Goal: Task Accomplishment & Management: Manage account settings

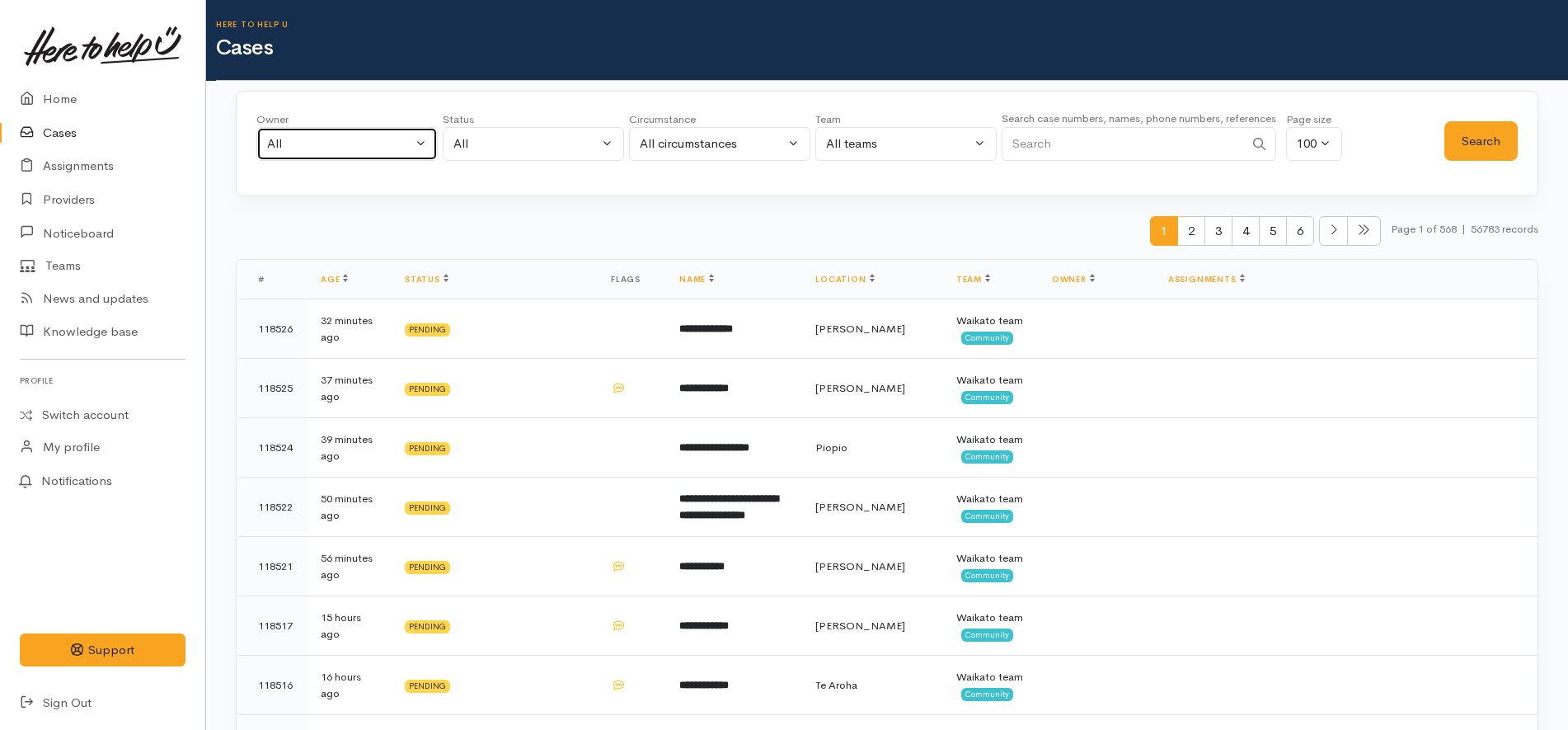
click at [368, 149] on div "All" at bounding box center [339, 143] width 145 height 19
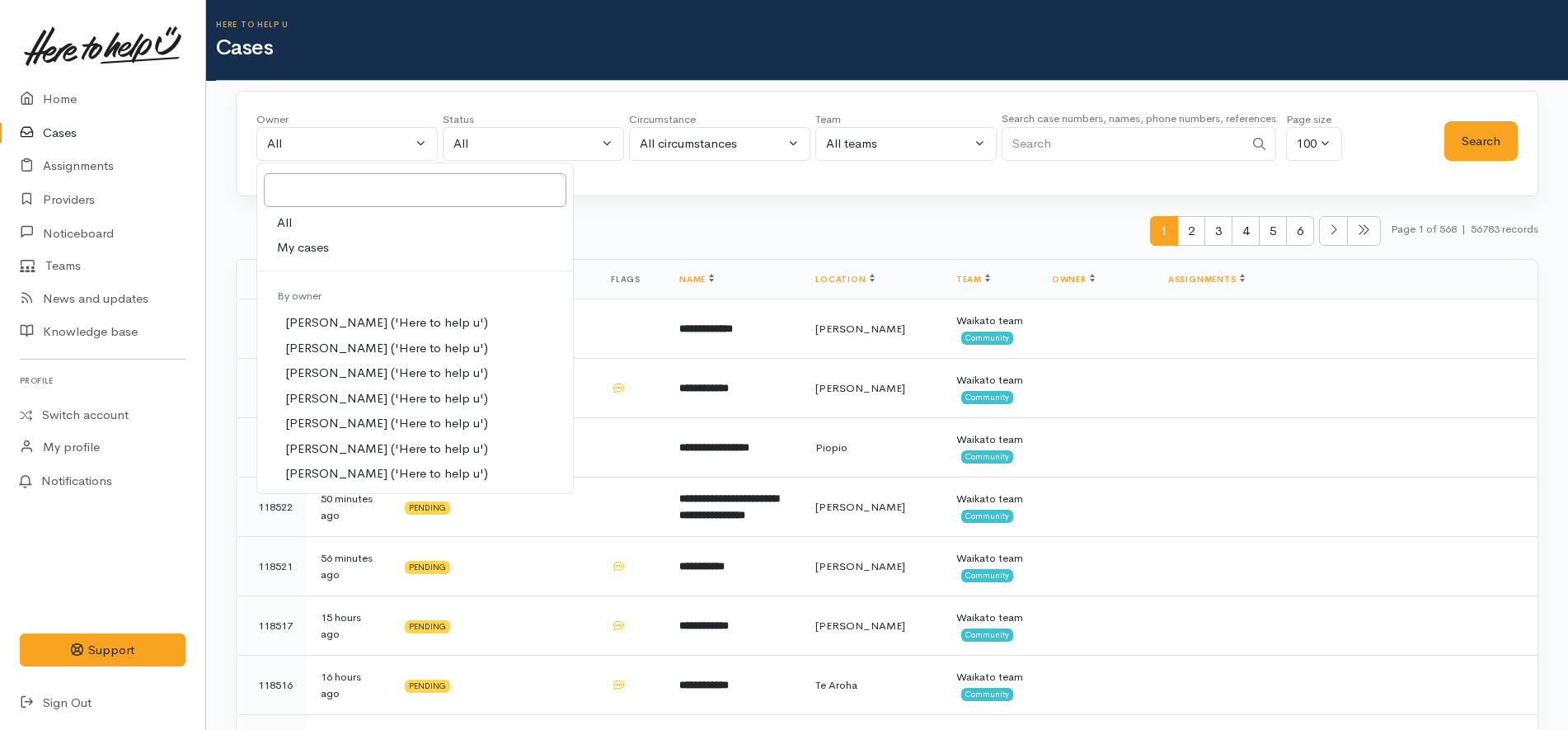
click at [332, 250] on link "My cases" at bounding box center [416, 248] width 316 height 26
select select "1252"
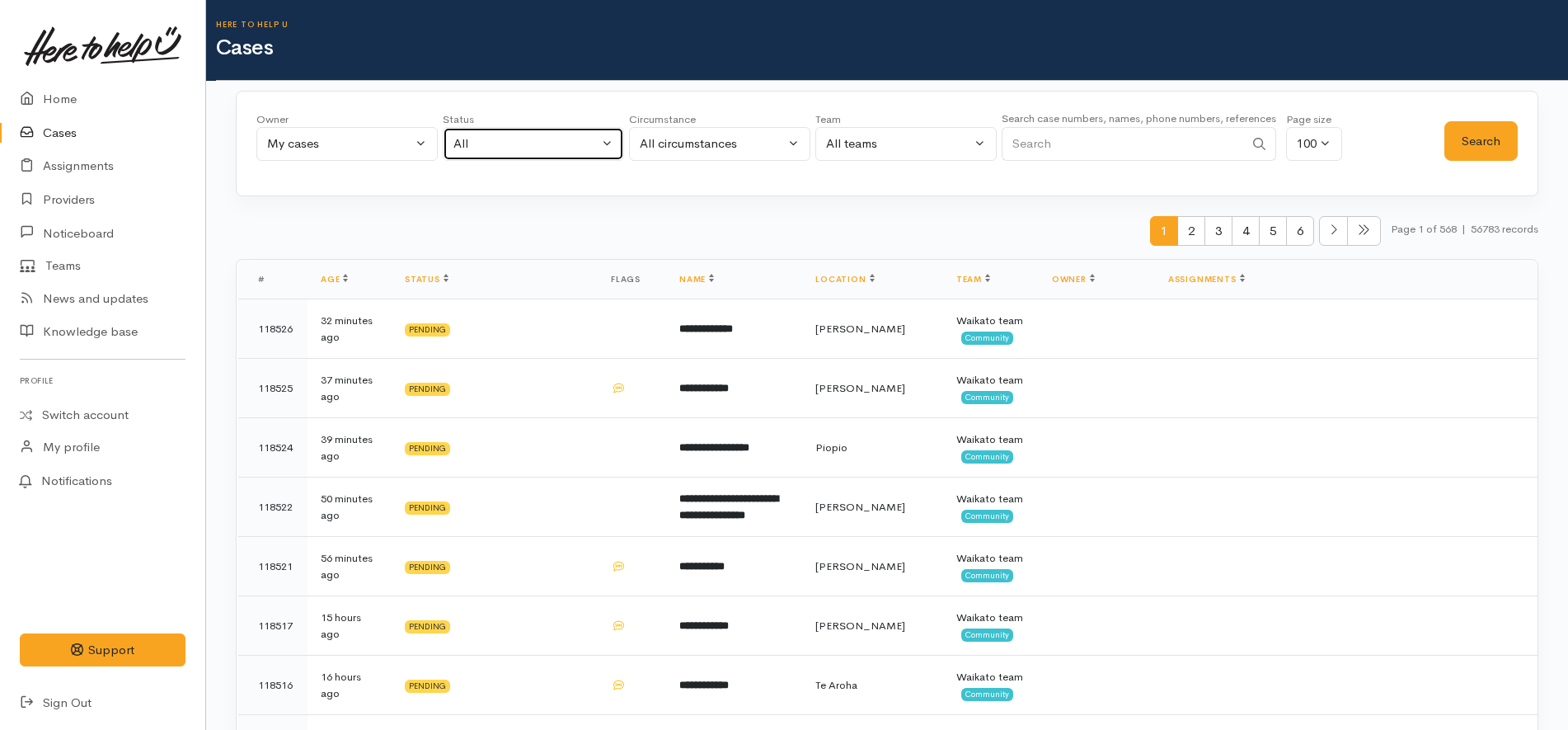
click at [485, 142] on div "All" at bounding box center [525, 143] width 145 height 19
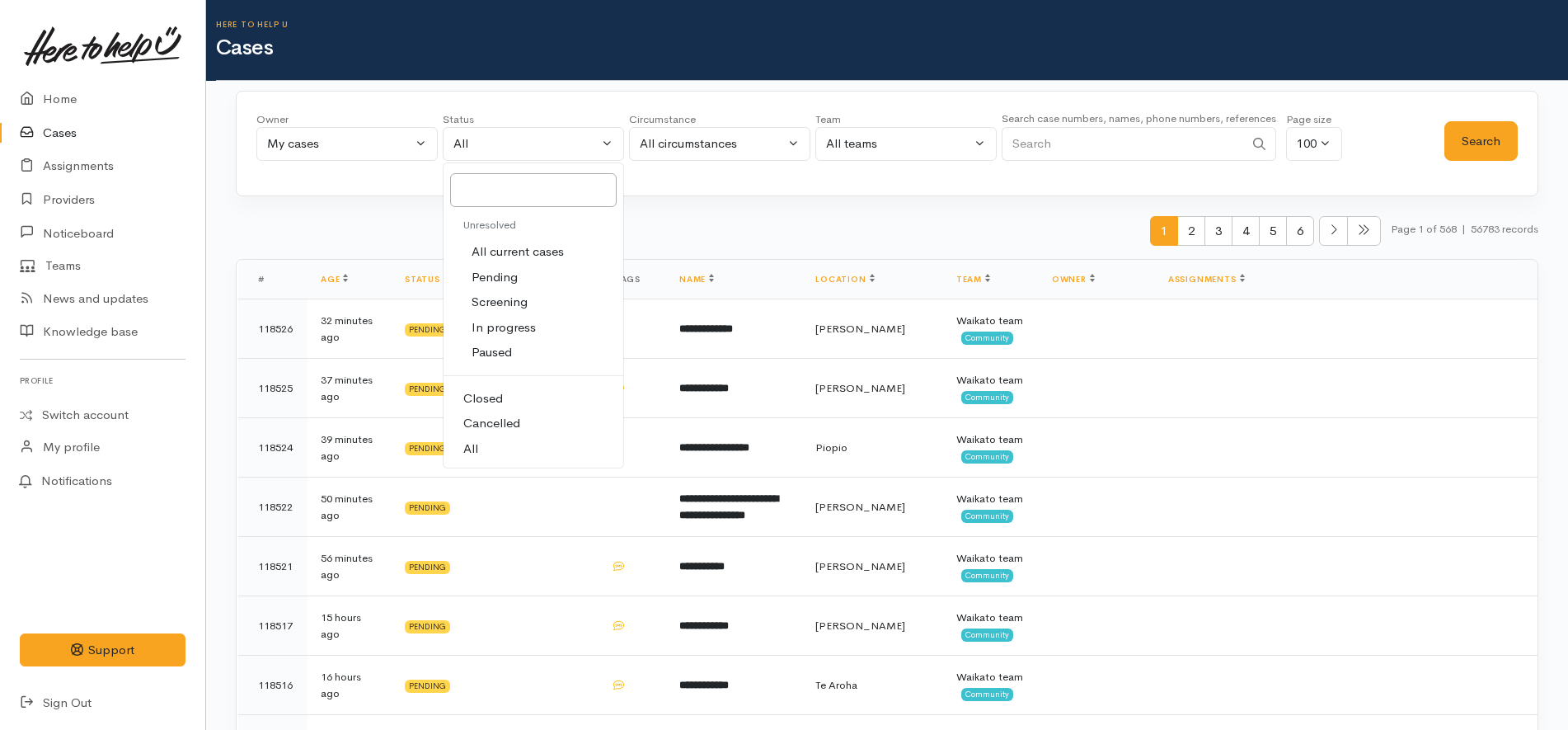
click at [468, 243] on link "All current cases" at bounding box center [533, 252] width 180 height 26
select select "Unresolved"
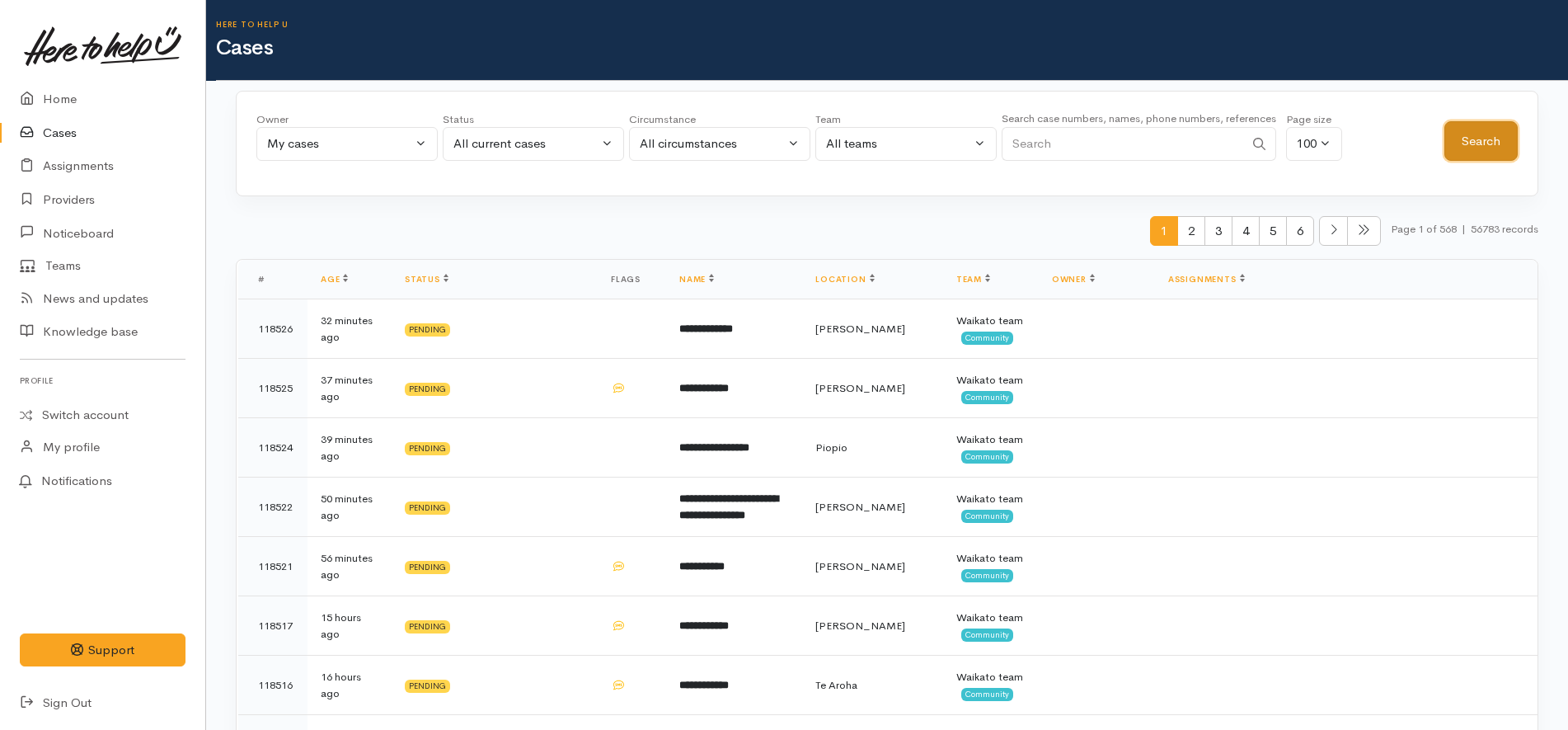
click at [1491, 159] on button "Search" at bounding box center [1480, 142] width 73 height 40
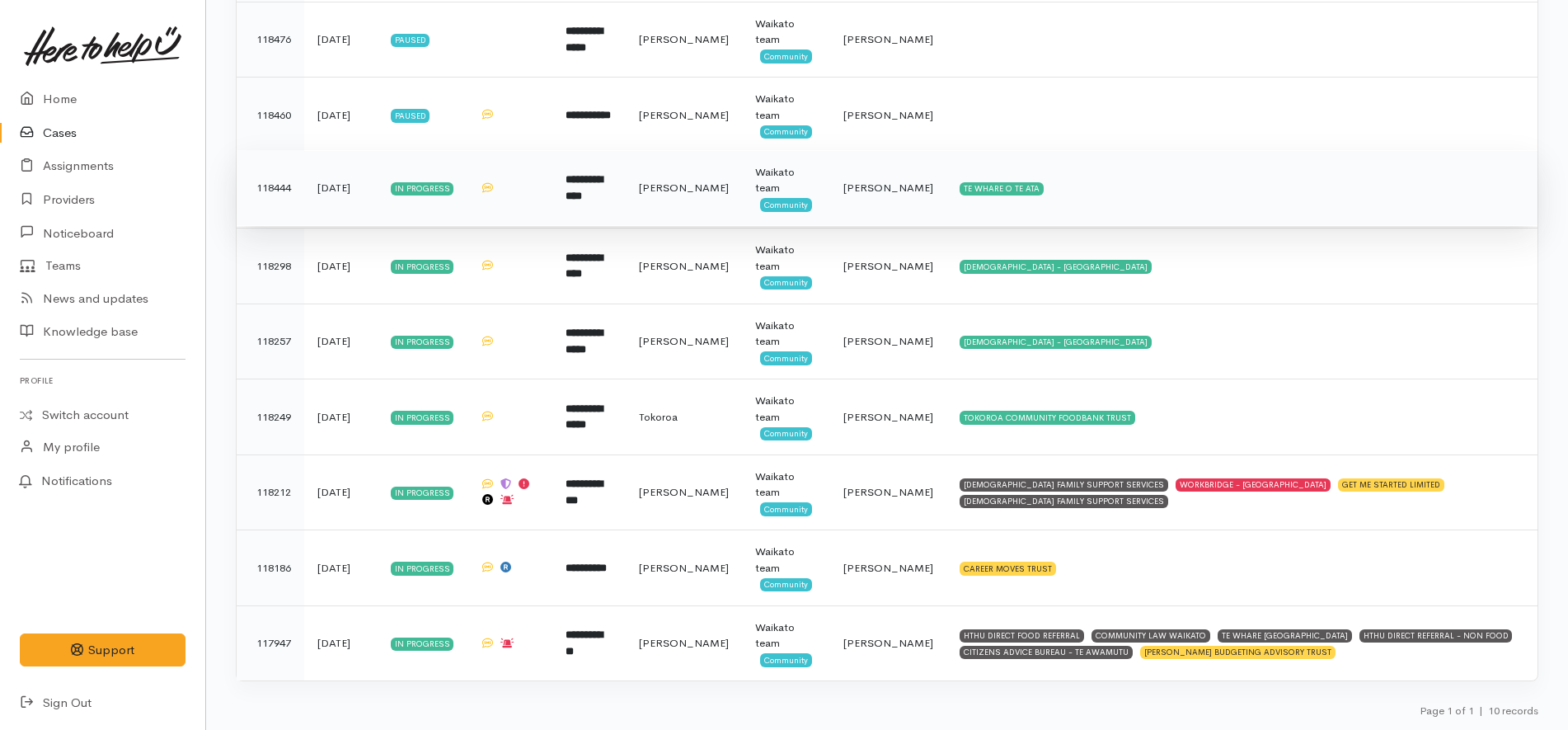
scroll to position [152, 0]
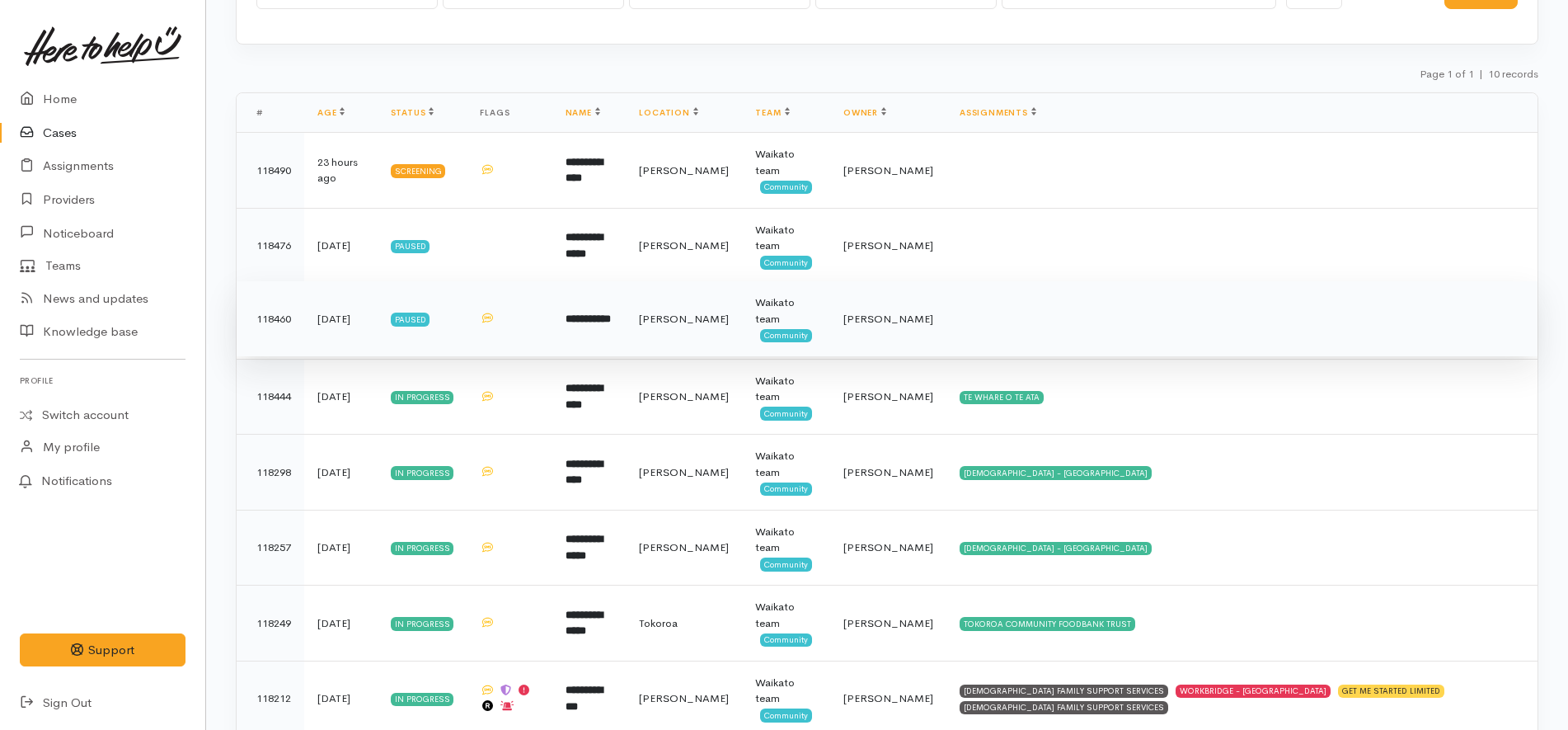
click at [609, 319] on b "**********" at bounding box center [588, 319] width 46 height 11
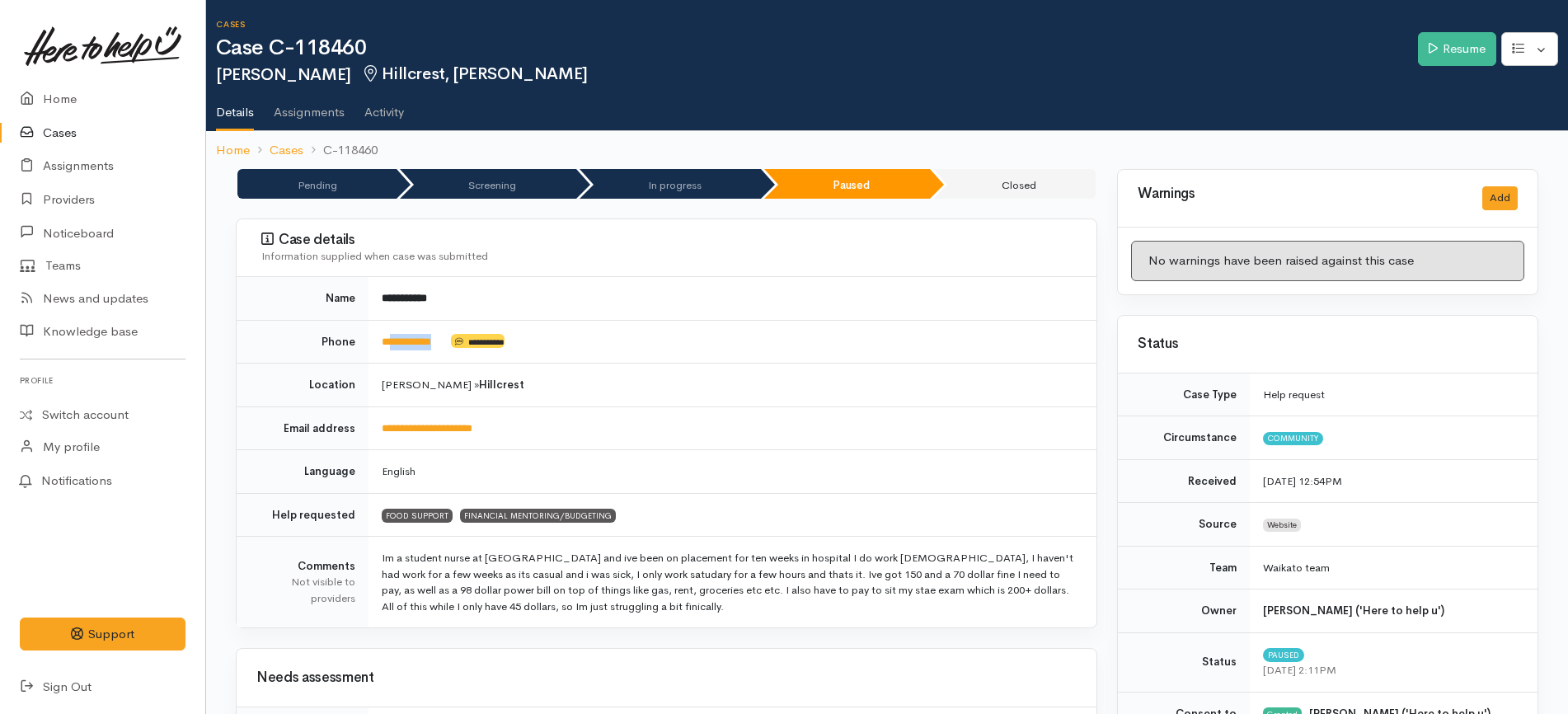
drag, startPoint x: 465, startPoint y: 347, endPoint x: 338, endPoint y: 354, distance: 127.2
click at [374, 355] on td "**********" at bounding box center [731, 341] width 728 height 44
drag, startPoint x: 338, startPoint y: 354, endPoint x: 455, endPoint y: 342, distance: 117.6
click at [455, 342] on tr "**********" at bounding box center [666, 341] width 859 height 44
copy tr "**********"
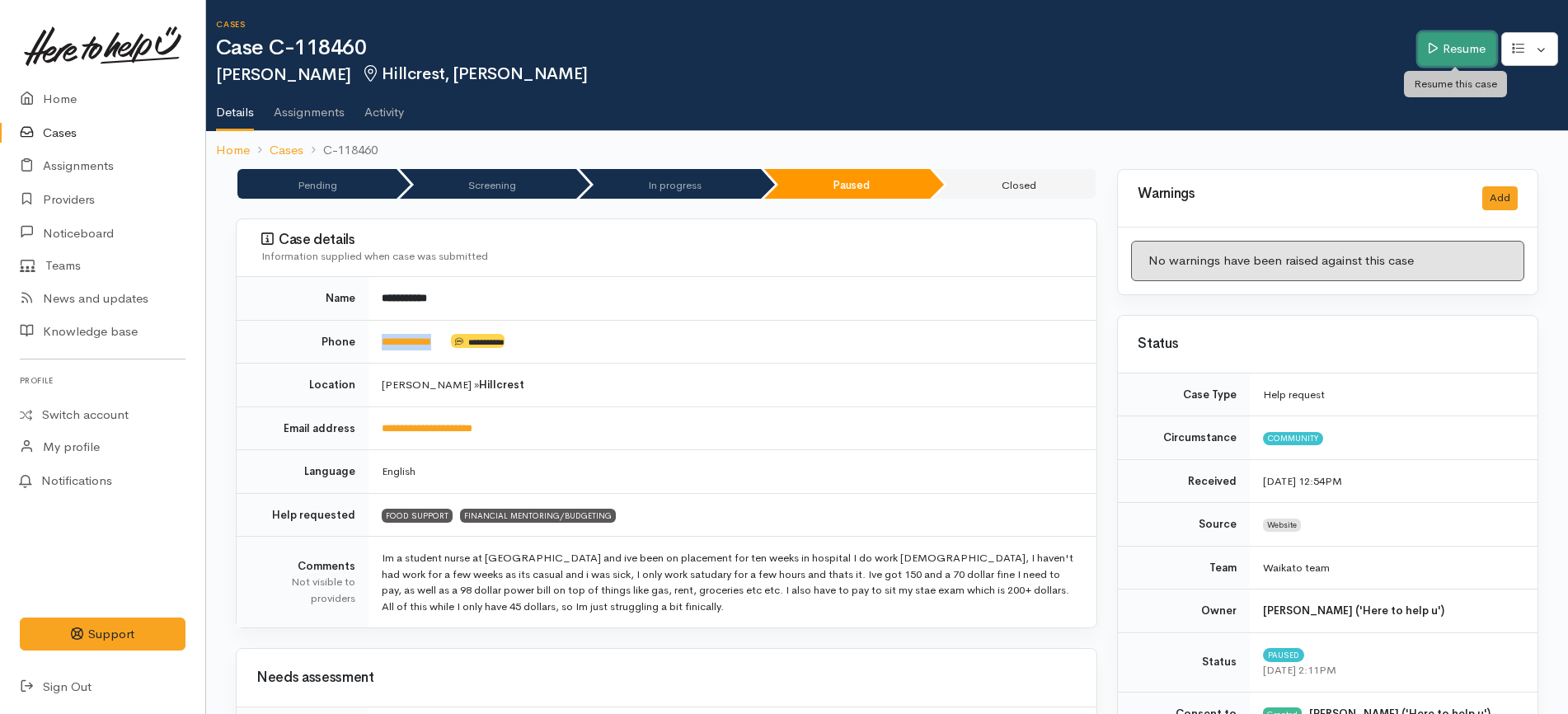
click at [1452, 47] on link "Resume" at bounding box center [1458, 48] width 79 height 34
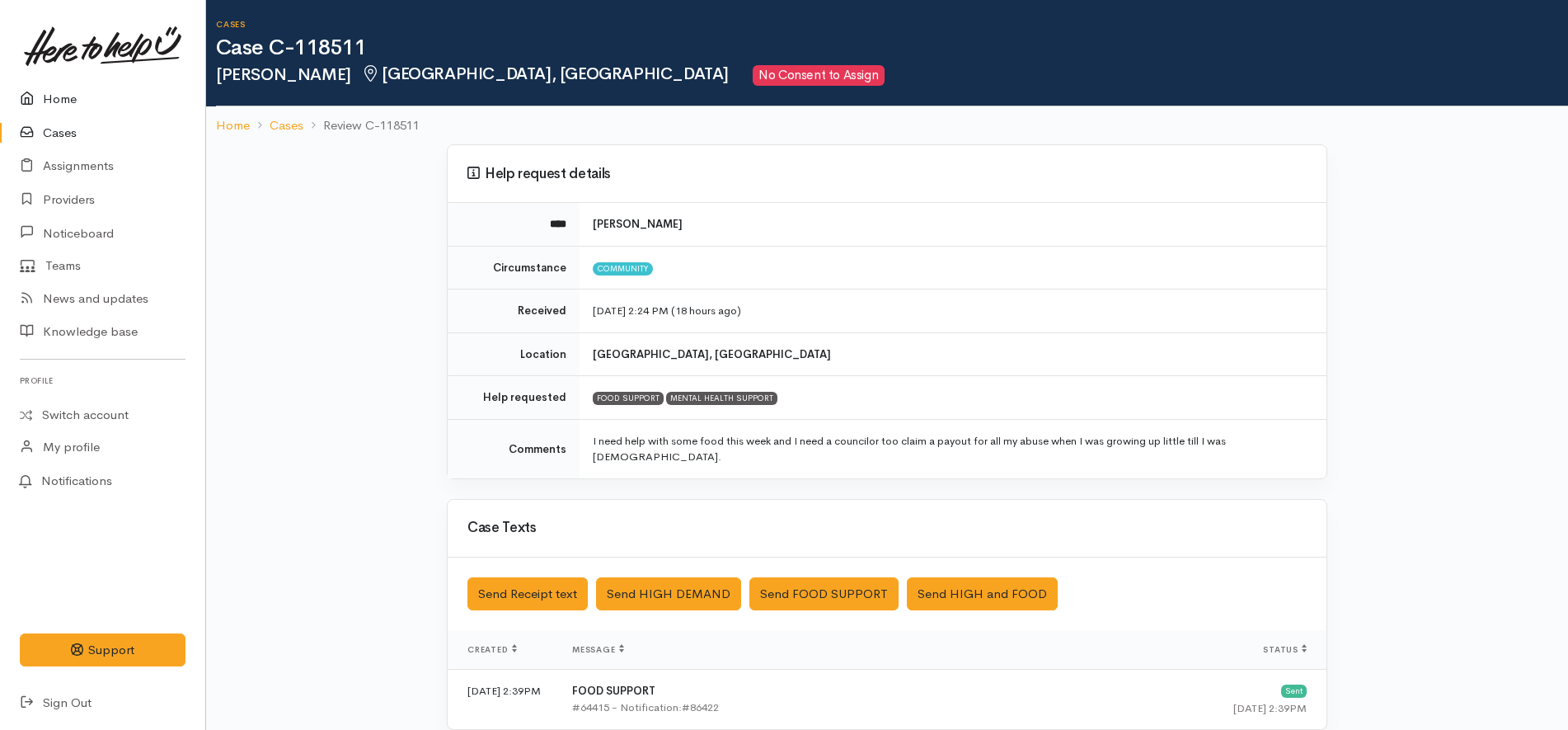
click at [70, 101] on link "Home" at bounding box center [102, 99] width 205 height 34
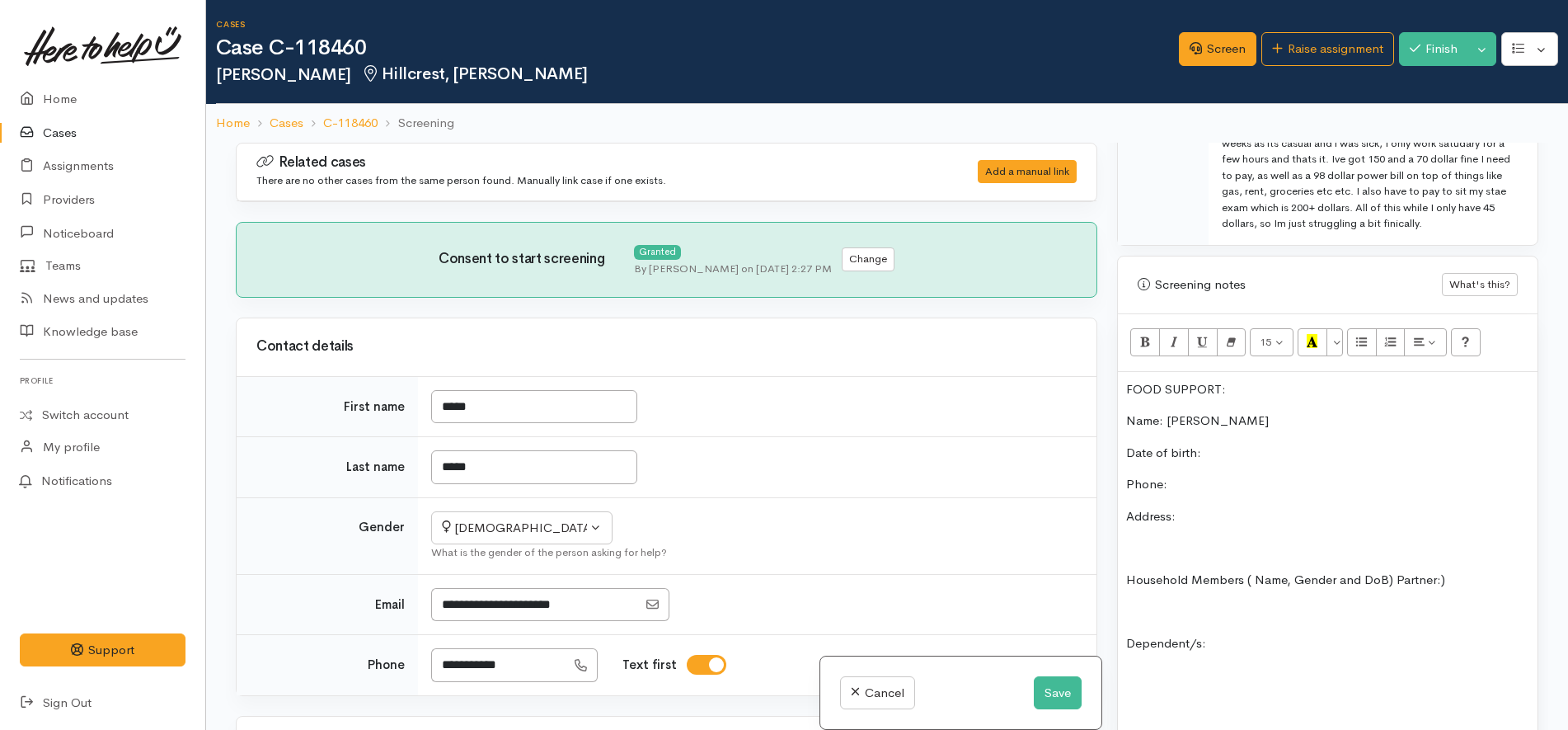
scroll to position [1070, 0]
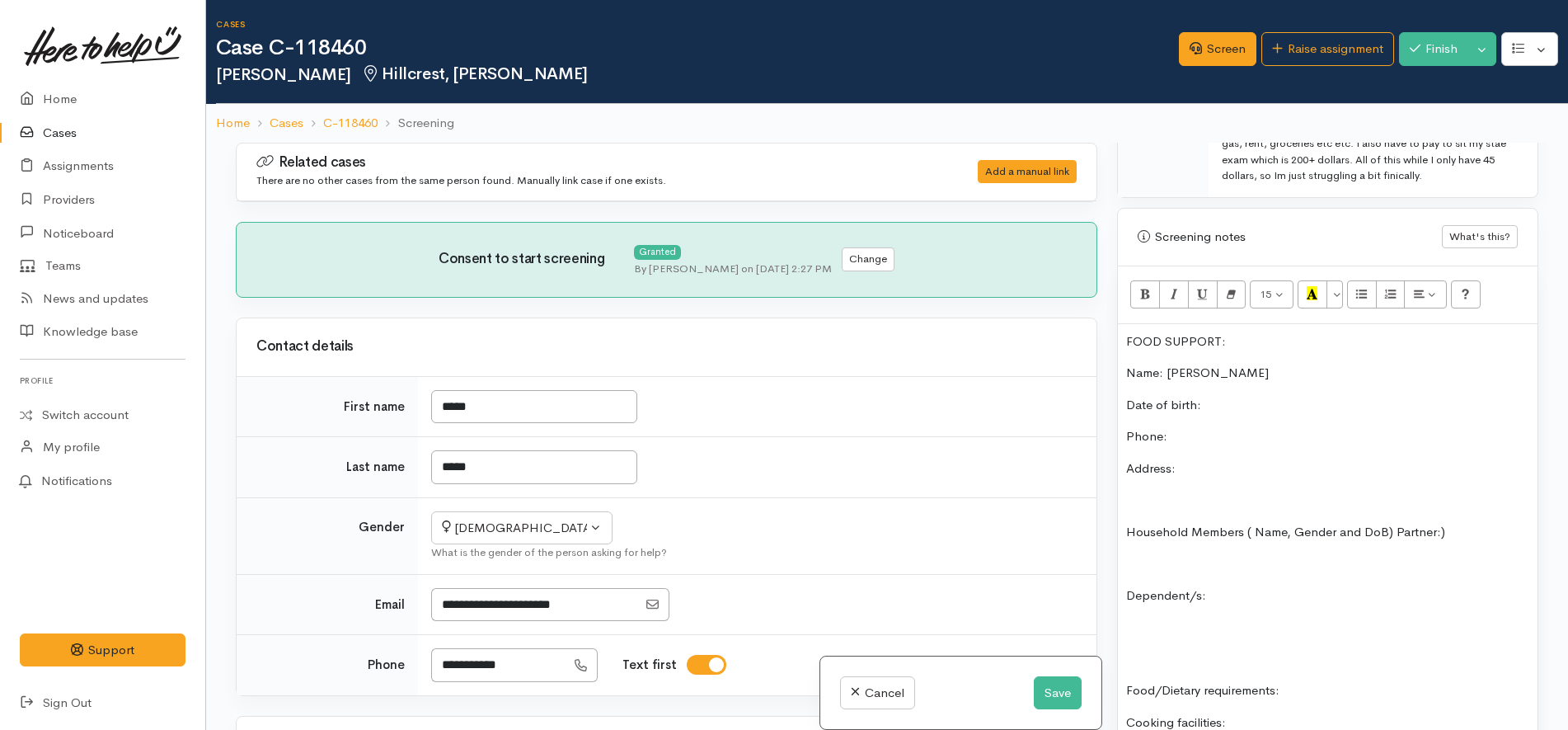
click at [1254, 411] on p "Date of birth:" at bounding box center [1327, 405] width 403 height 19
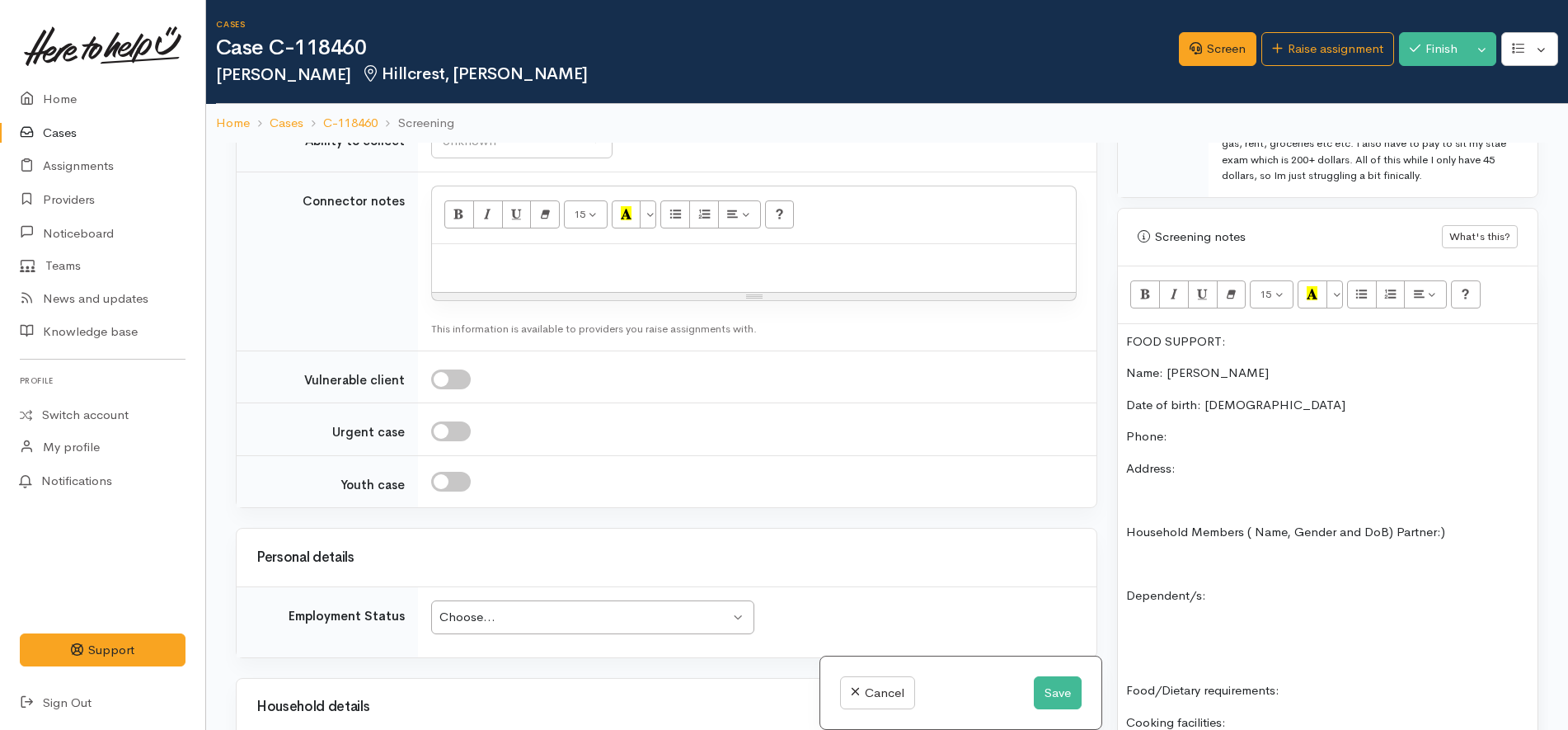
scroll to position [1444, 0]
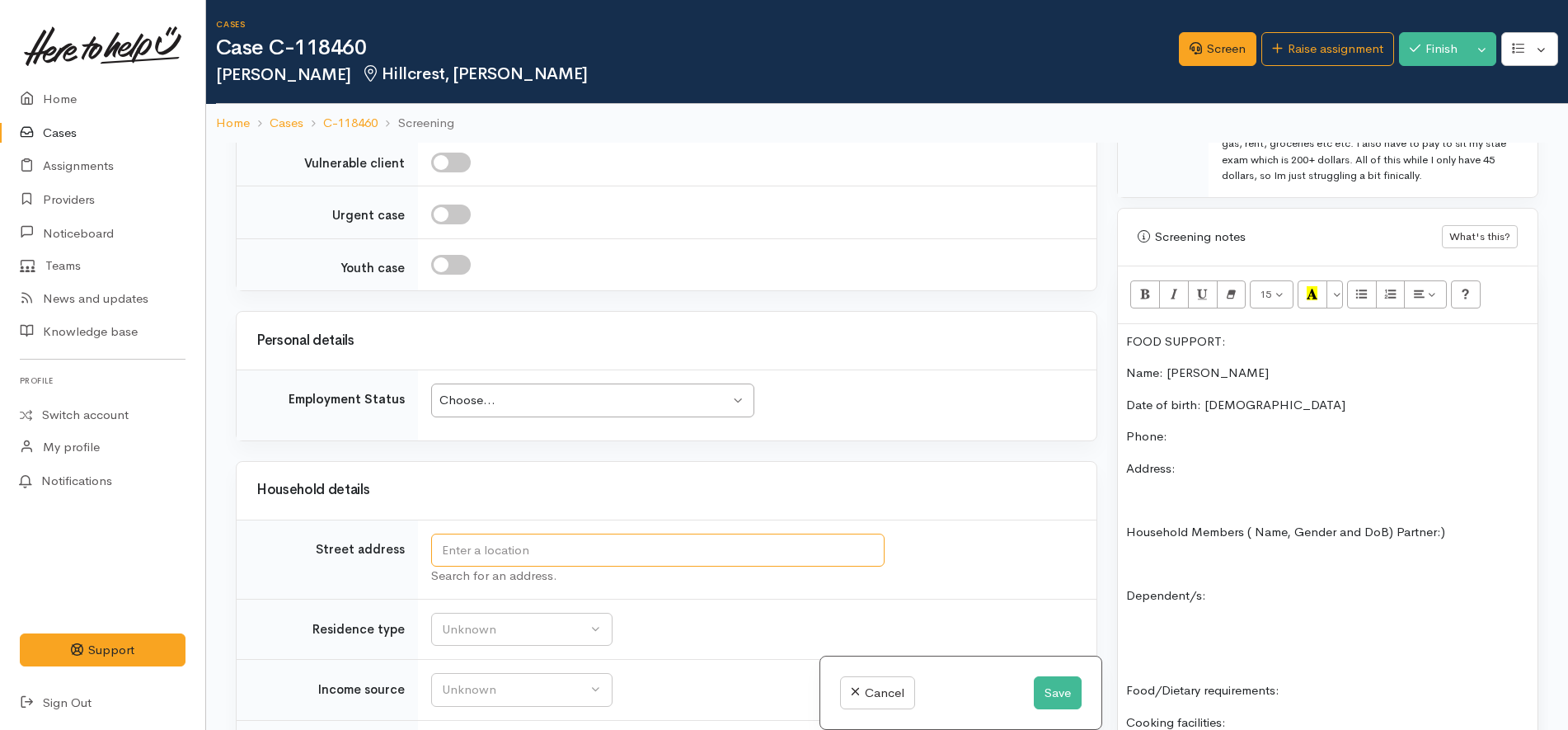
click at [617, 555] on input "text" at bounding box center [658, 550] width 453 height 34
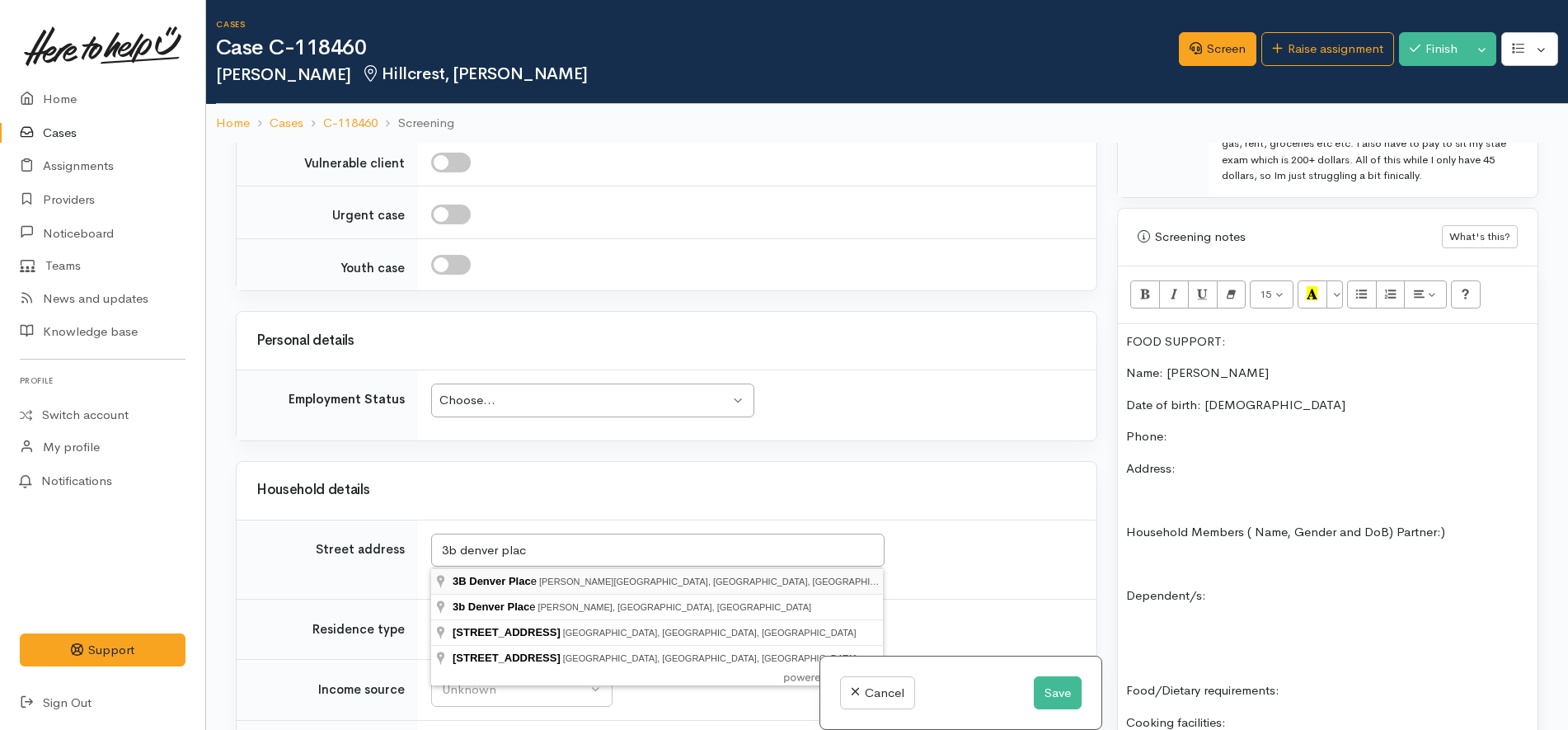
type input "3B Denver Place, Hamilton East, Hamilton, New Zealand"
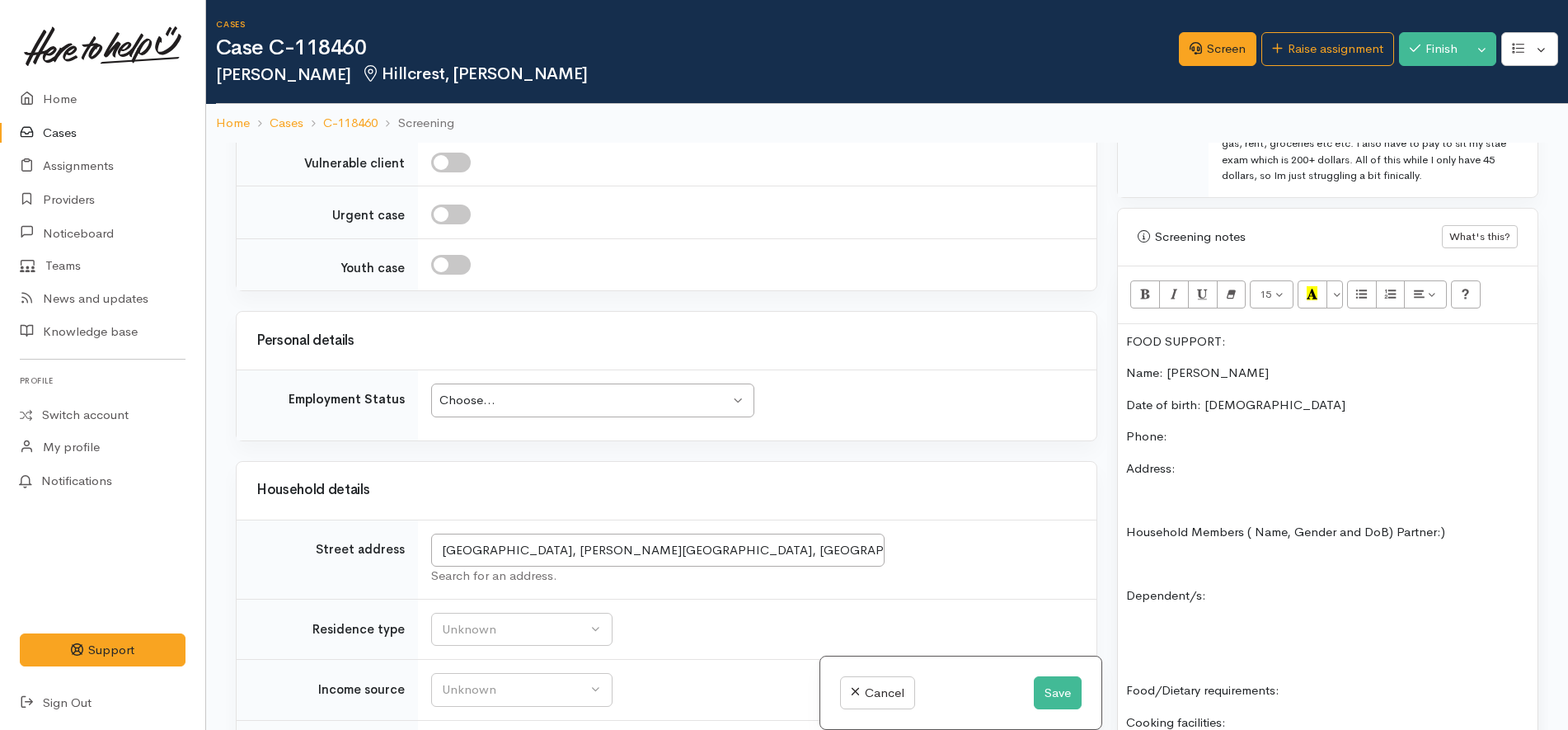
scroll to position [1597, 0]
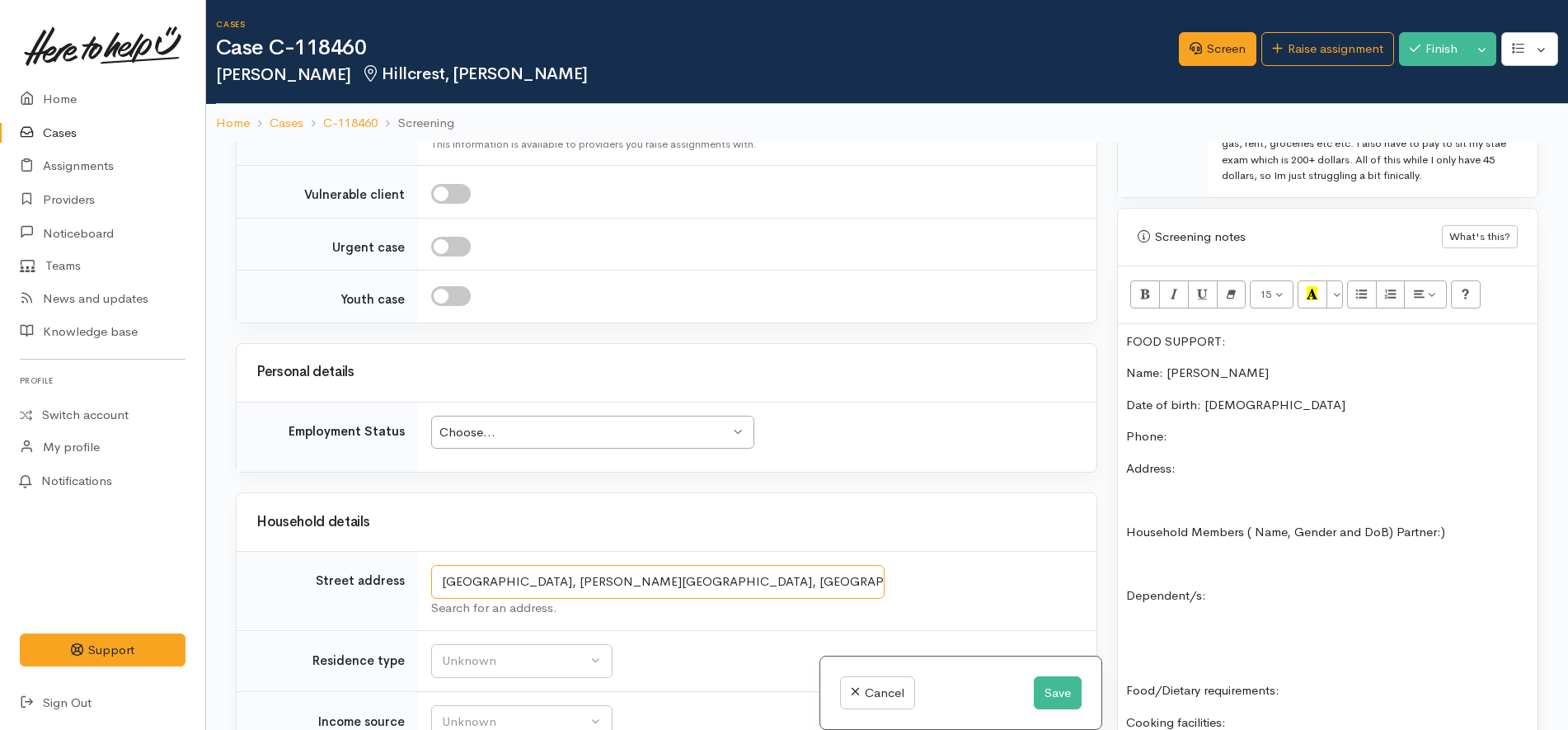
drag, startPoint x: 763, startPoint y: 554, endPoint x: 389, endPoint y: 556, distance: 374.0
click at [389, 556] on tr "Street address 3B Denver Place, Hamilton East, Hamilton, New Zealand Search for…" at bounding box center [666, 591] width 859 height 79
click at [1223, 471] on p "Address:" at bounding box center [1327, 469] width 403 height 19
click at [1180, 471] on p "Address:3B Denver Place, Hamilton East, Hamilton, New Zealand" at bounding box center [1327, 469] width 403 height 19
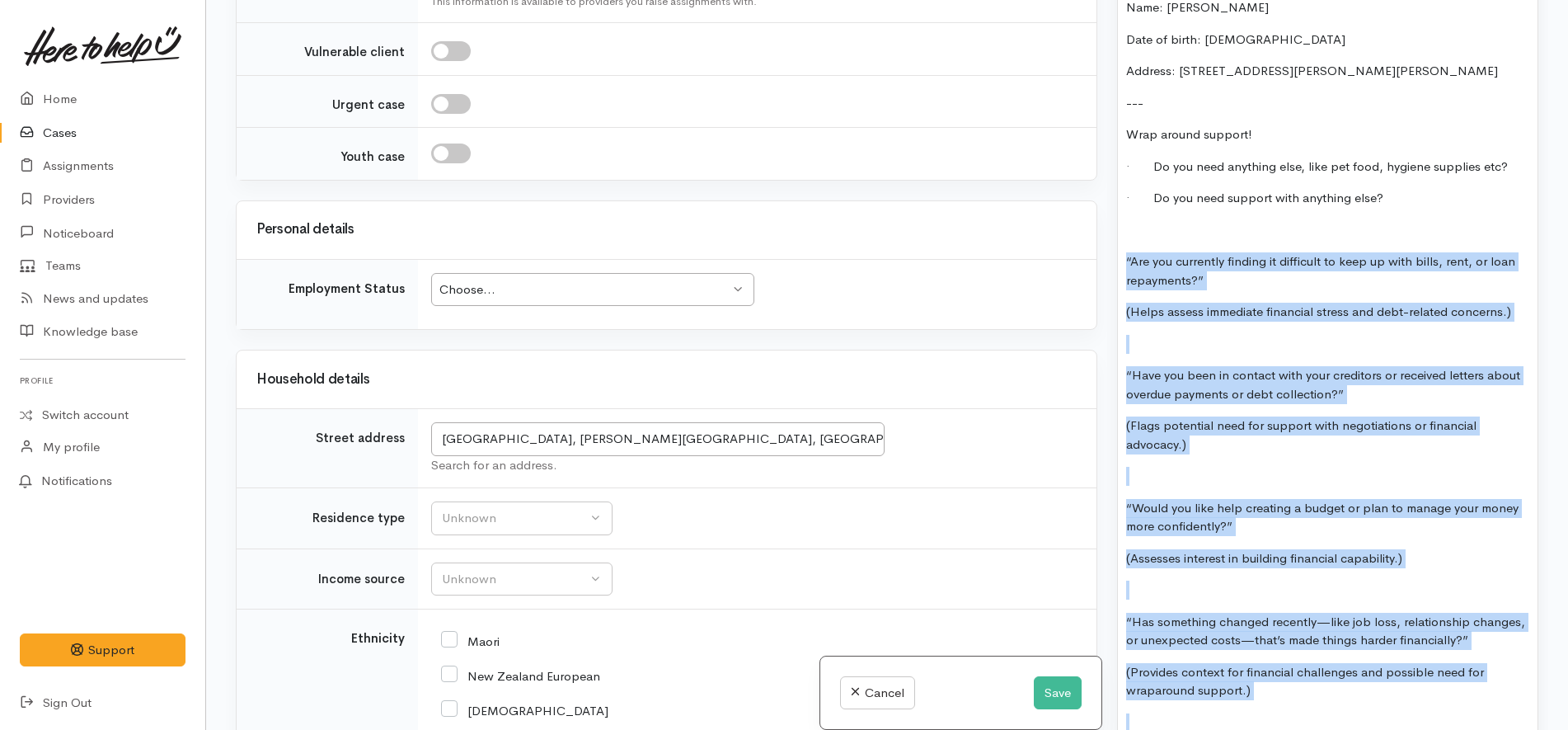
scroll to position [1425, 0]
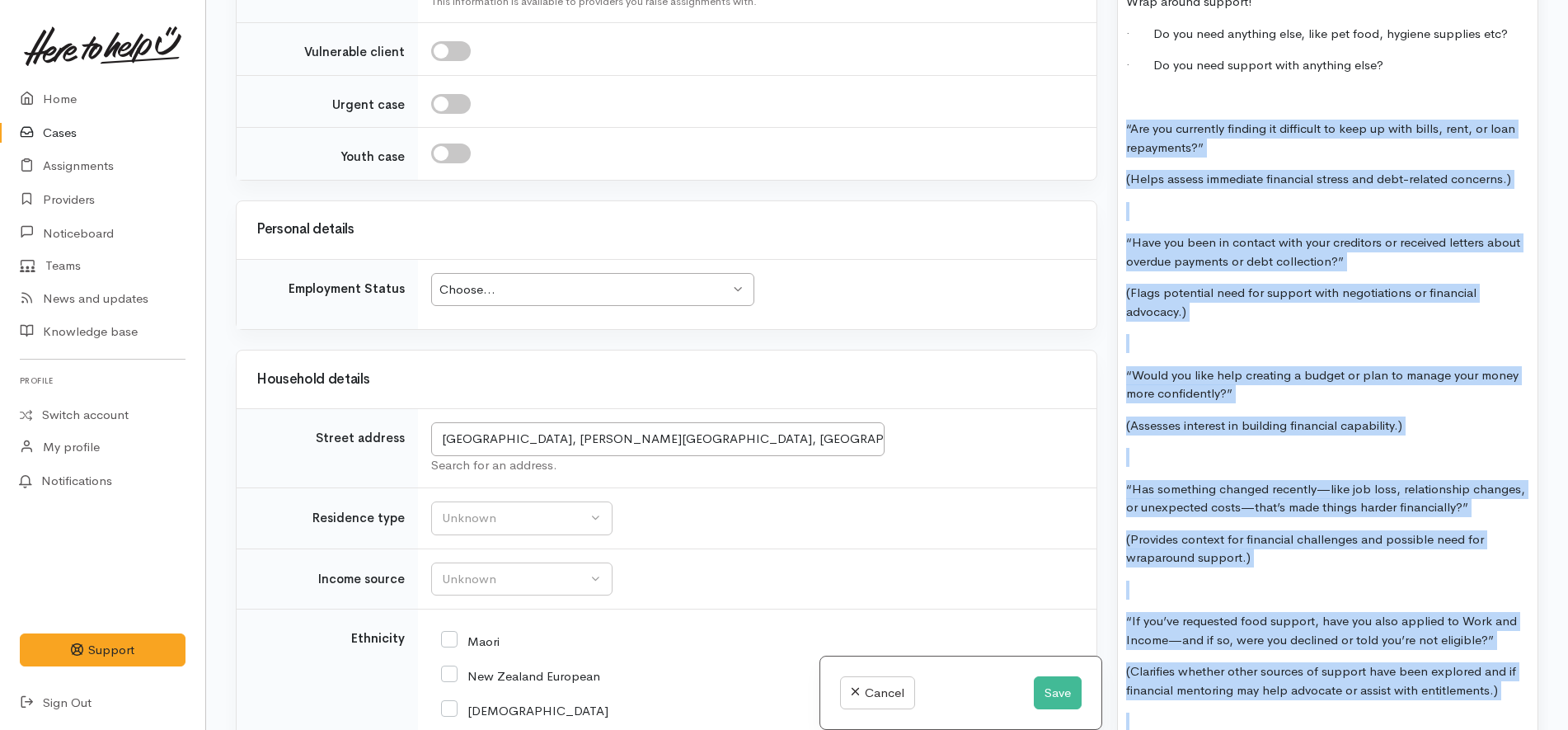
copy div "“Are you currently finding it difficult to keep up with bills, rent, or loan re…"
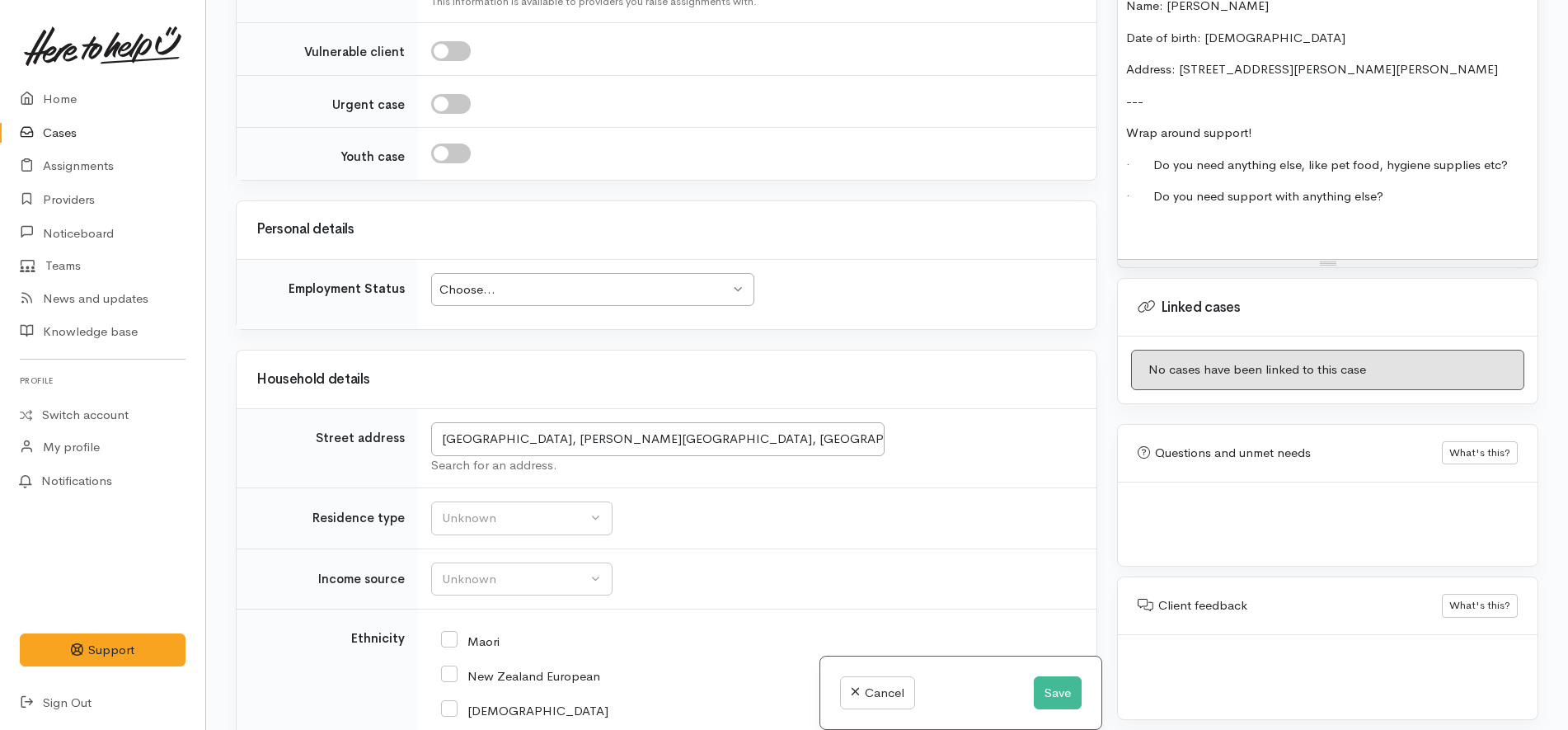
scroll to position [1294, 0]
click at [1500, 71] on p "Address: [STREET_ADDRESS][PERSON_NAME][PERSON_NAME]" at bounding box center [1327, 69] width 403 height 19
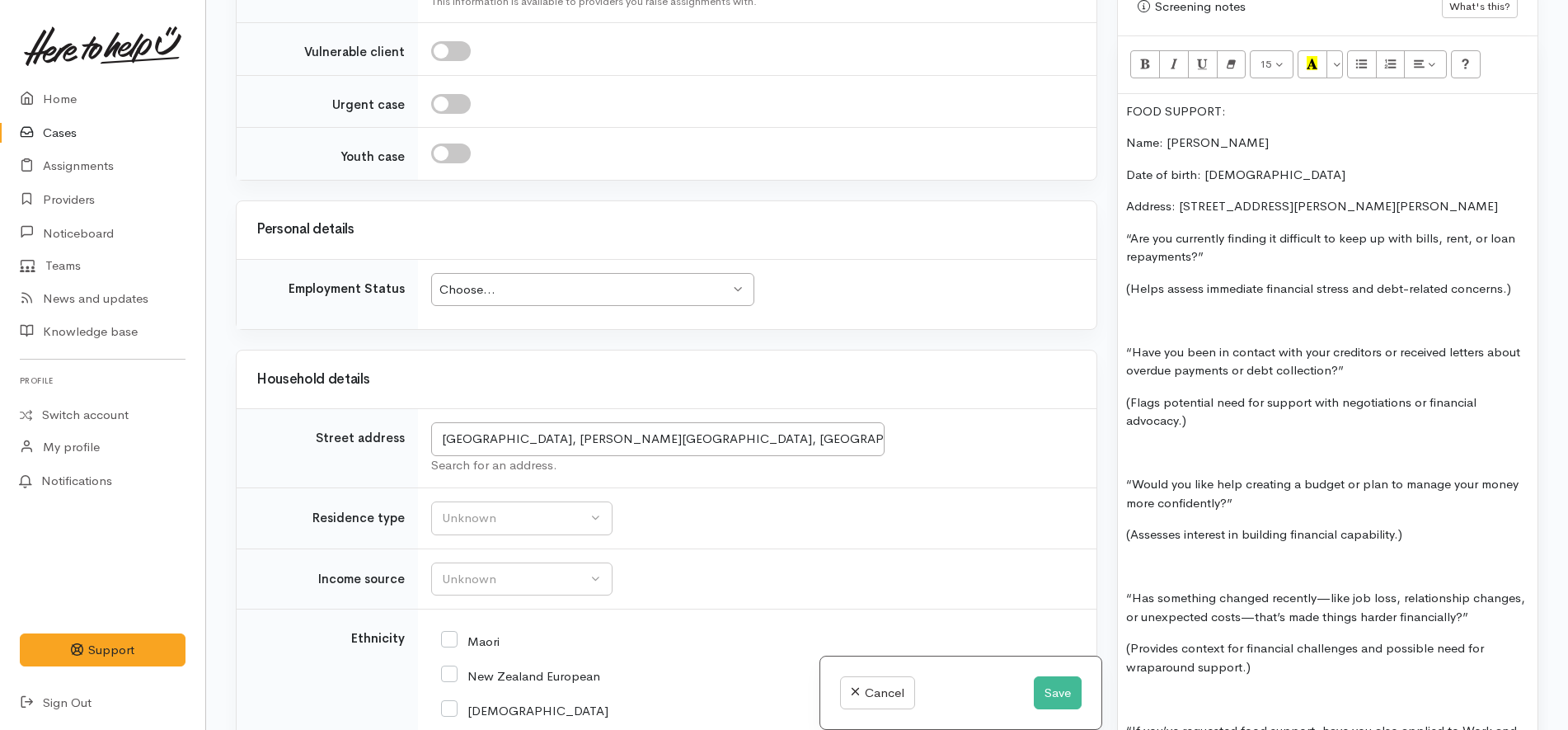
scroll to position [1156, 0]
click at [1355, 314] on p at bounding box center [1327, 322] width 403 height 19
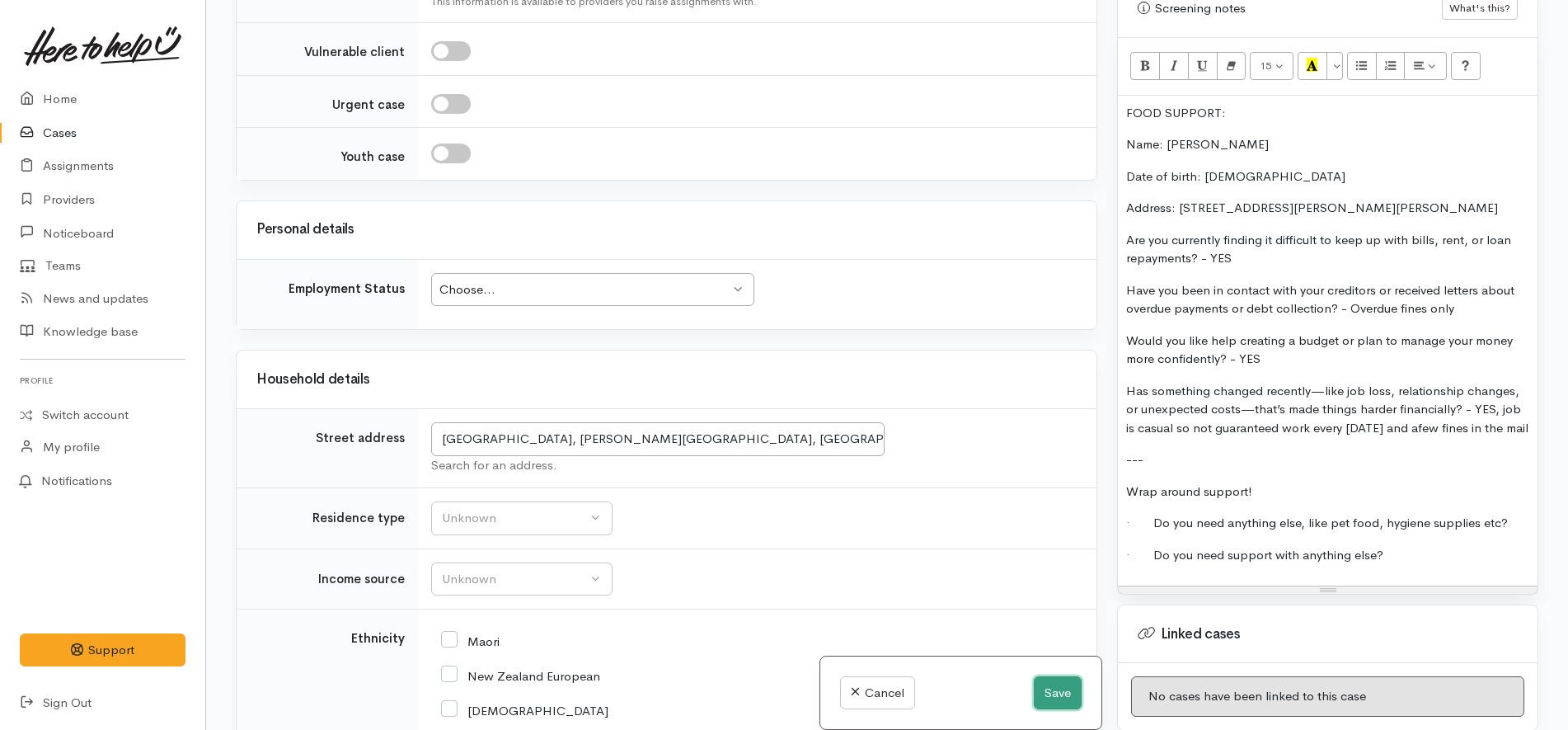
click at [1065, 699] on button "Save" at bounding box center [1058, 693] width 47 height 34
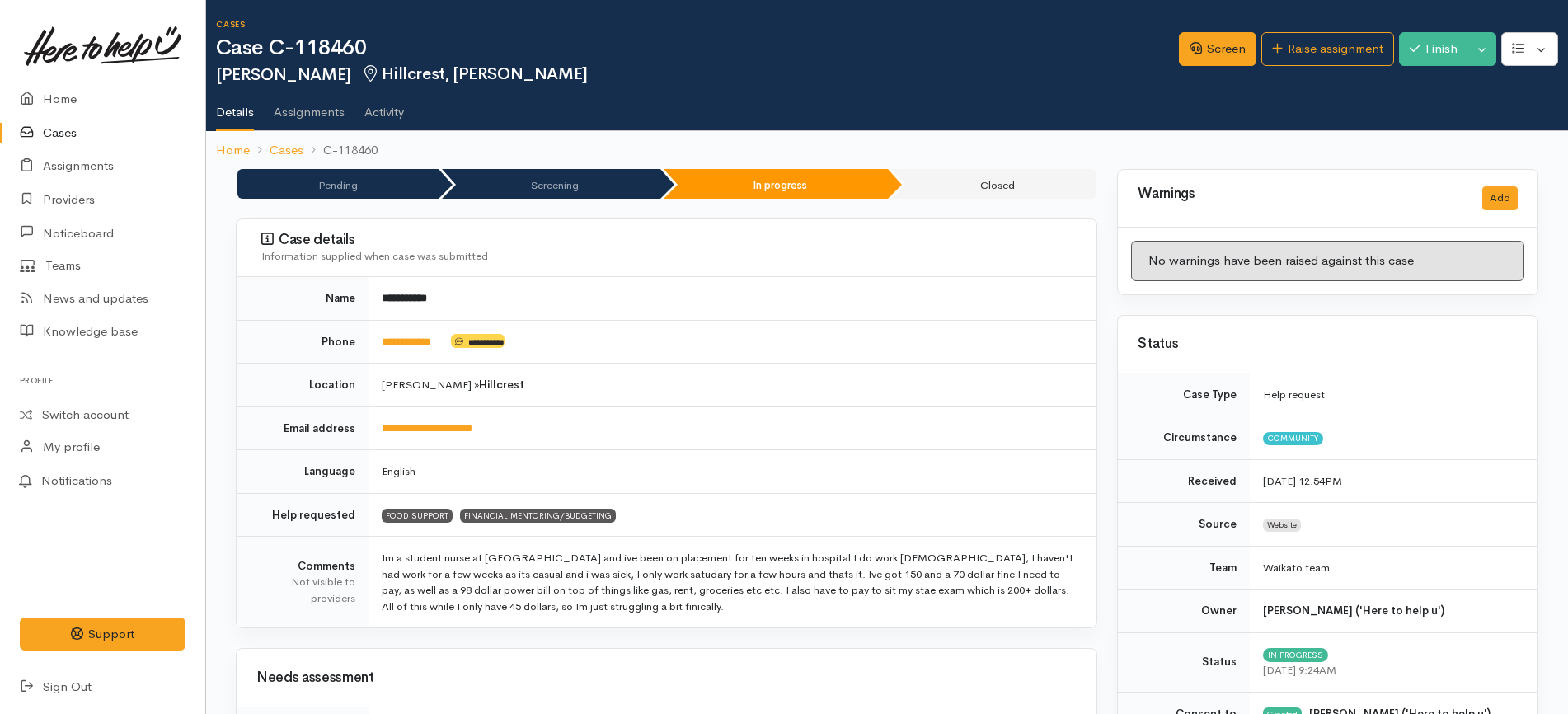
click at [1319, 119] on ul "Details Assignments Activity" at bounding box center [891, 106] width 1352 height 47
click at [1215, 42] on link "Screen" at bounding box center [1217, 48] width 78 height 34
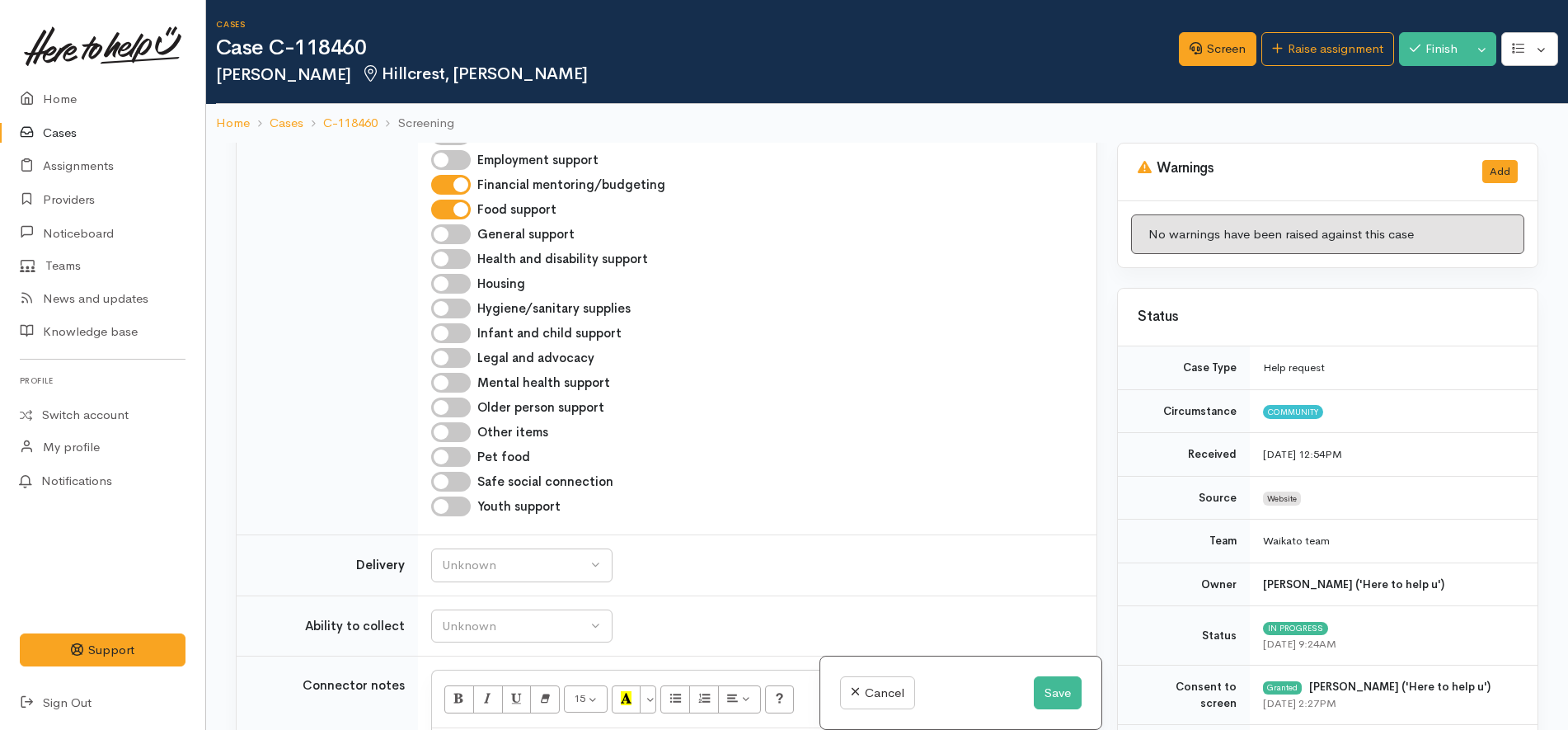
scroll to position [1237, 0]
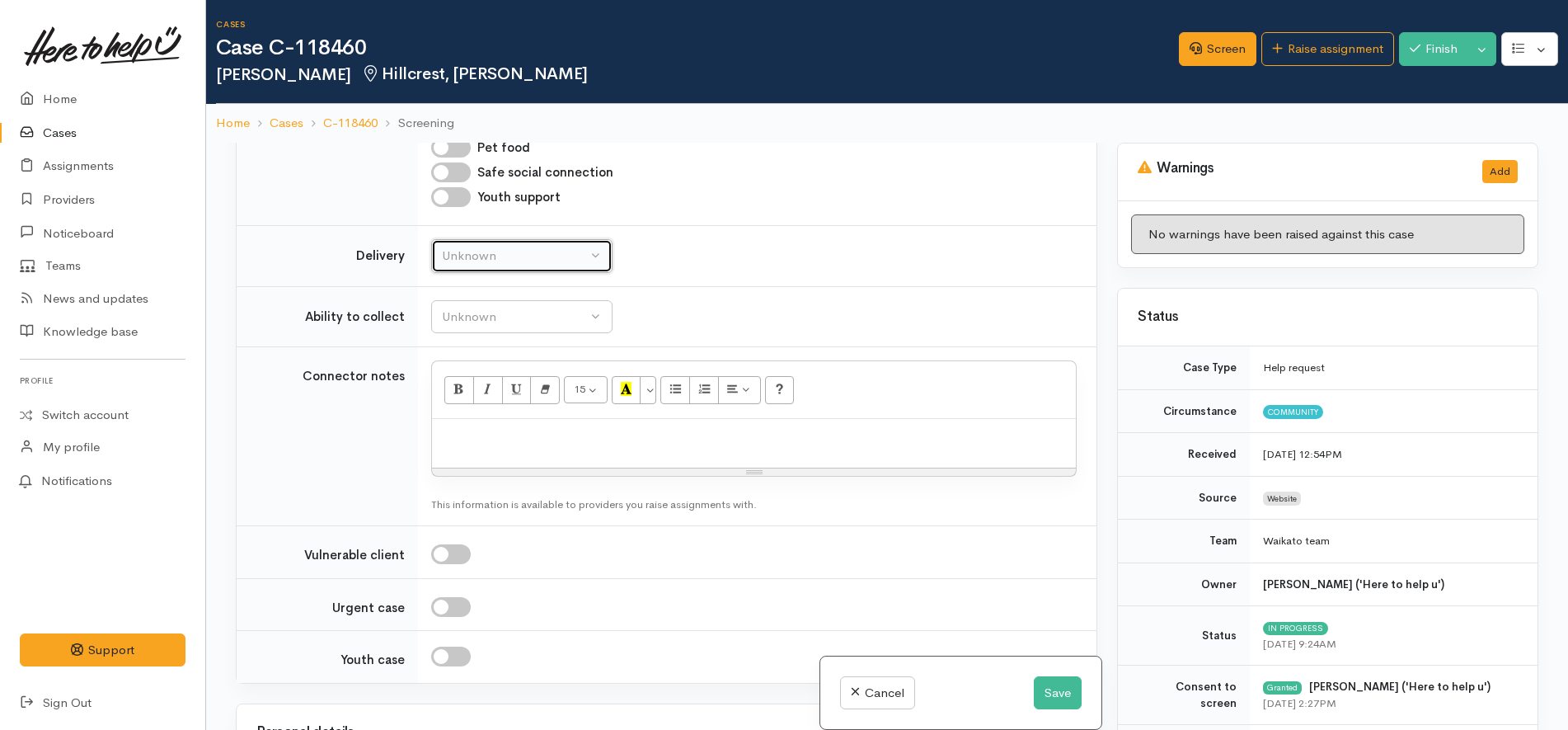
click at [548, 239] on button "Unknown" at bounding box center [521, 256] width 182 height 34
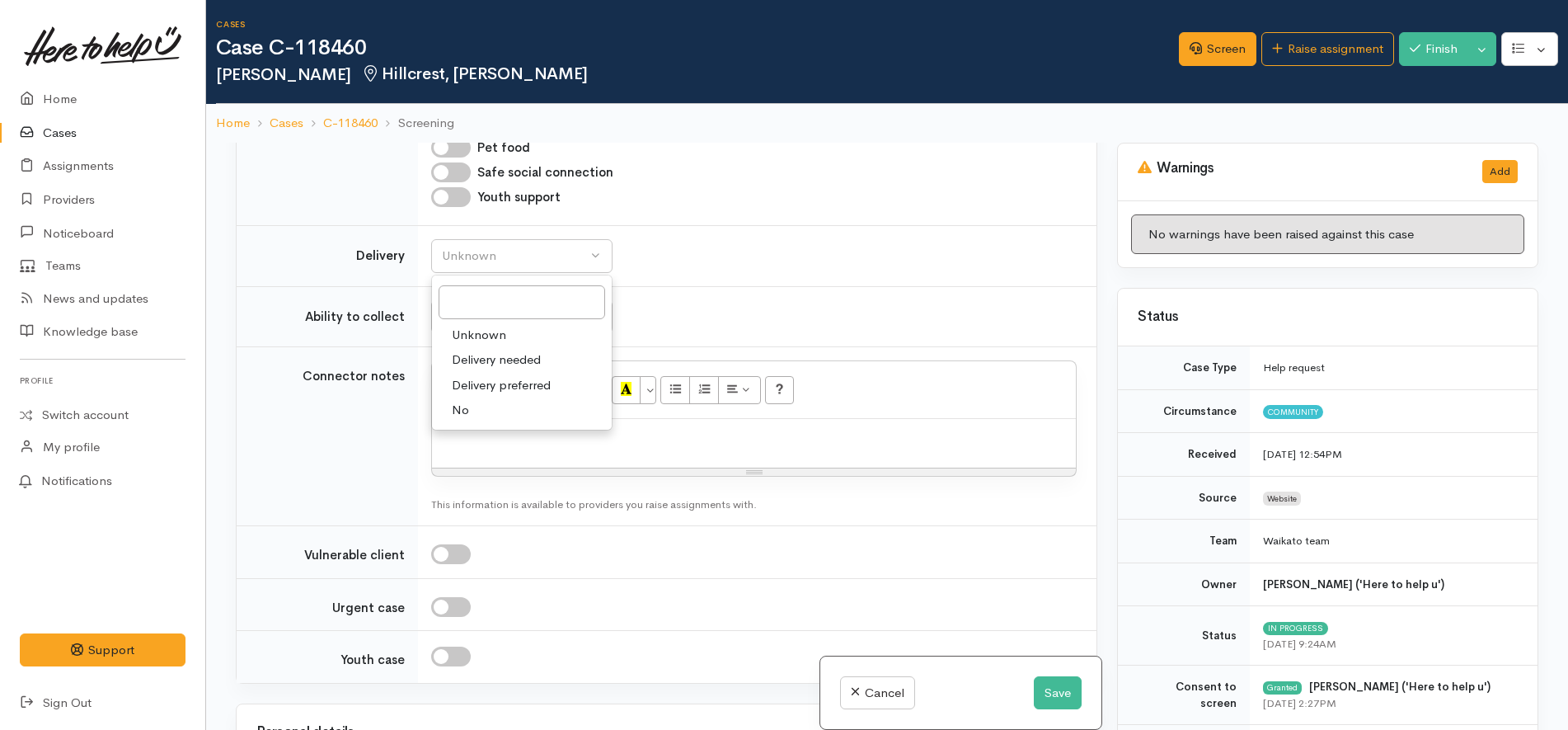
click at [779, 286] on td "Unknown Able to pick up / collect help on my own Able to pick up / collect with…" at bounding box center [757, 316] width 679 height 61
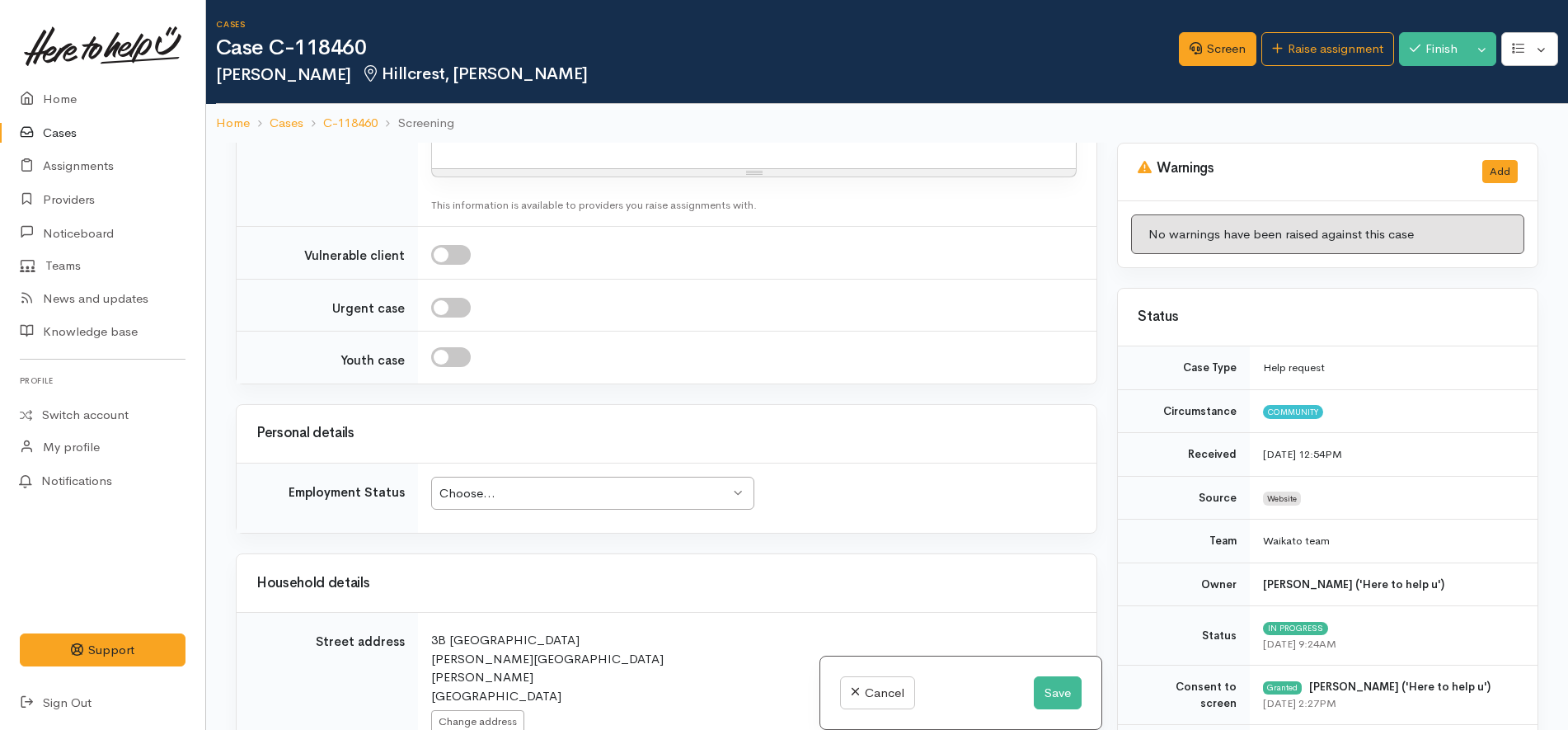
scroll to position [1856, 0]
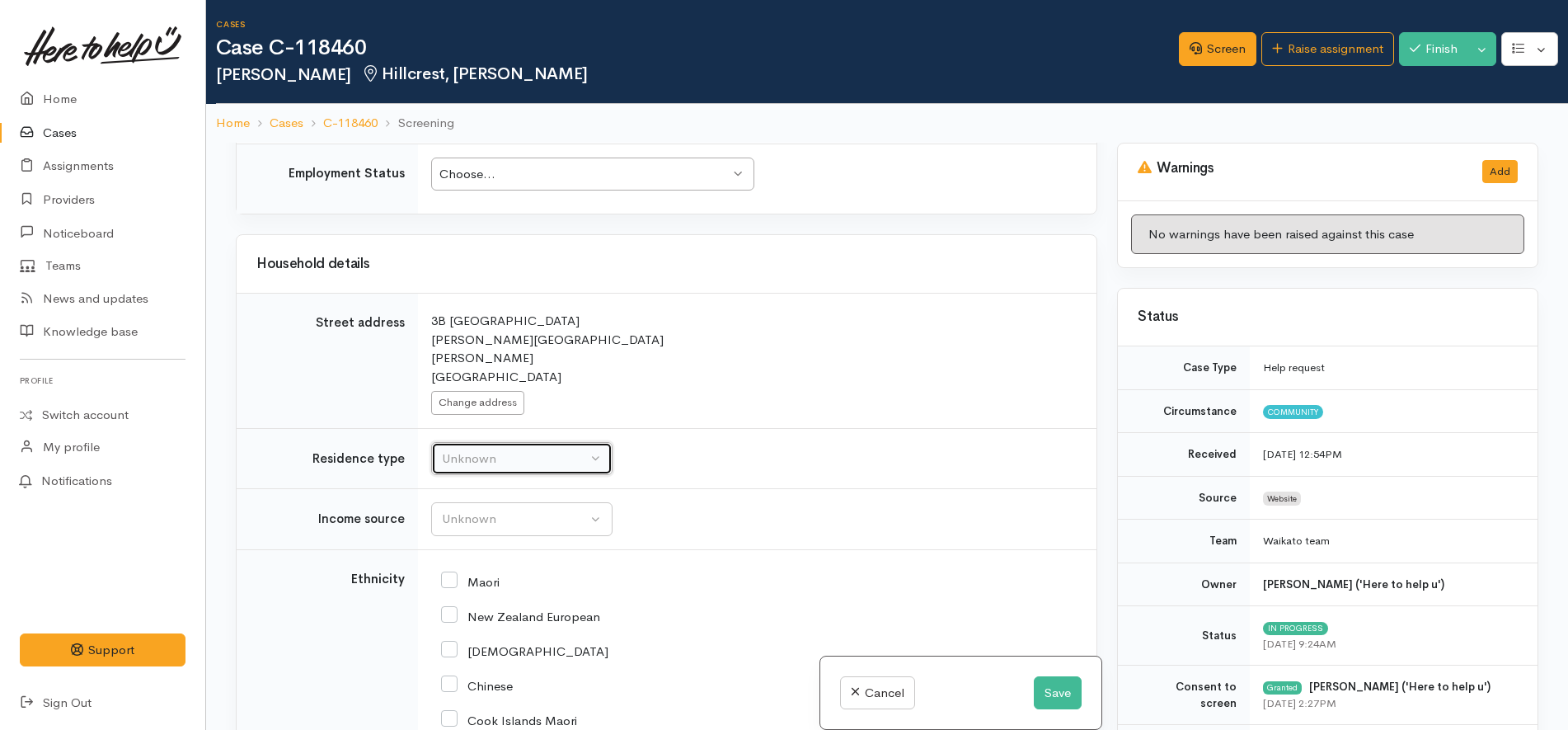
click at [573, 450] on div "Unknown" at bounding box center [514, 459] width 145 height 19
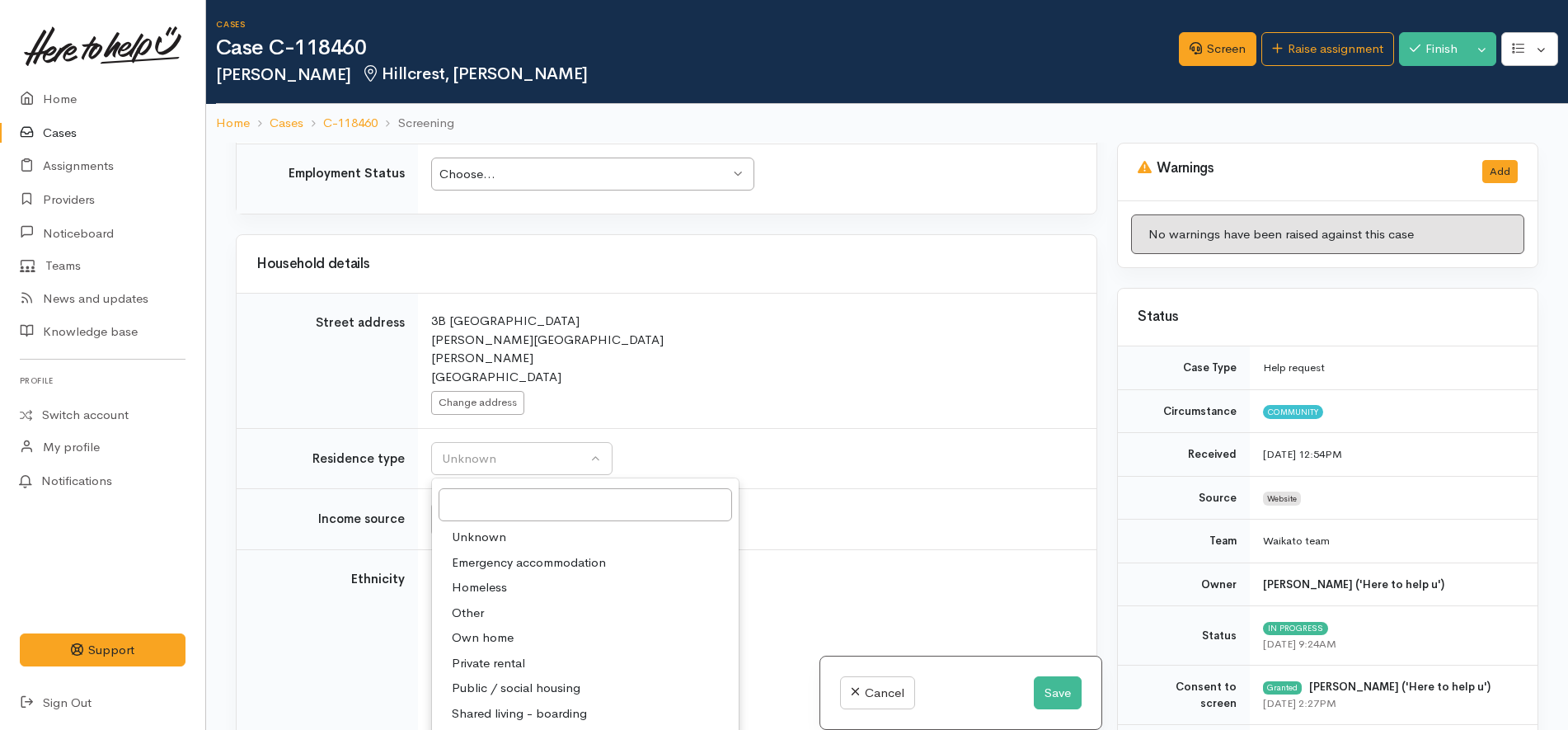
click at [521, 654] on span "Private rental" at bounding box center [489, 663] width 73 height 19
select select "2"
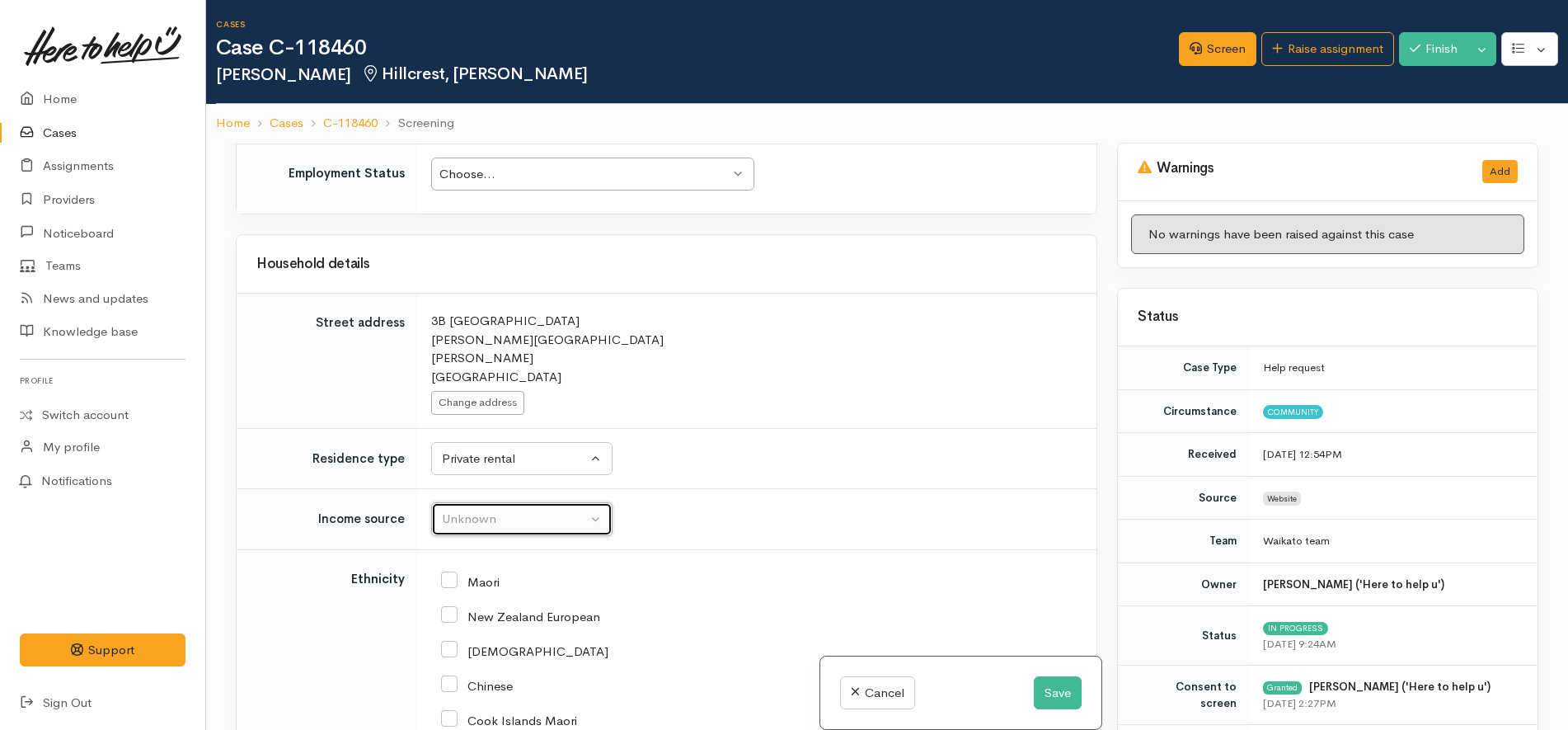
click at [559, 503] on button "Unknown" at bounding box center [521, 519] width 182 height 34
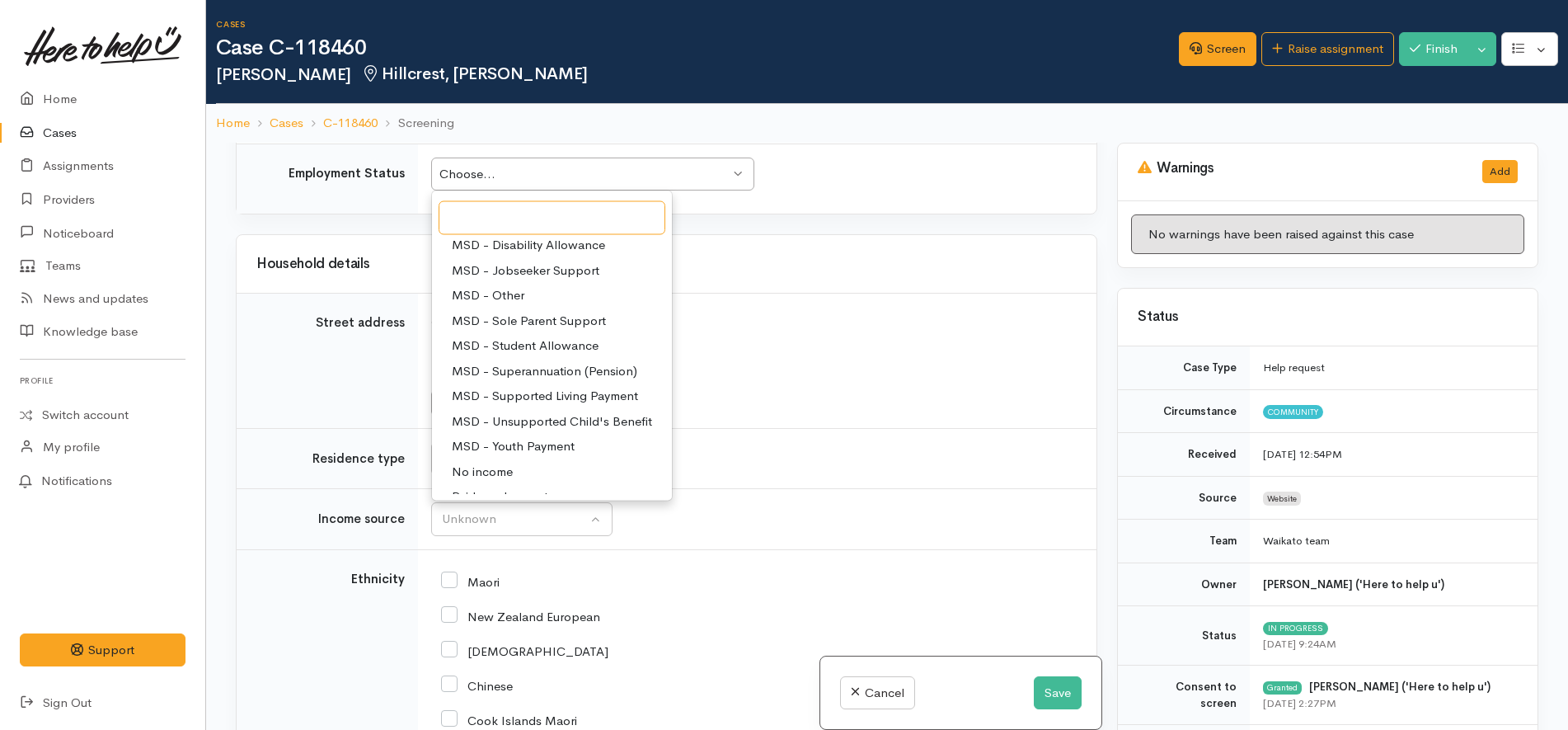
scroll to position [0, 0]
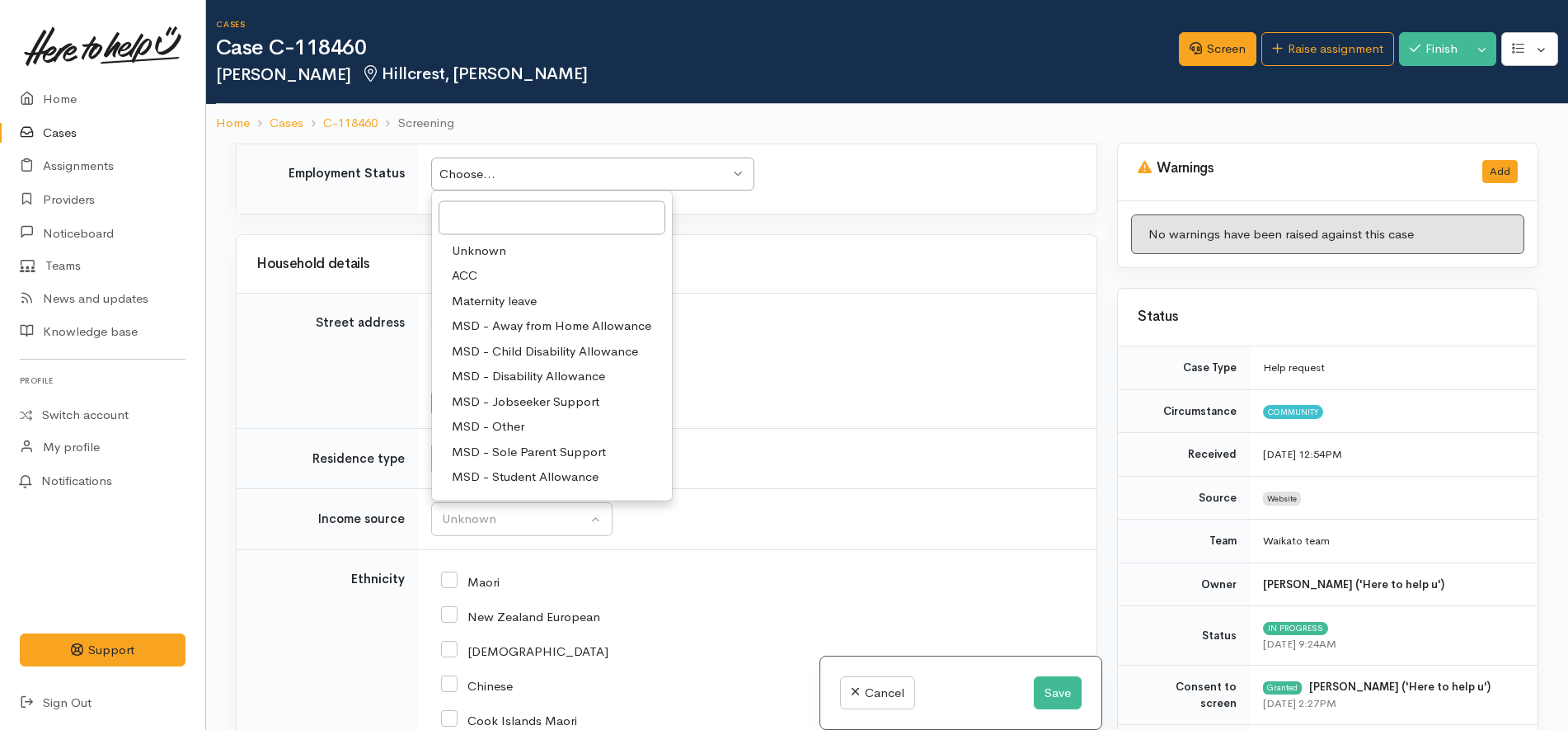
click at [568, 468] on span "MSD - Student Allowance" at bounding box center [525, 477] width 147 height 19
select select "9"
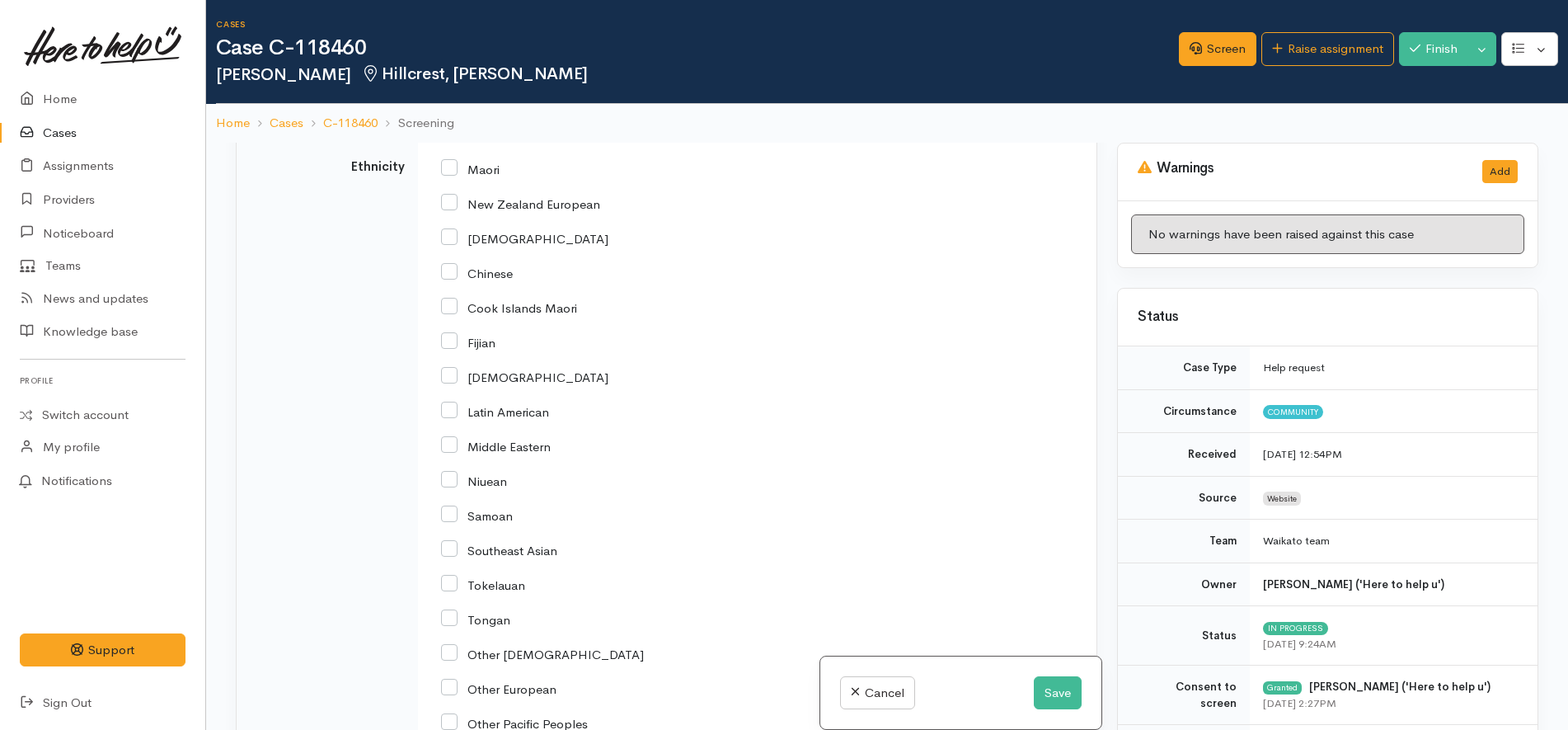
click at [703, 324] on div "Fijian" at bounding box center [753, 342] width 626 height 35
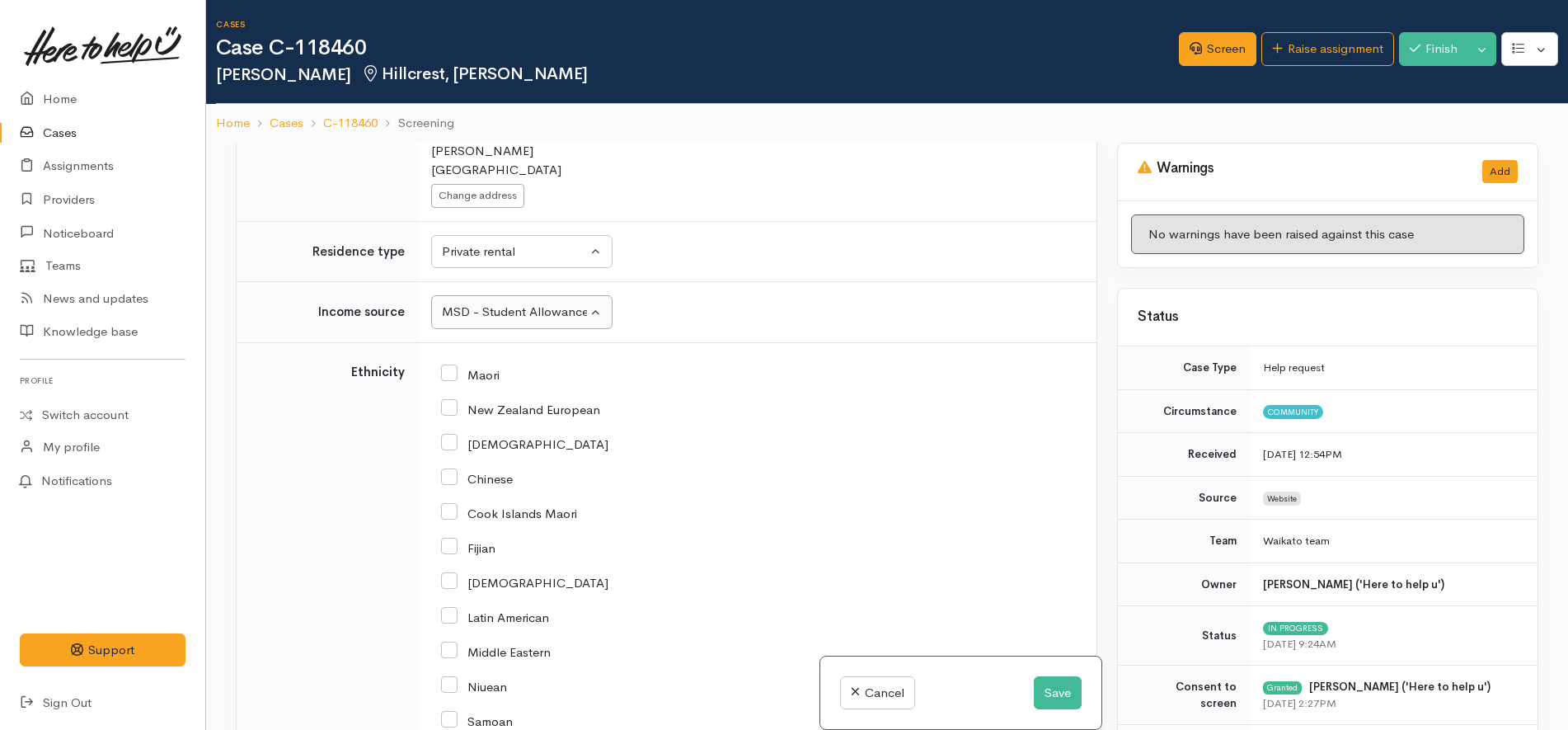
scroll to position [2062, 0]
click at [528, 402] on input "New Zealand European" at bounding box center [521, 409] width 159 height 15
checkbox input "true"
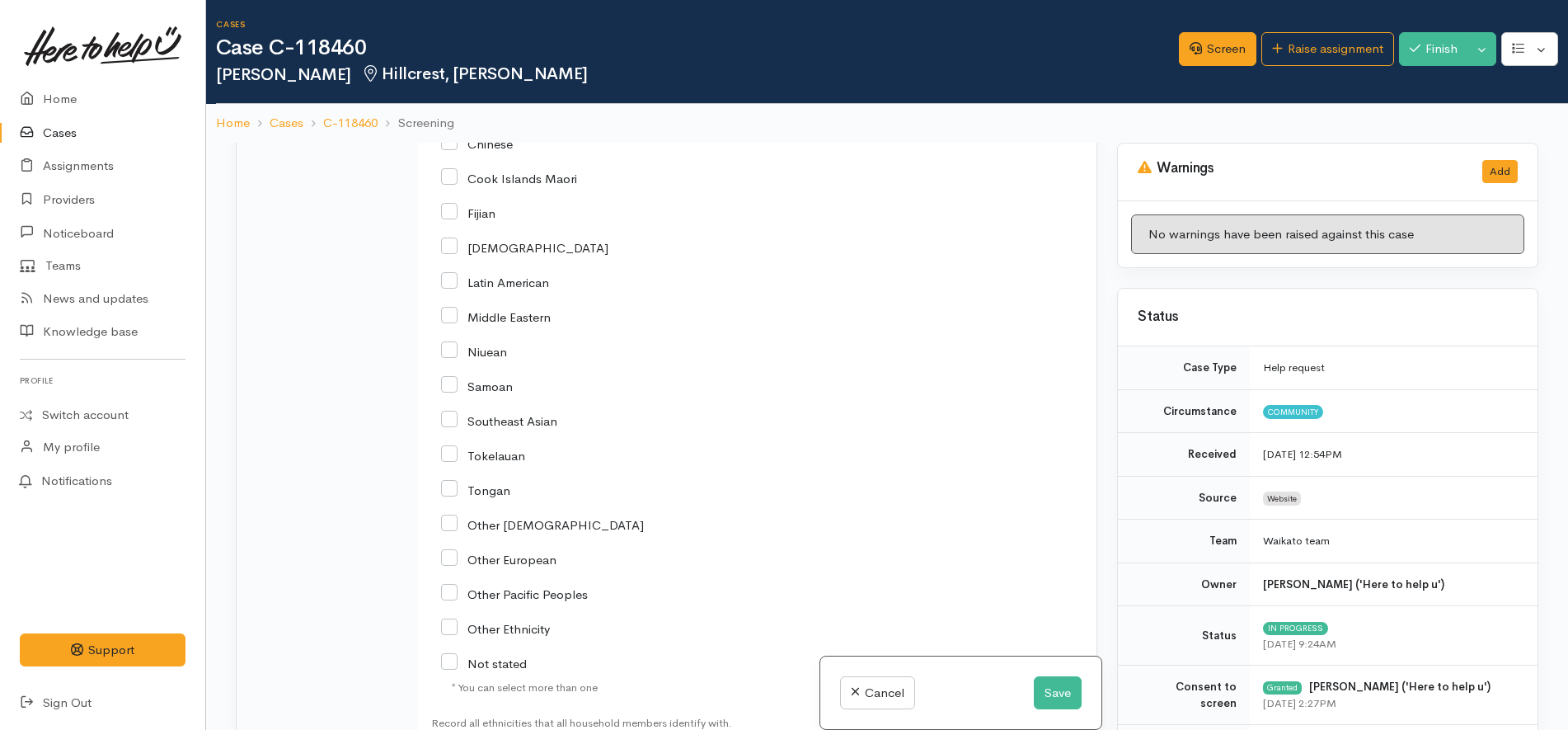
scroll to position [2681, 0]
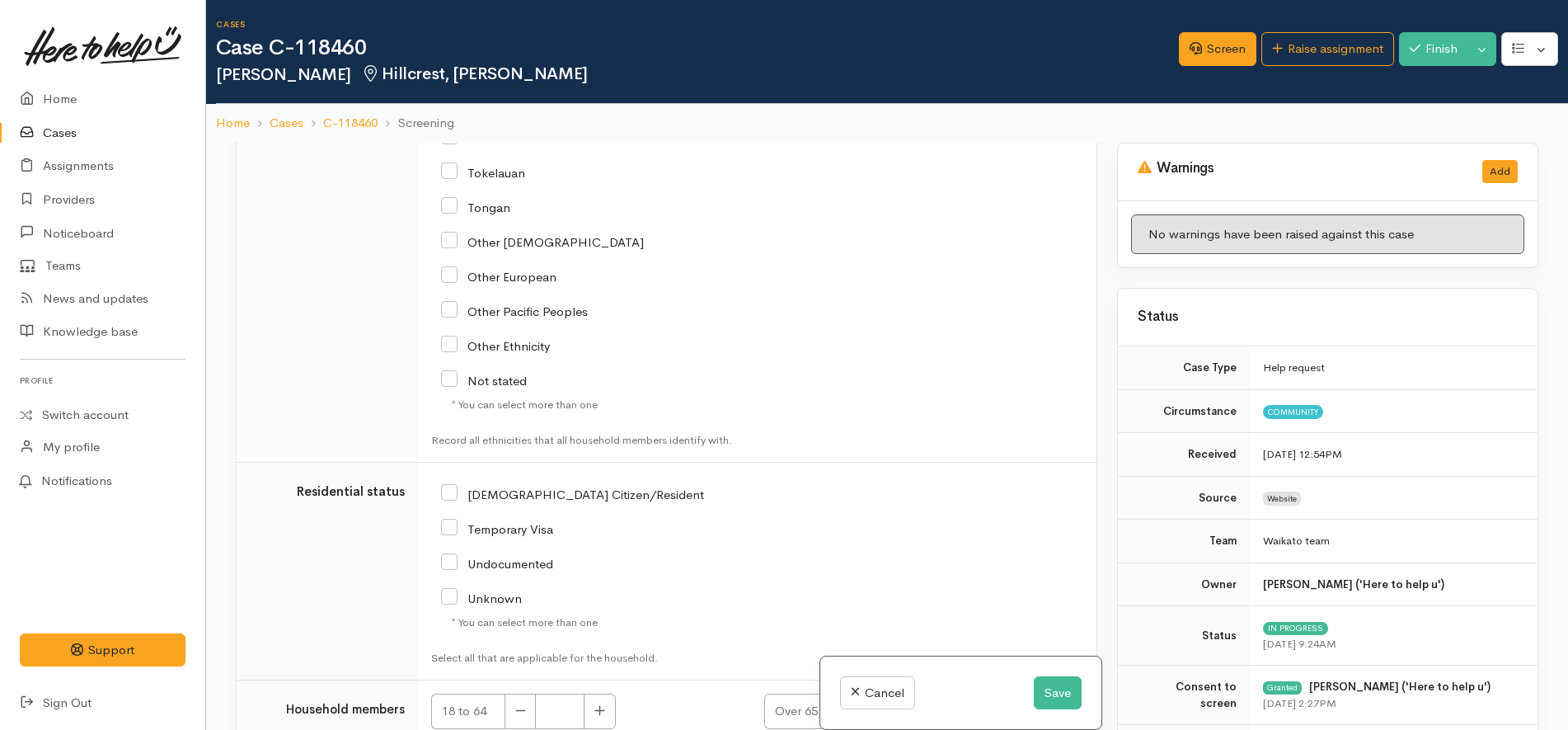
click at [558, 486] on input "NZ Citizen/Resident" at bounding box center [573, 493] width 263 height 15
checkbox input "true"
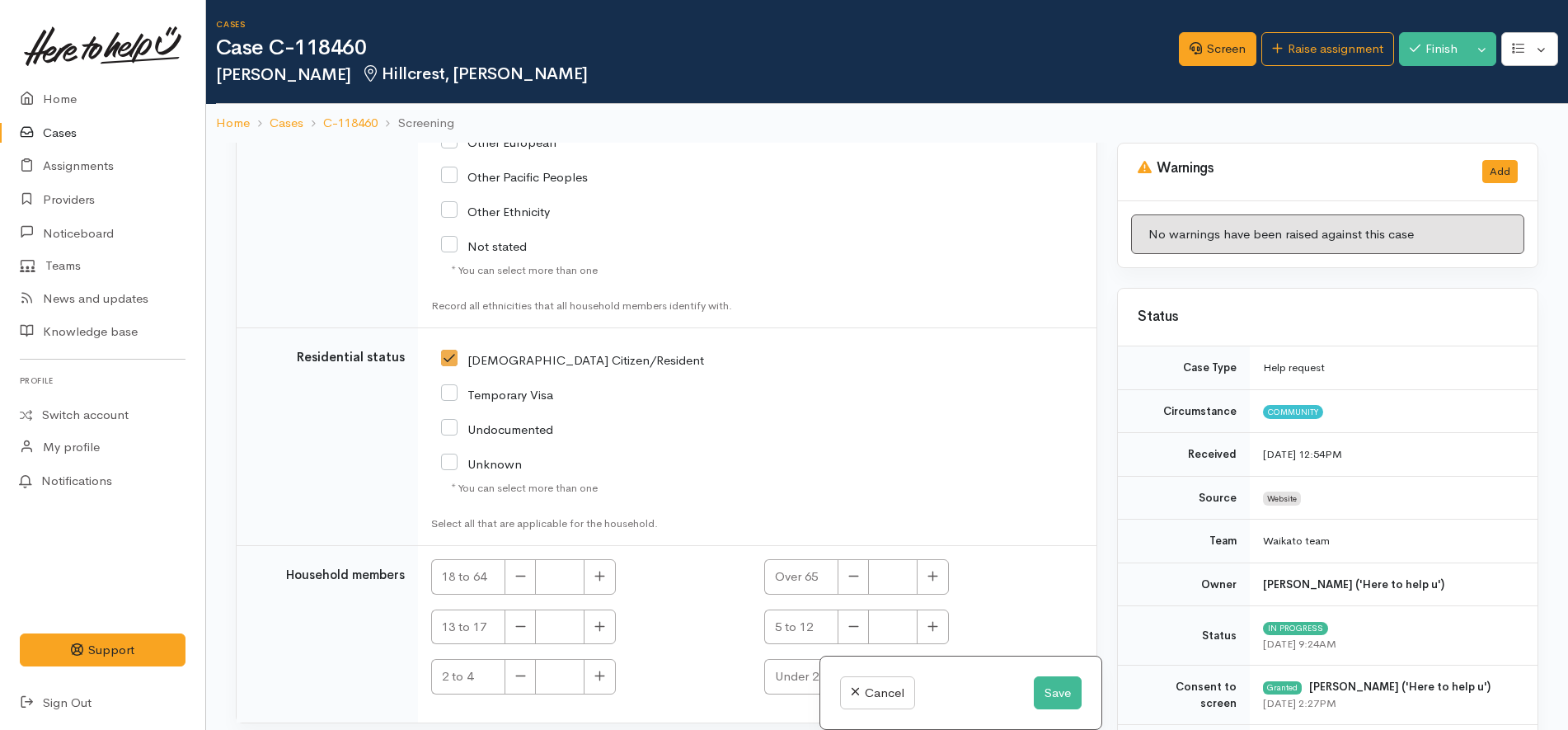
scroll to position [2831, 0]
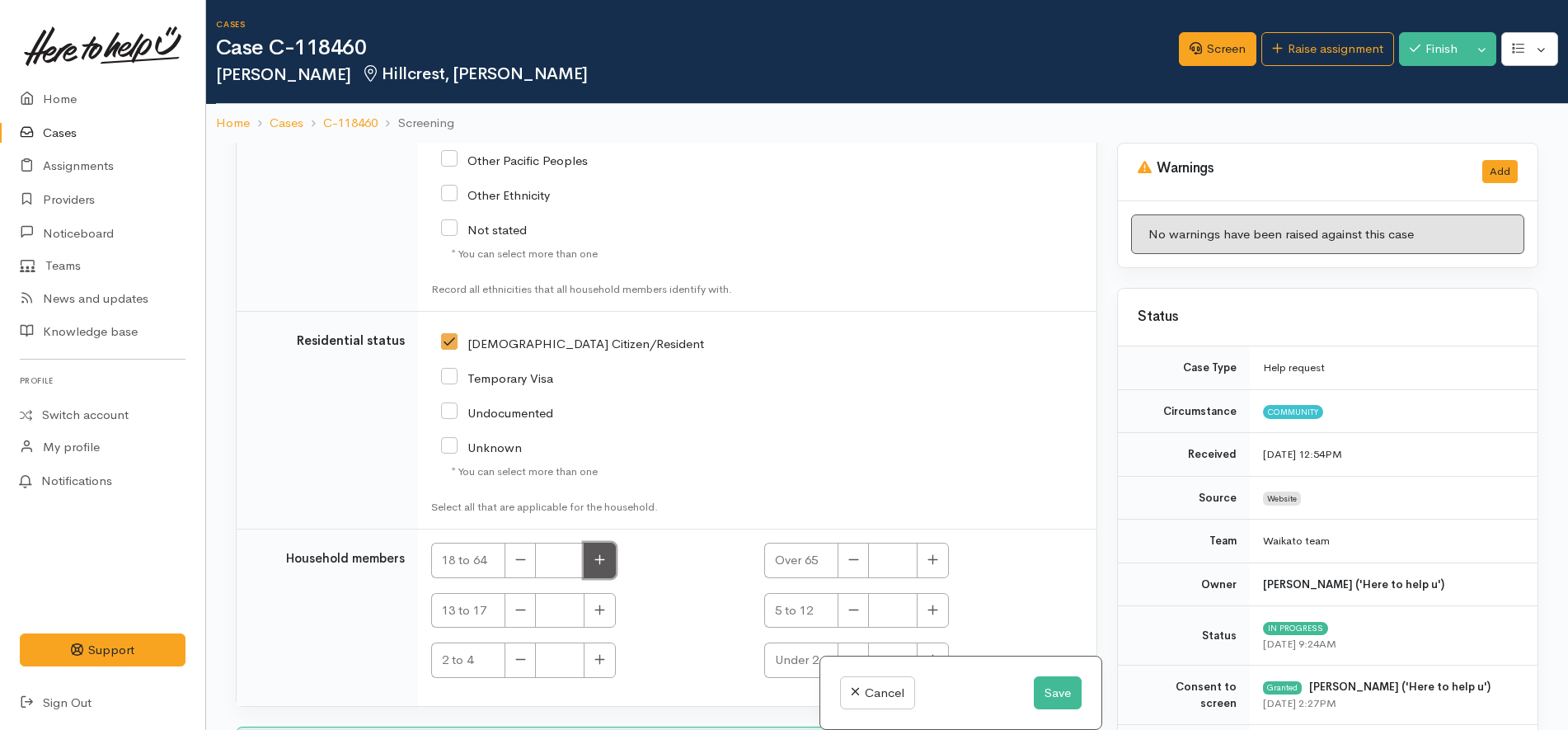
click at [597, 554] on icon "button" at bounding box center [600, 560] width 11 height 13
type input "1"
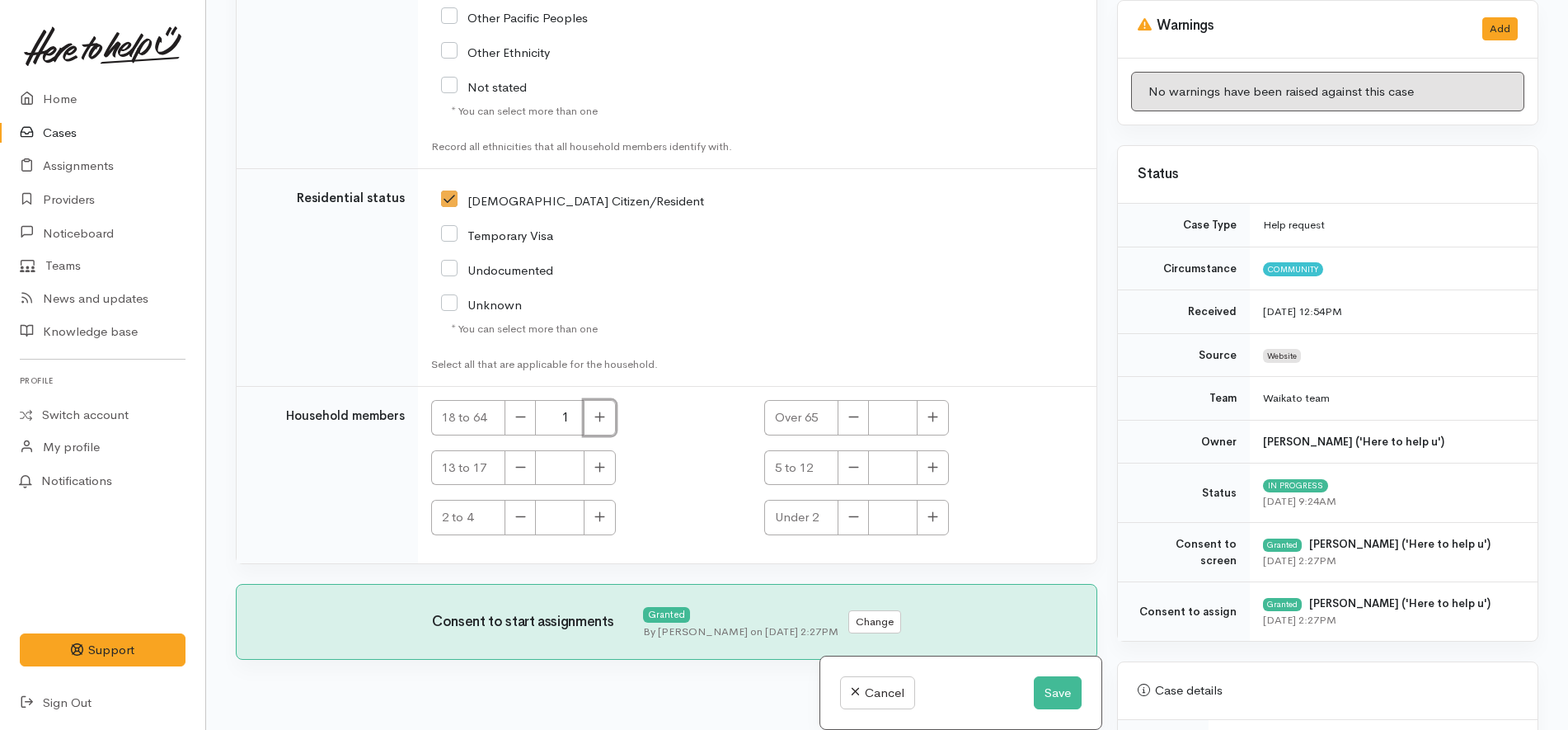
scroll to position [722, 0]
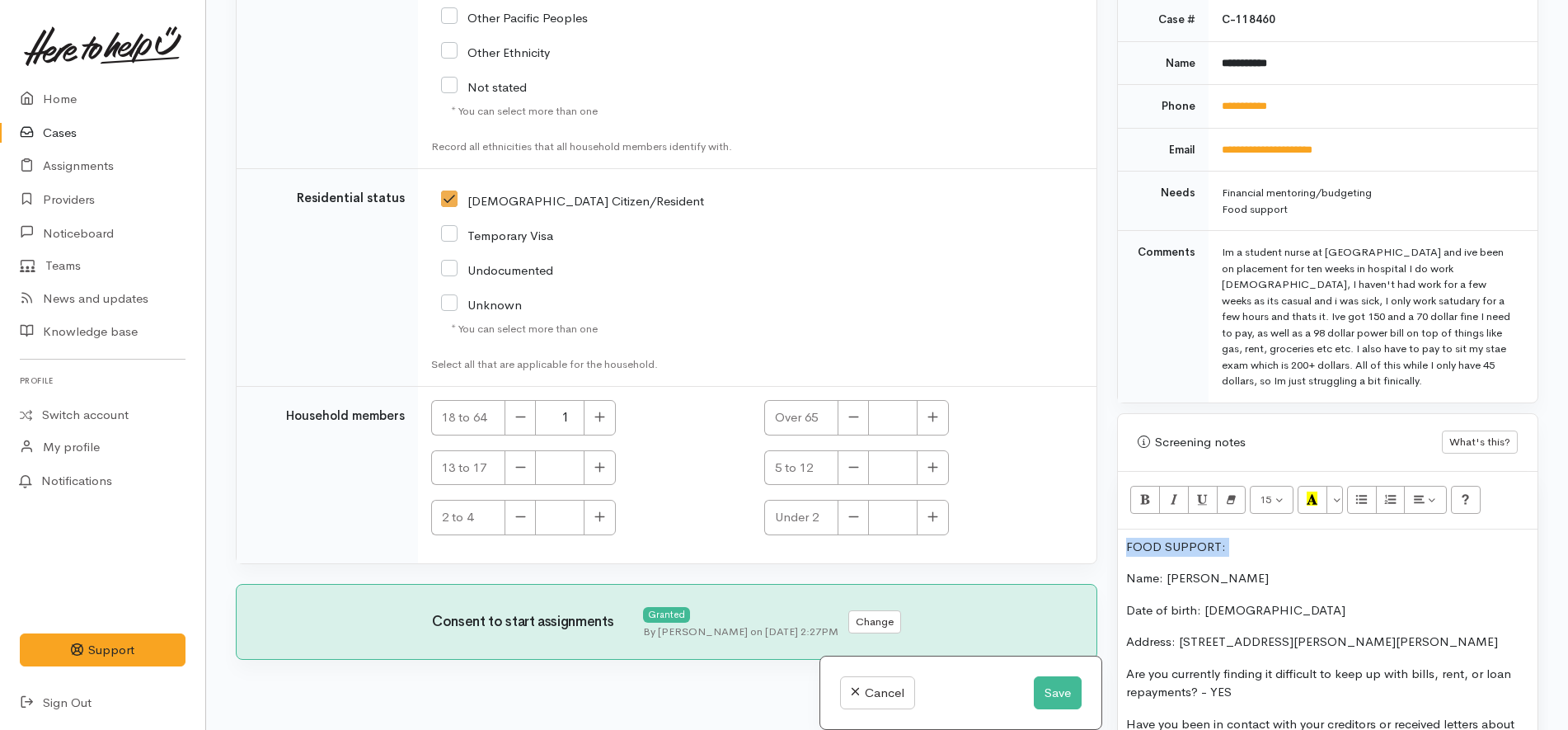
drag, startPoint x: 1126, startPoint y: 572, endPoint x: 1124, endPoint y: 531, distance: 41.0
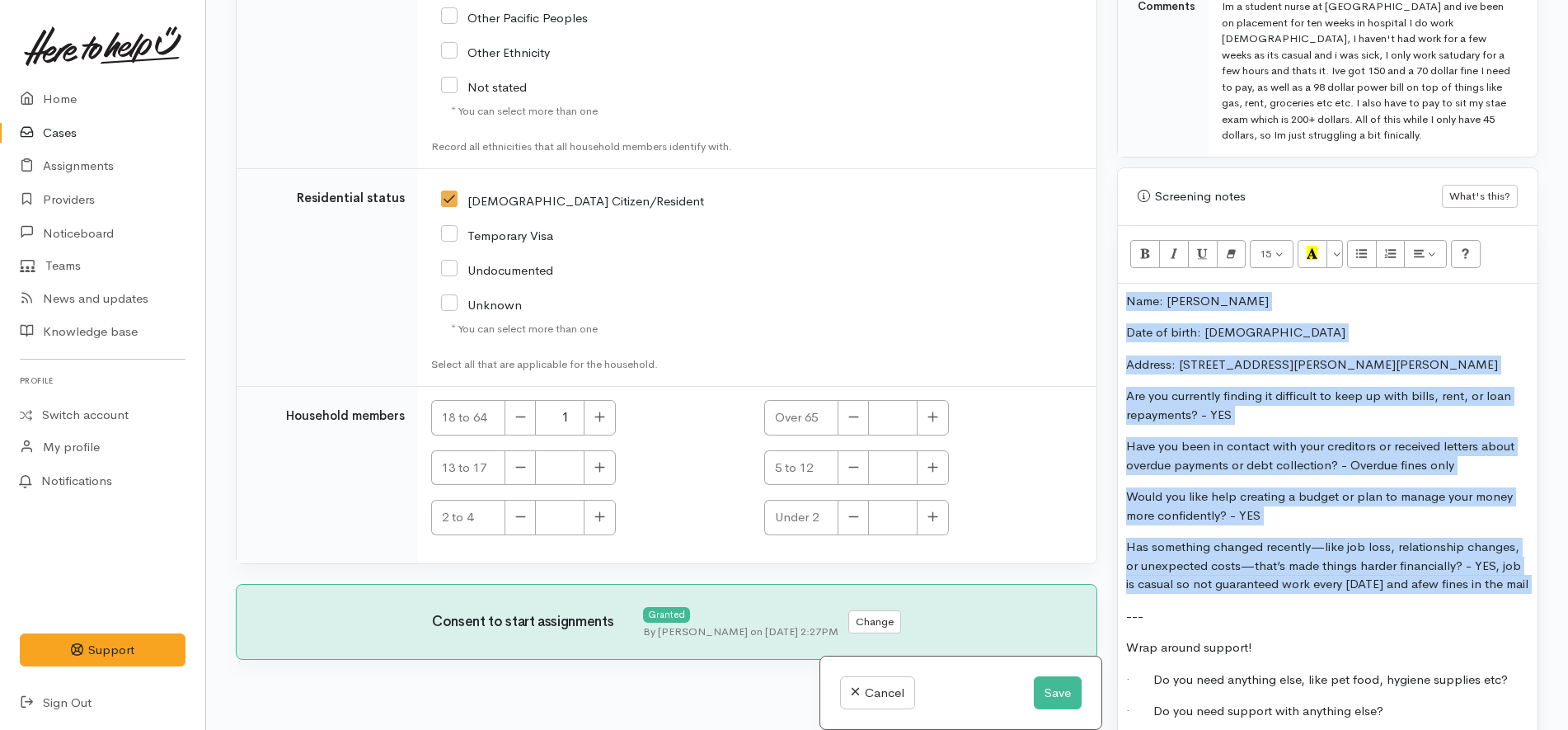
scroll to position [1173, 0]
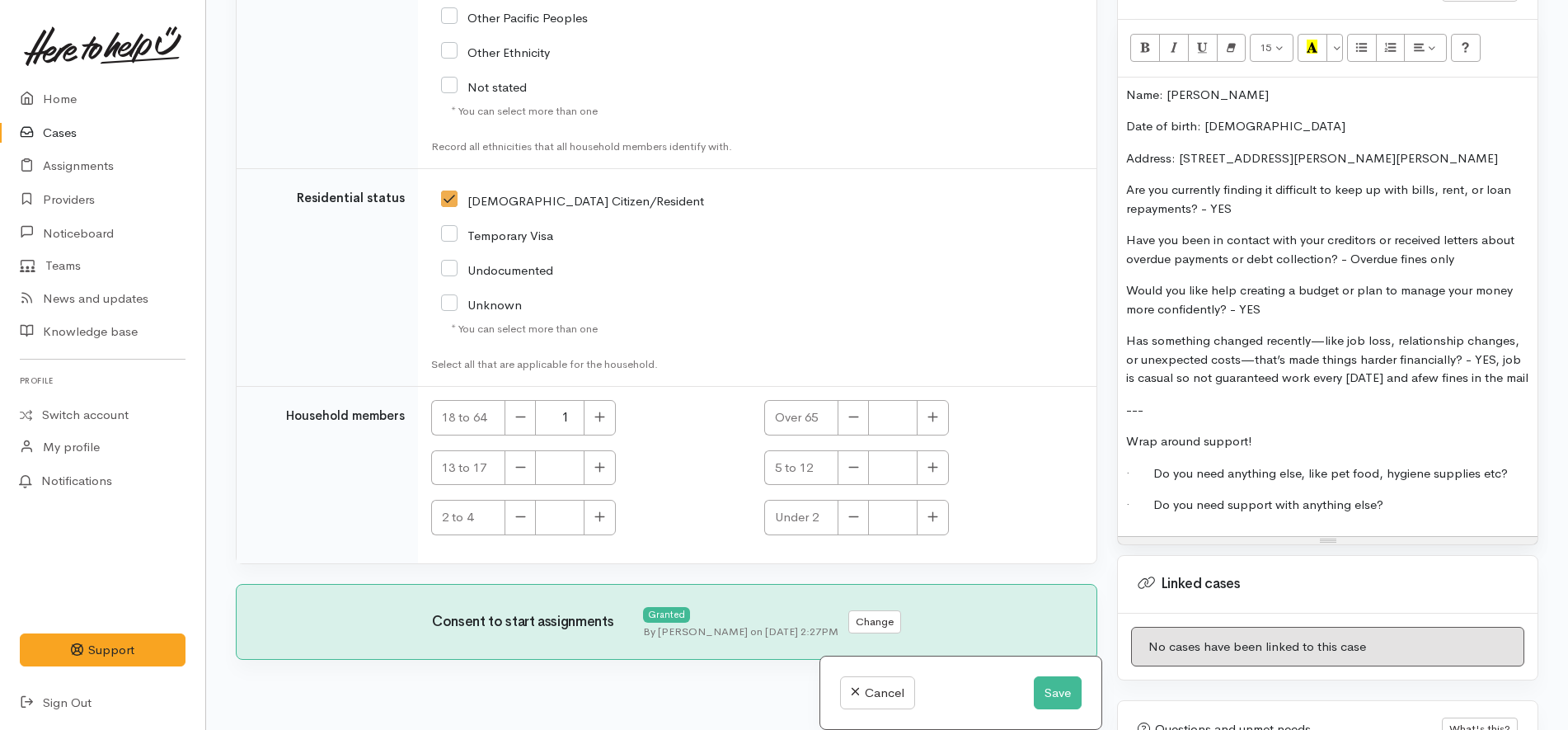
click at [1514, 483] on p "· Do you need anything else, like pet food, hygiene supplies etc?" at bounding box center [1327, 473] width 403 height 19
copy p "NO"
copy p "·"
click at [1497, 483] on p "· Do you need anything else, like pet food, hygiene supplies etc? NO" at bounding box center [1327, 473] width 403 height 19
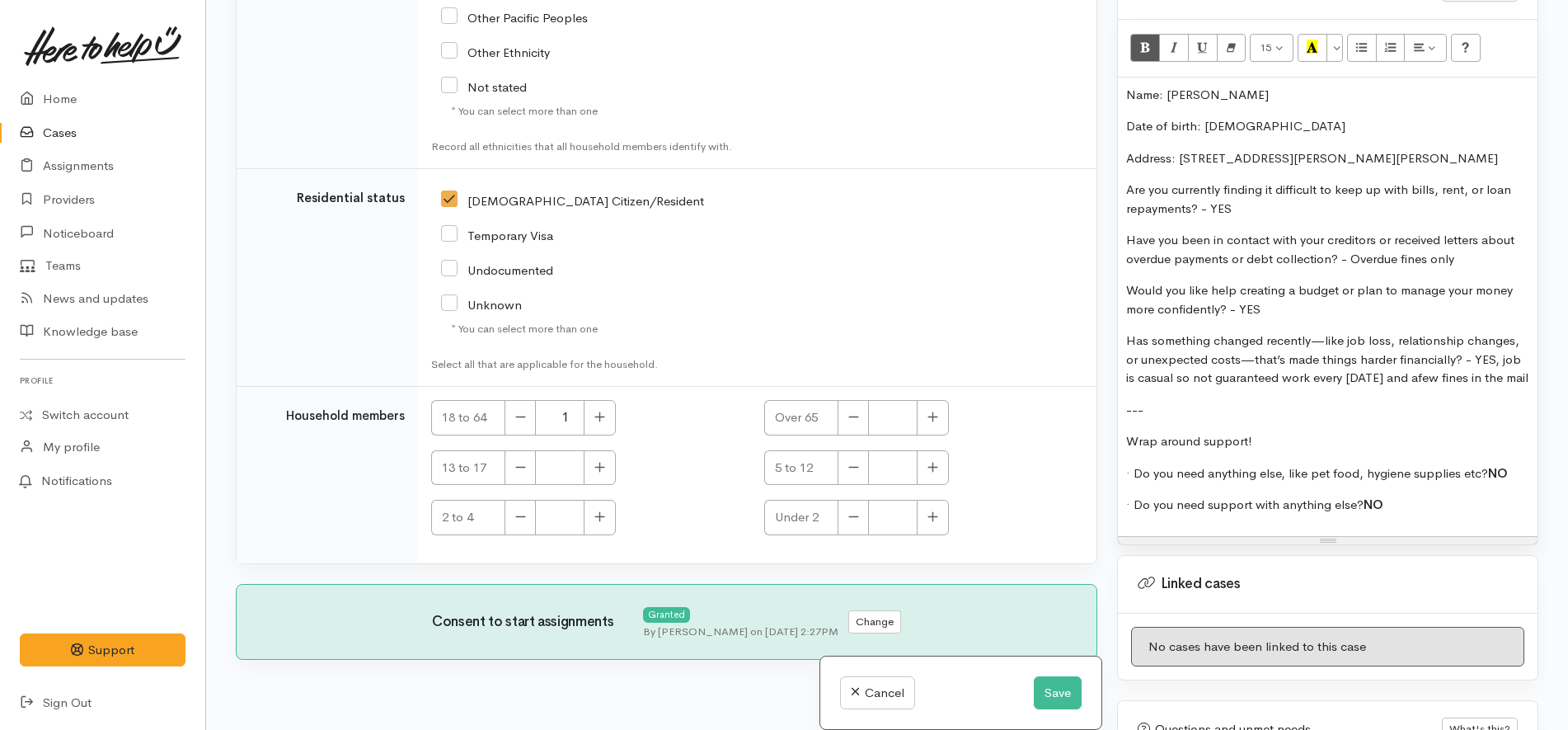
click at [1234, 419] on p "---" at bounding box center [1327, 410] width 403 height 19
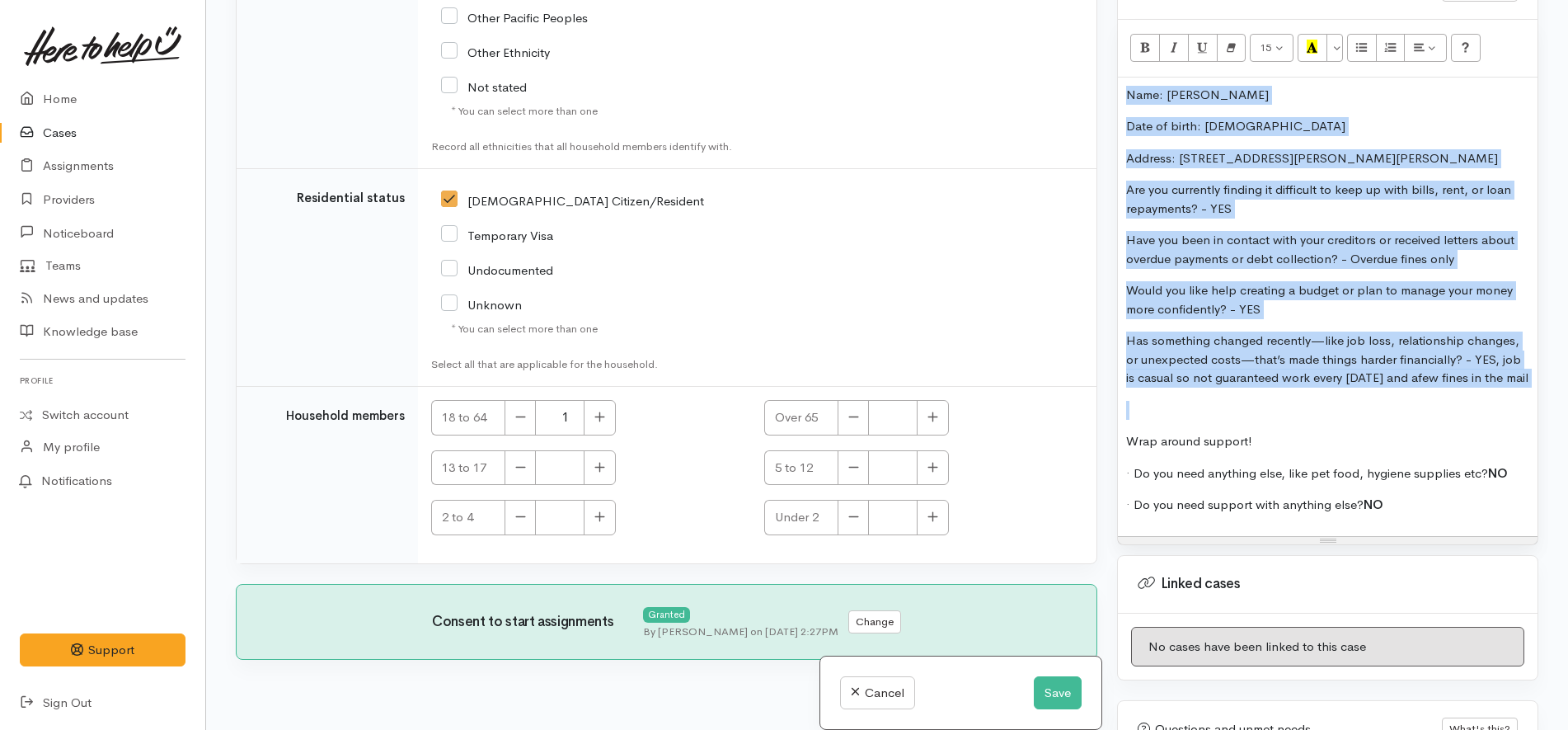
drag, startPoint x: 1234, startPoint y: 434, endPoint x: 1096, endPoint y: 41, distance: 416.5
click at [1096, 41] on div "Related cases There are other cases potentially from the same person, address o…" at bounding box center [887, 365] width 1322 height 730
copy div "Name: Elise Hulme Date of birth: 17/12/2004 Address: 3B Denver Place, Hamilton …"
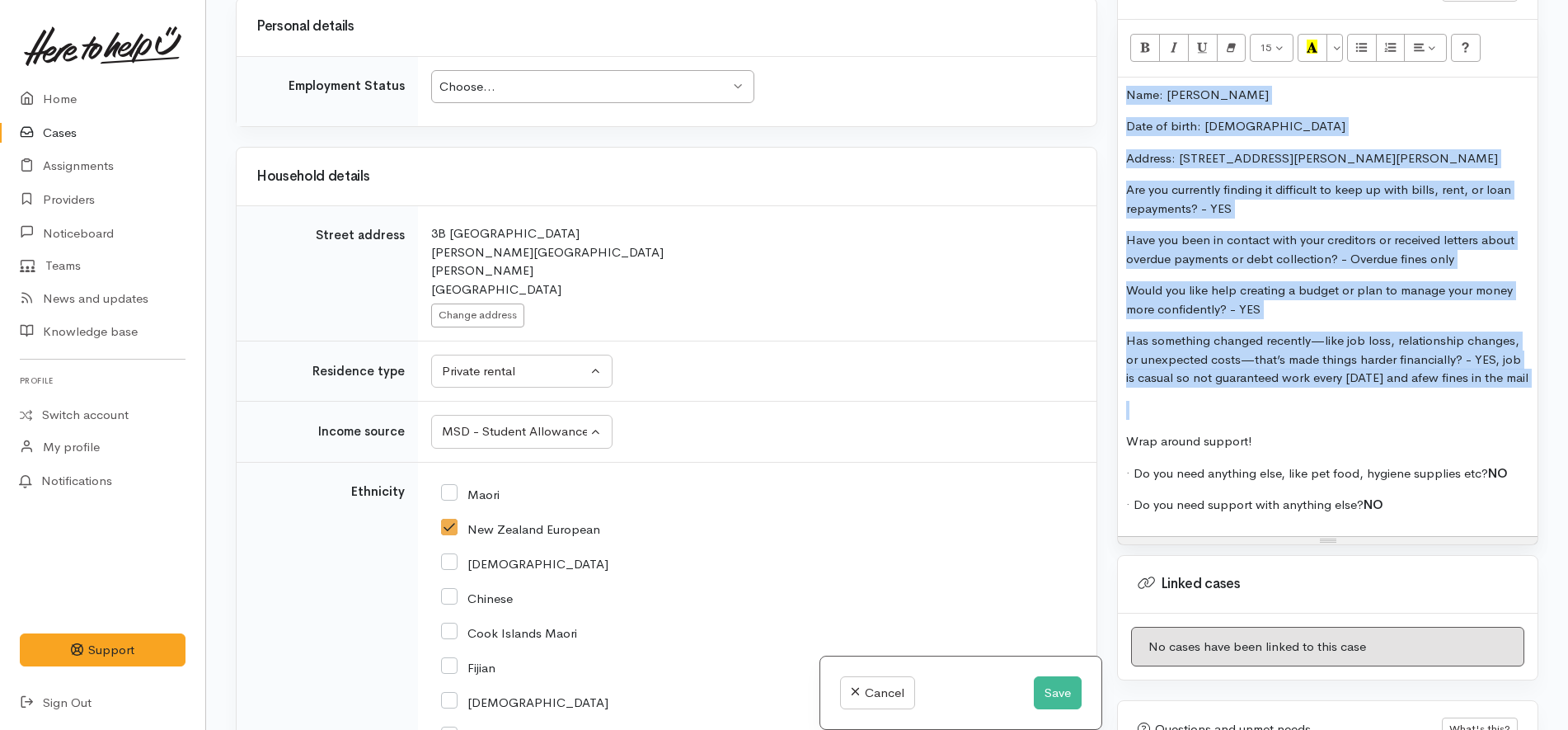
scroll to position [1388, 0]
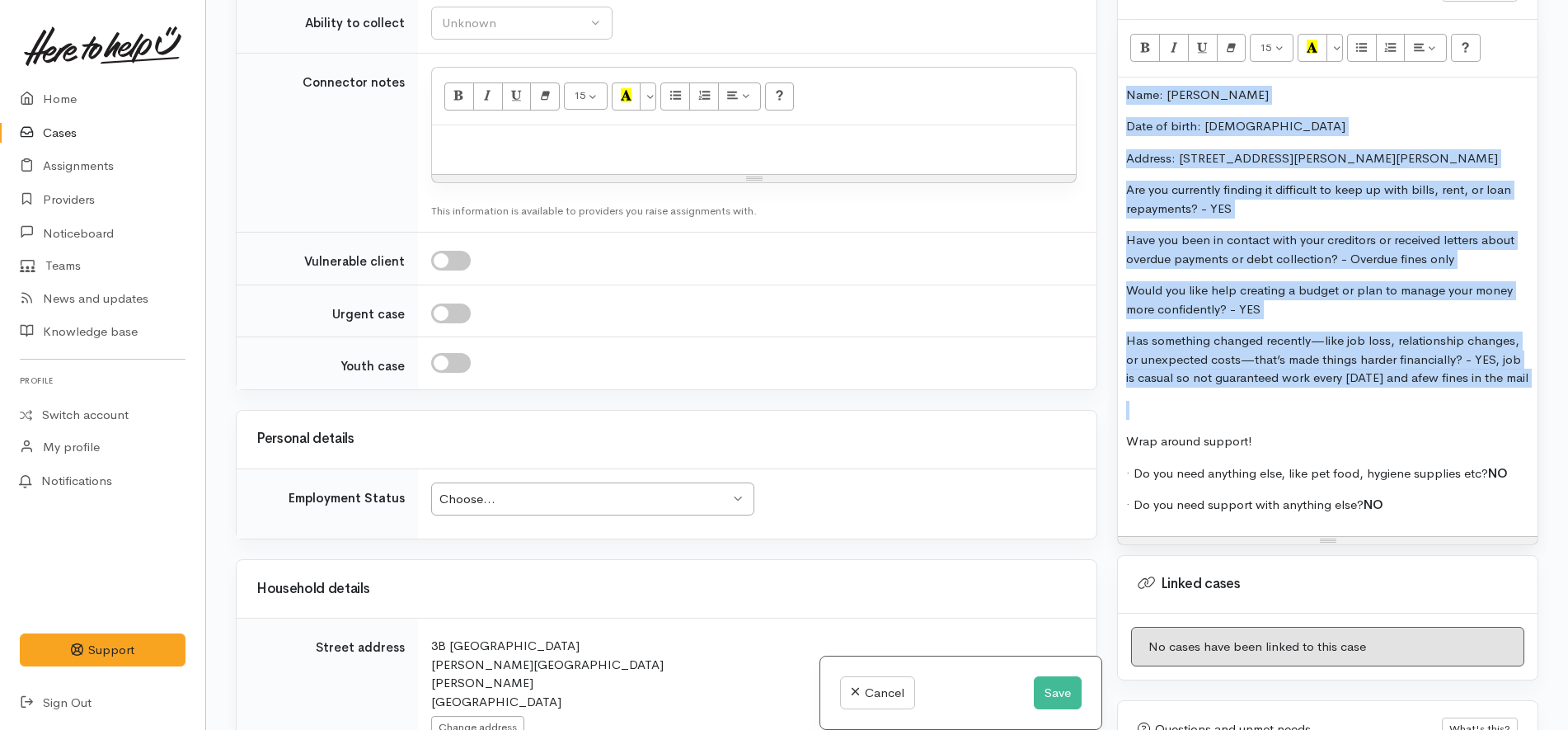
click at [620, 490] on div "Choose..." at bounding box center [584, 499] width 291 height 19
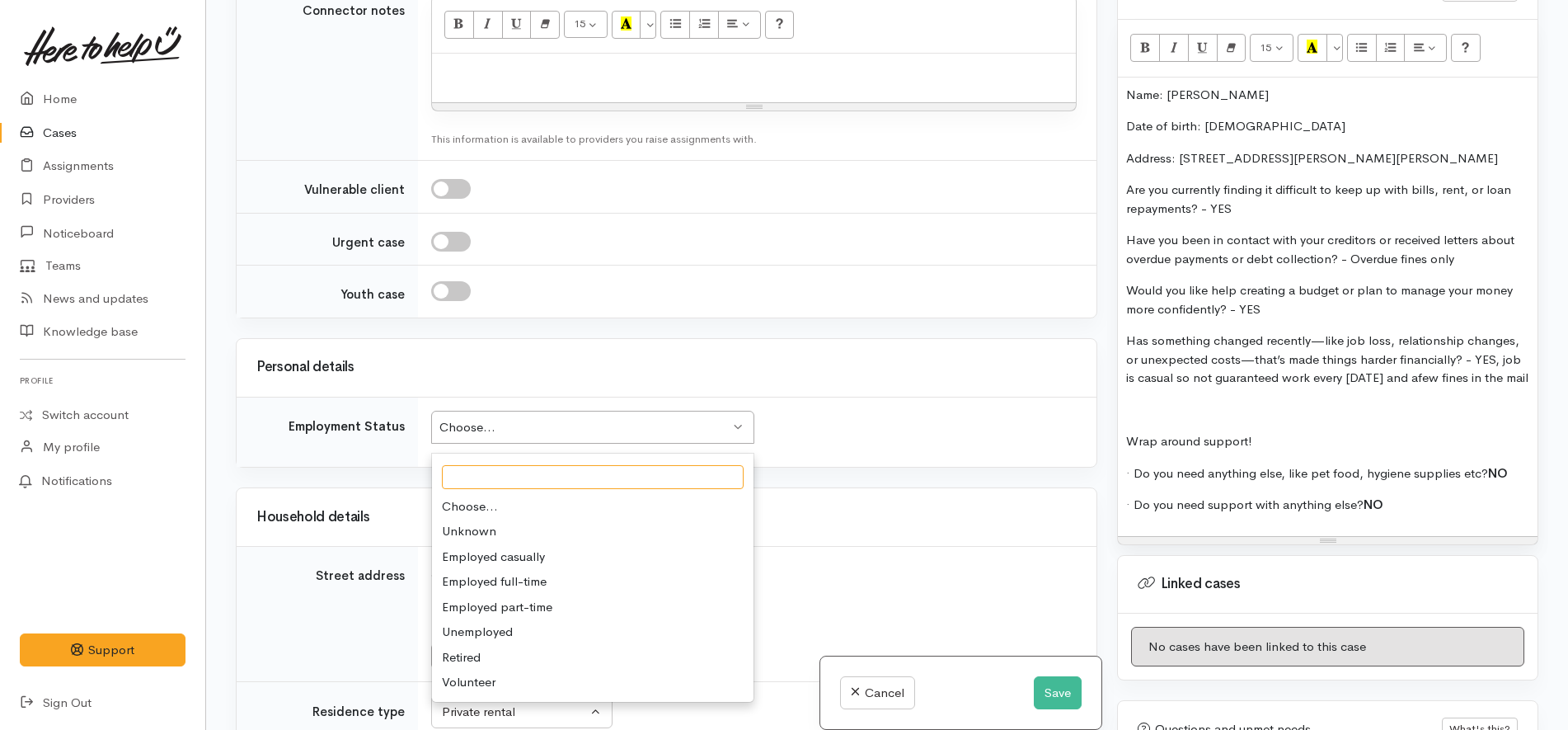
scroll to position [1491, 0]
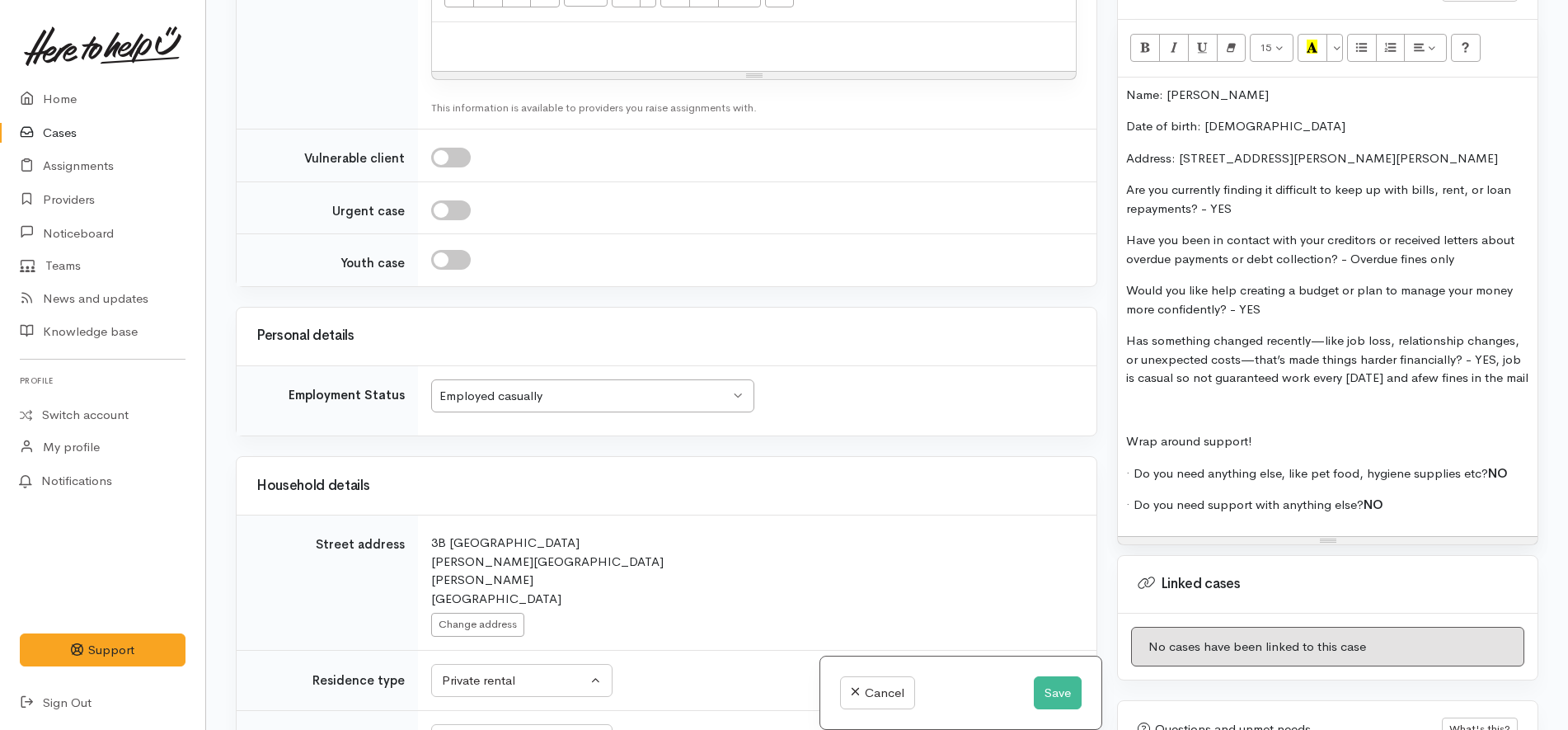
click at [870, 418] on div "Related cases There are other cases potentially from the same person, address o…" at bounding box center [666, 365] width 881 height 730
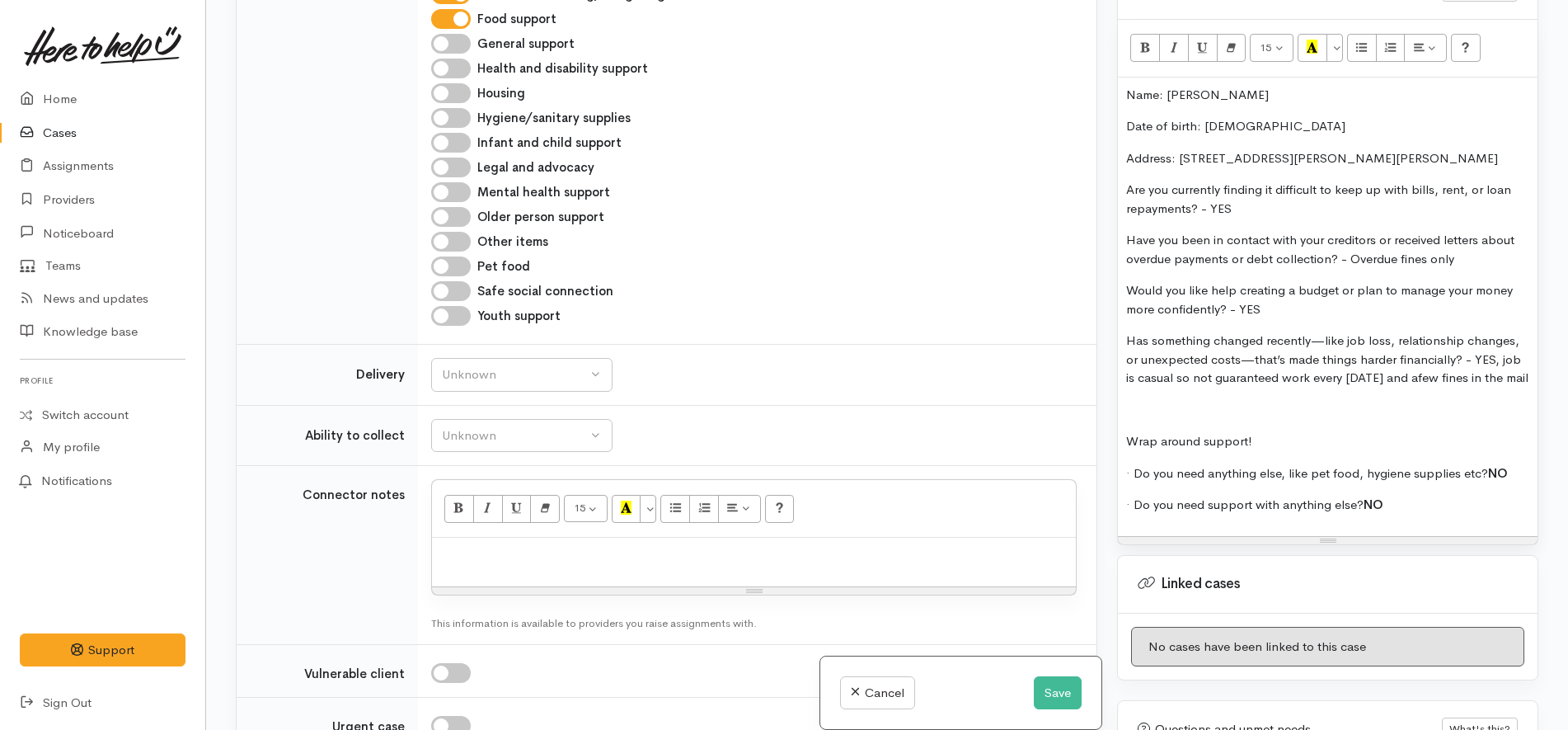
click at [661, 538] on div at bounding box center [753, 562] width 644 height 48
paste div
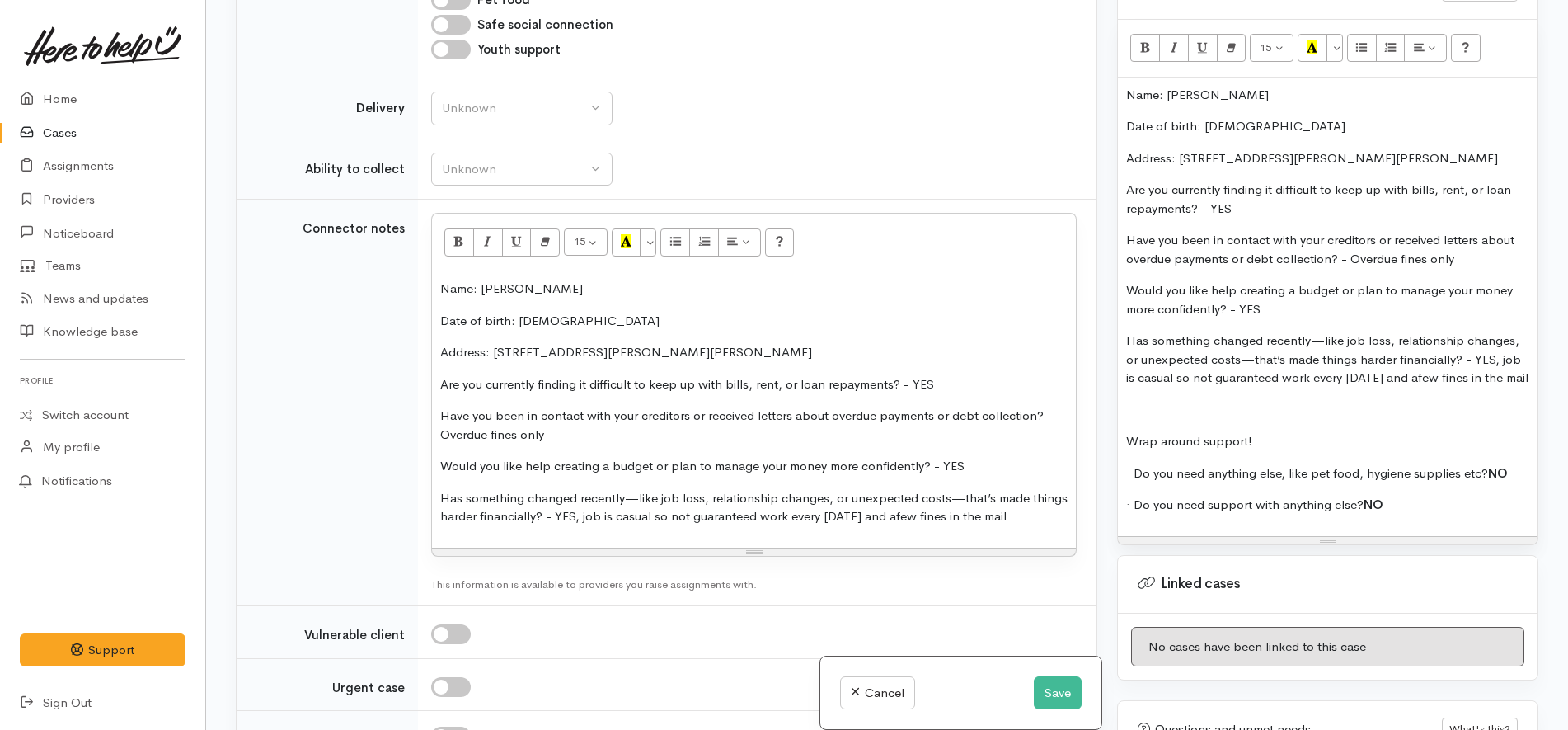
scroll to position [1655, 0]
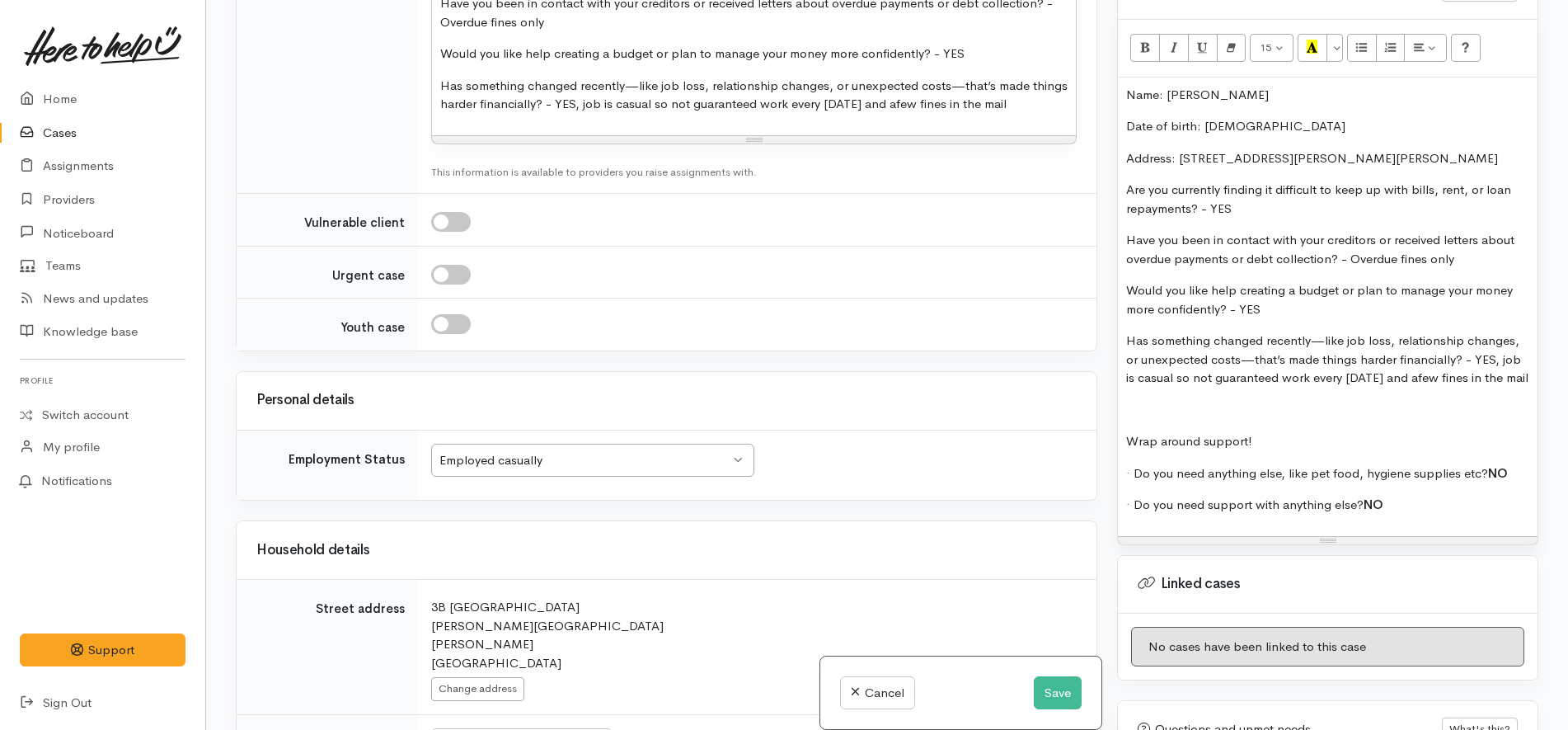
click at [686, 451] on div "Employed casually" at bounding box center [584, 460] width 291 height 19
click at [857, 472] on div "Related cases There are other cases potentially from the same person, address o…" at bounding box center [666, 365] width 881 height 730
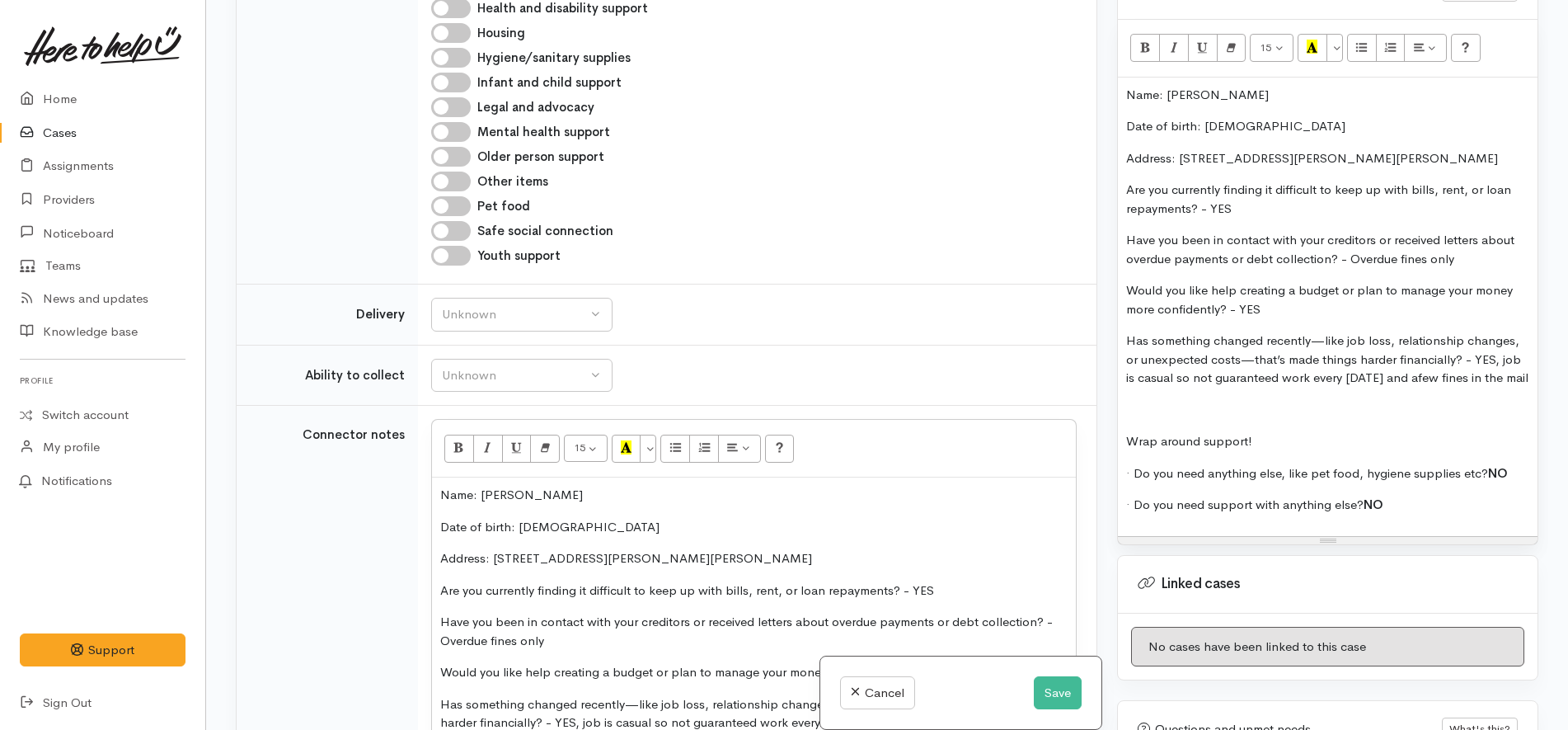
scroll to position [830, 0]
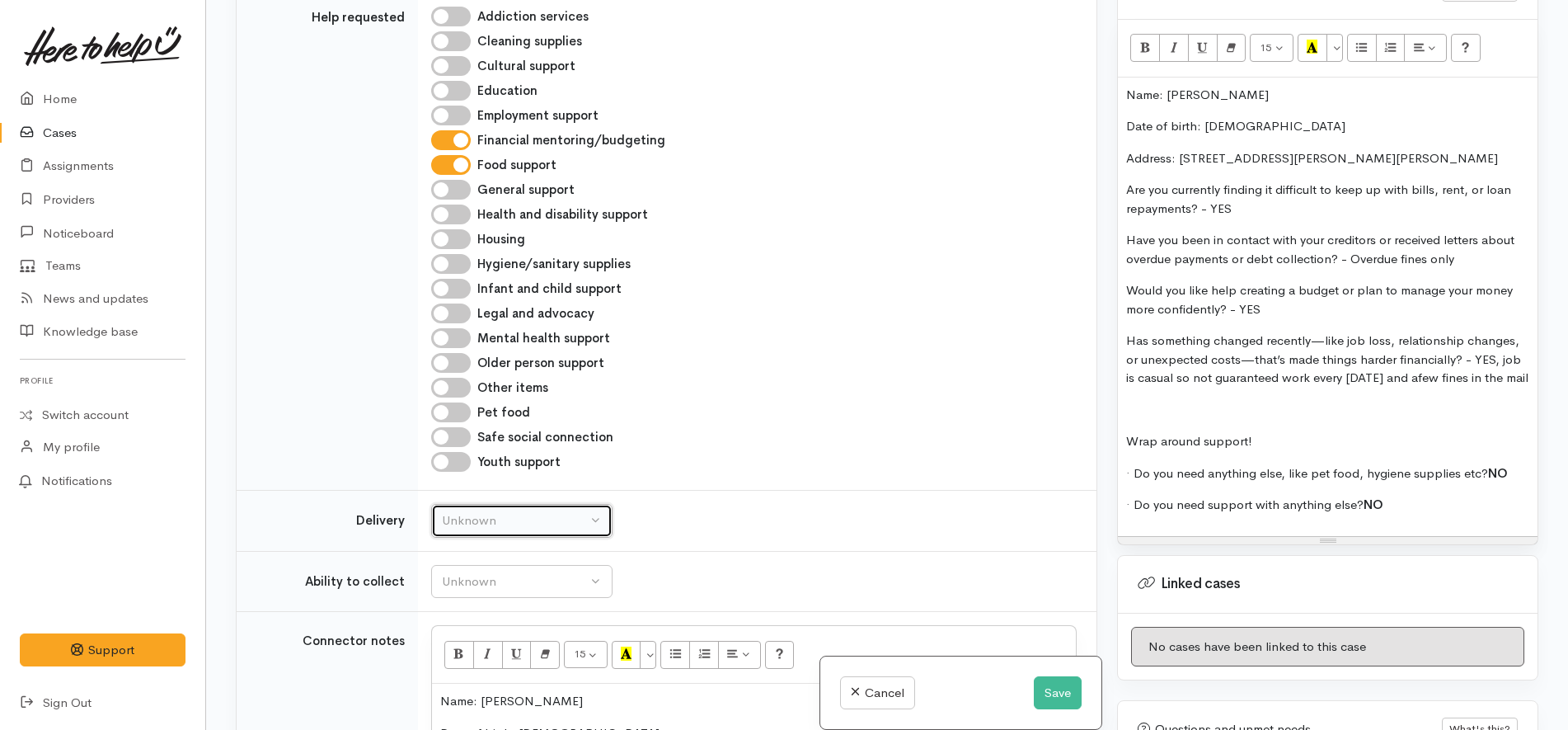
click at [547, 512] on div "Unknown" at bounding box center [514, 521] width 145 height 19
click at [509, 662] on link "No" at bounding box center [521, 675] width 180 height 26
select select "1"
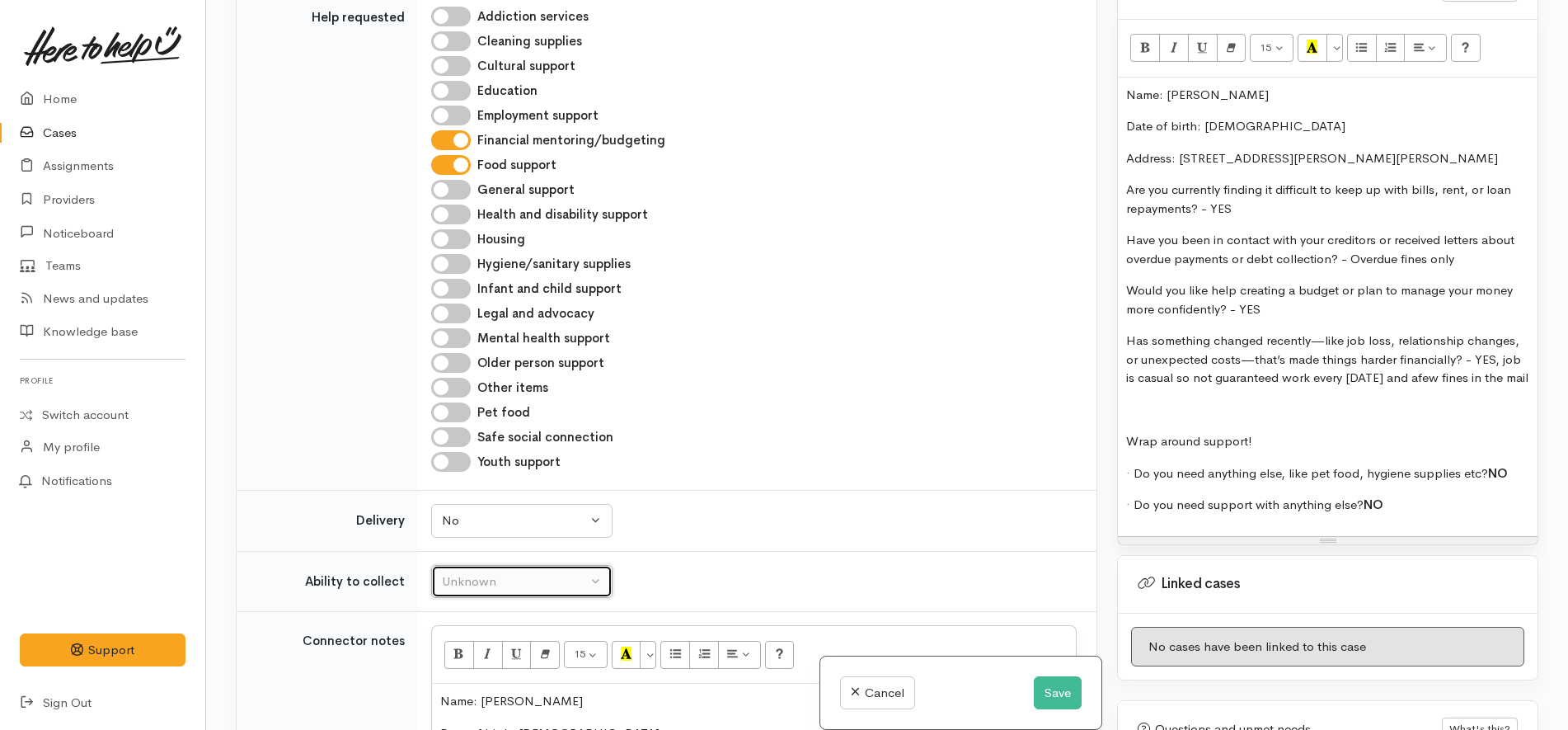
click at [530, 565] on button "Unknown" at bounding box center [521, 581] width 182 height 34
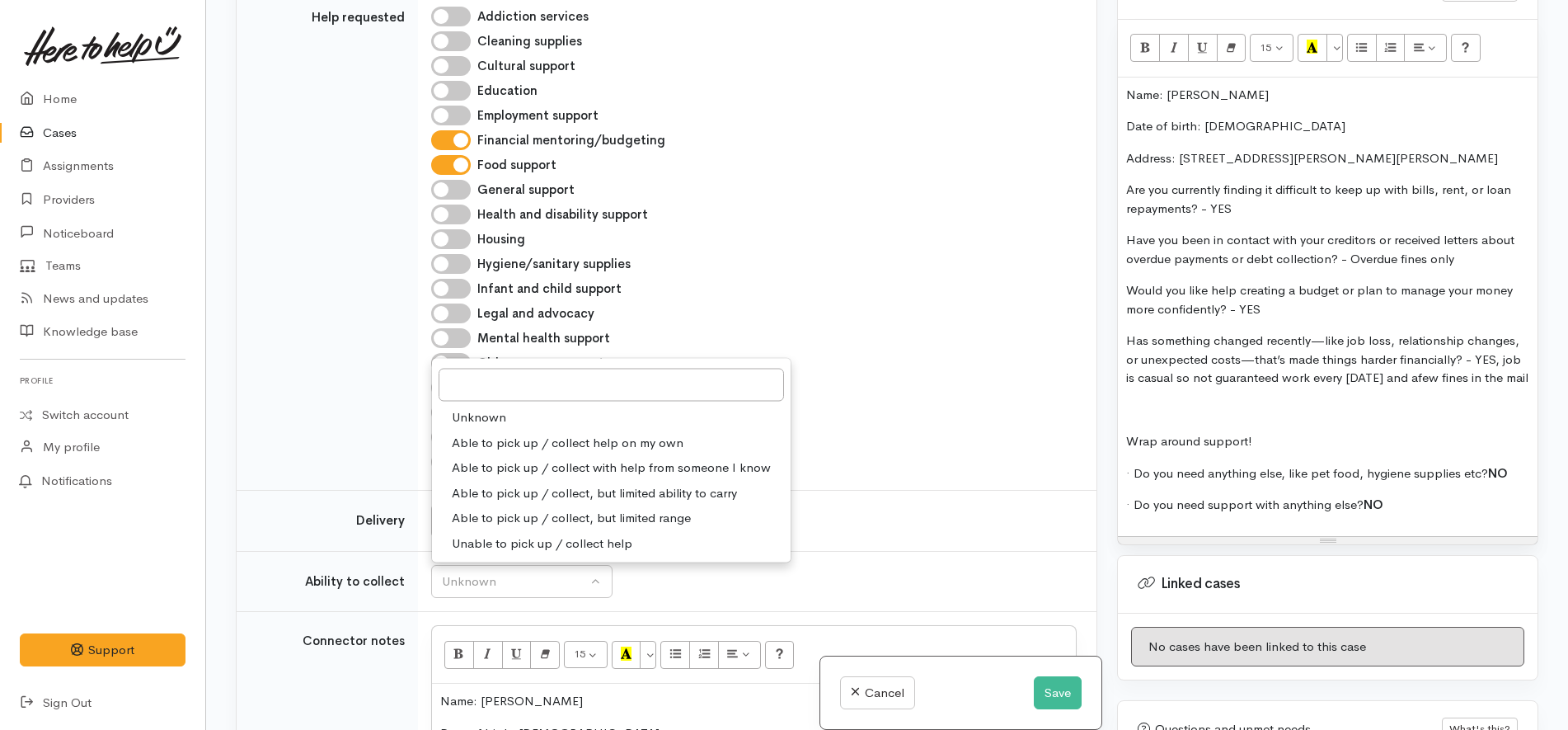
click at [581, 405] on link "Unknown" at bounding box center [611, 418] width 359 height 26
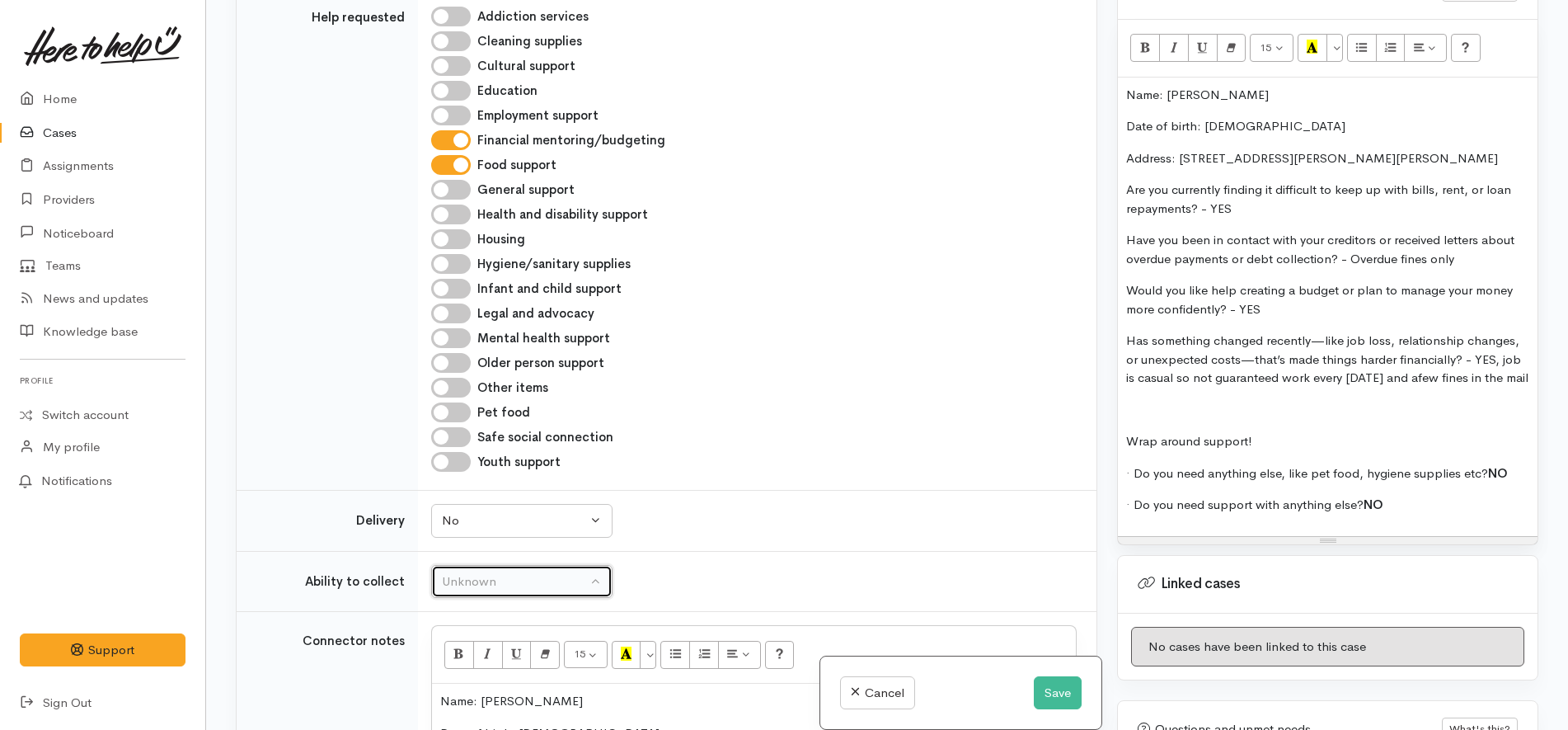
click at [567, 572] on div "Unknown" at bounding box center [514, 581] width 145 height 19
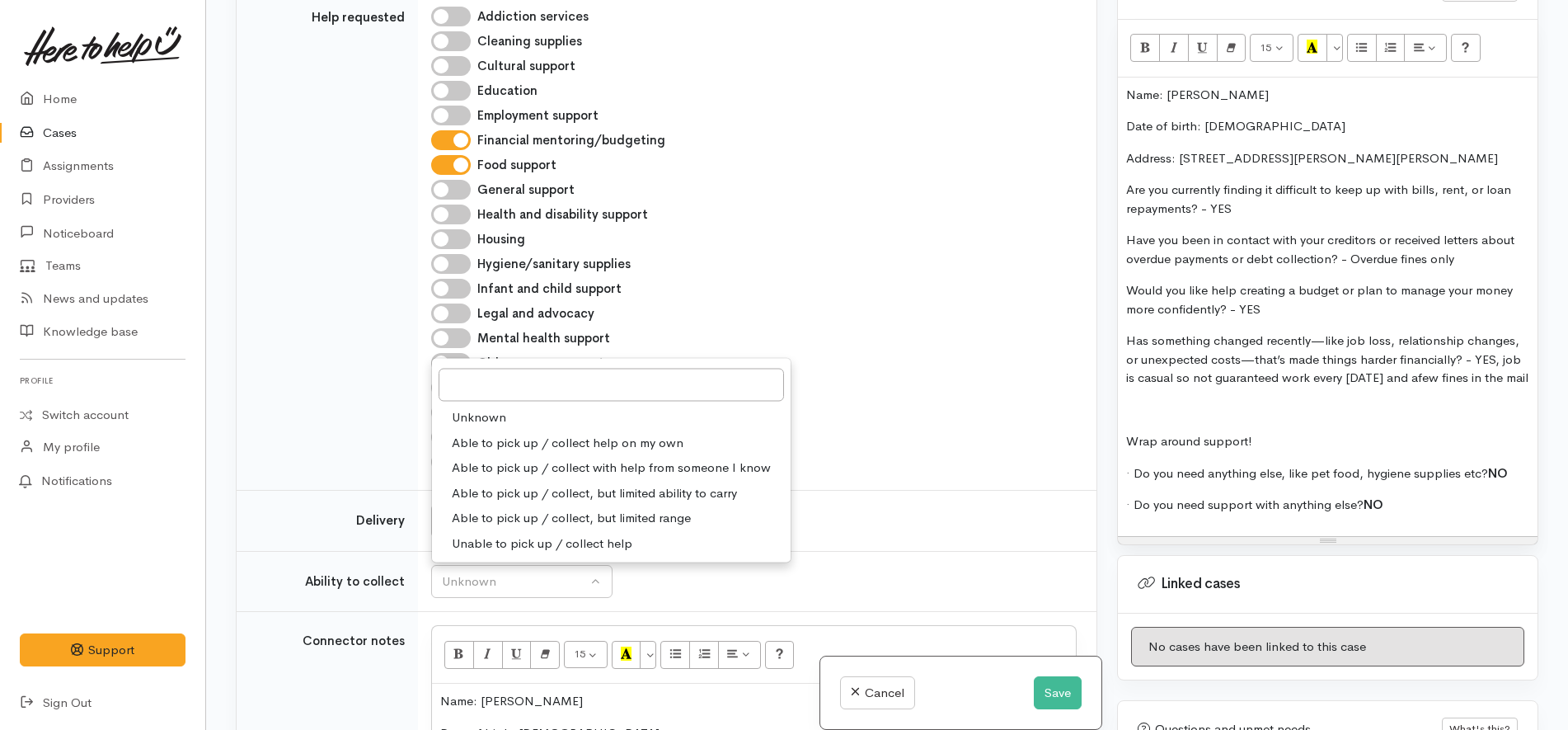
click at [920, 342] on div "Addiction services Cleaning supplies Cultural support Education Employment supp…" at bounding box center [753, 239] width 665 height 475
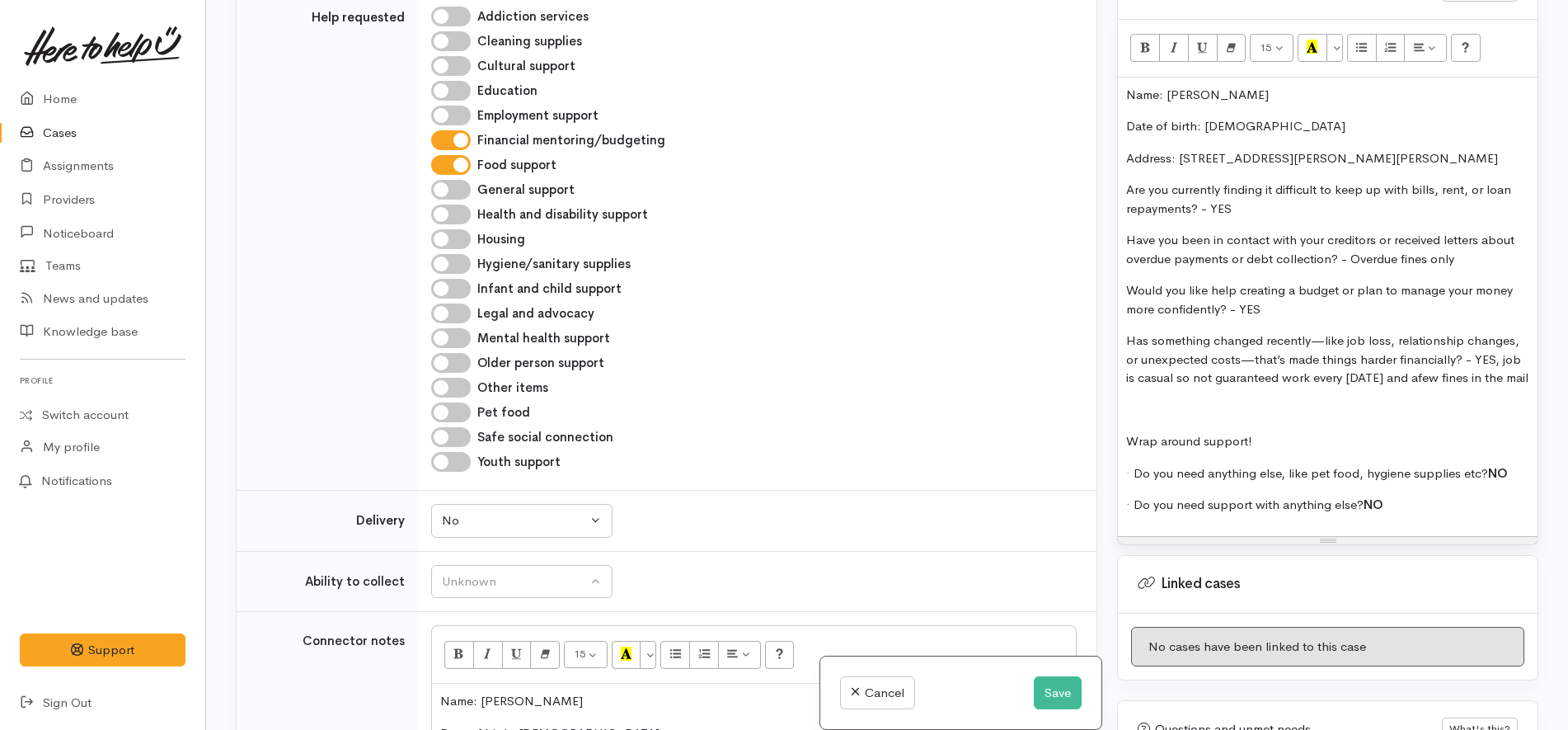
click at [719, 344] on div "Addiction services Cleaning supplies Cultural support Education Employment supp…" at bounding box center [753, 239] width 665 height 475
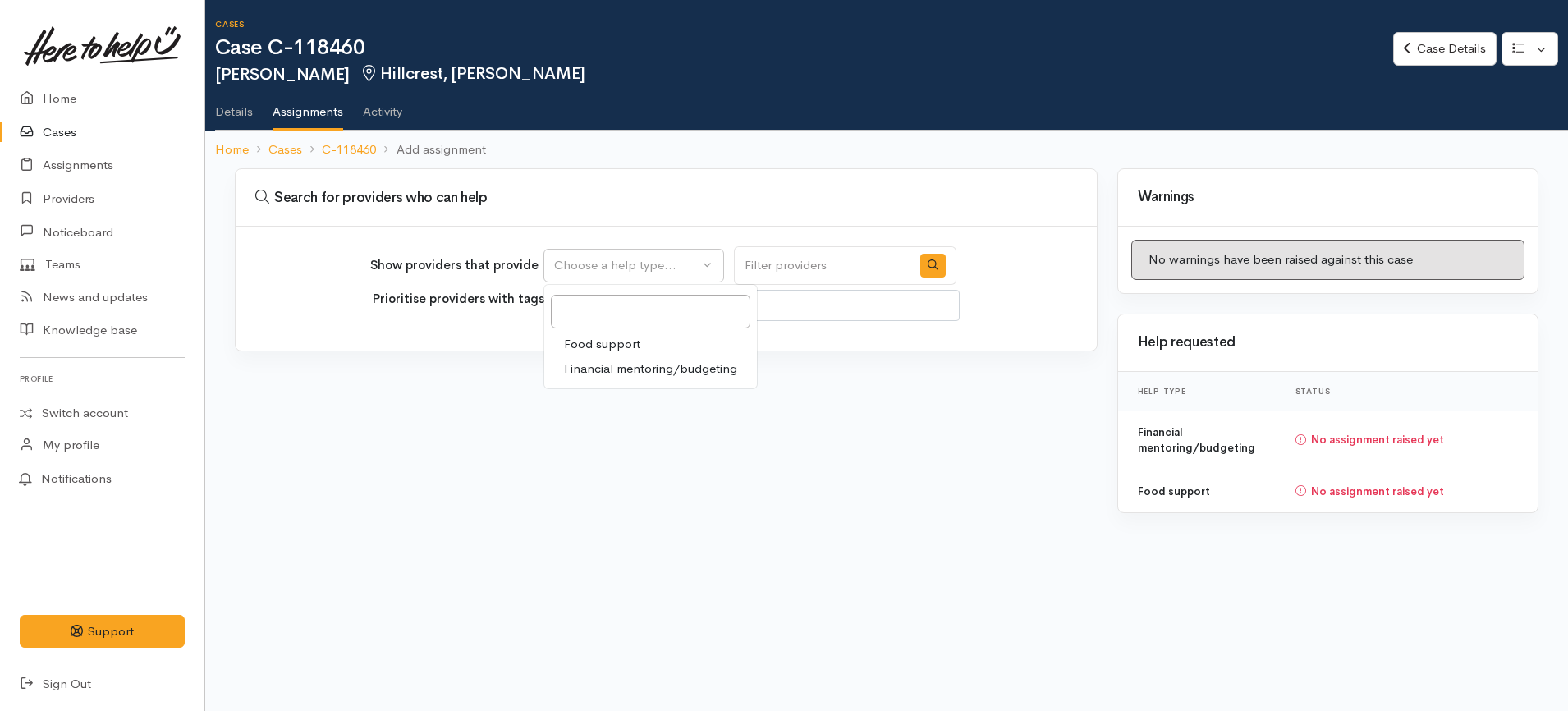
select select
click at [631, 369] on span "Financial mentoring/budgeting" at bounding box center [650, 368] width 173 height 19
select select "9"
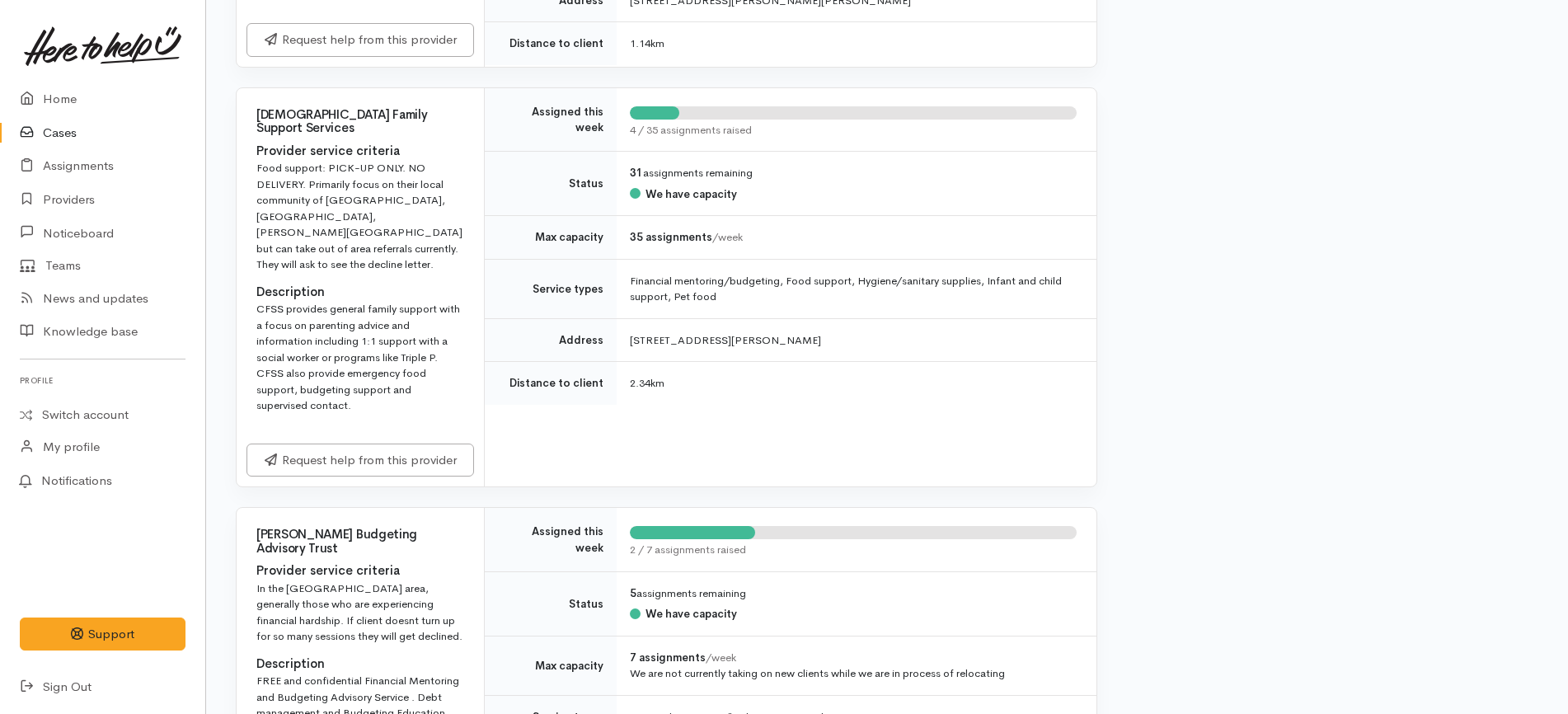
scroll to position [1030, 0]
click at [419, 440] on link "Request help from this provider" at bounding box center [360, 457] width 227 height 34
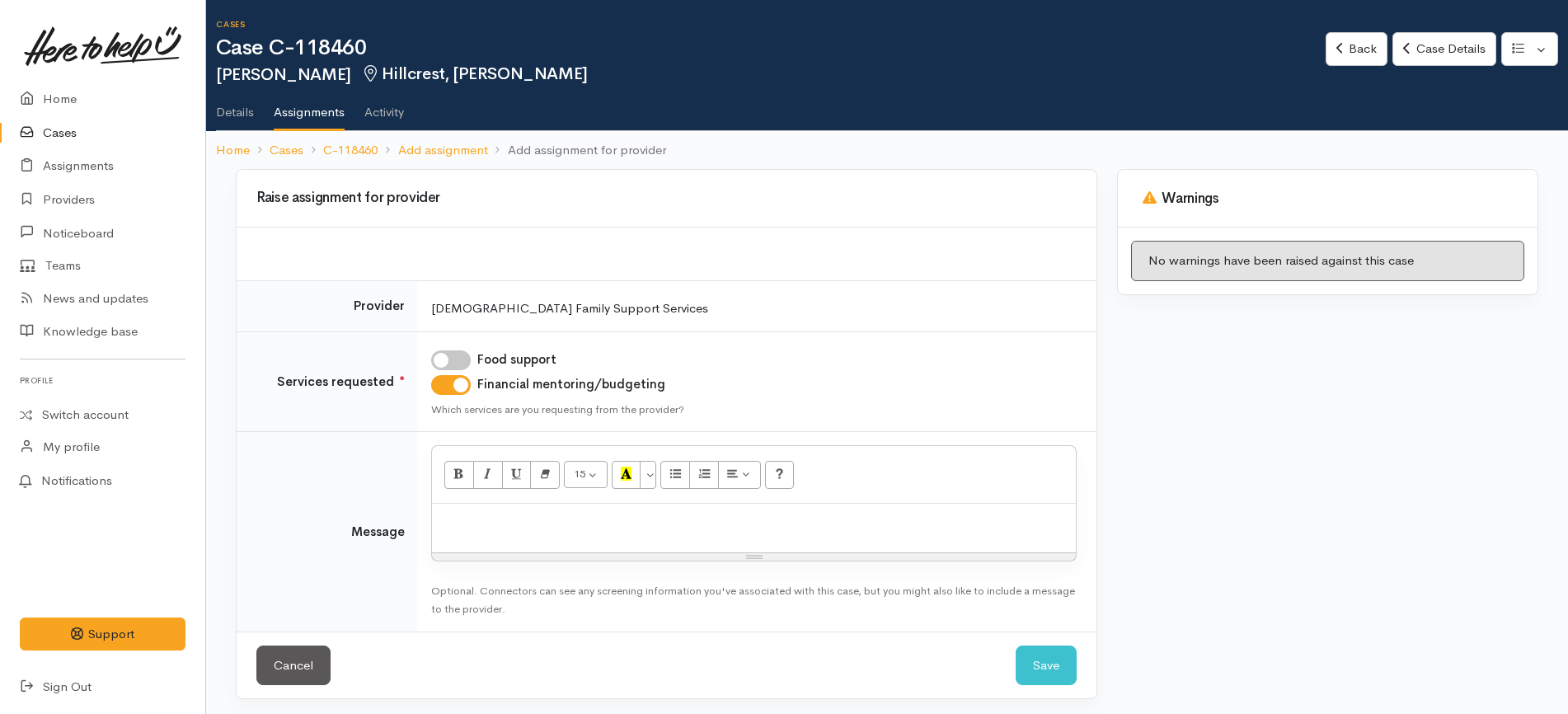
click at [707, 530] on p at bounding box center [753, 521] width 627 height 19
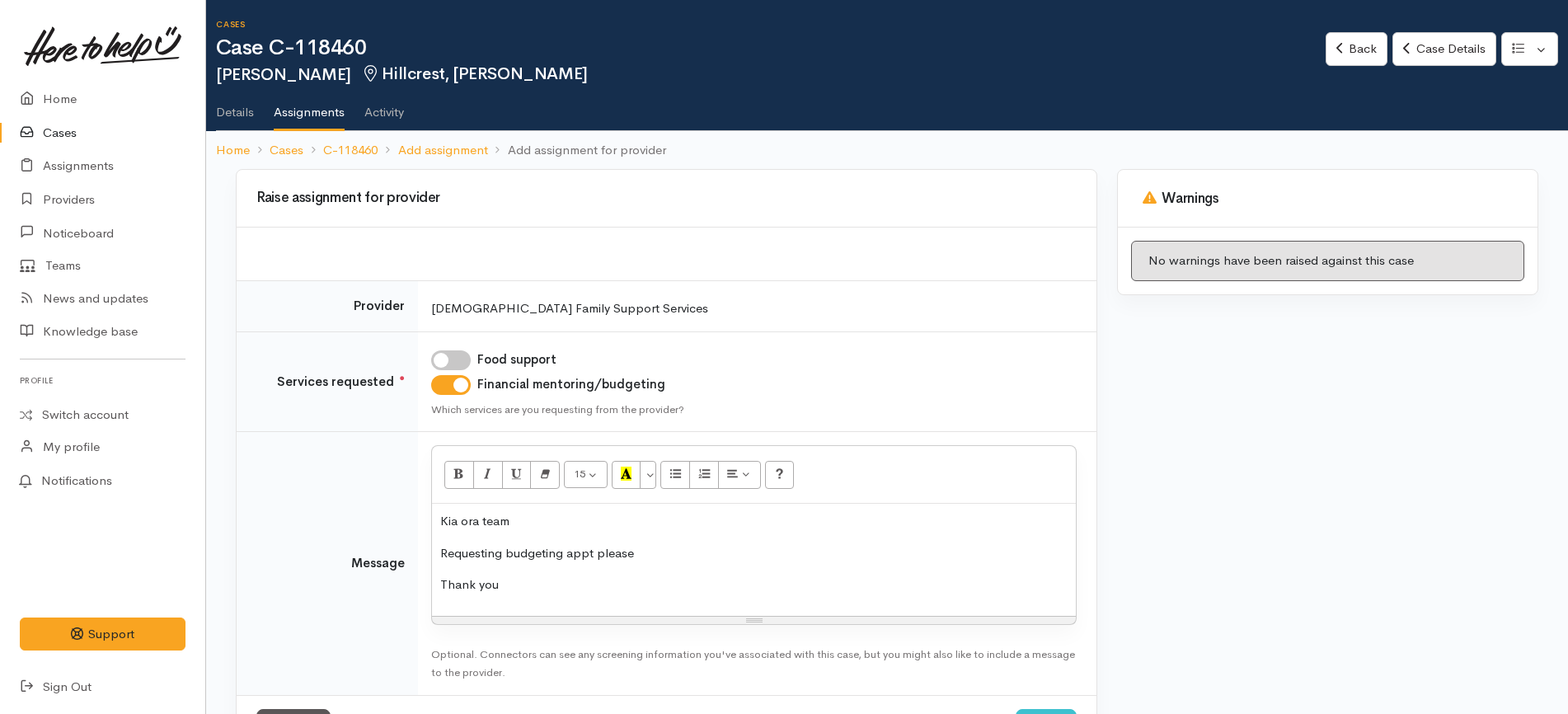
click at [650, 577] on p "Thank you" at bounding box center [753, 584] width 627 height 19
click at [637, 537] on div "Kia ora team Requesting budgeting appt please Thank you" at bounding box center [753, 560] width 644 height 112
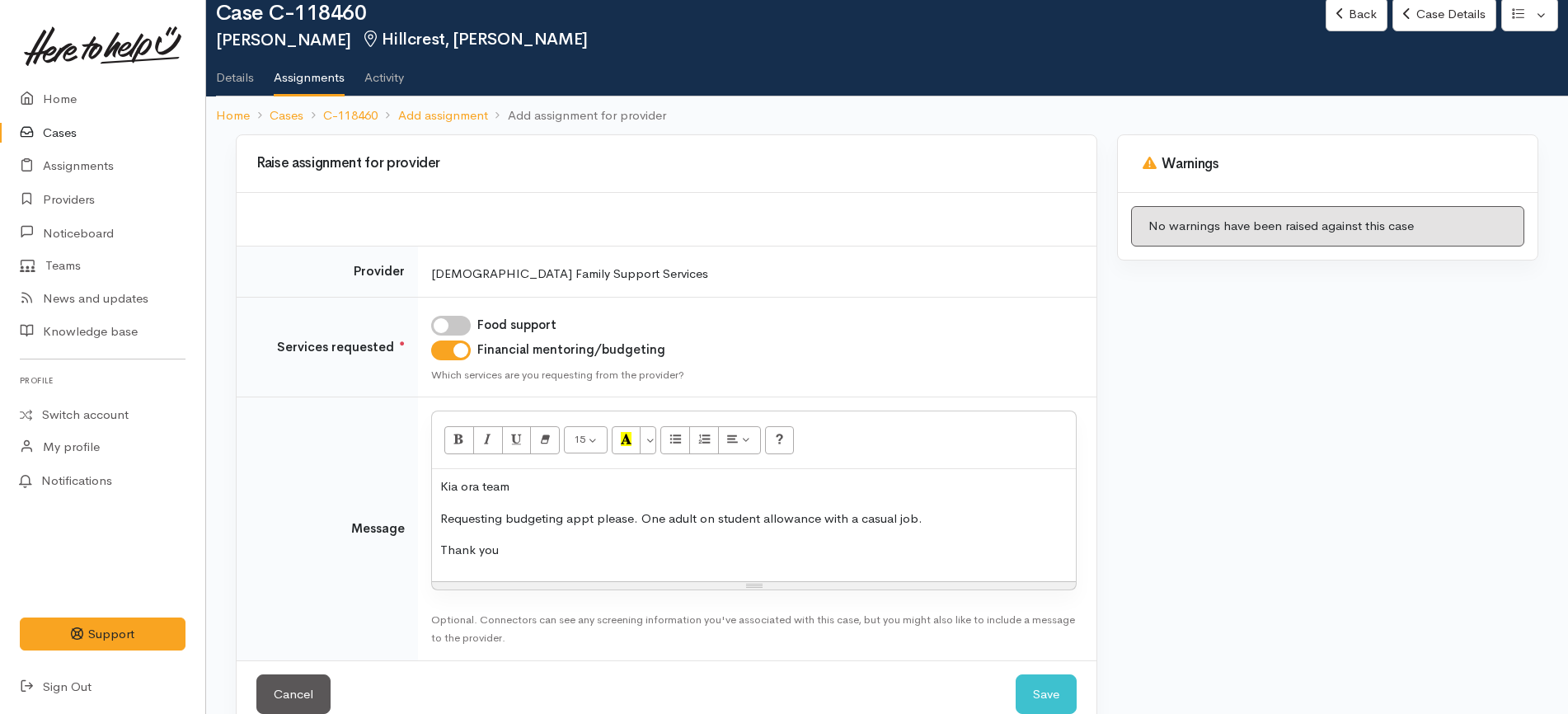
scroll to position [68, 0]
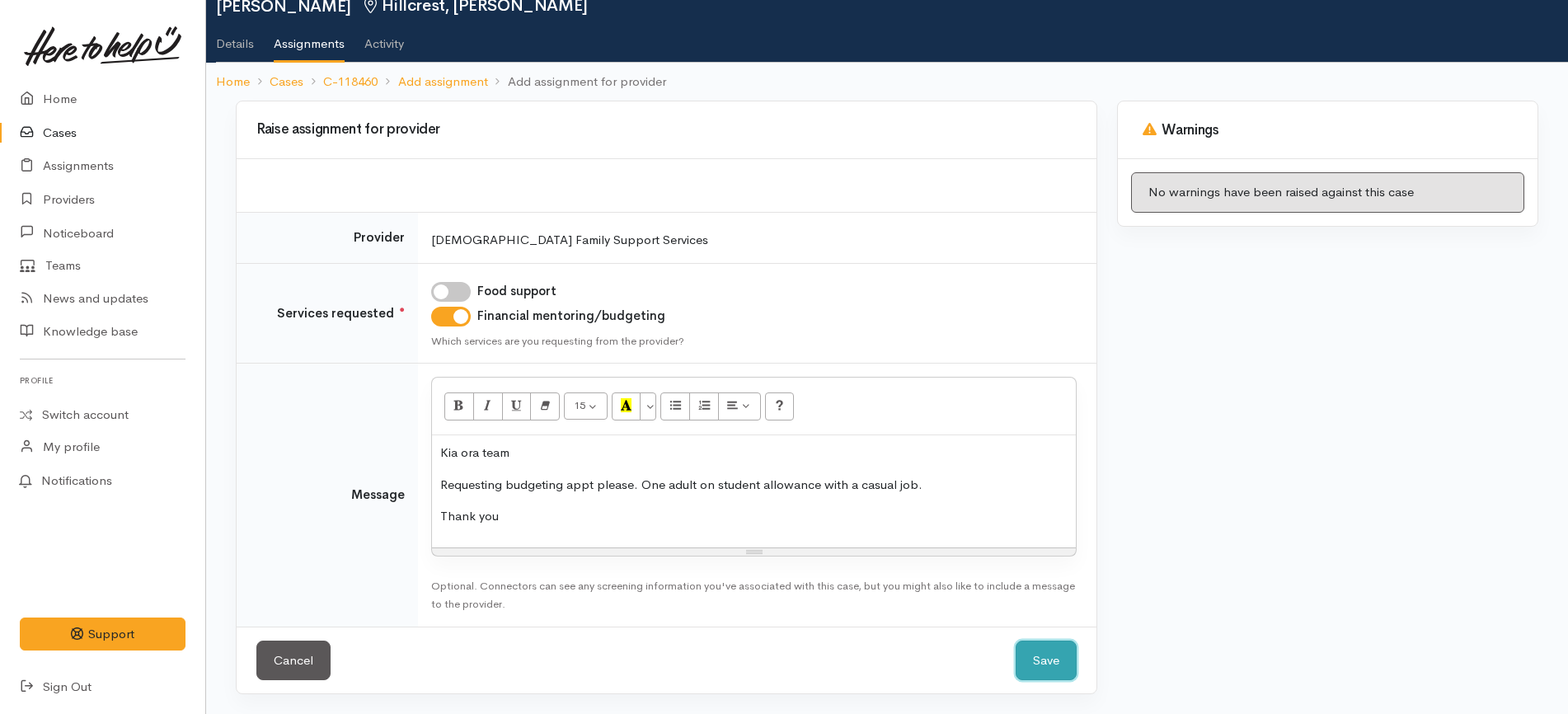
click at [1050, 659] on button "Save" at bounding box center [1046, 660] width 61 height 40
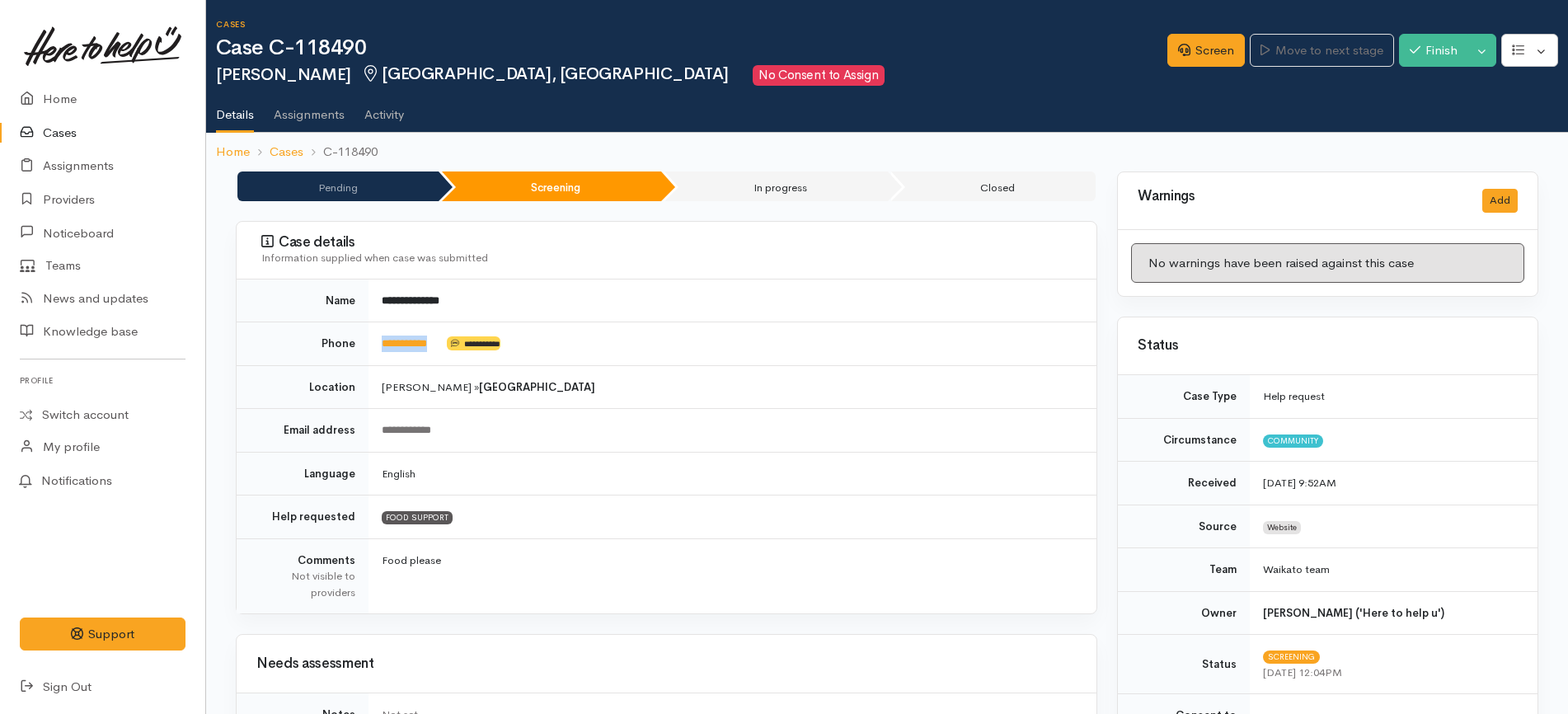
drag, startPoint x: 450, startPoint y: 340, endPoint x: 383, endPoint y: 334, distance: 67.3
click at [383, 336] on td "**********" at bounding box center [731, 344] width 728 height 44
copy td "**********"
click at [467, 335] on td "**********" at bounding box center [731, 344] width 728 height 44
drag, startPoint x: 456, startPoint y: 337, endPoint x: 374, endPoint y: 342, distance: 82.2
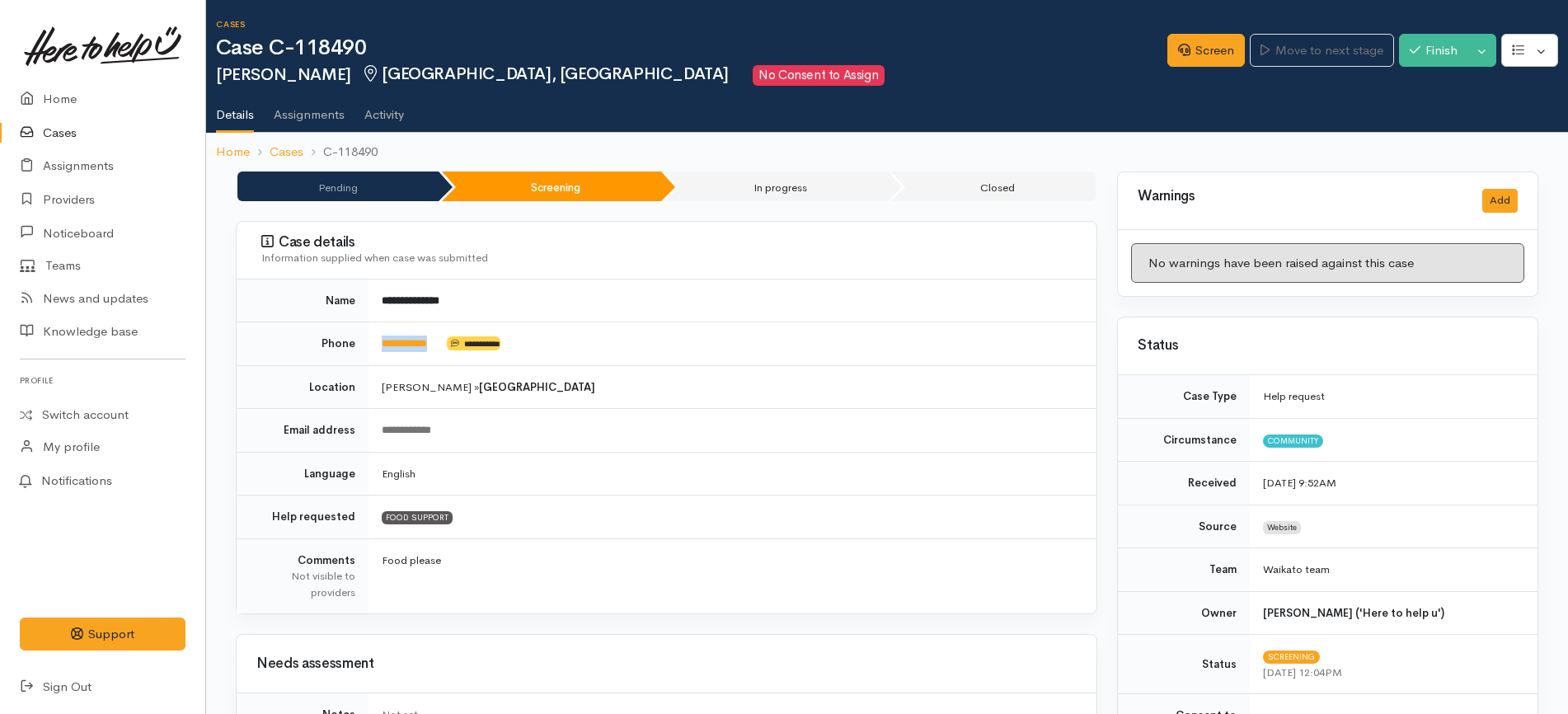
click at [374, 342] on td "**********" at bounding box center [731, 344] width 728 height 44
copy td "**********"
click at [637, 375] on td "Hamilton » Glenview" at bounding box center [731, 387] width 728 height 44
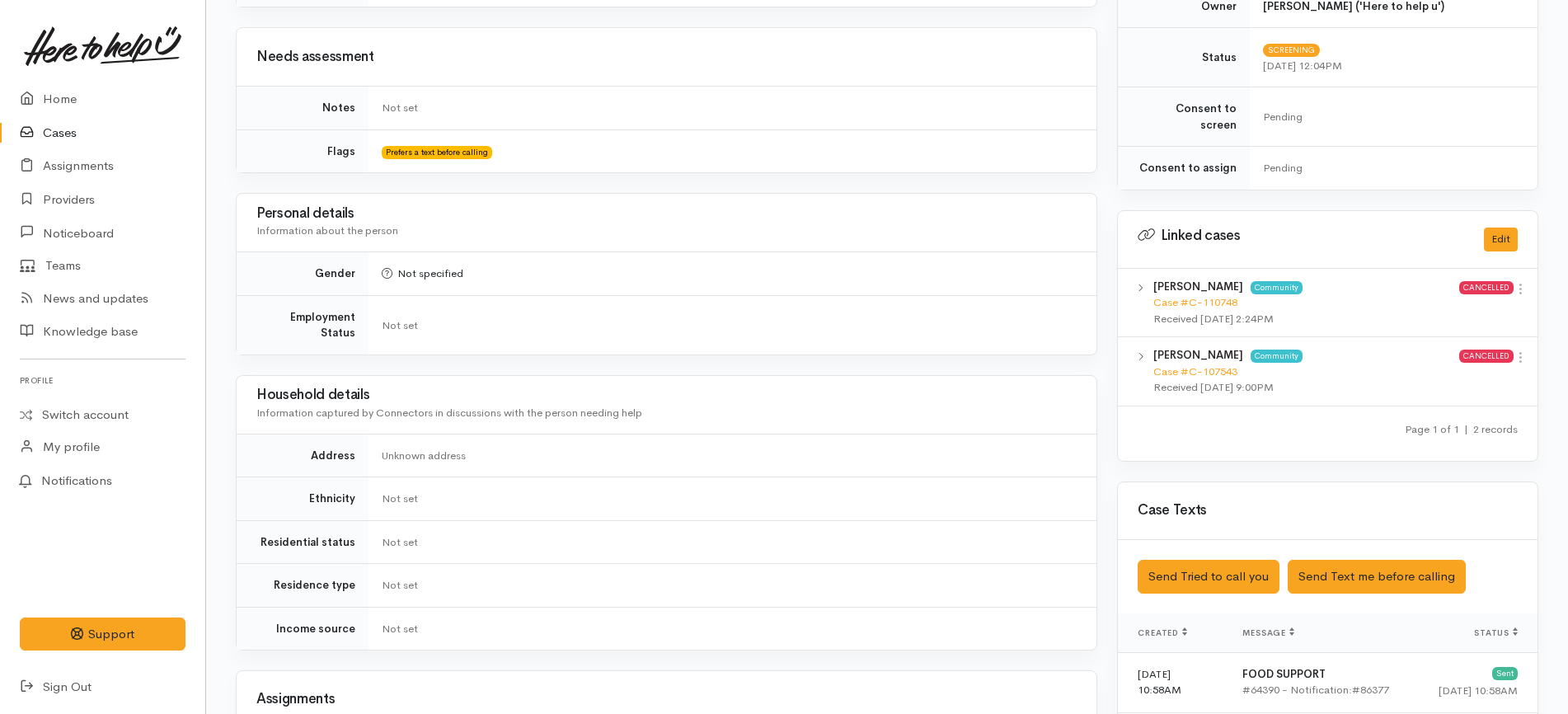
scroll to position [824, 0]
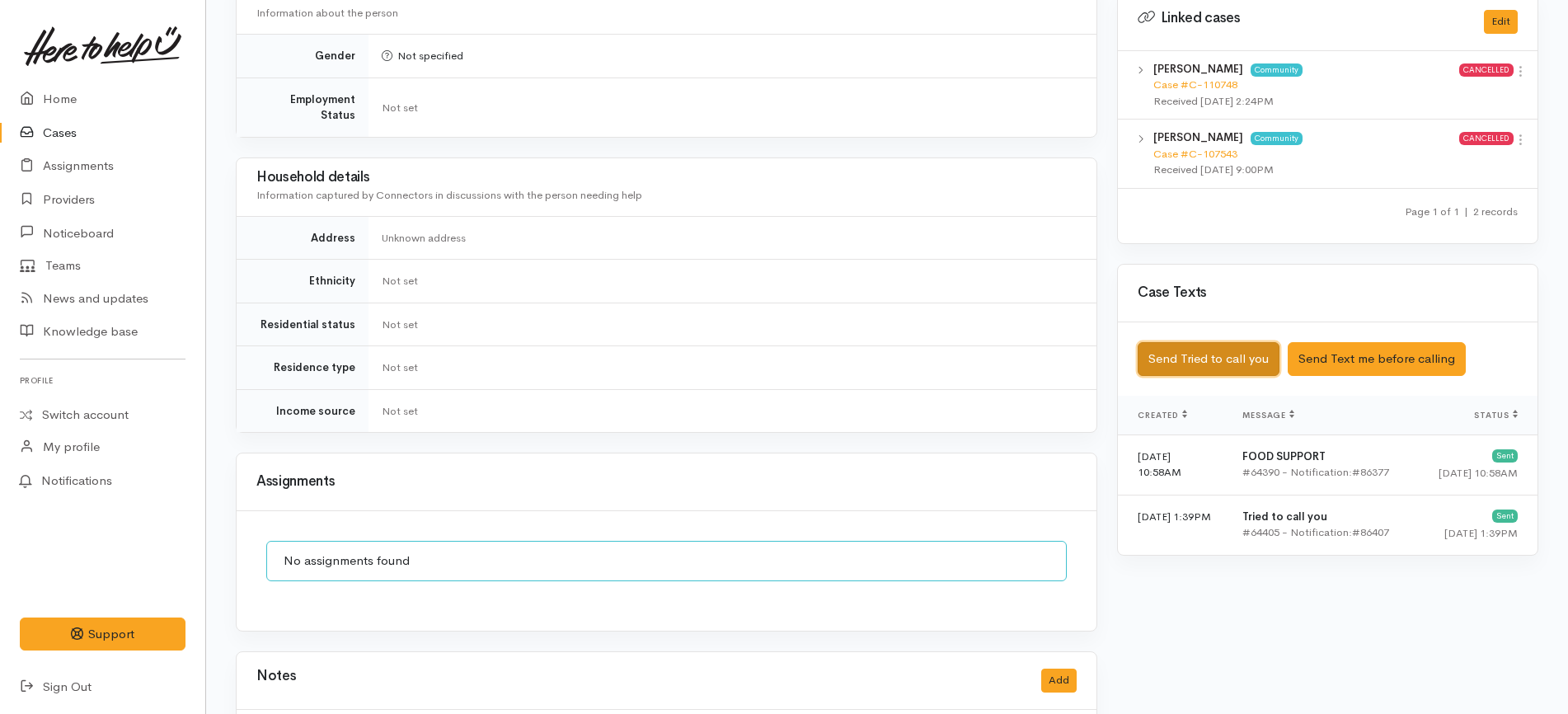
click at [1243, 343] on button "Send Tried to call you" at bounding box center [1208, 359] width 142 height 34
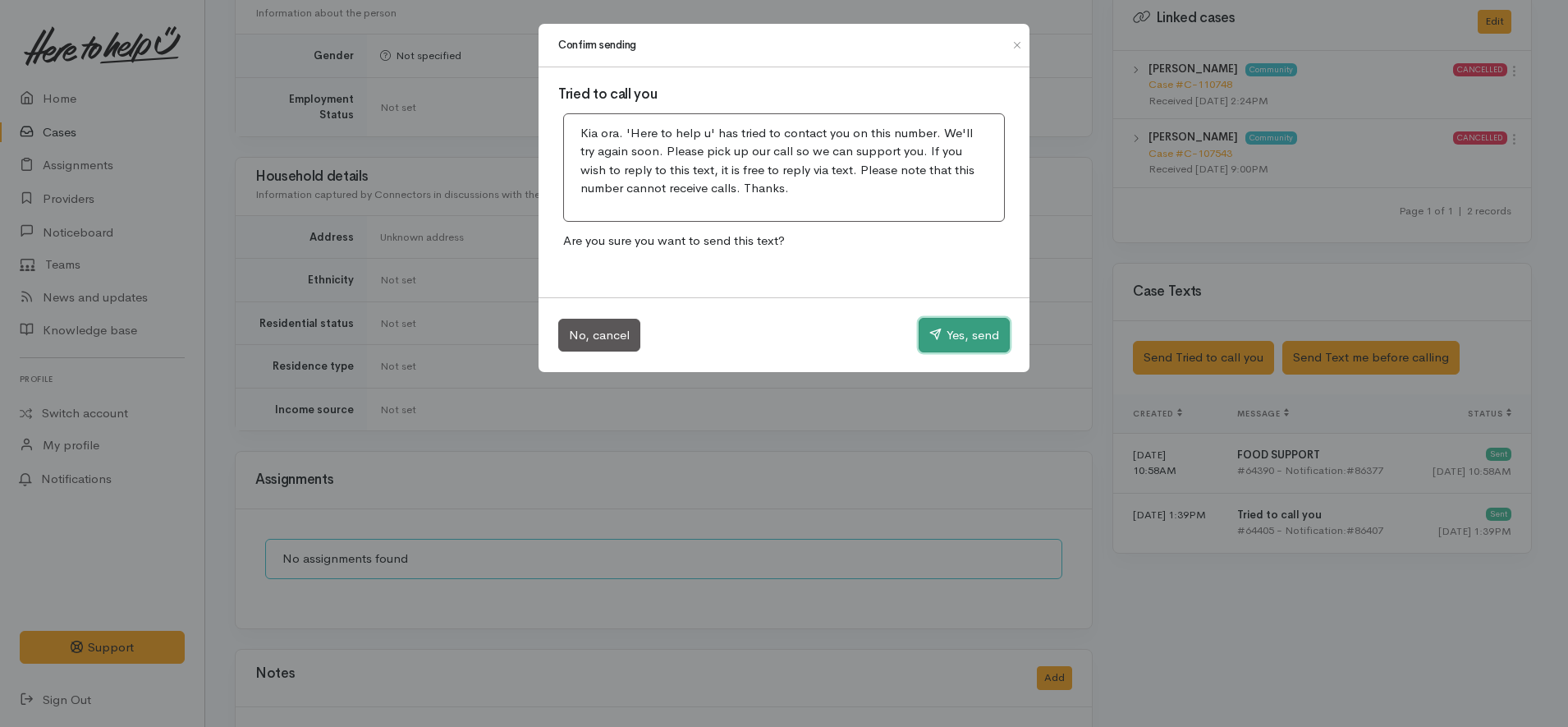
click at [974, 339] on button "Yes, send" at bounding box center [964, 335] width 91 height 35
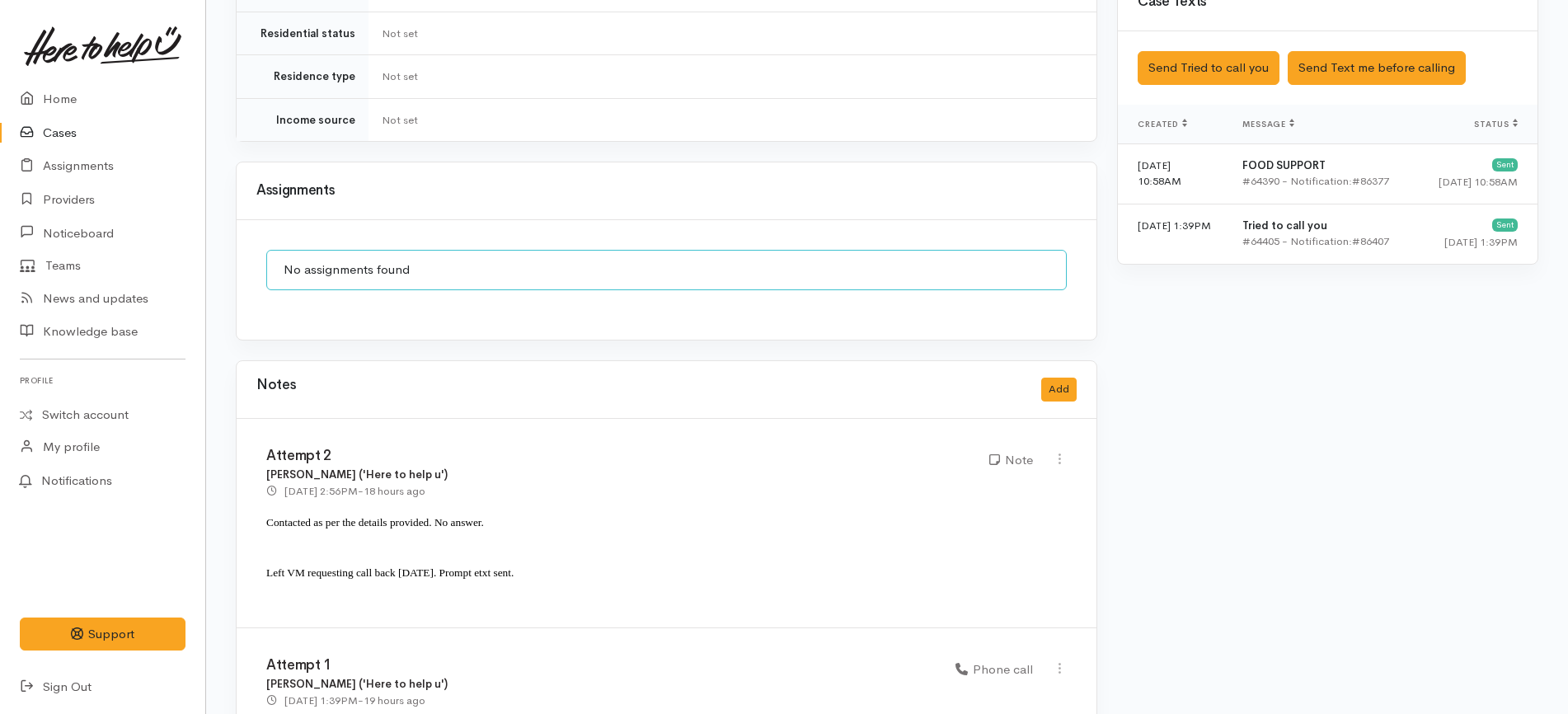
scroll to position [1243, 0]
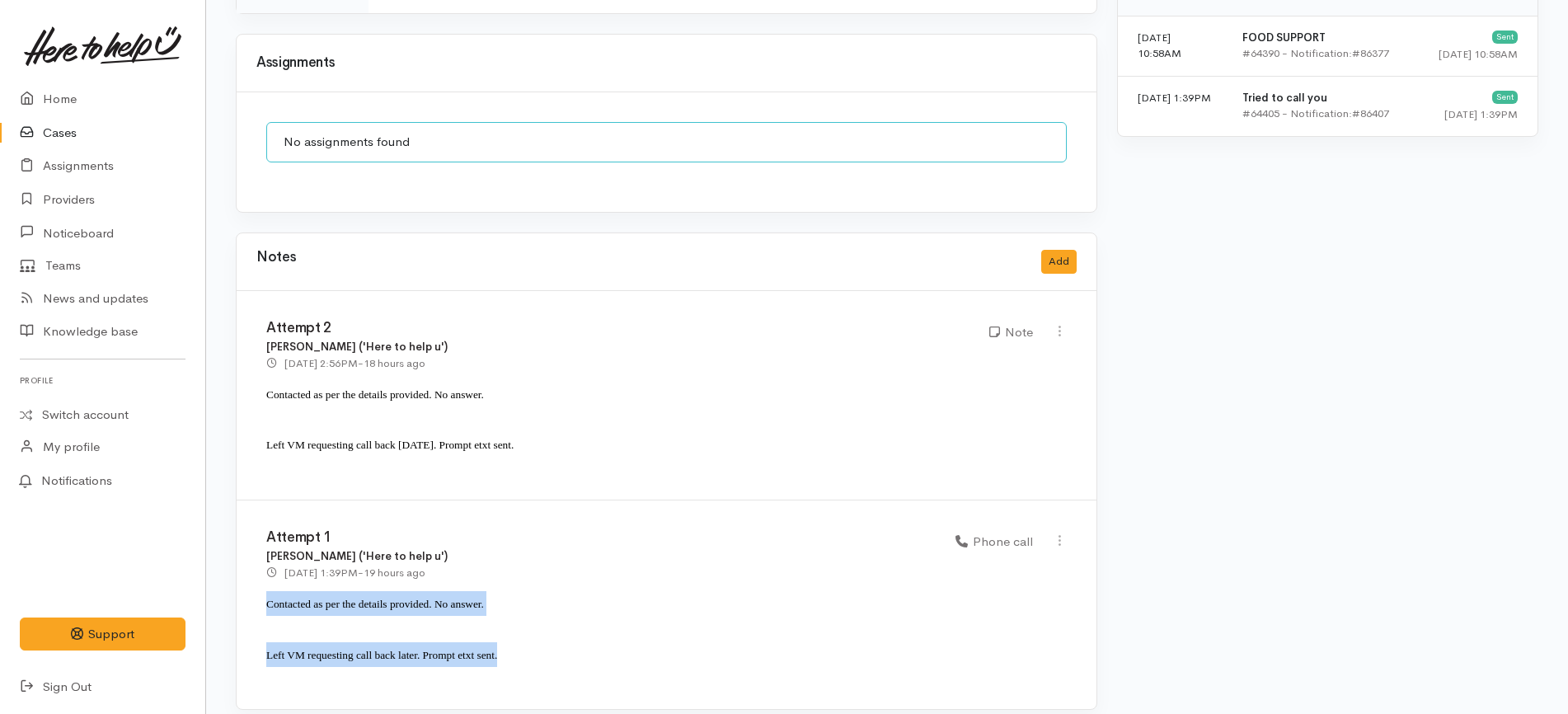
drag, startPoint x: 524, startPoint y: 649, endPoint x: 226, endPoint y: 588, distance: 304.2
copy div "Contacted as per the details provided. No answer. Left VM requesting call back …"
click at [1055, 250] on button "Add" at bounding box center [1058, 262] width 36 height 24
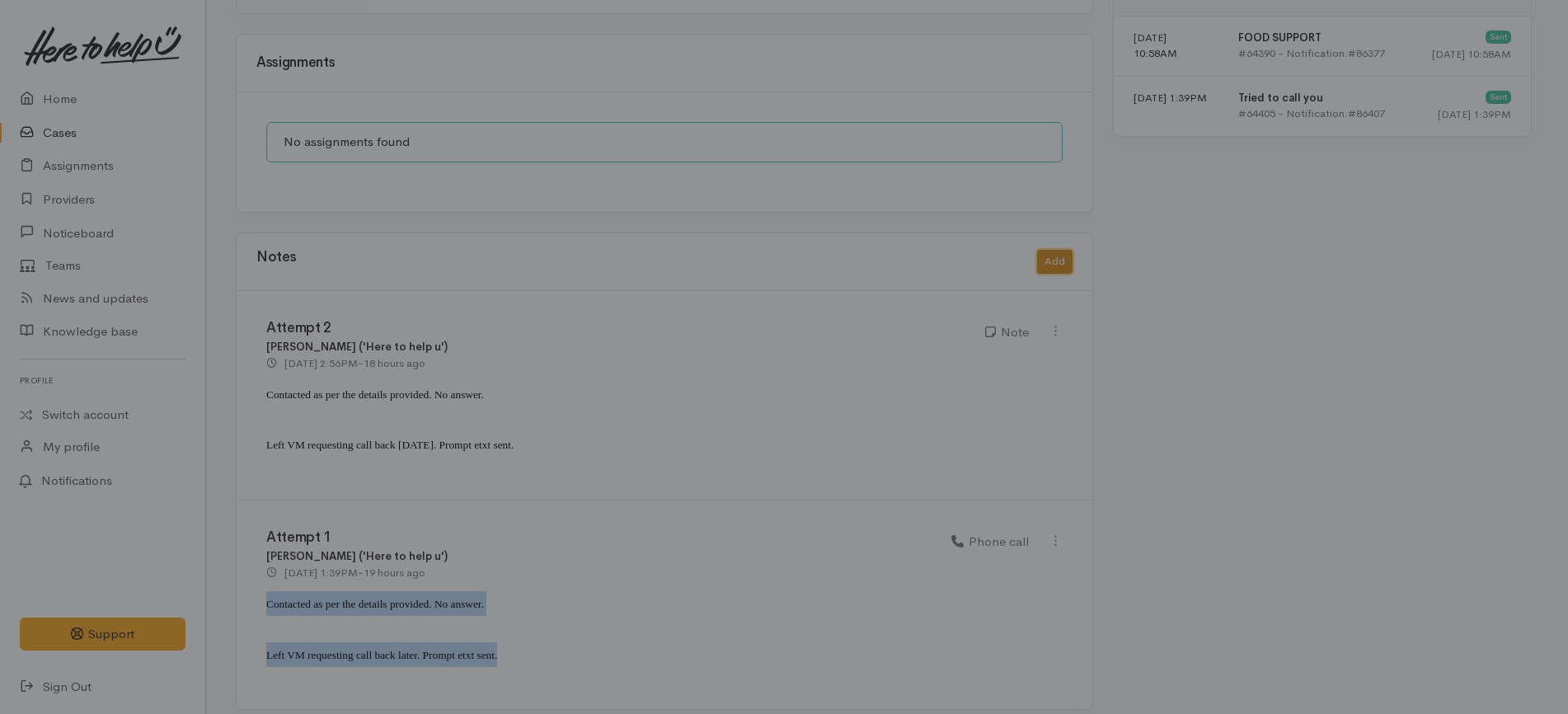
scroll to position [1227, 0]
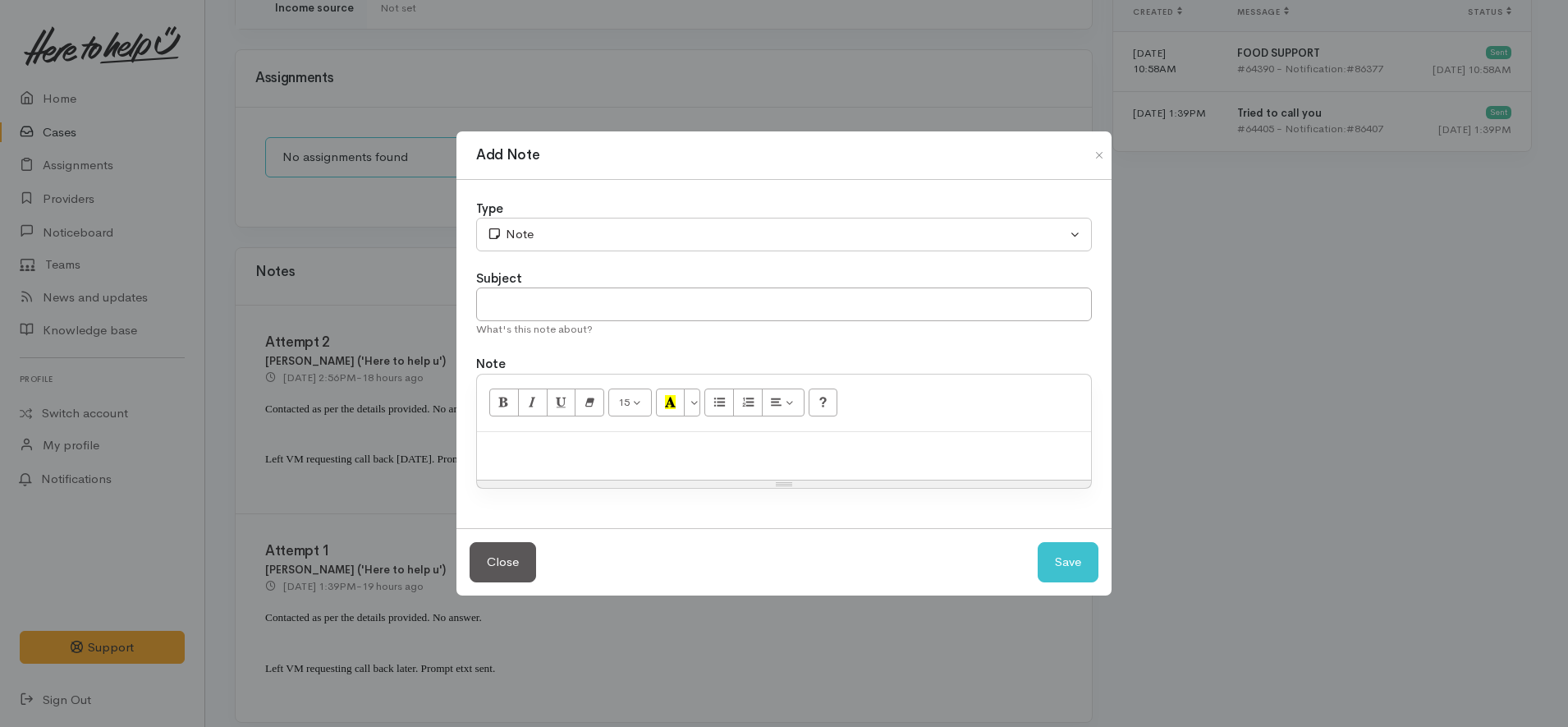
click at [715, 465] on div at bounding box center [783, 456] width 614 height 48
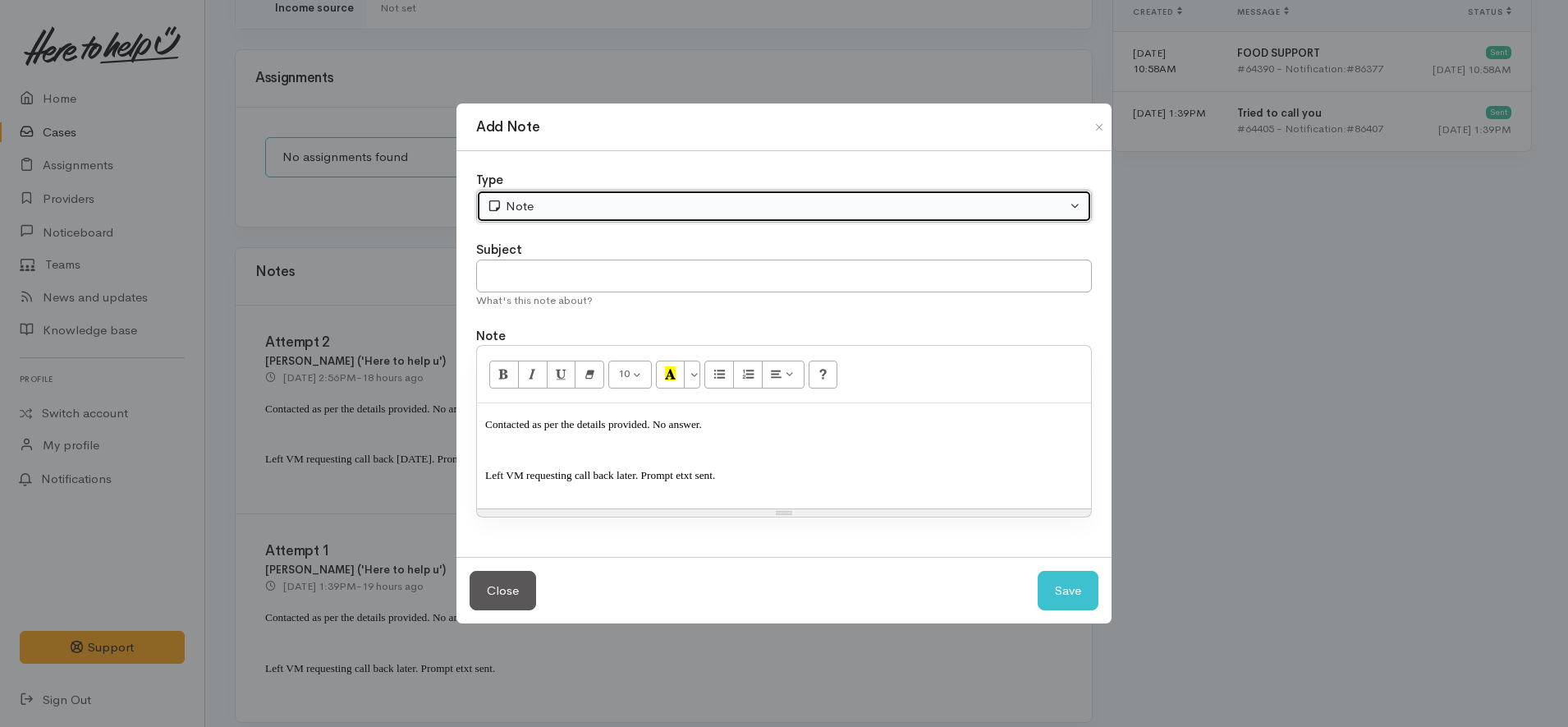
click at [568, 201] on div "Note" at bounding box center [776, 207] width 579 height 19
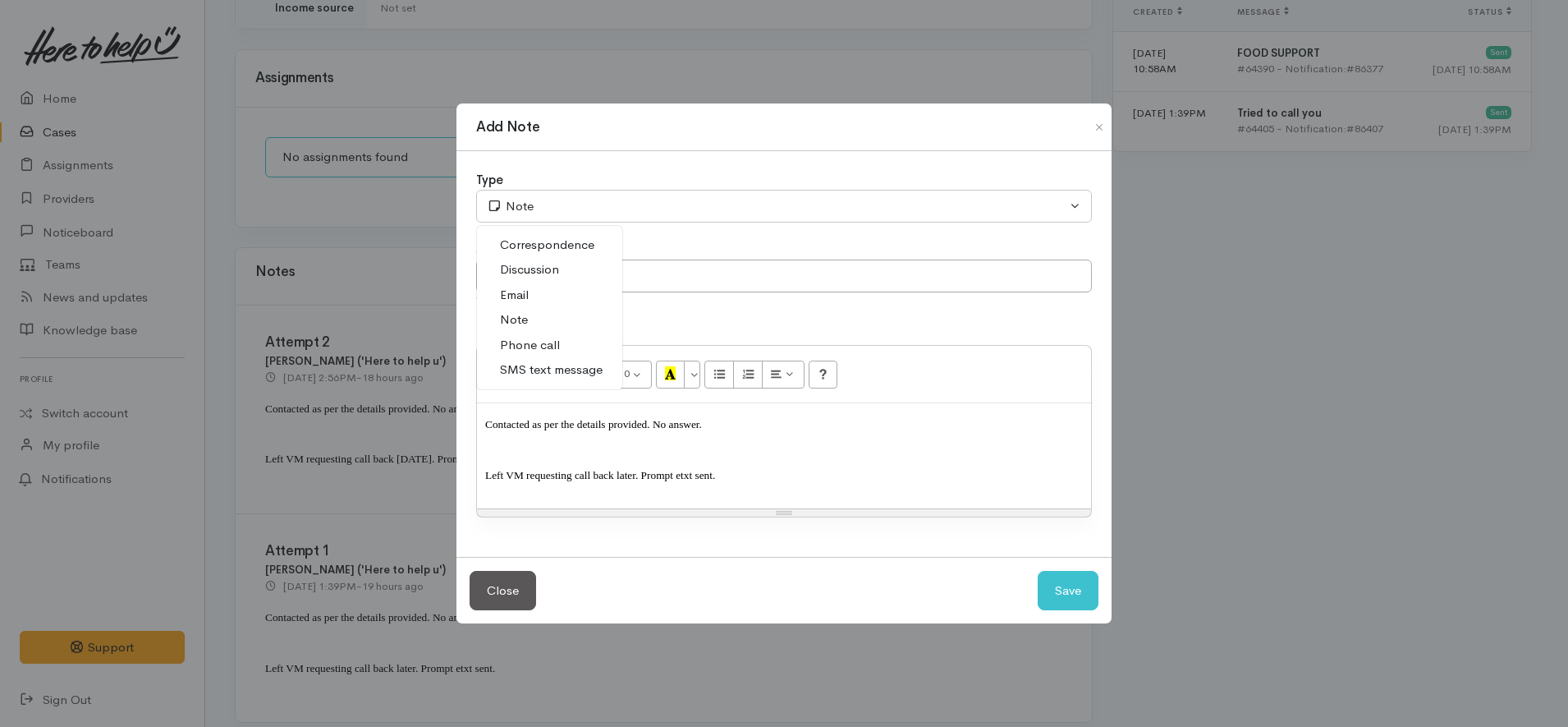
click at [545, 346] on span "Phone call" at bounding box center [530, 345] width 60 height 19
click at [1091, 587] on button "Save" at bounding box center [1068, 591] width 61 height 40
select select "1"
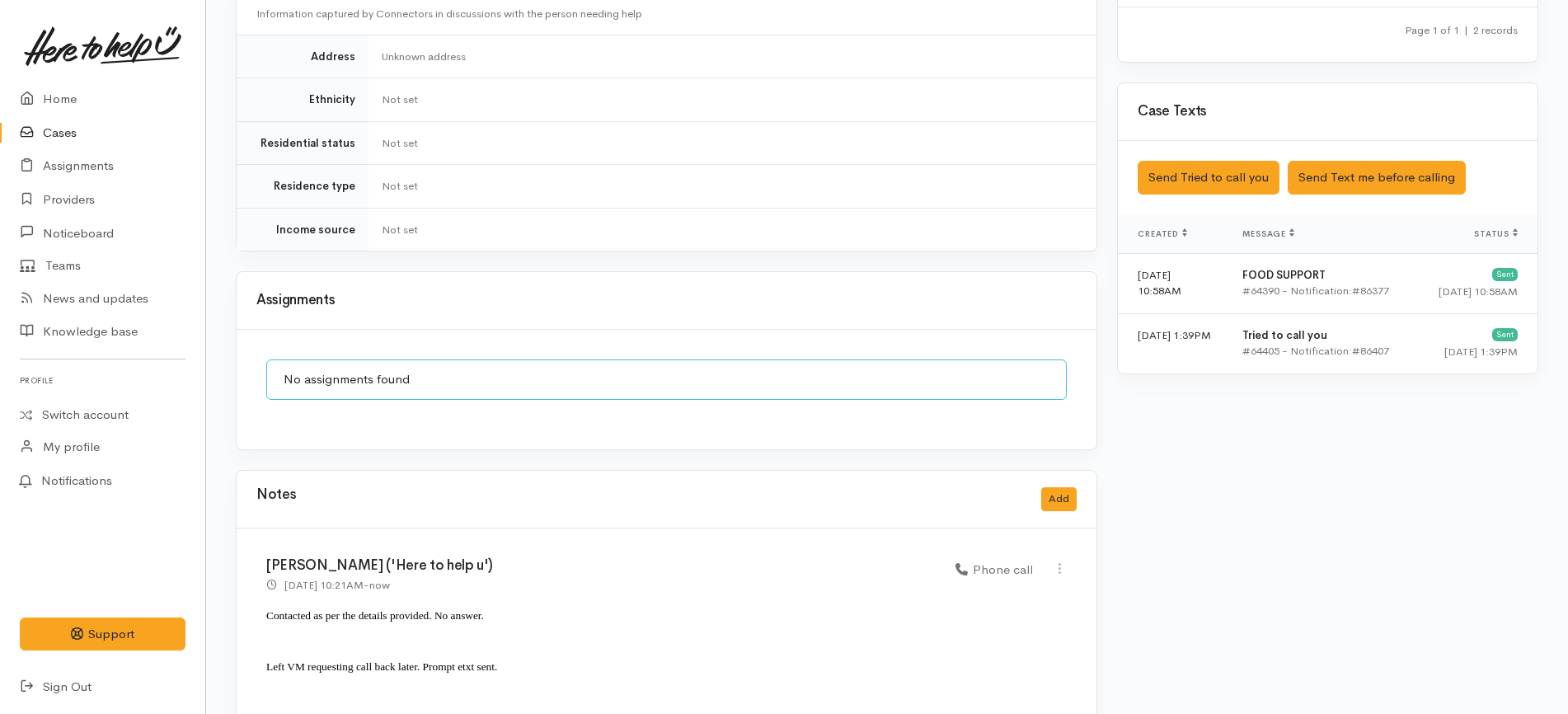
scroll to position [818, 0]
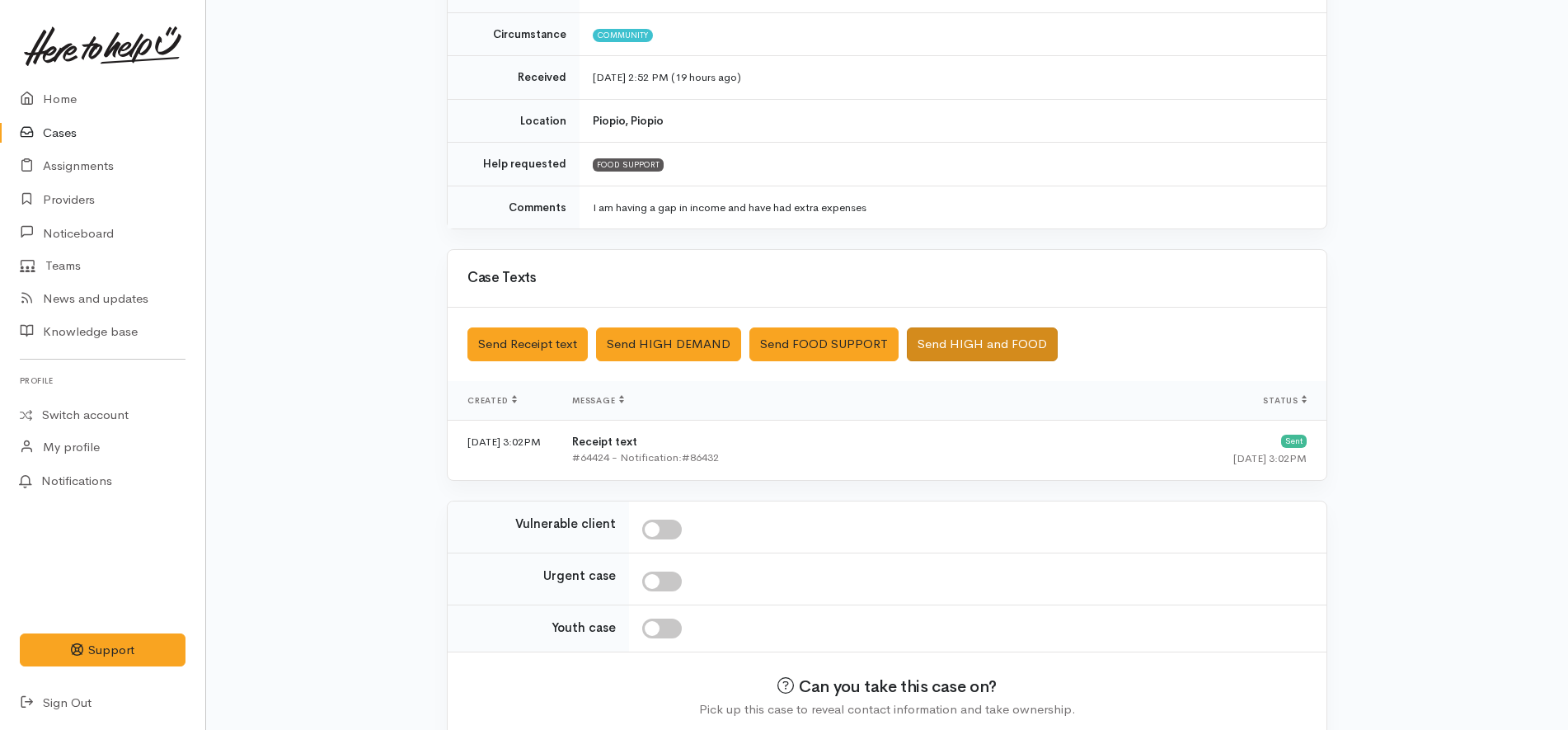
scroll to position [306, 0]
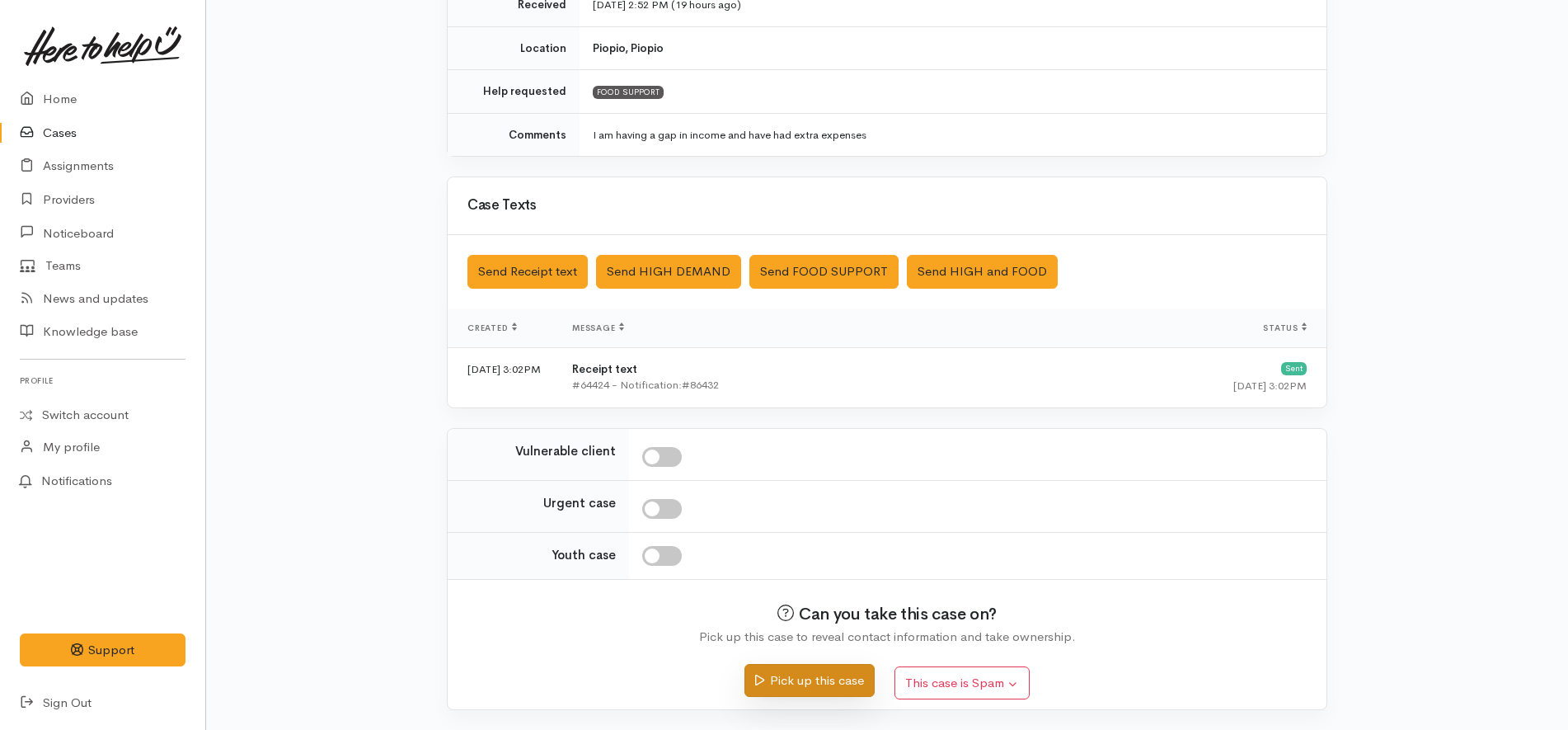
click at [800, 676] on button "Pick up this case" at bounding box center [809, 681] width 130 height 34
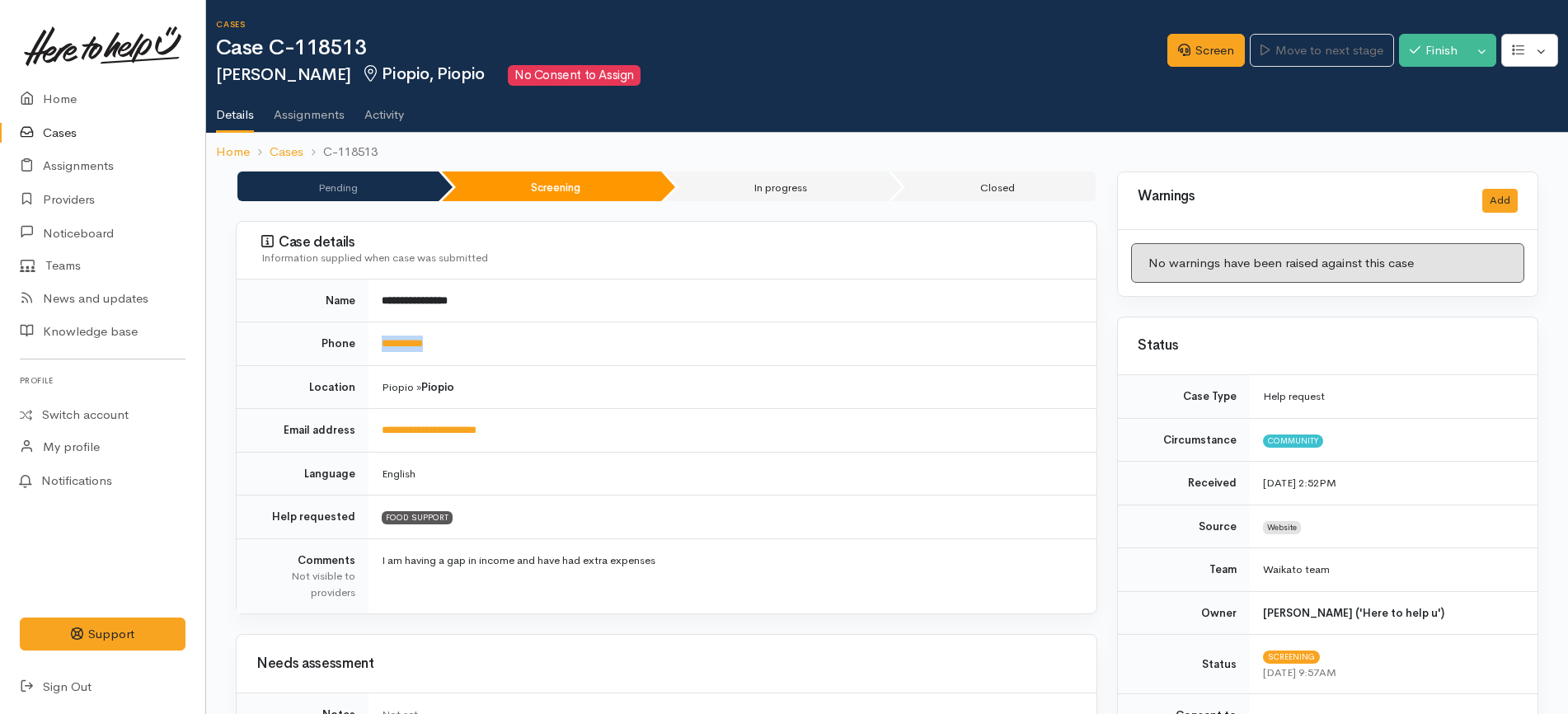
drag, startPoint x: 461, startPoint y: 341, endPoint x: 373, endPoint y: 339, distance: 88.0
click at [373, 339] on td "**********" at bounding box center [731, 344] width 728 height 44
copy link "**********"
click at [1205, 36] on link "Screen" at bounding box center [1205, 50] width 78 height 34
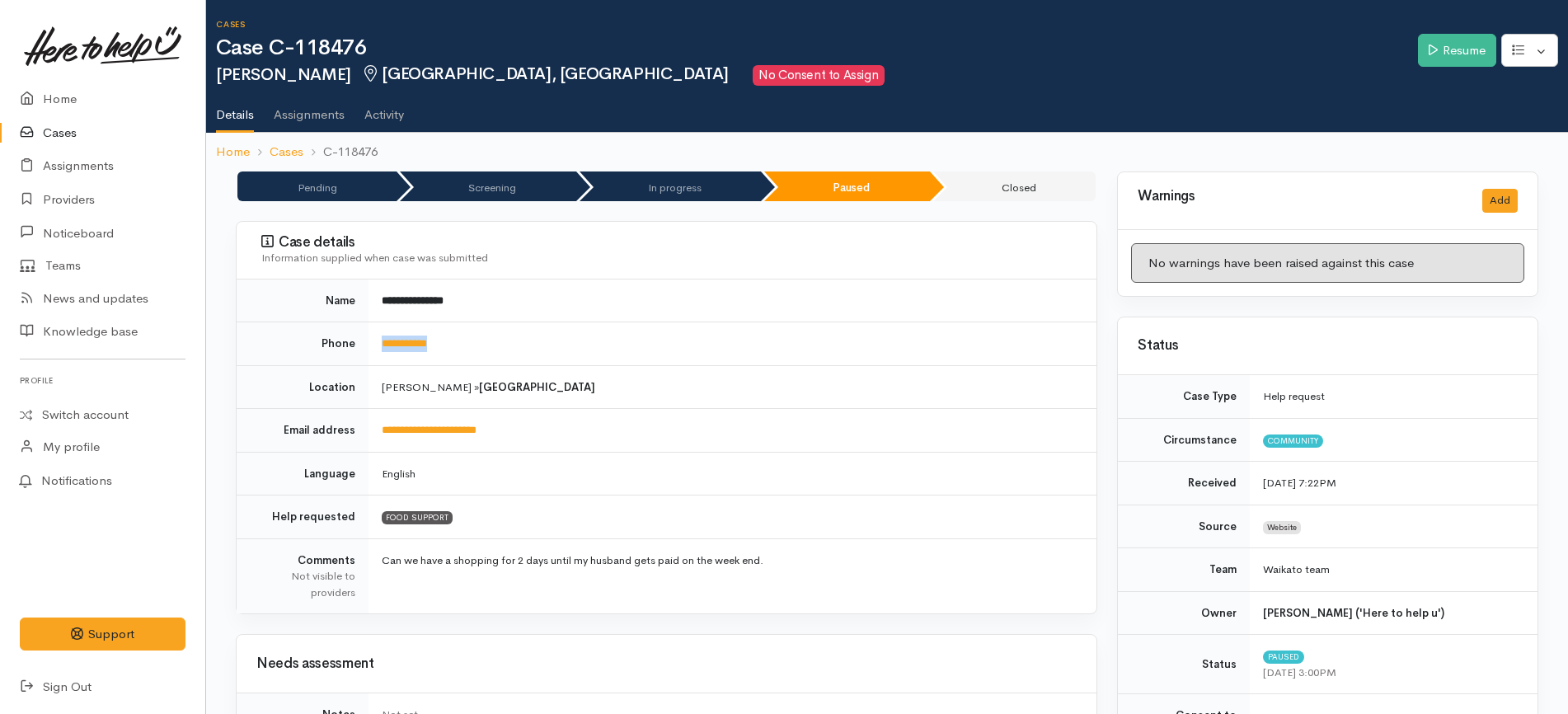
drag, startPoint x: 514, startPoint y: 363, endPoint x: 384, endPoint y: 356, distance: 130.2
click at [384, 356] on td "**********" at bounding box center [731, 344] width 728 height 44
copy link "**********"
click at [1463, 64] on link "Resume" at bounding box center [1458, 50] width 79 height 34
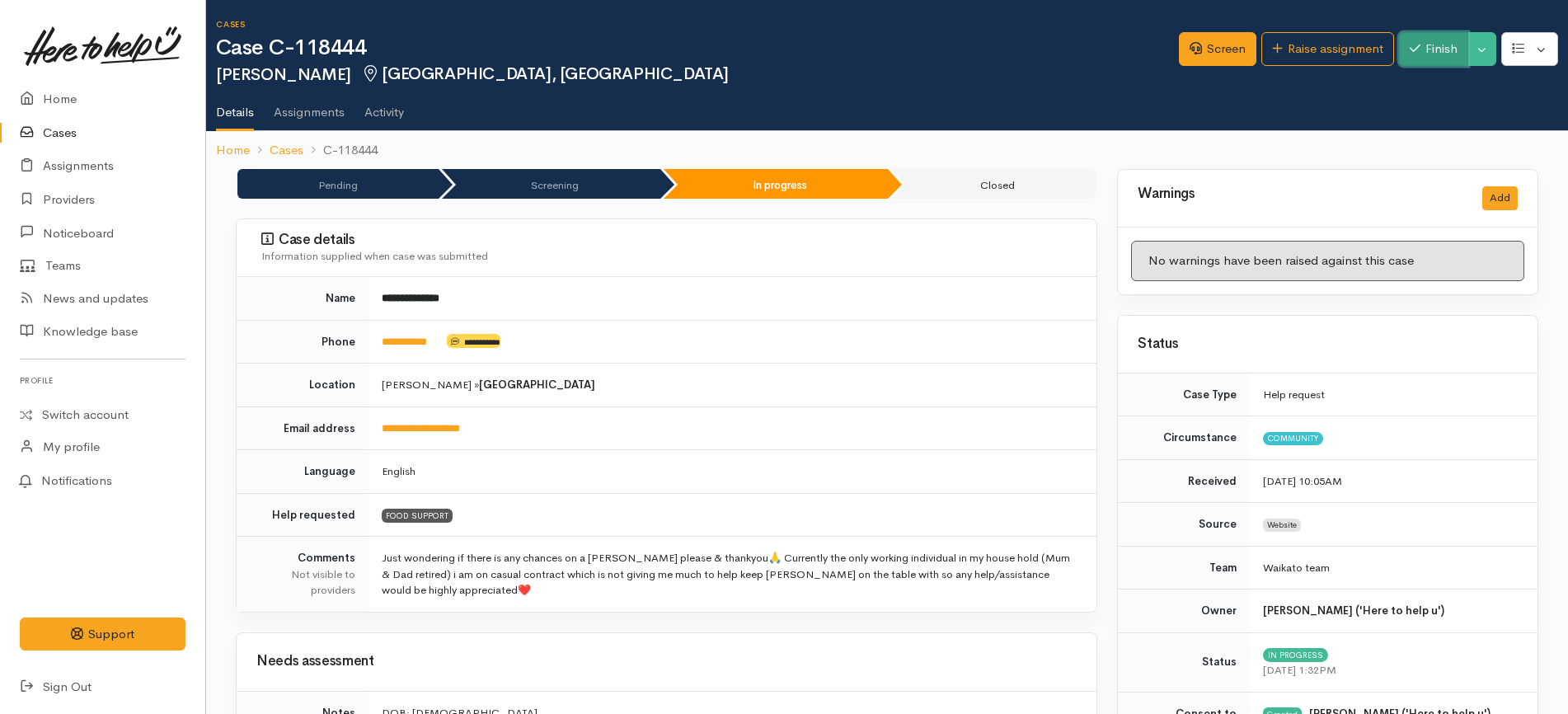
click at [1419, 49] on button "Finish" at bounding box center [1434, 48] width 69 height 34
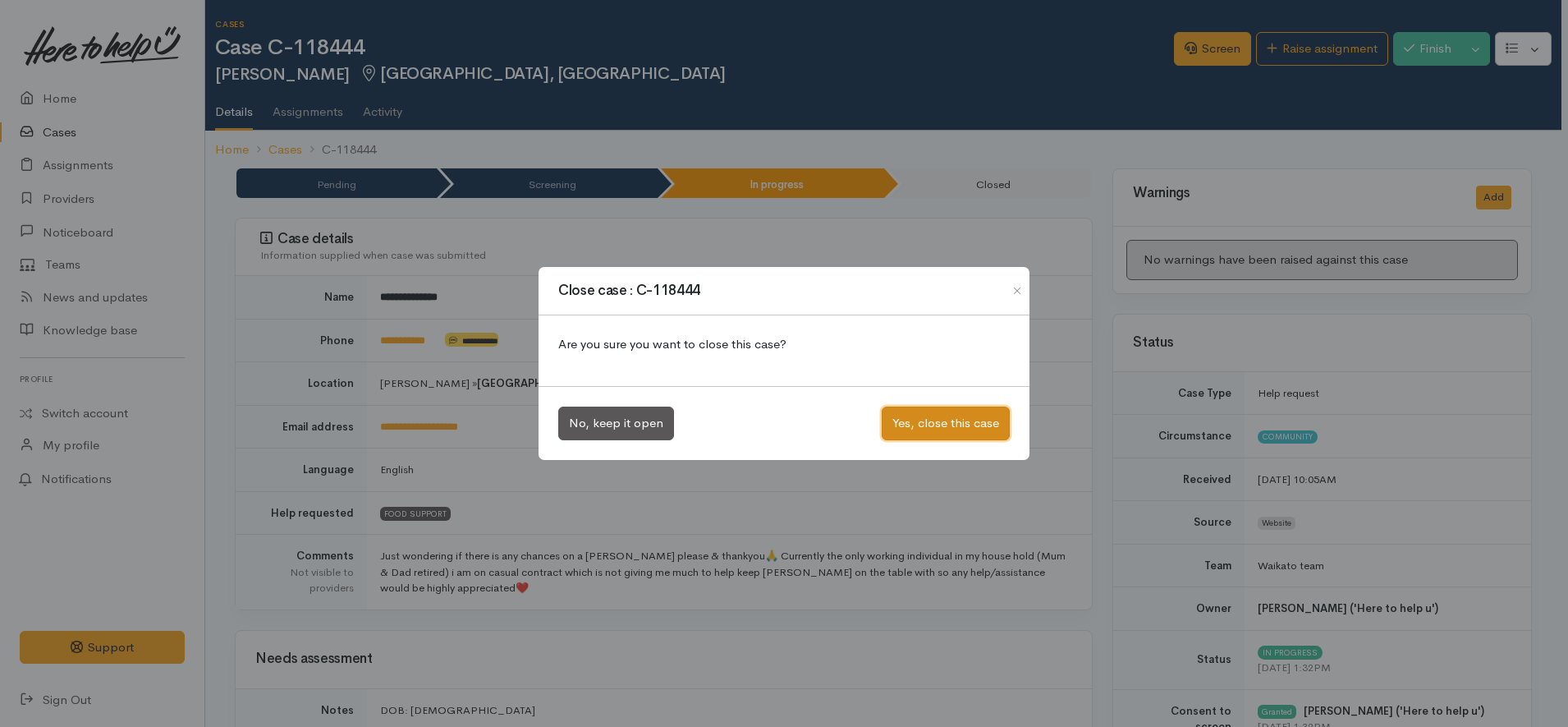
click at [944, 424] on button "Yes, close this case" at bounding box center [945, 423] width 128 height 34
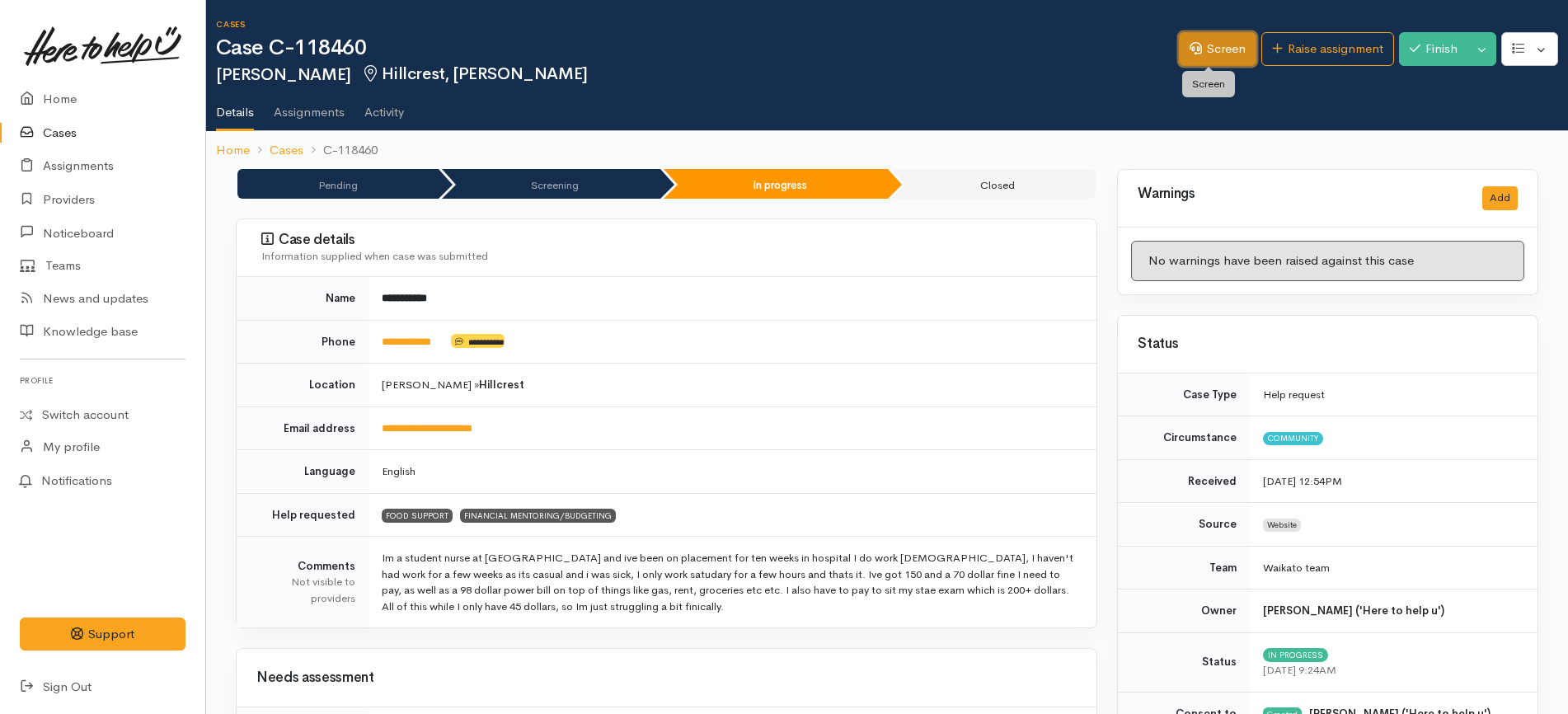
click at [1213, 51] on link "Screen" at bounding box center [1217, 48] width 78 height 34
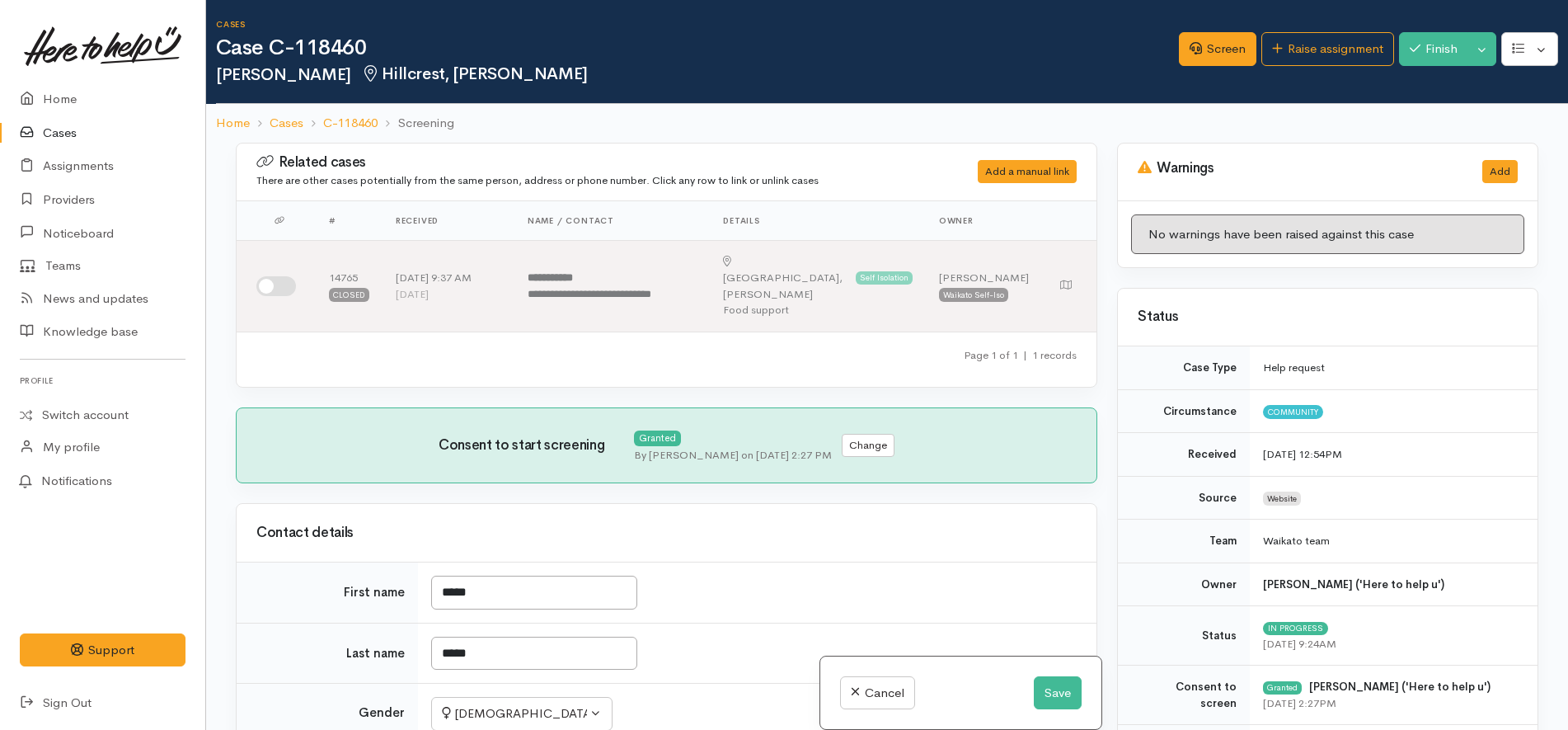
scroll to position [1366, 0]
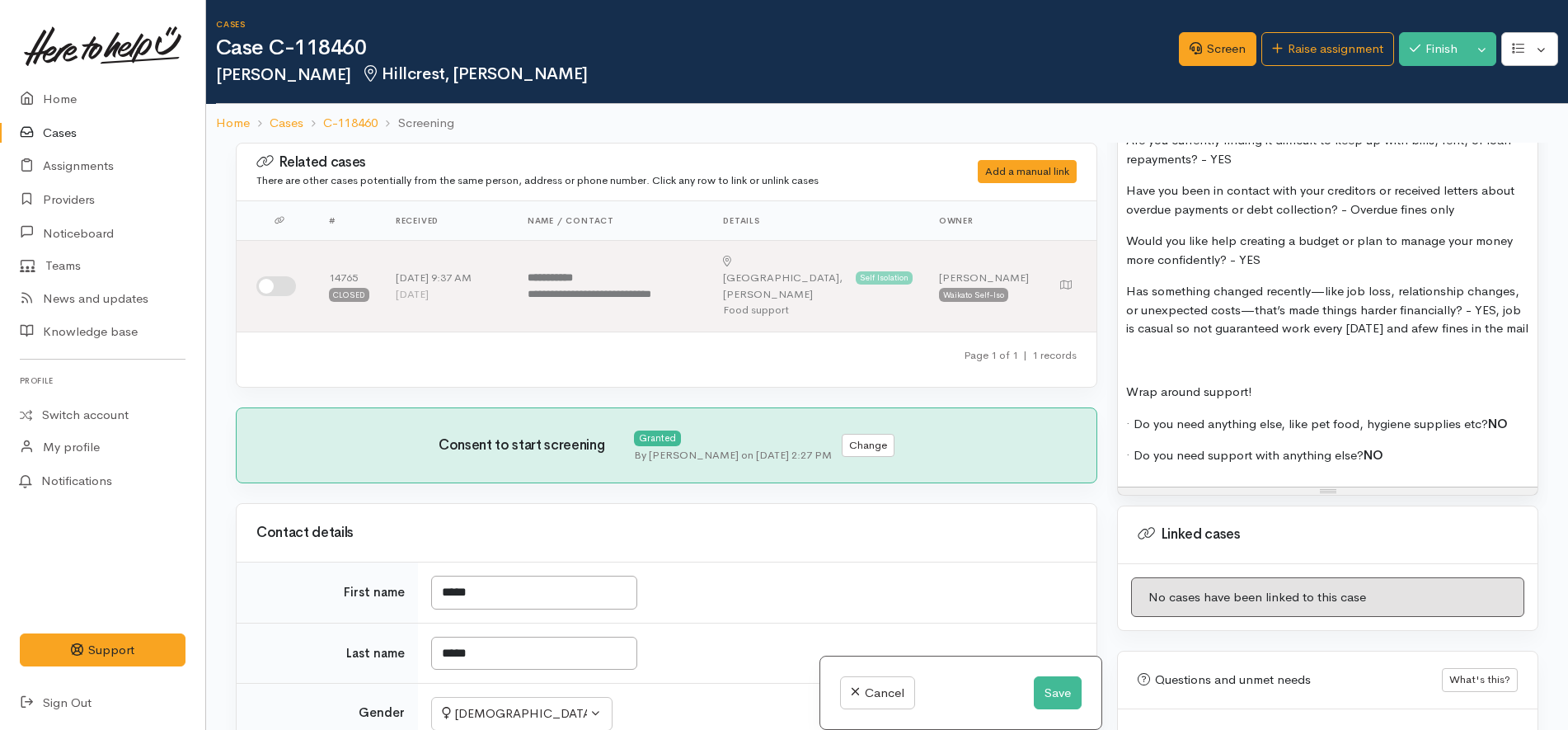
click at [1232, 357] on div "Name: Elise Hulme Date of birth: 17/12/2004 Address: 3B Denver Place, Hamilton …" at bounding box center [1327, 258] width 419 height 459
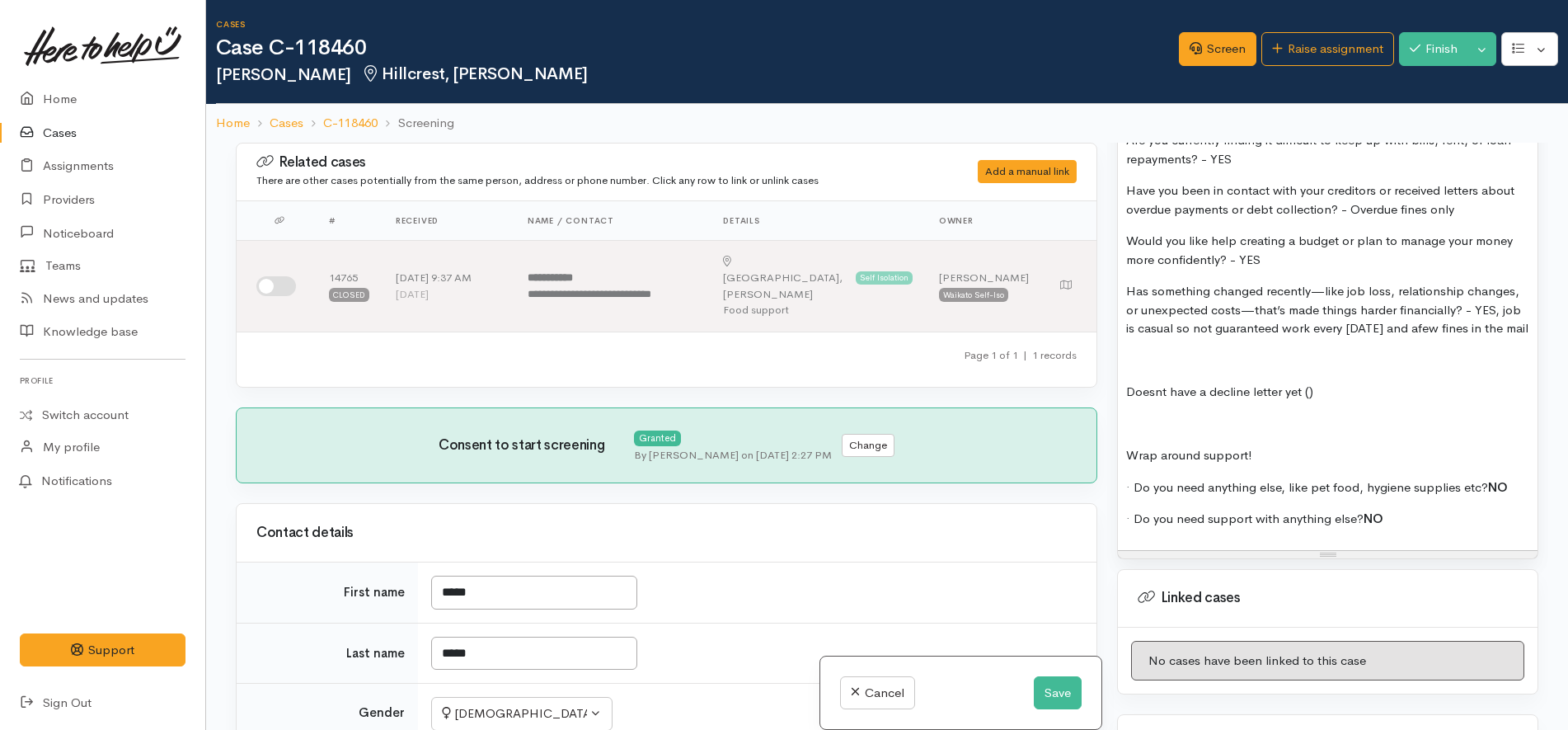
scroll to position [1259, 0]
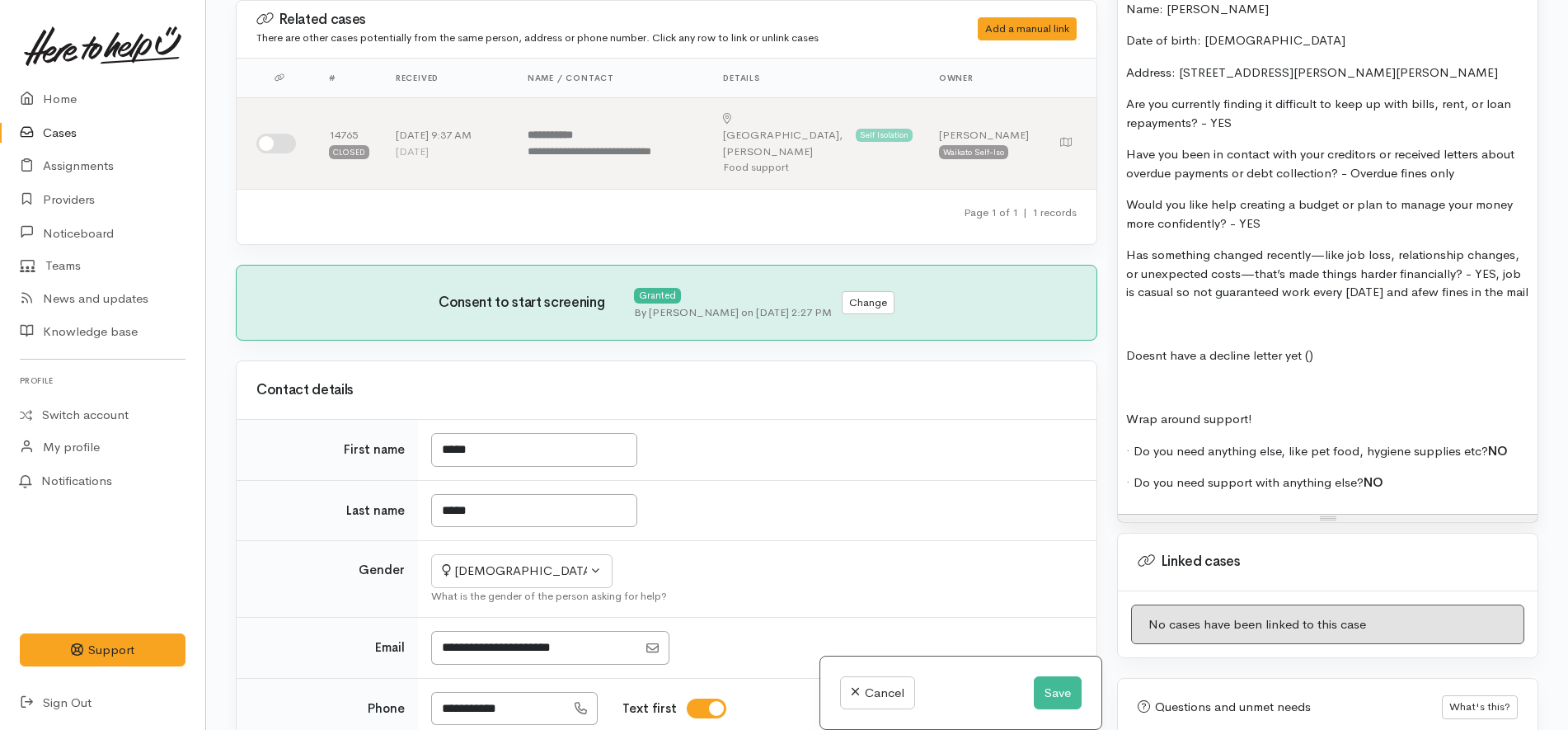
click at [1313, 365] on p "Doesnt have a decline letter yet ()" at bounding box center [1327, 355] width 403 height 19
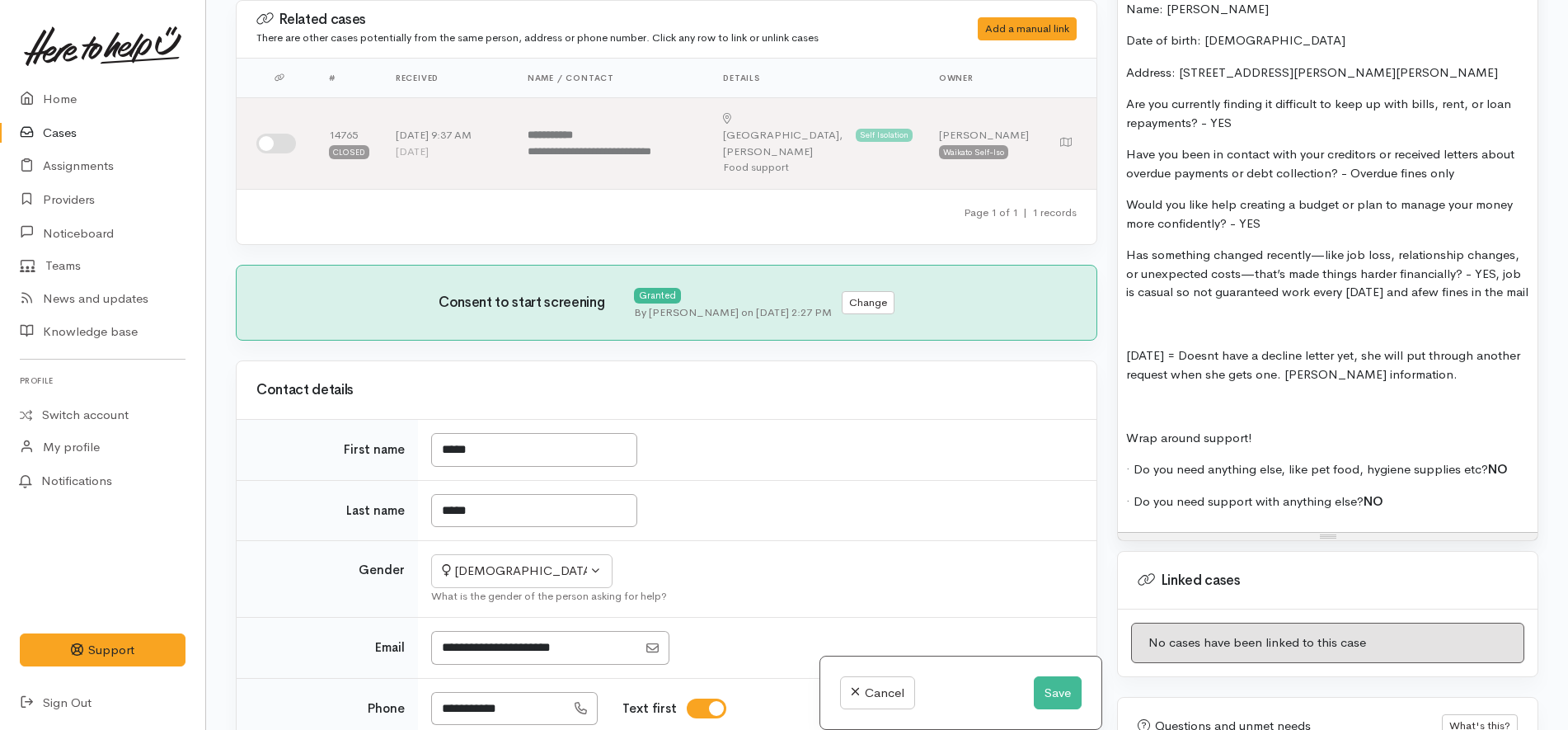
copy div "Has something changed recently—like job loss, relationship changes, or unexpect…"
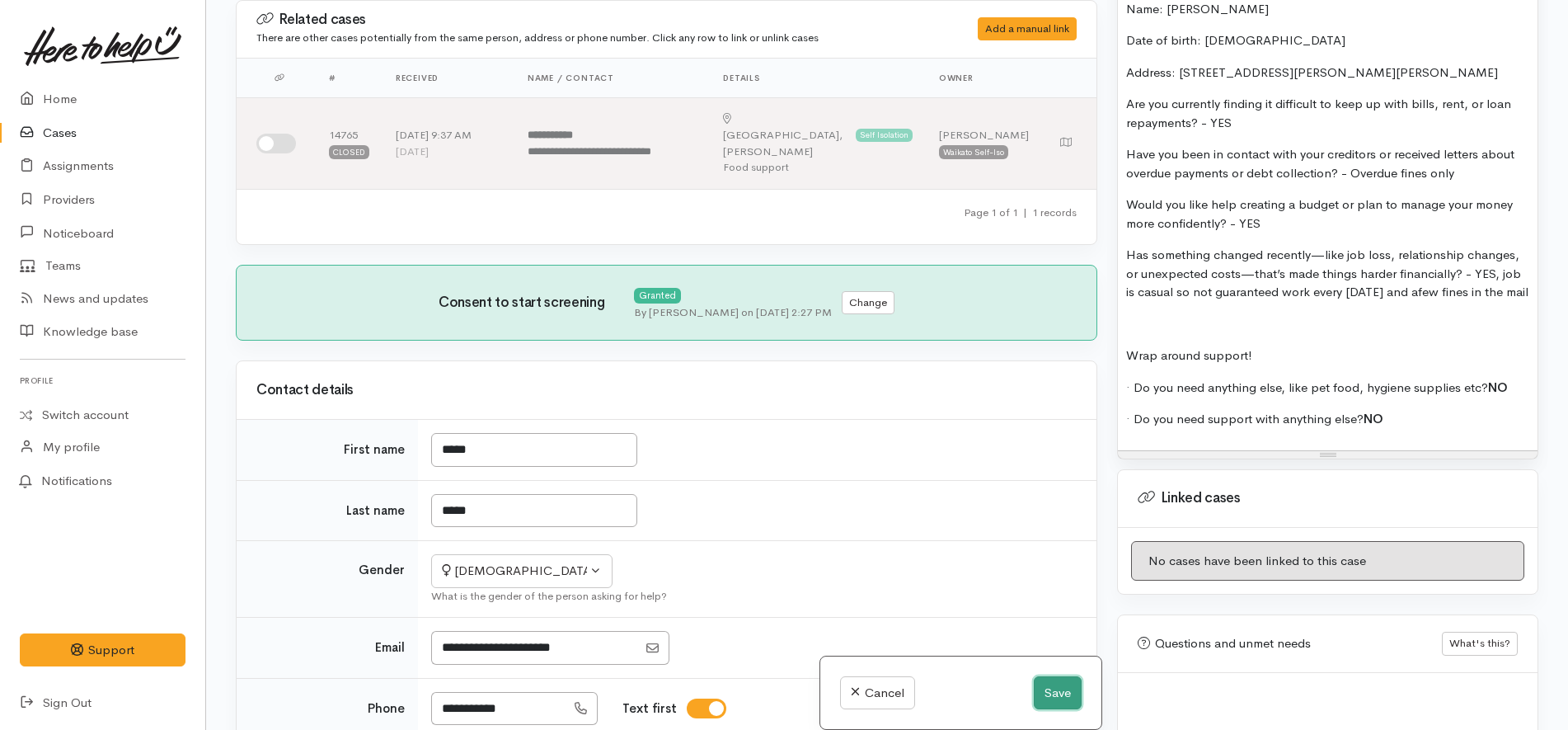
click at [1044, 682] on button "Save" at bounding box center [1058, 693] width 47 height 34
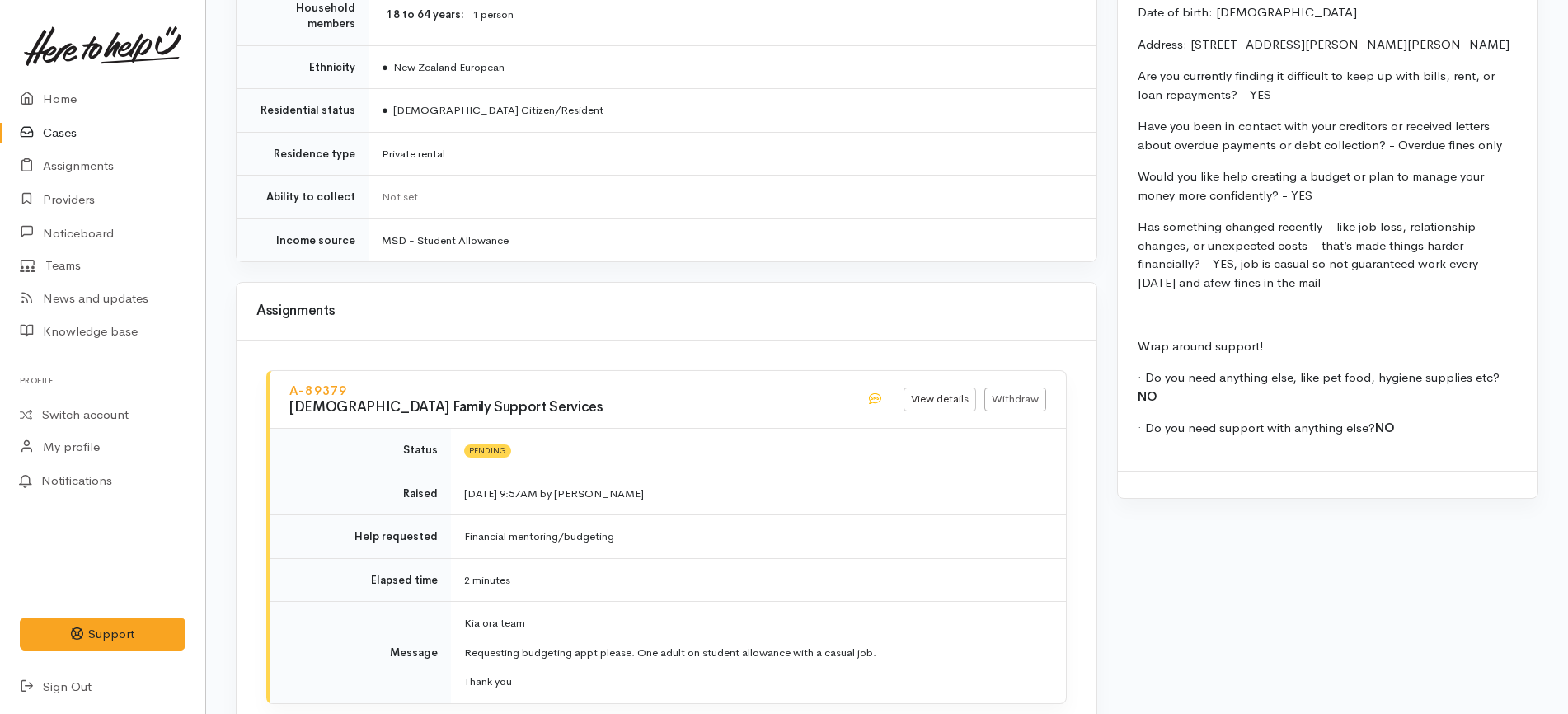
scroll to position [1958, 0]
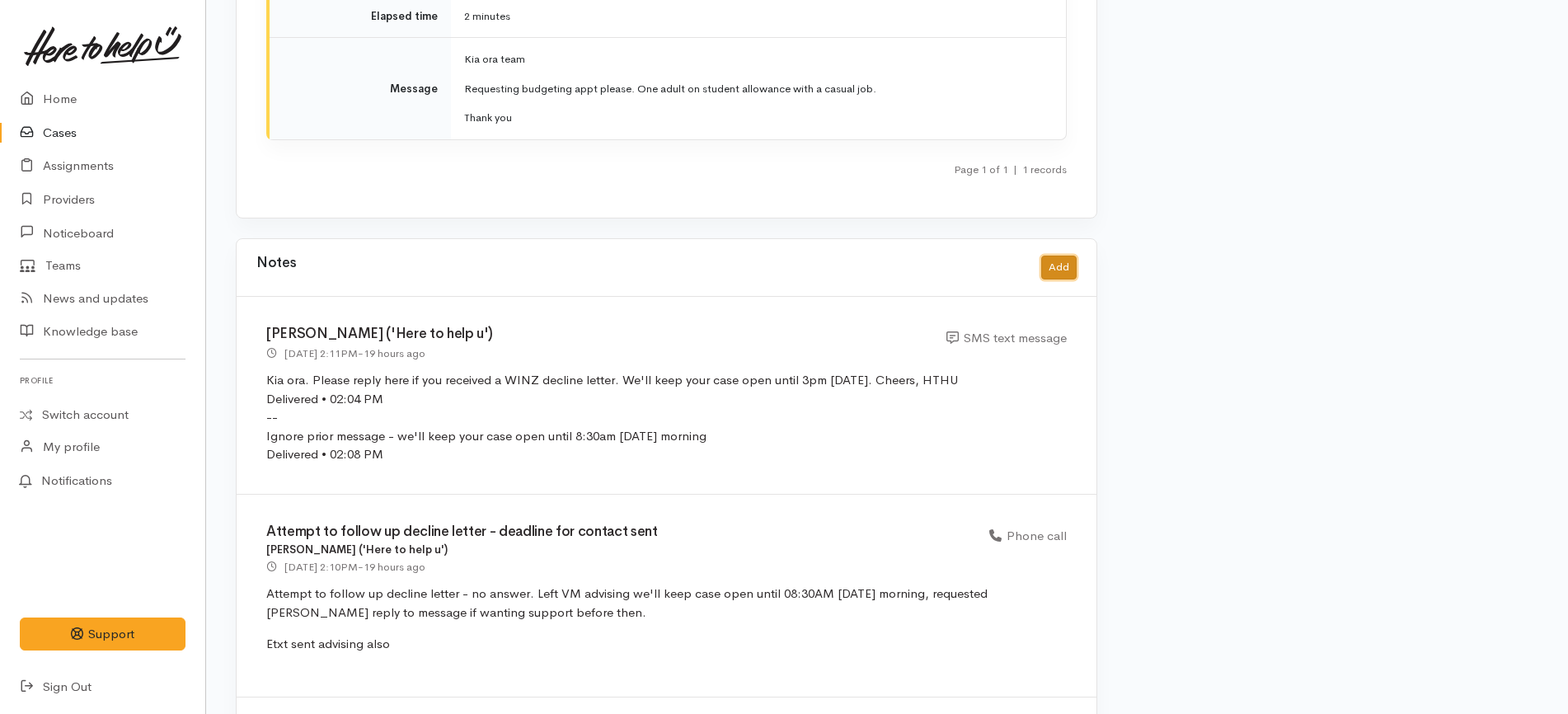
click at [1071, 256] on button "Add" at bounding box center [1058, 268] width 36 height 24
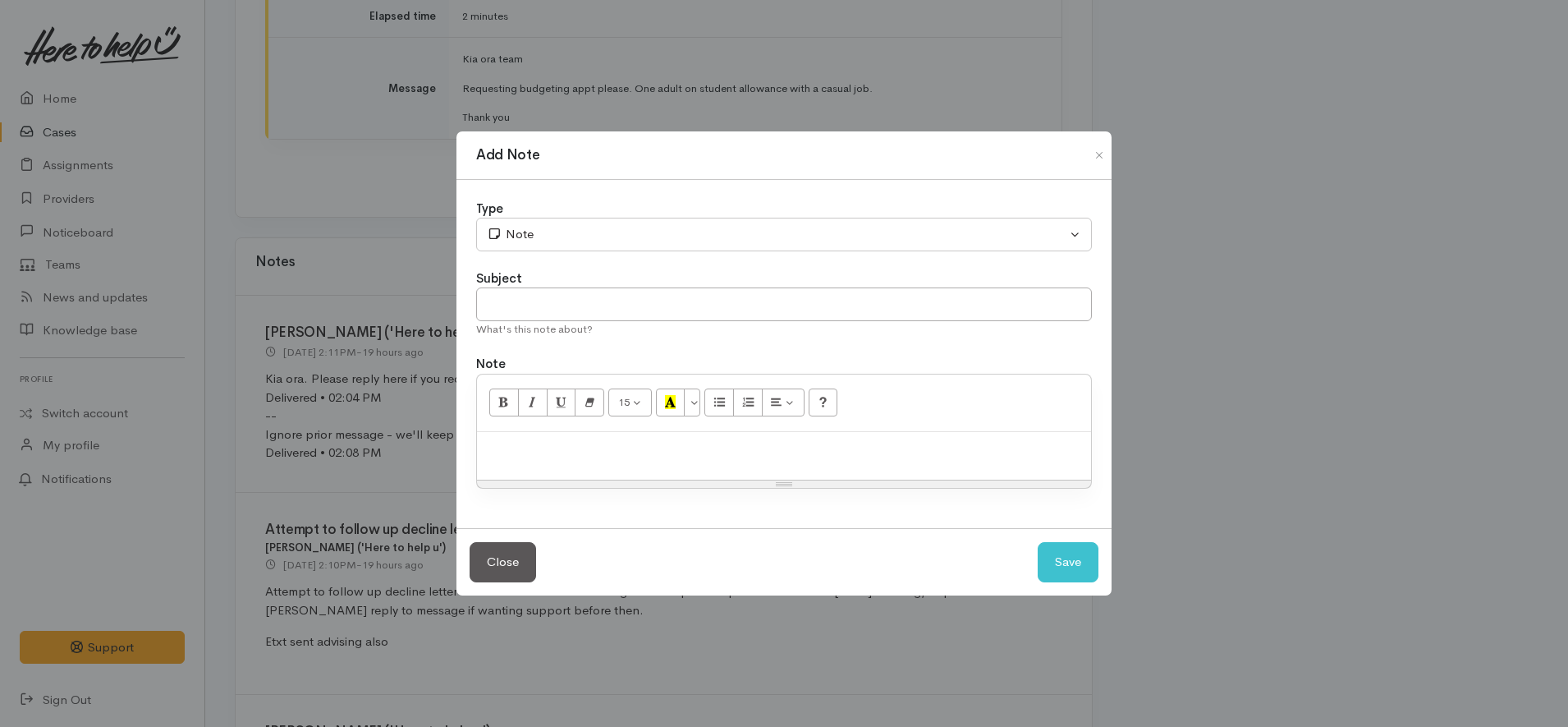
click at [759, 426] on div "15 8 9 10 11 12 14 18 24 36 Background Color Transparent Select #ffff00 Text Co…" at bounding box center [783, 403] width 614 height 57
click at [758, 430] on div "15 8 9 10 11 12 14 18 24 36 Background Color Transparent Select #ffff00 Text Co…" at bounding box center [783, 403] width 614 height 57
click at [747, 446] on p at bounding box center [783, 449] width 598 height 19
paste div
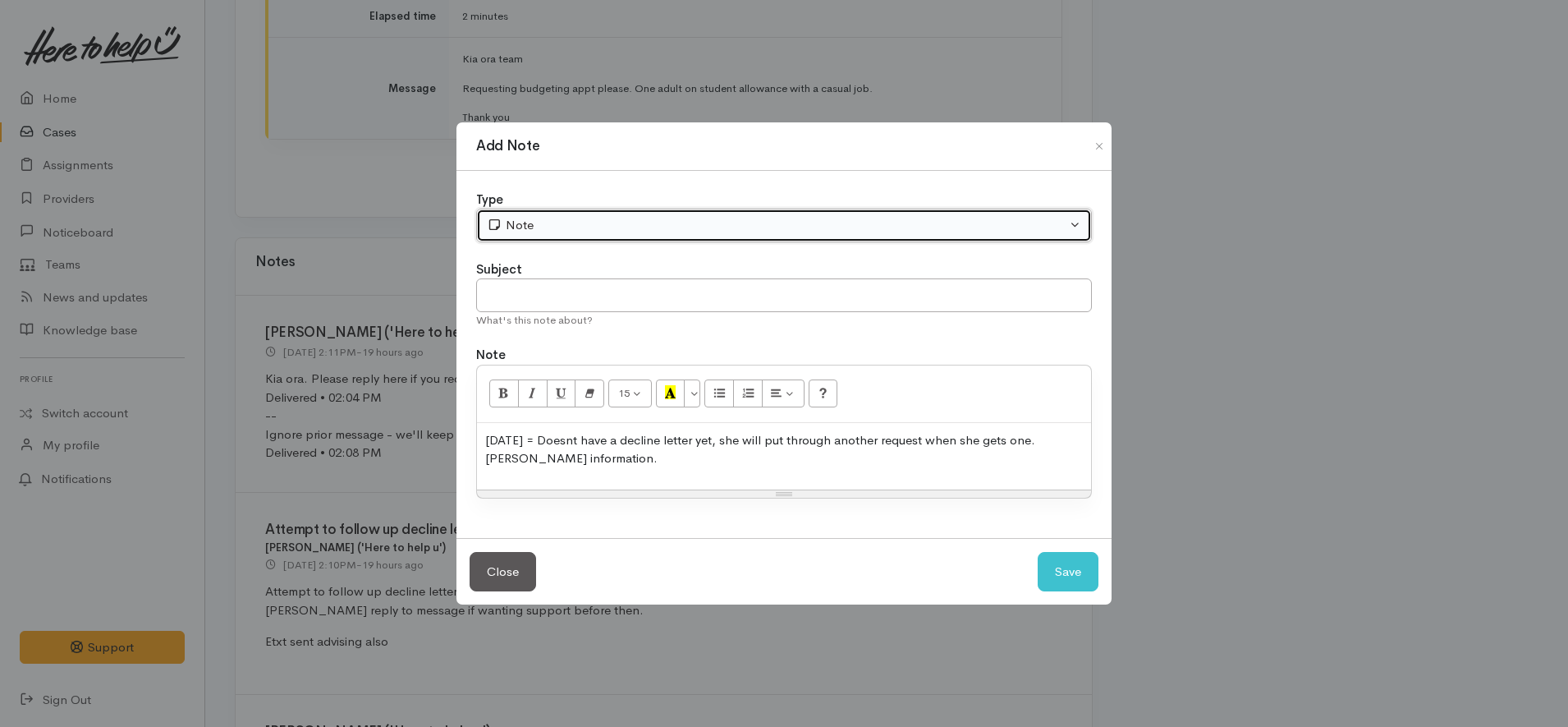
click at [592, 227] on div "Note" at bounding box center [776, 225] width 579 height 19
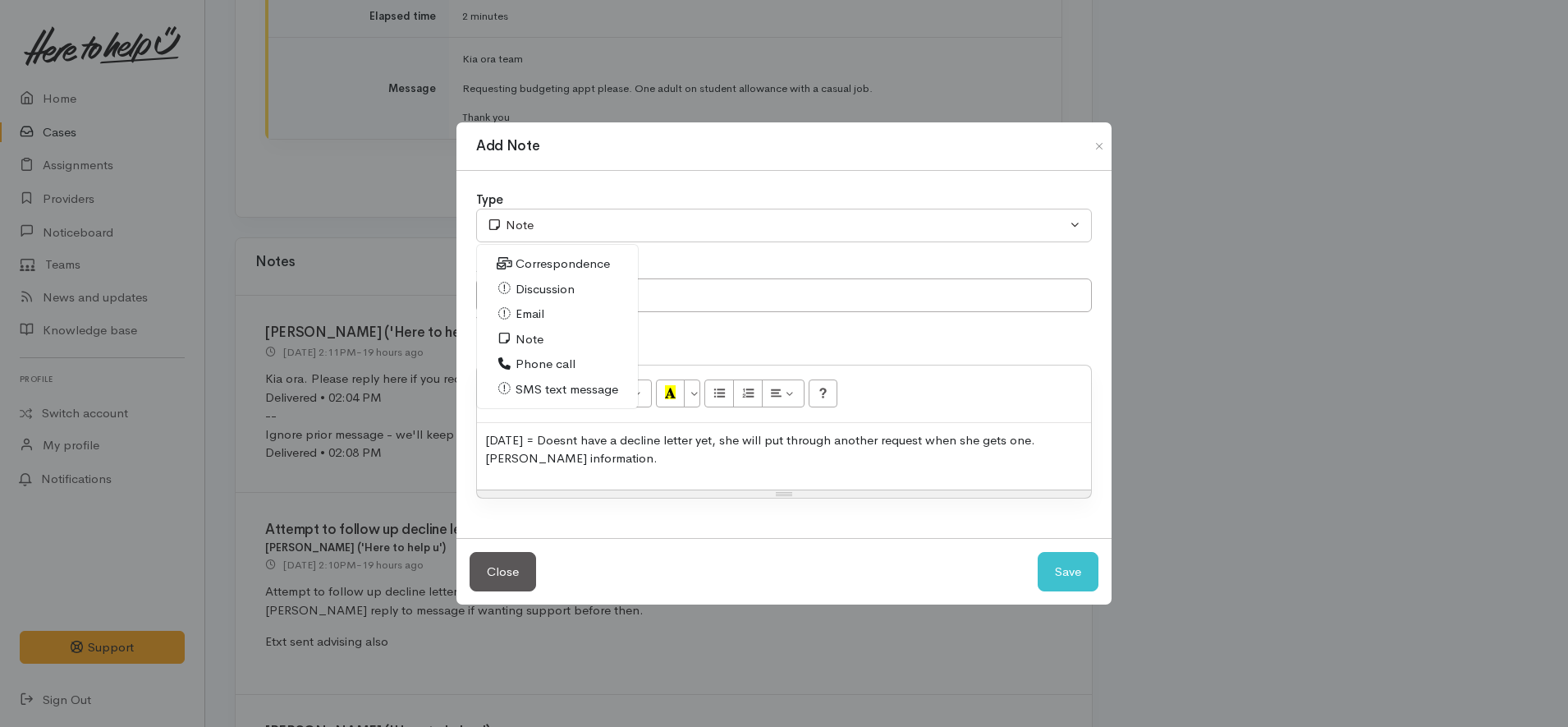
click at [650, 459] on p "[DATE] = Doesnt have a decline letter yet, she will put through another request…" at bounding box center [783, 449] width 598 height 37
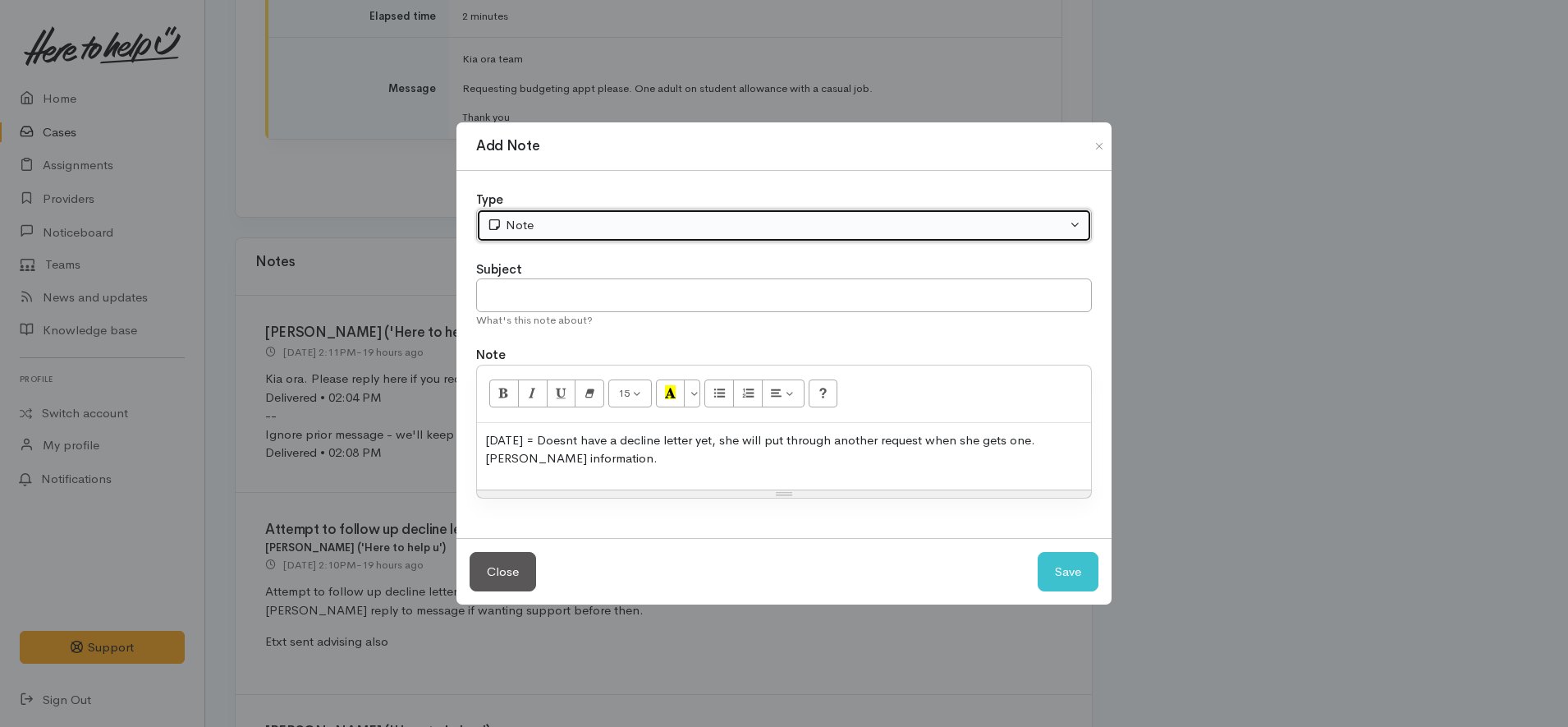
click at [569, 227] on div "Note" at bounding box center [776, 225] width 579 height 19
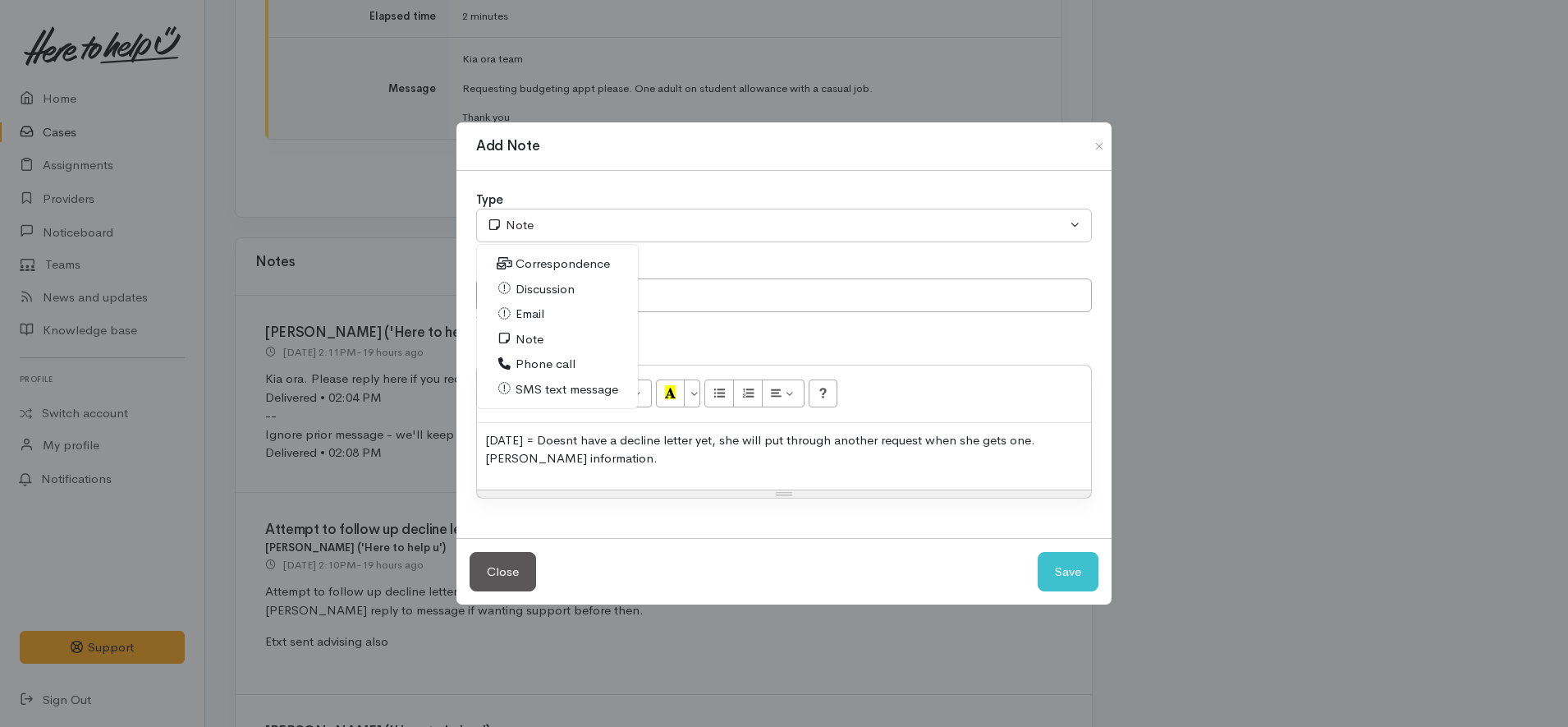
click at [560, 290] on span "Discussion" at bounding box center [545, 289] width 59 height 19
click at [1052, 560] on button "Save" at bounding box center [1068, 572] width 61 height 40
select select "1"
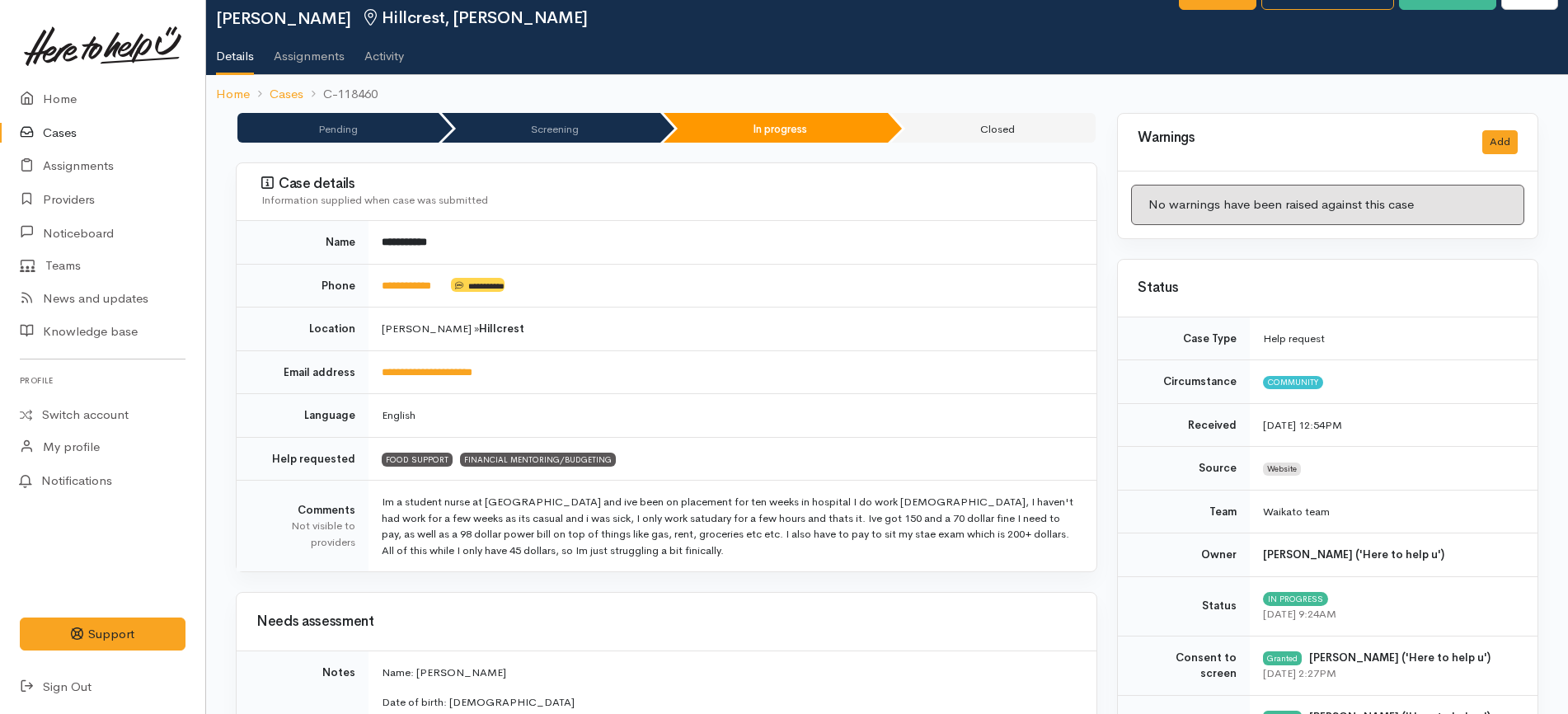
scroll to position [0, 0]
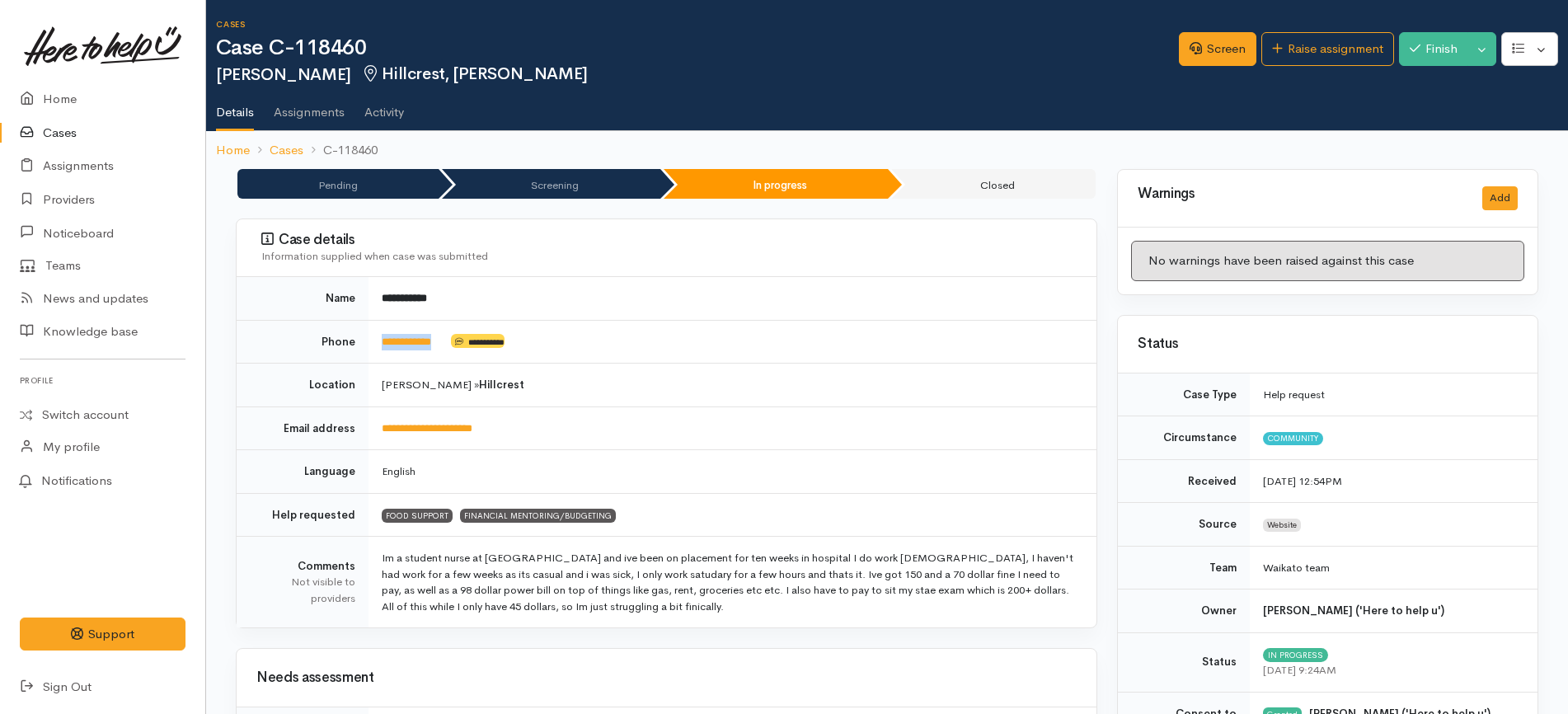
drag, startPoint x: 456, startPoint y: 344, endPoint x: 379, endPoint y: 343, distance: 77.0
click at [379, 343] on td "**********" at bounding box center [731, 341] width 728 height 44
copy td "**********"
click at [868, 319] on td "**********" at bounding box center [731, 298] width 728 height 43
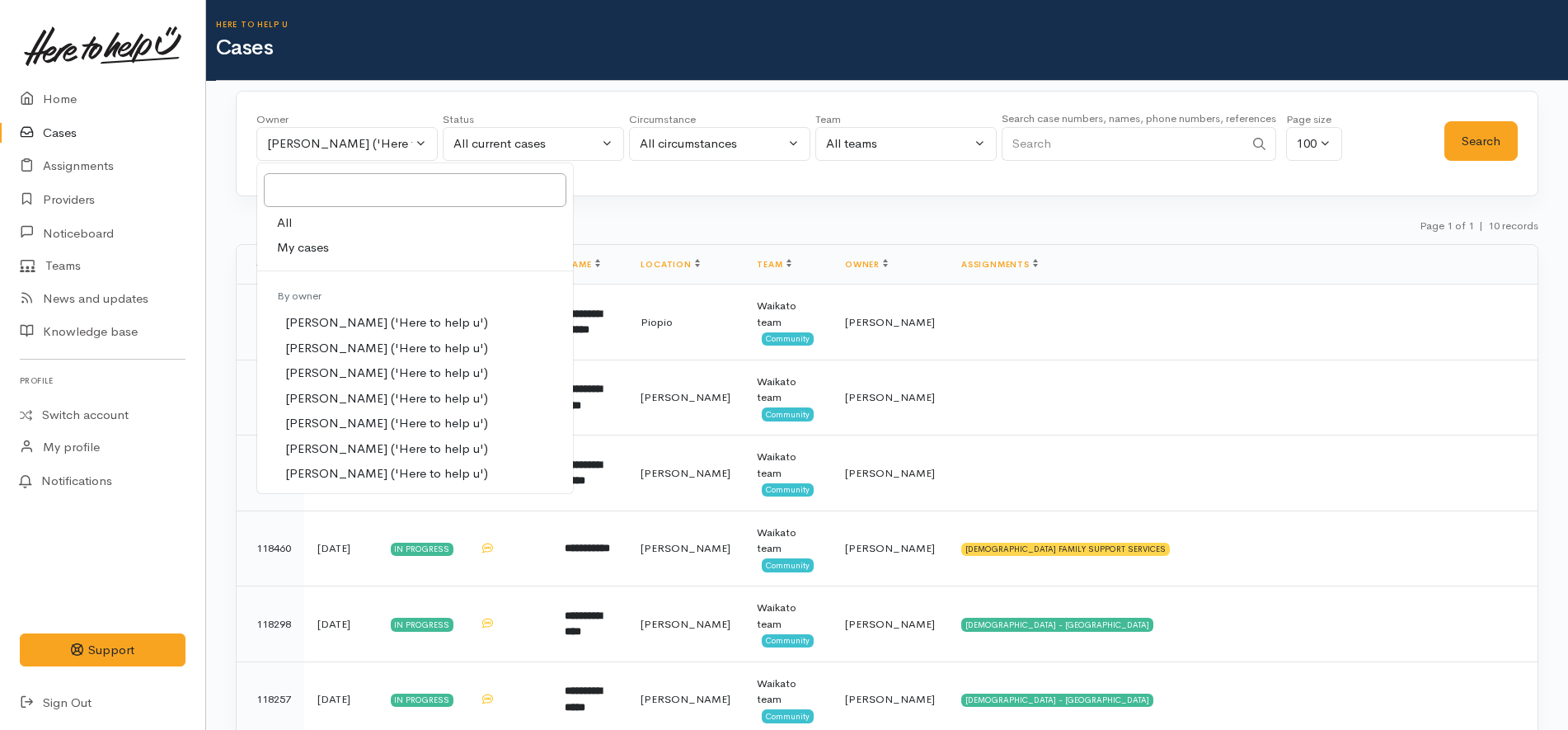
click at [300, 223] on link "All" at bounding box center [416, 223] width 316 height 26
select select "-1"
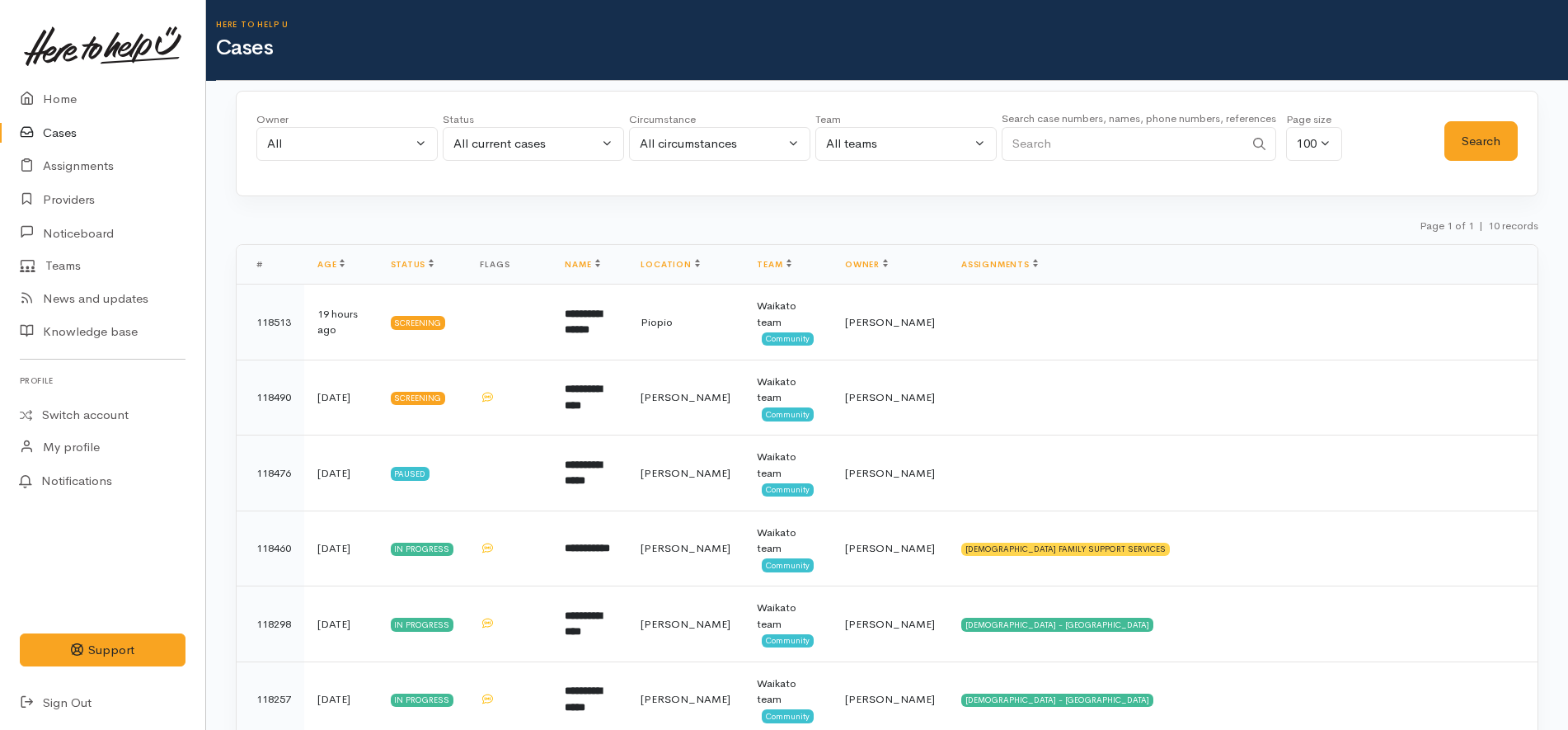
click at [1142, 145] on input "Search" at bounding box center [1122, 143] width 242 height 34
click at [553, 136] on div "All current cases" at bounding box center [525, 143] width 145 height 19
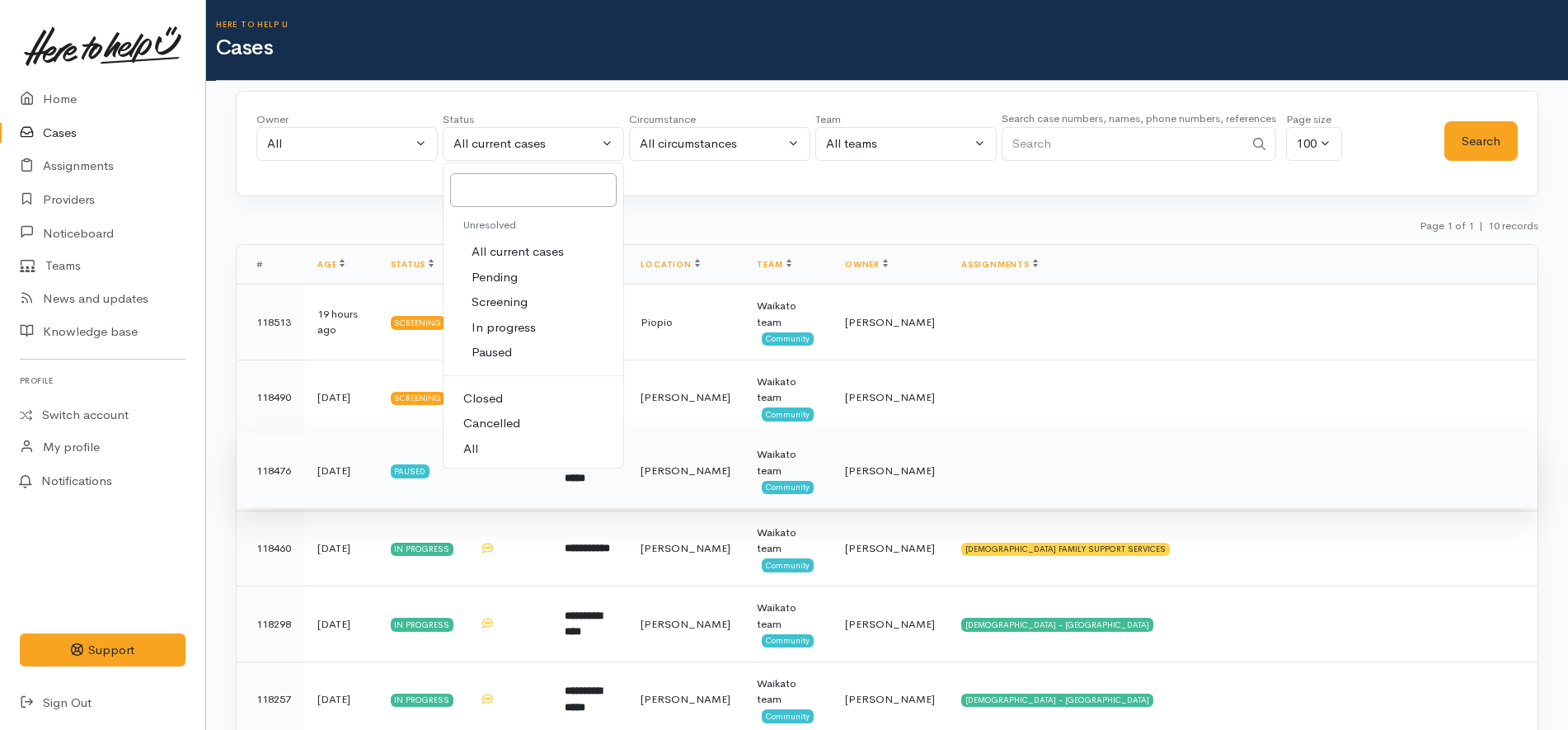
click at [495, 450] on link "All" at bounding box center [533, 450] width 180 height 26
select select "All"
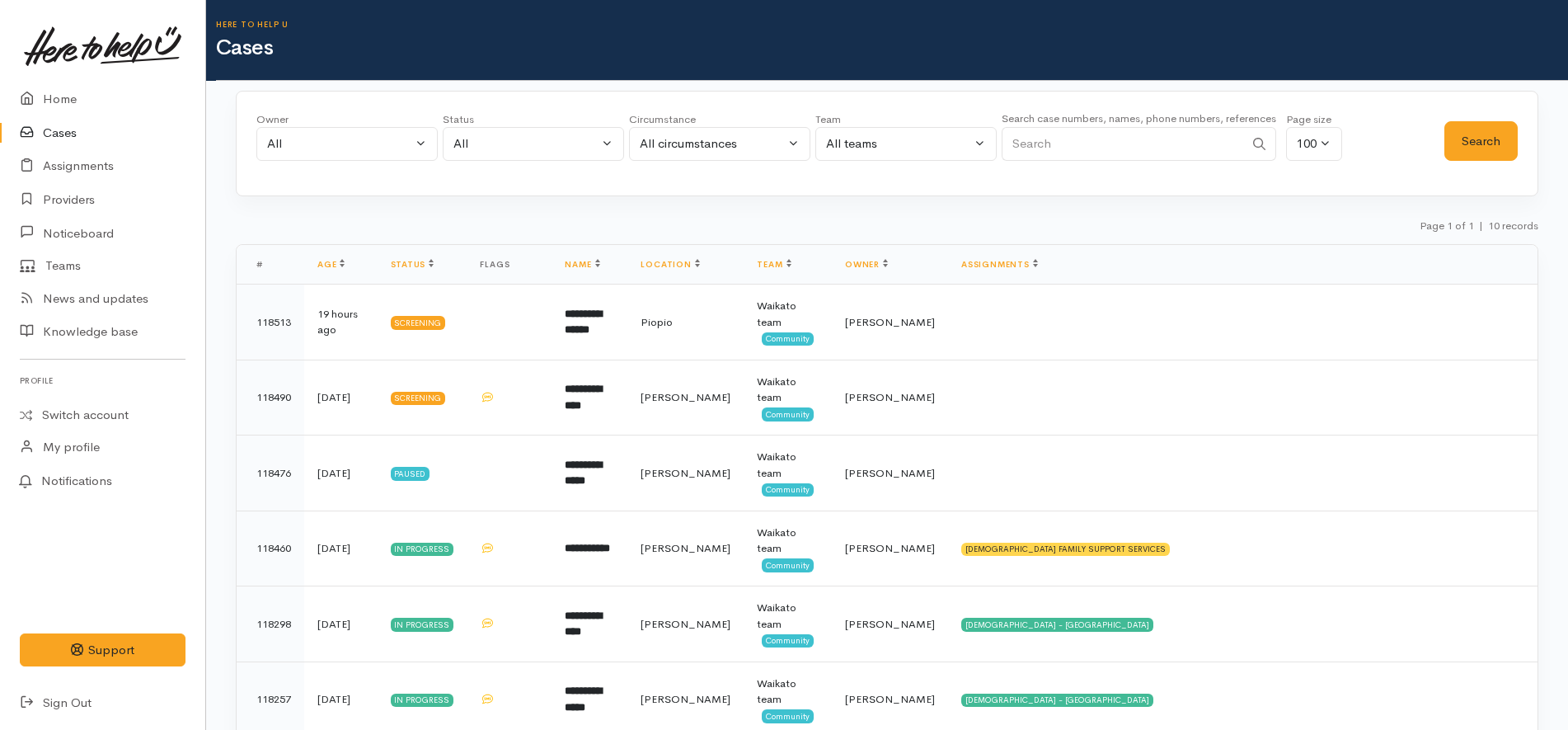
click at [1190, 152] on input "Search" at bounding box center [1122, 143] width 242 height 34
click at [1489, 148] on button "Search" at bounding box center [1480, 142] width 73 height 40
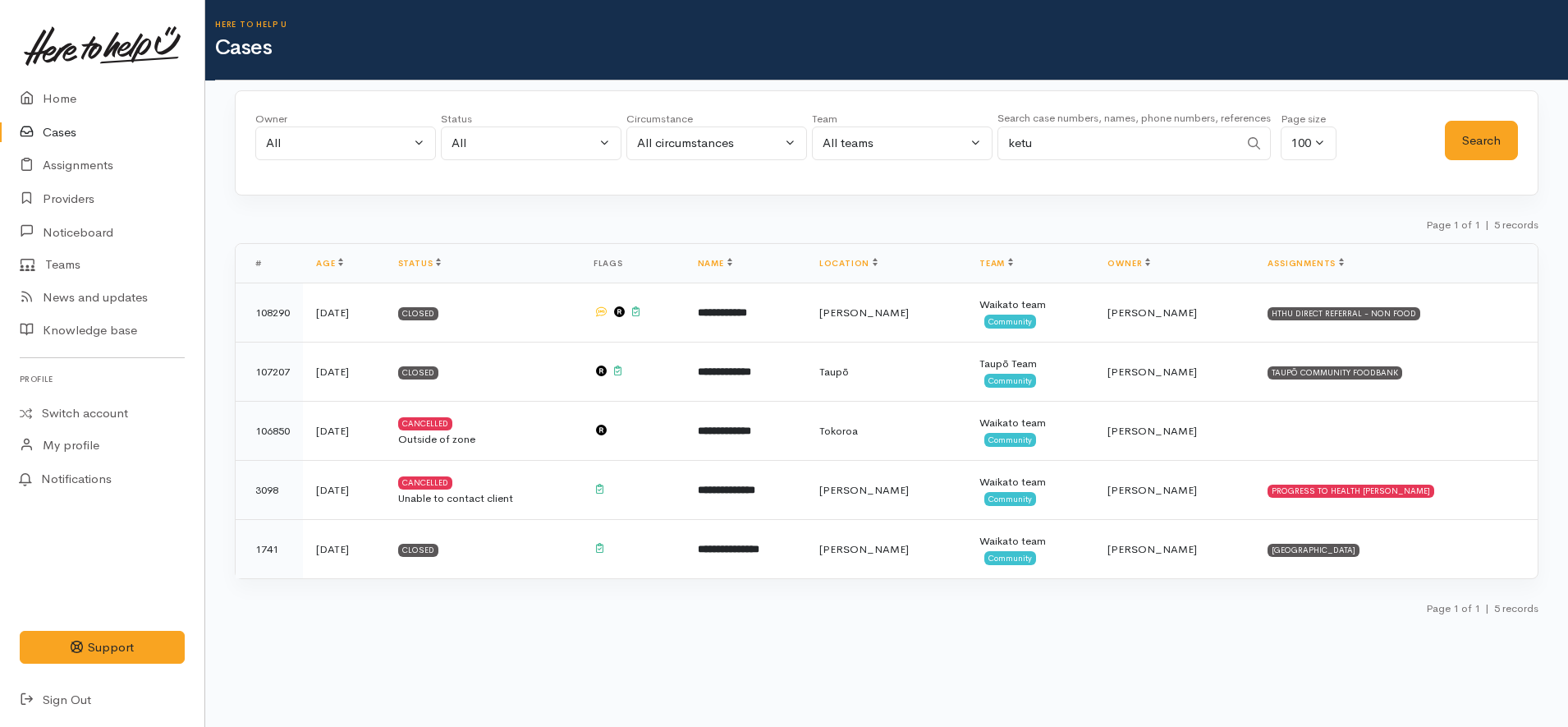
click at [1030, 140] on input "ketu" at bounding box center [1118, 143] width 241 height 34
type input "kim thompson"
click at [1467, 141] on button "Search" at bounding box center [1482, 141] width 73 height 40
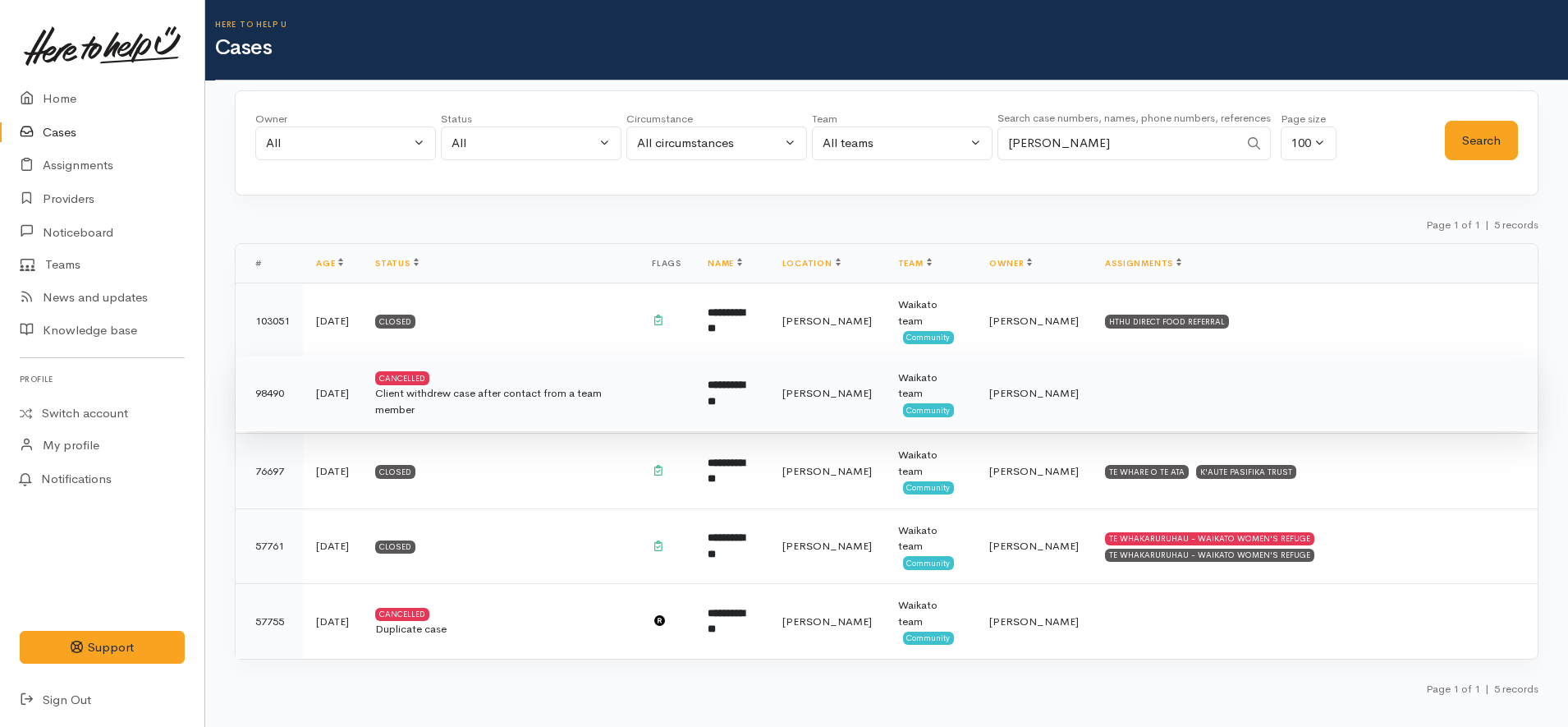
click at [673, 382] on td at bounding box center [666, 393] width 55 height 76
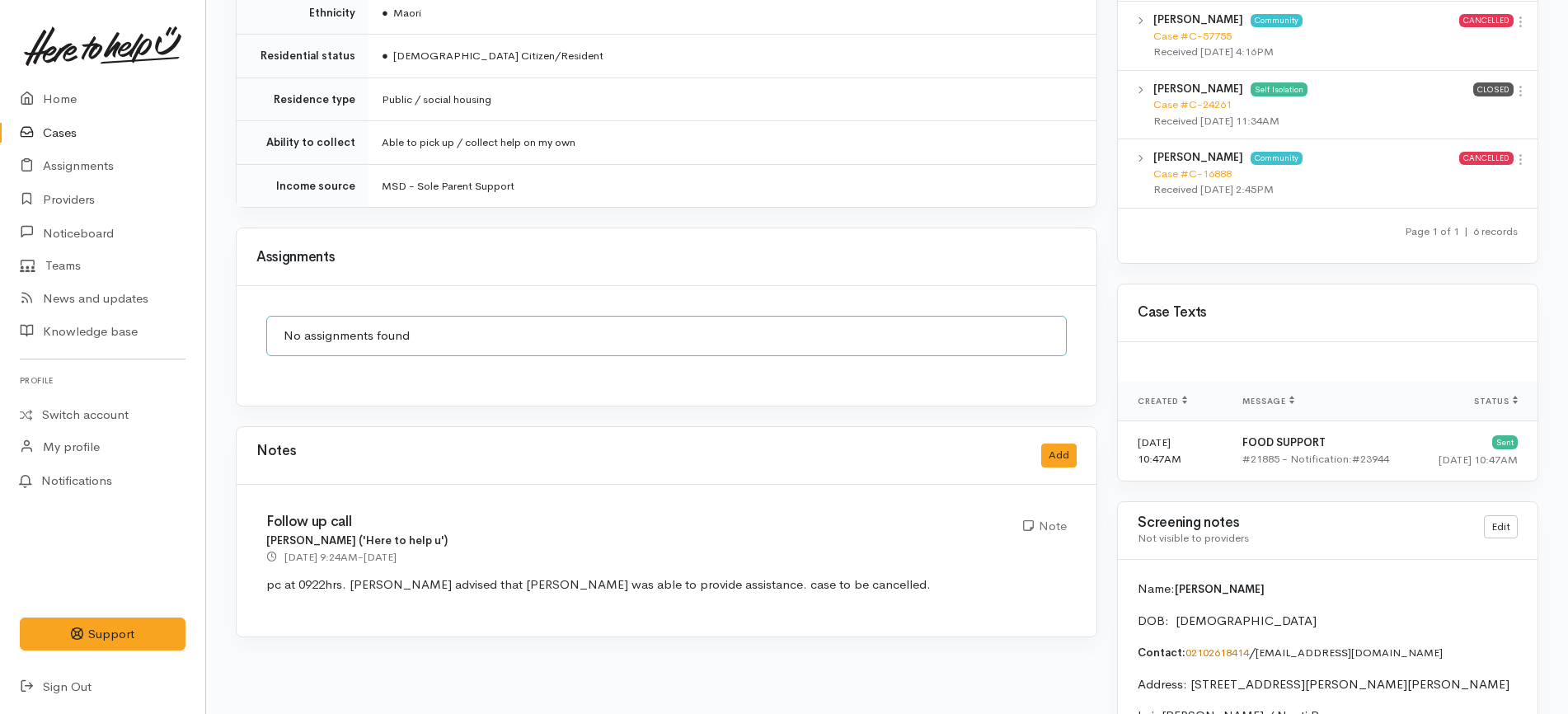
scroll to position [1236, 0]
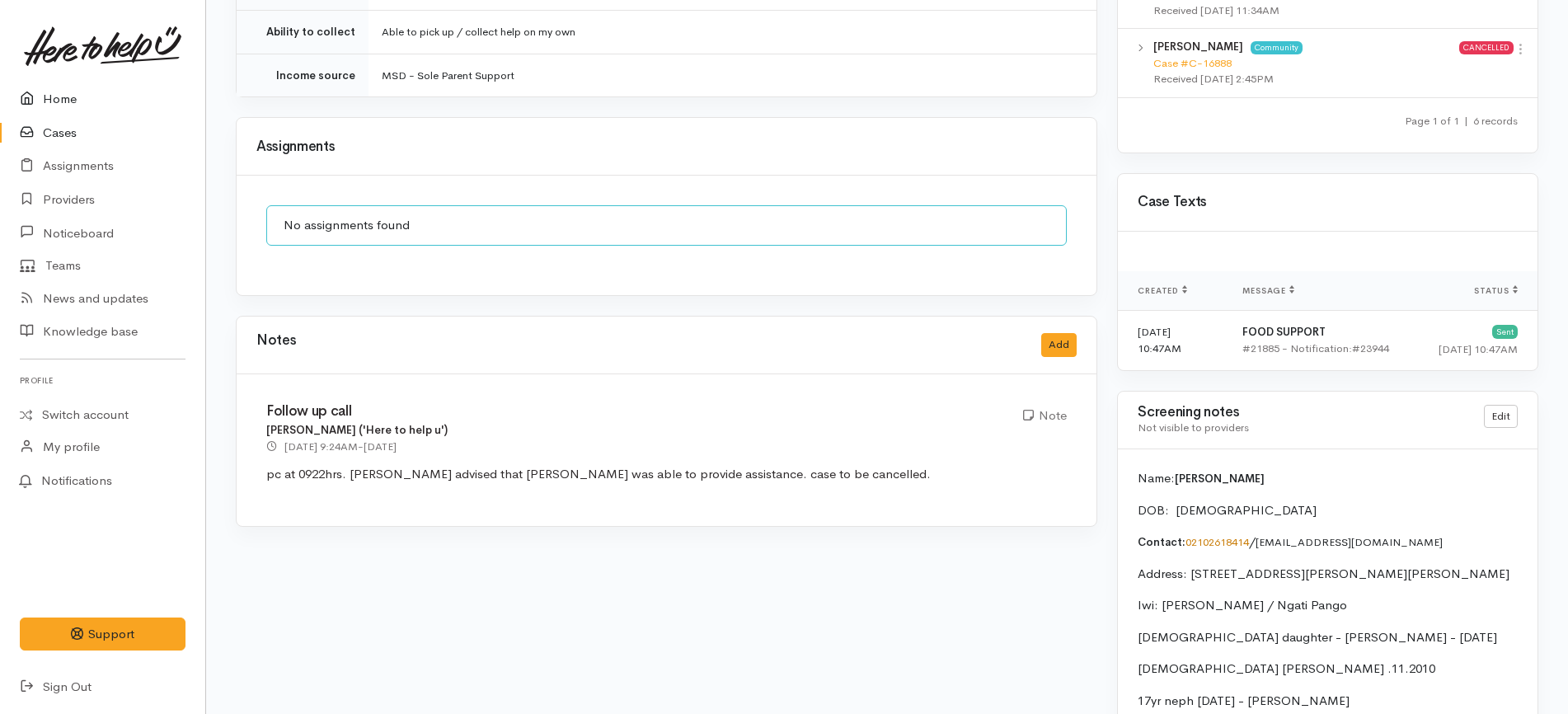
click at [92, 96] on link "Home" at bounding box center [102, 99] width 205 height 34
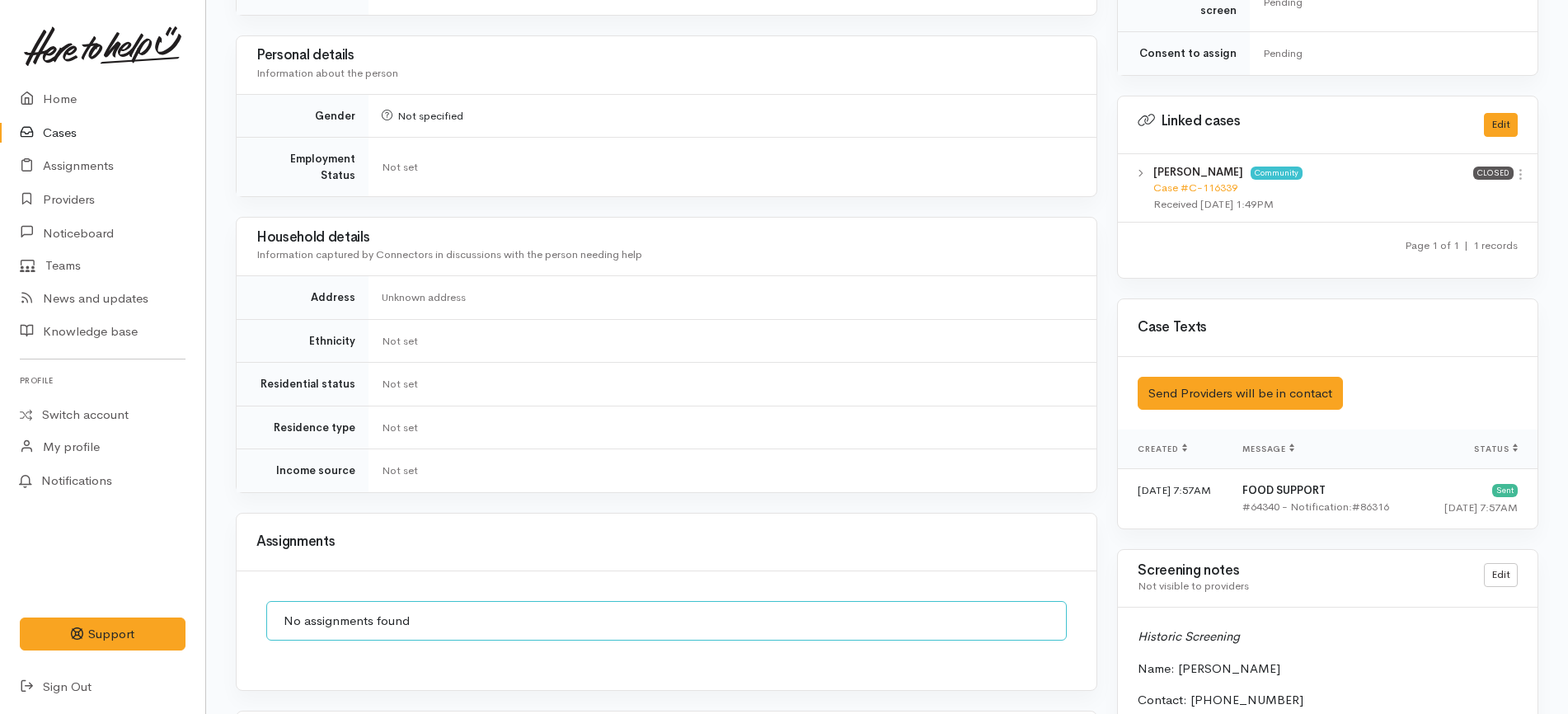
scroll to position [1133, 0]
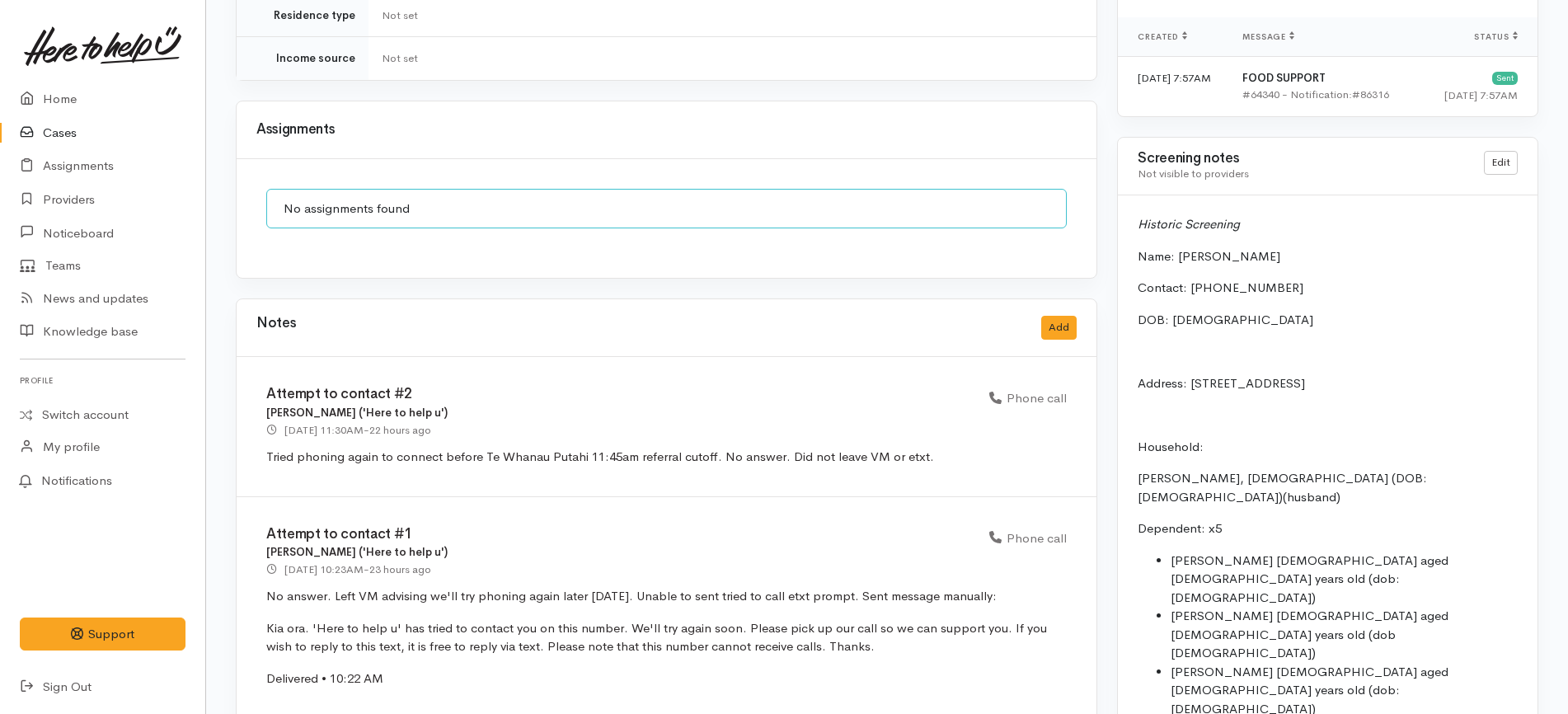
drag, startPoint x: 931, startPoint y: 437, endPoint x: 259, endPoint y: 368, distance: 675.5
click at [259, 368] on div "Attempt to contact #2 [PERSON_NAME] ('Here to help u') [DATE] 11:30AM - 22 hour…" at bounding box center [666, 426] width 859 height 140
copy div "Attempt to contact #2 [PERSON_NAME] ('Here to help u') [DATE] 11:30AM - 22 hour…"
click at [1071, 316] on button "Add" at bounding box center [1058, 328] width 36 height 24
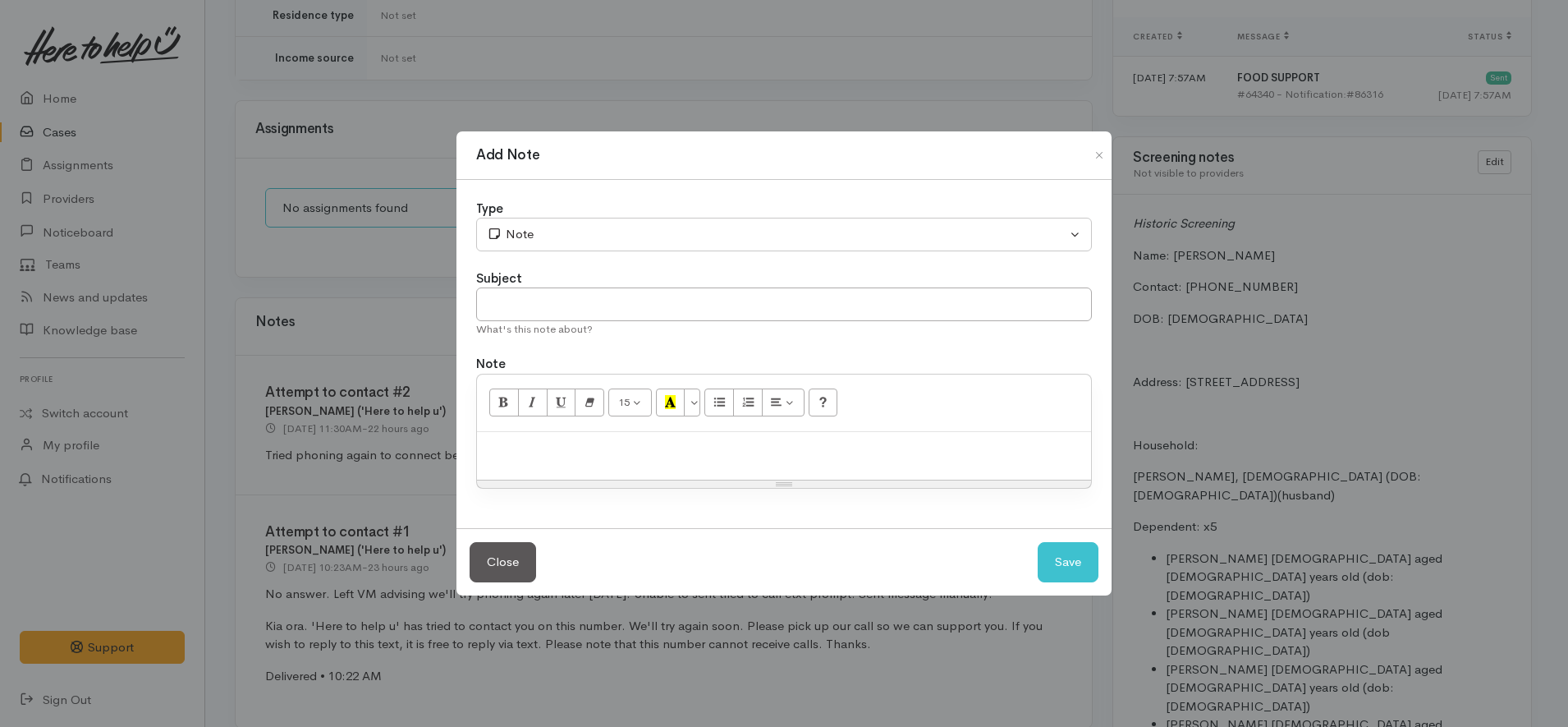
click at [631, 456] on p at bounding box center [783, 449] width 598 height 19
paste div
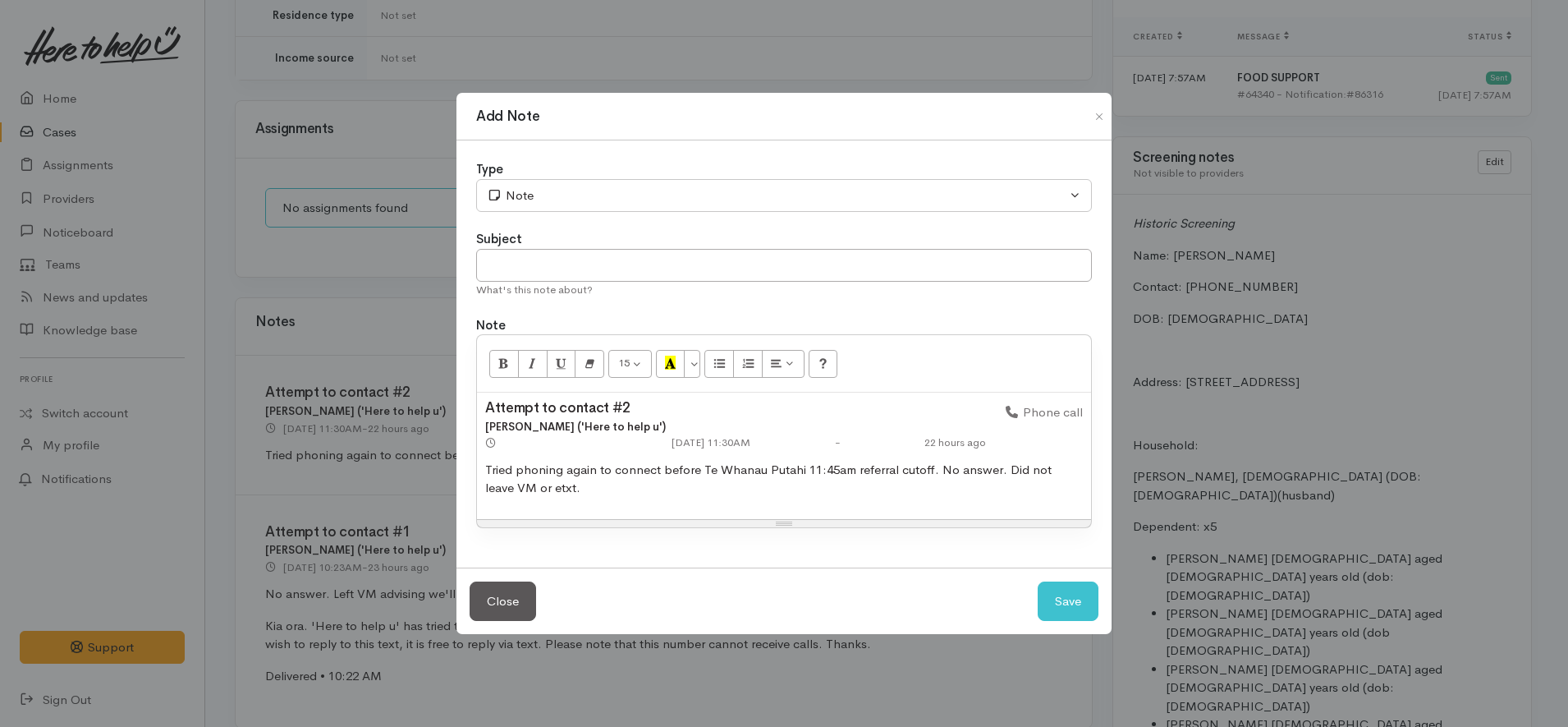
click at [744, 400] on h3 "Attempt to contact #2" at bounding box center [735, 408] width 501 height 15
drag, startPoint x: 483, startPoint y: 461, endPoint x: 477, endPoint y: 421, distance: 40.4
click at [477, 421] on div "13 8 9 10 11 12 14 18 24 36 Background Color Transparent Select #ffff00 Text Co…" at bounding box center [784, 430] width 616 height 194
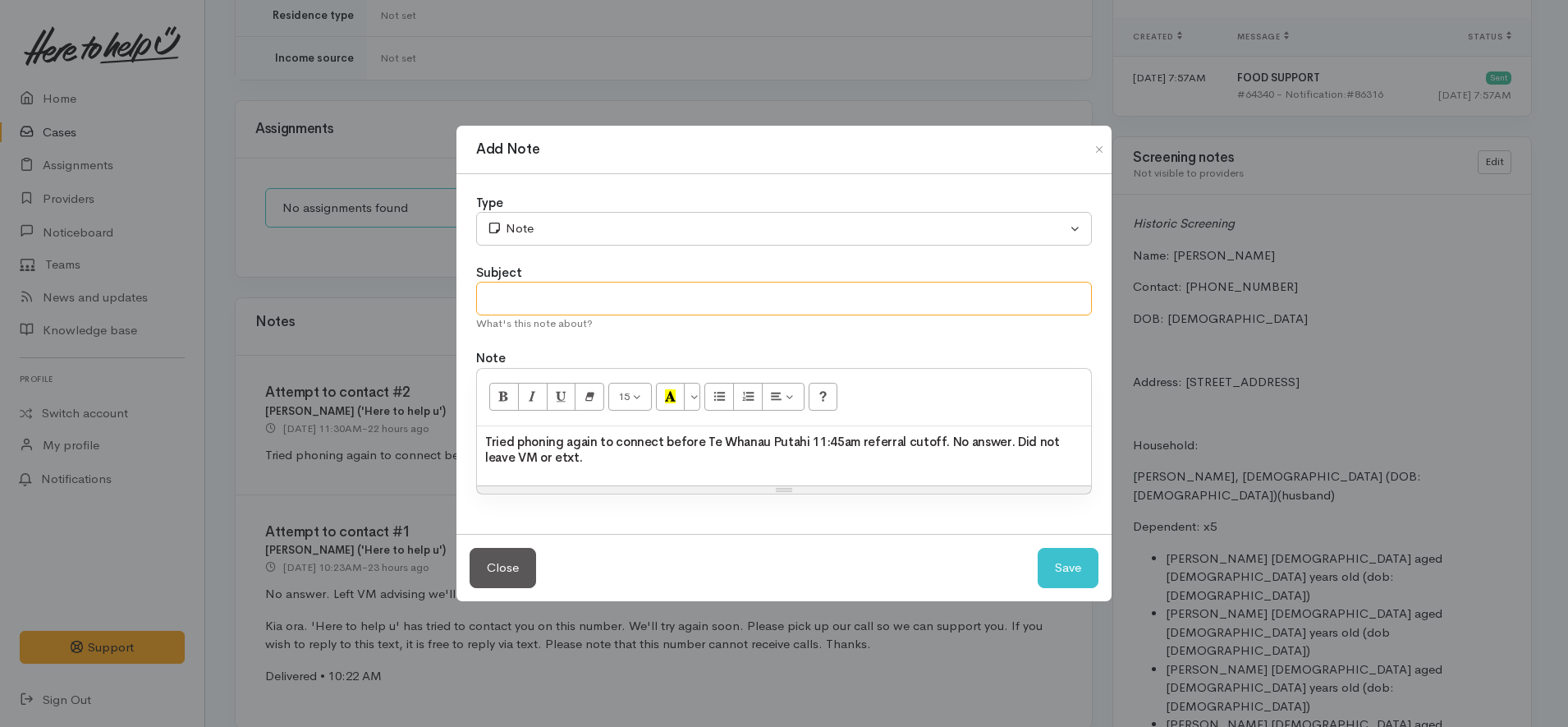
click at [568, 290] on input "text" at bounding box center [784, 298] width 616 height 34
paste input "Attempt to contact #2"
type input "Attempt to contact #3"
drag, startPoint x: 578, startPoint y: 462, endPoint x: 384, endPoint y: 413, distance: 200.1
click at [384, 413] on div "Add Note Type Correspondence Discussion Email Note Phone call SMS text message …" at bounding box center [784, 363] width 1568 height 727
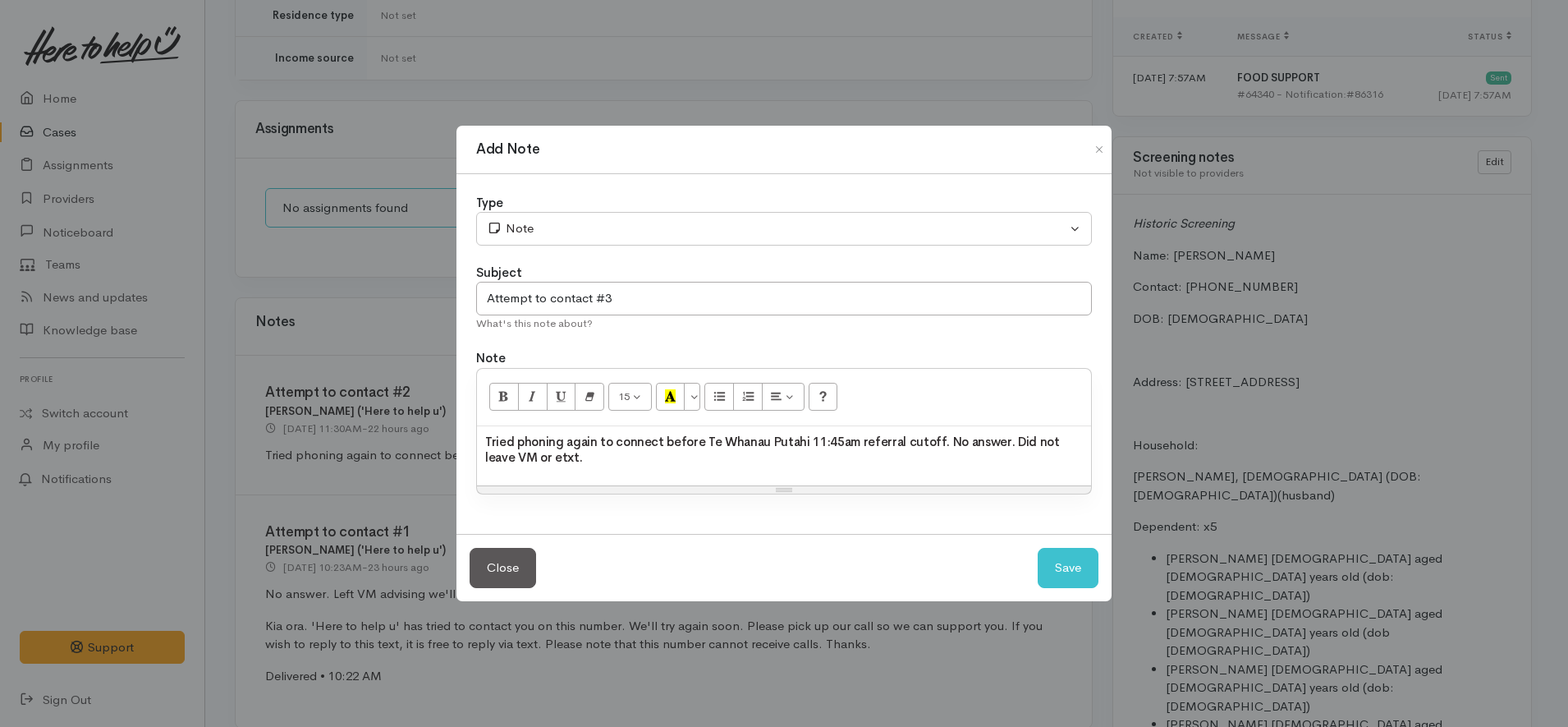
click at [931, 437] on span "Tried phoning again to connect before Te Whanau Putahi 11:45am referral cutoff.…" at bounding box center [772, 449] width 575 height 31
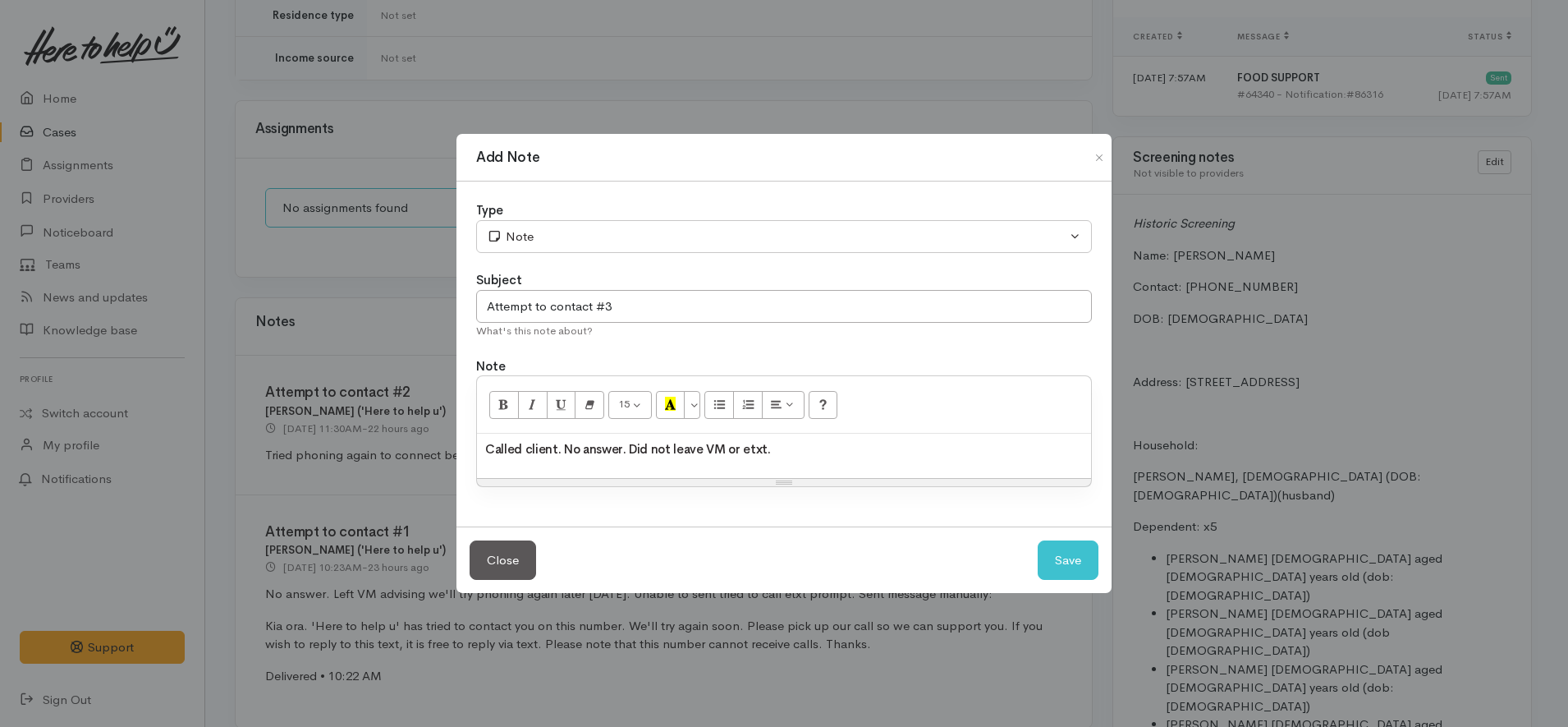
drag, startPoint x: 626, startPoint y: 447, endPoint x: 814, endPoint y: 485, distance: 191.8
click at [814, 478] on div "Called client. No answer. Did not leave VM or etxt." at bounding box center [783, 456] width 614 height 45
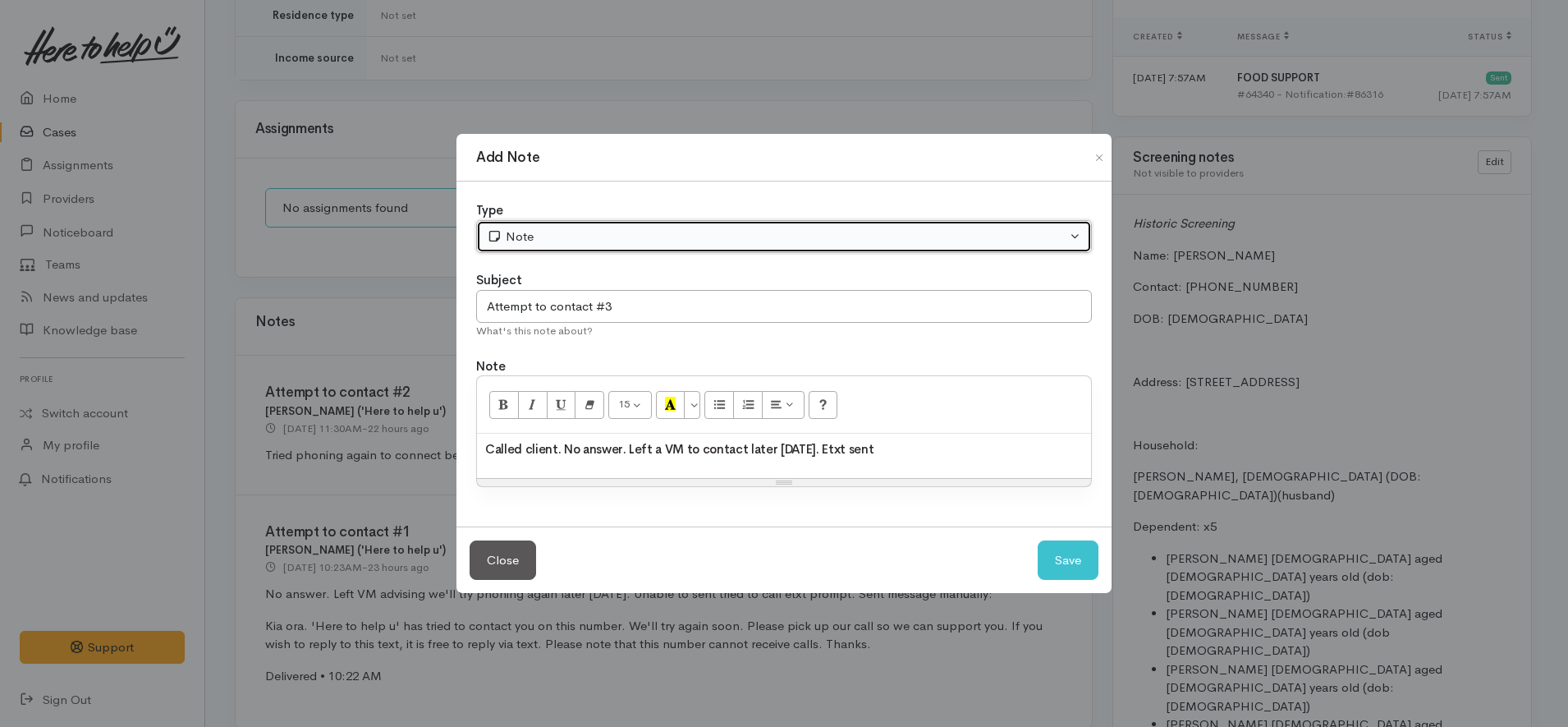
click at [607, 227] on div "Note" at bounding box center [776, 237] width 579 height 19
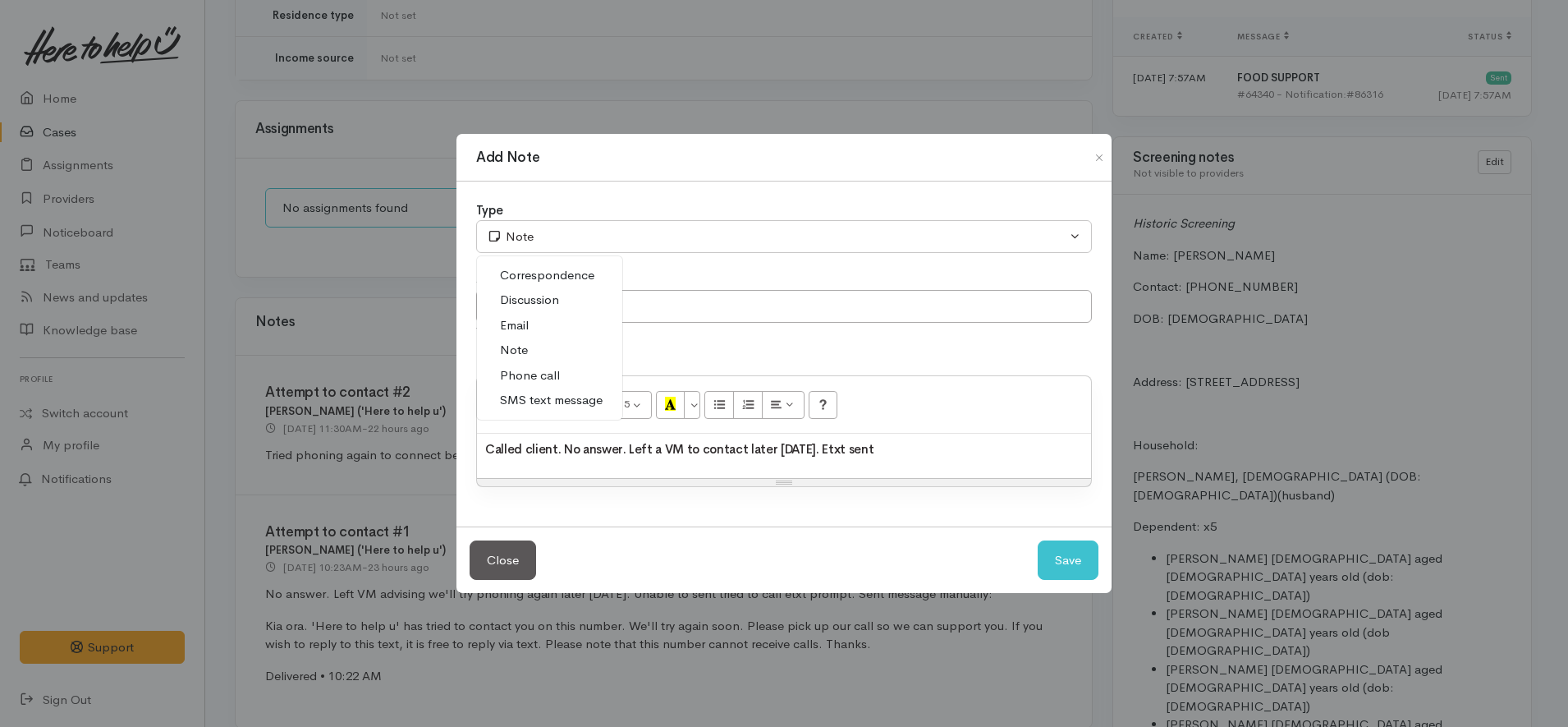
click at [544, 367] on span "Phone call" at bounding box center [530, 376] width 60 height 19
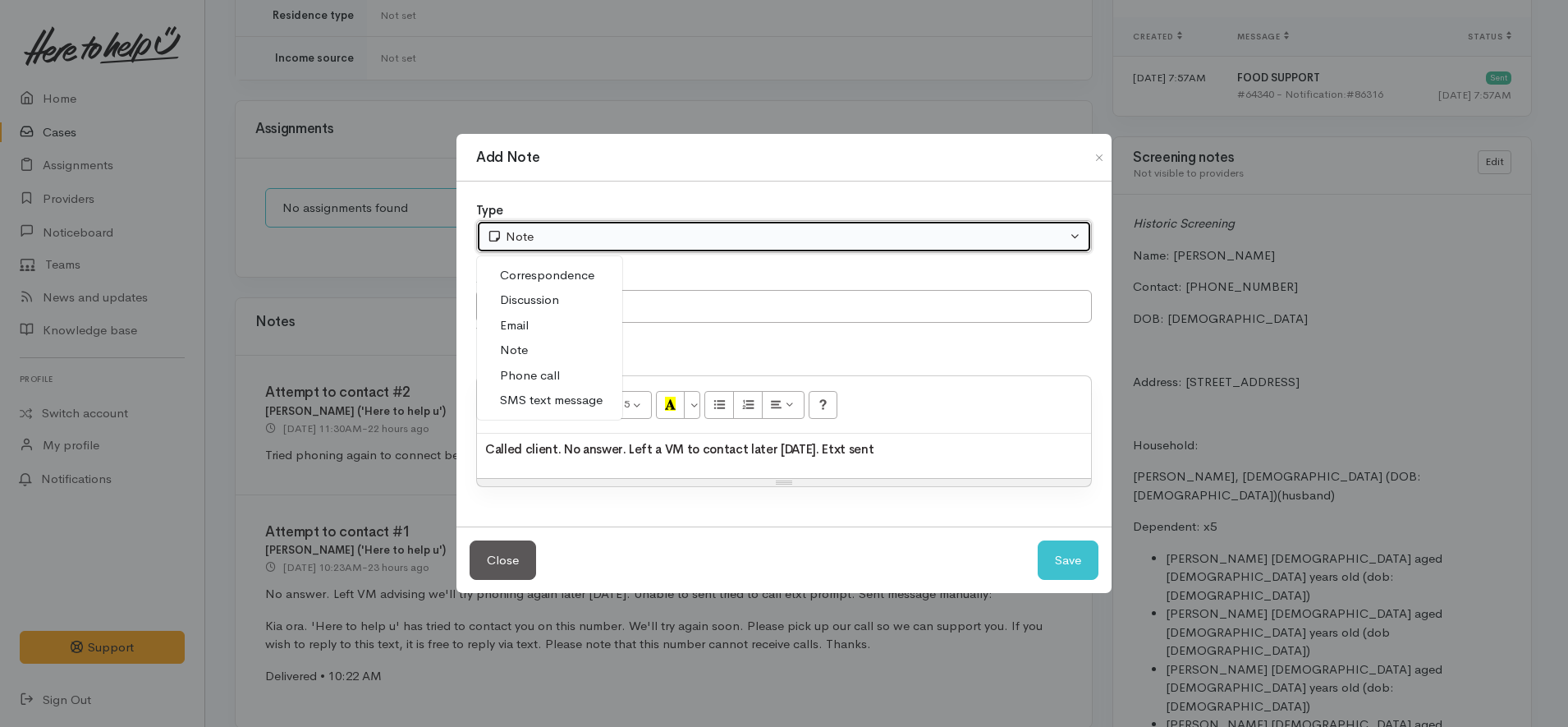
select select "3"
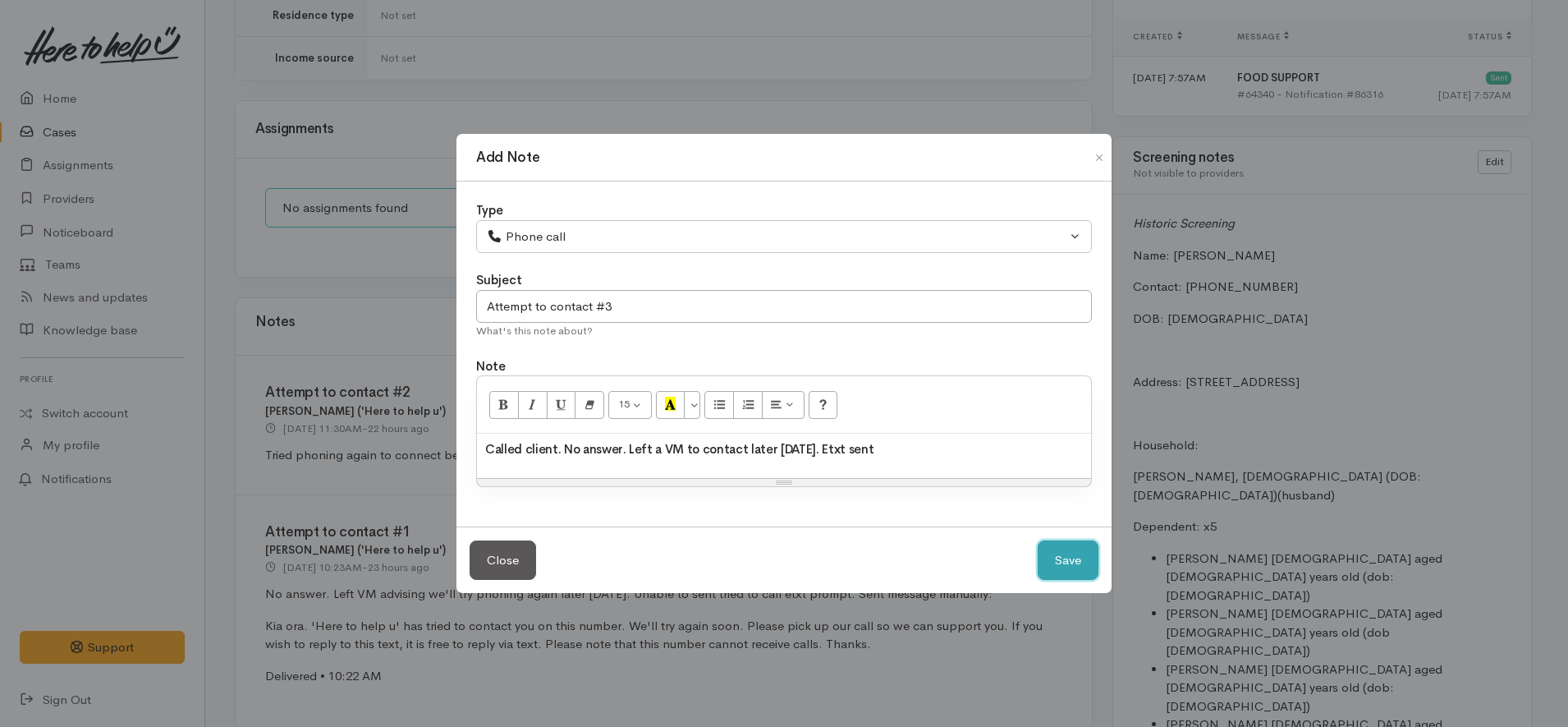
click at [1067, 563] on button "Save" at bounding box center [1068, 560] width 61 height 40
select select "1"
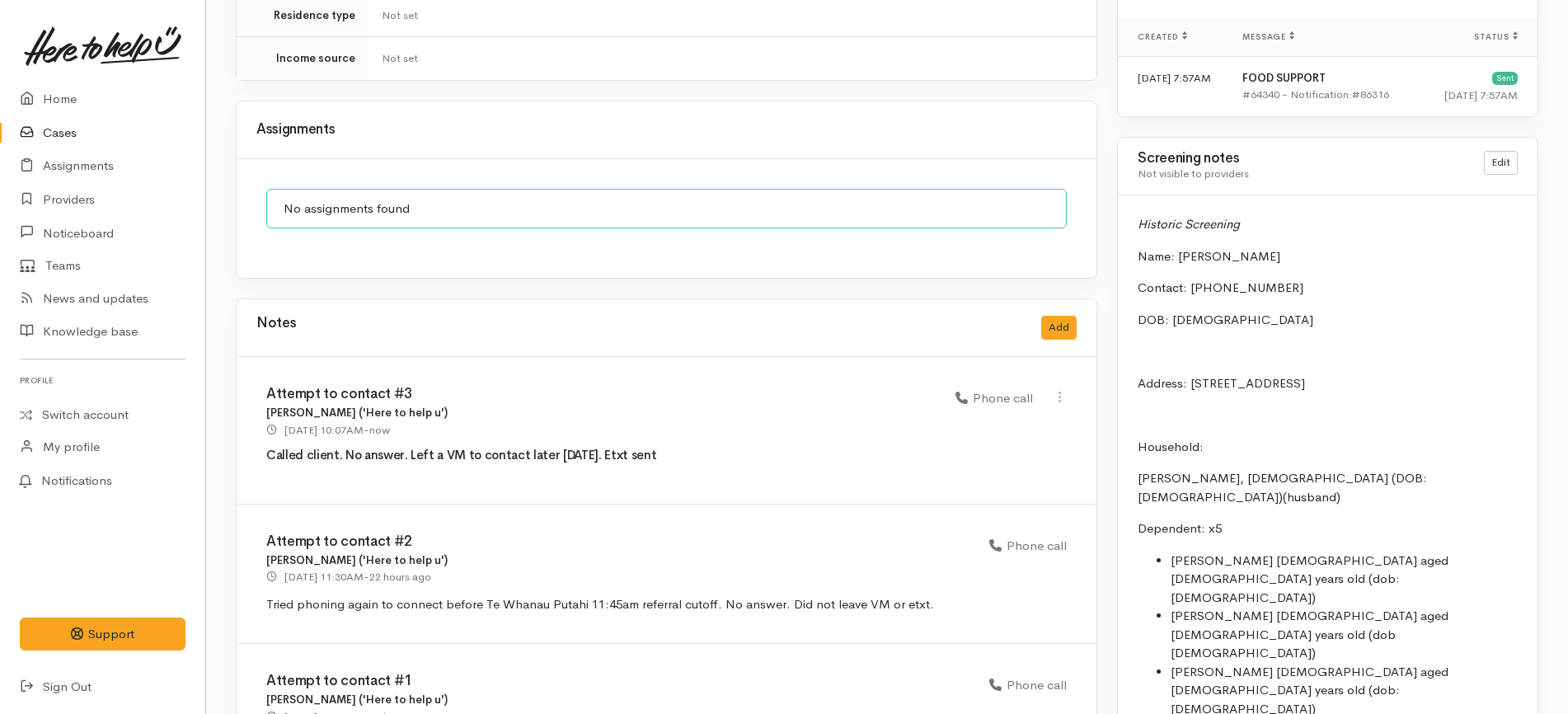
scroll to position [1030, 0]
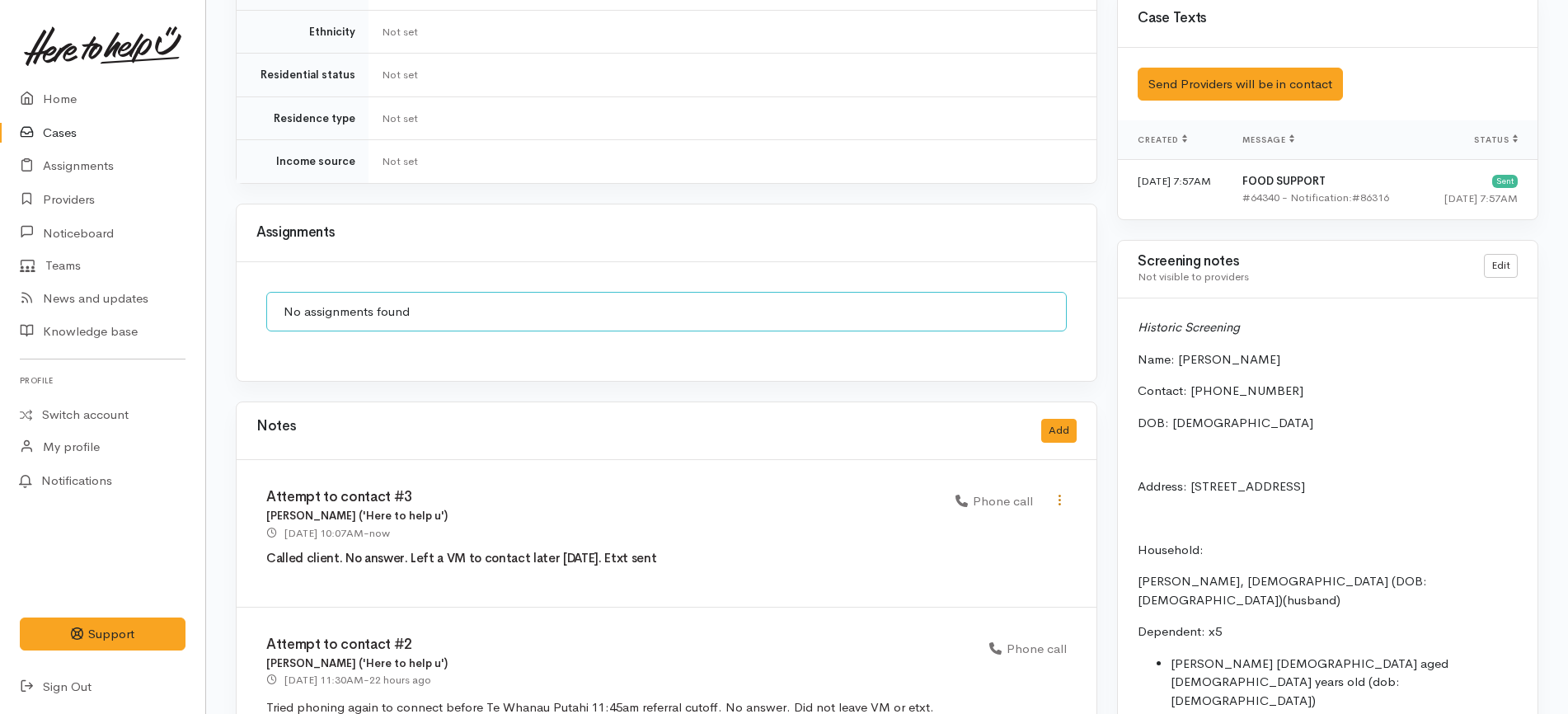
click at [1057, 493] on icon at bounding box center [1059, 499] width 14 height 14
click at [1005, 520] on link "Edit" at bounding box center [1001, 532] width 131 height 26
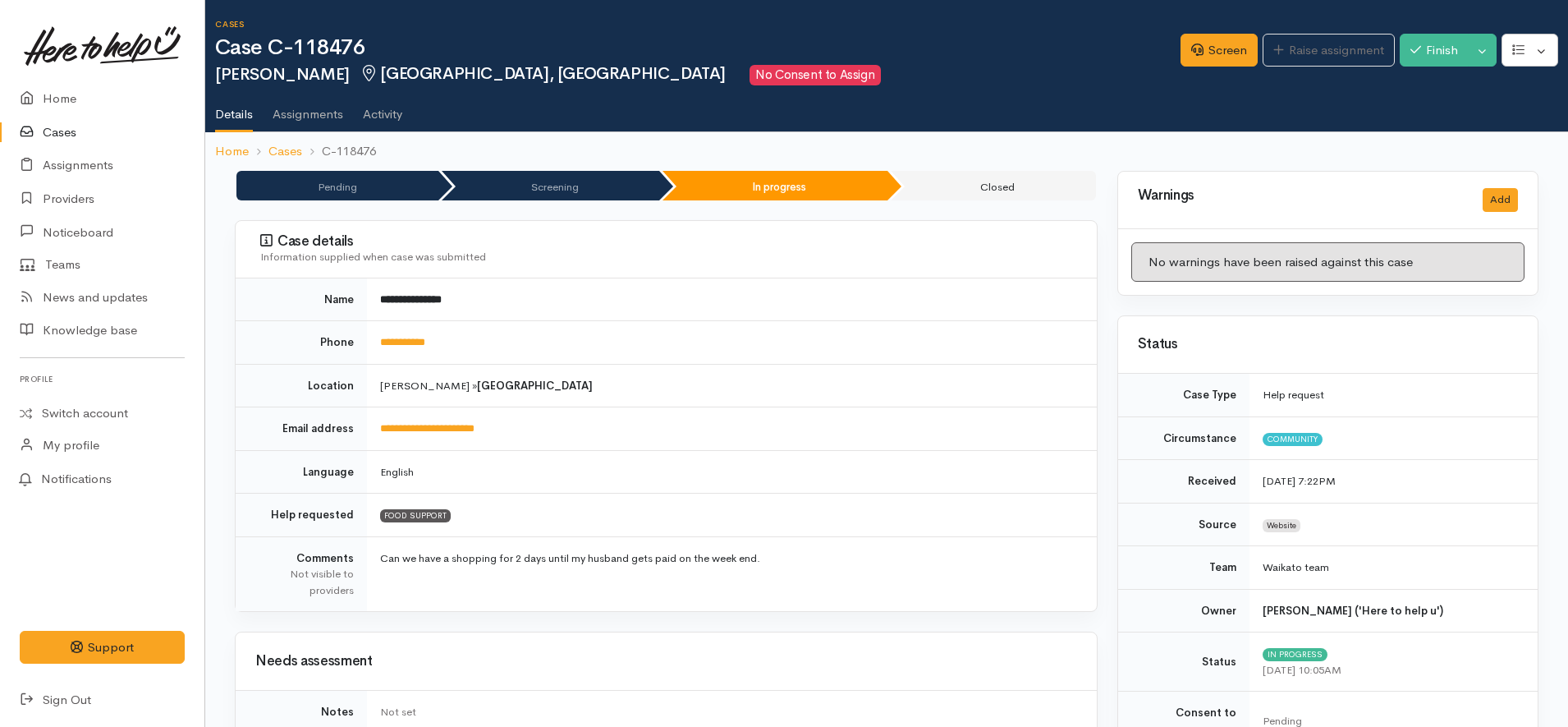
select select "3"
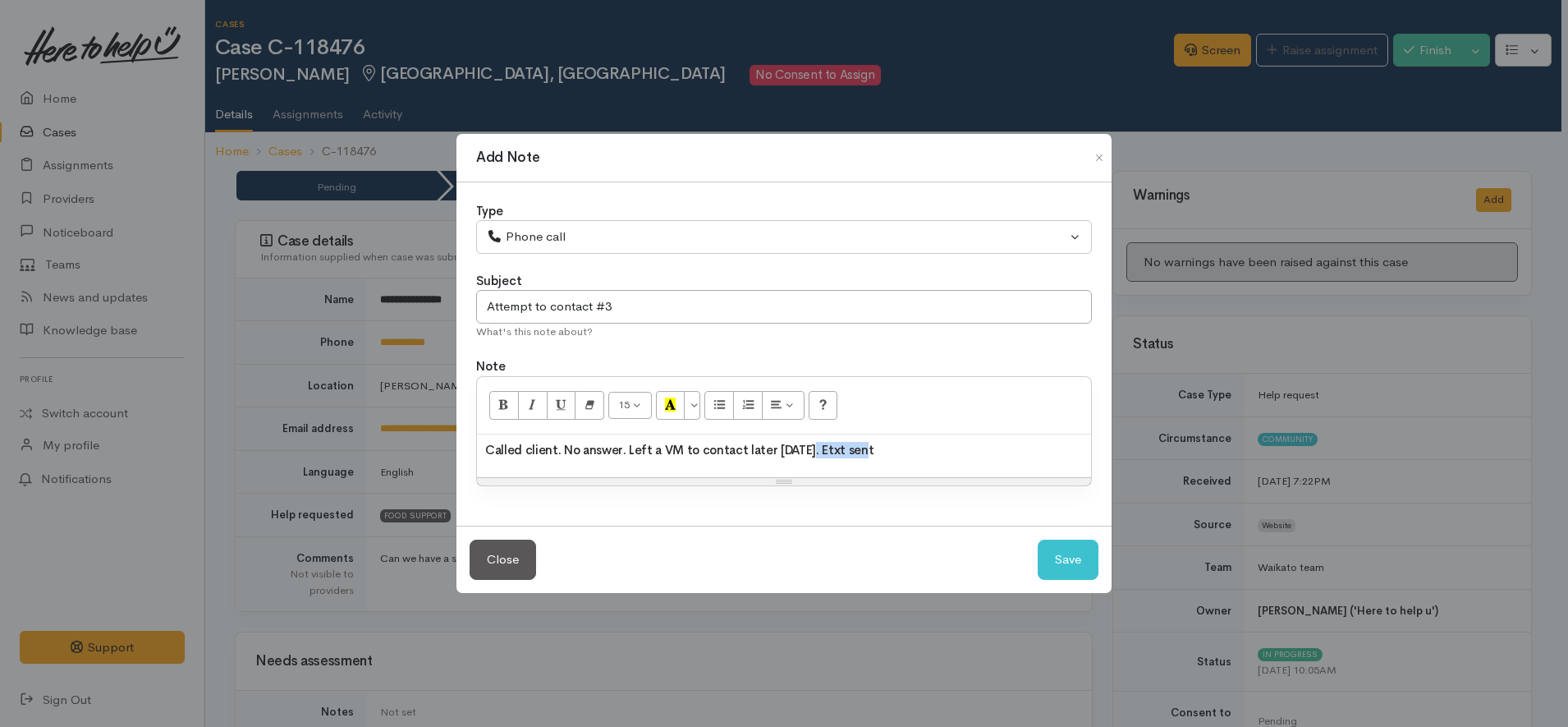
drag, startPoint x: 800, startPoint y: 439, endPoint x: 895, endPoint y: 443, distance: 95.1
click at [895, 443] on h3 "Called client. No answer. Left a VM to contact later today. Etxt sent" at bounding box center [836, 450] width 703 height 15
click at [1051, 570] on button "Save" at bounding box center [1068, 560] width 61 height 40
select select "1"
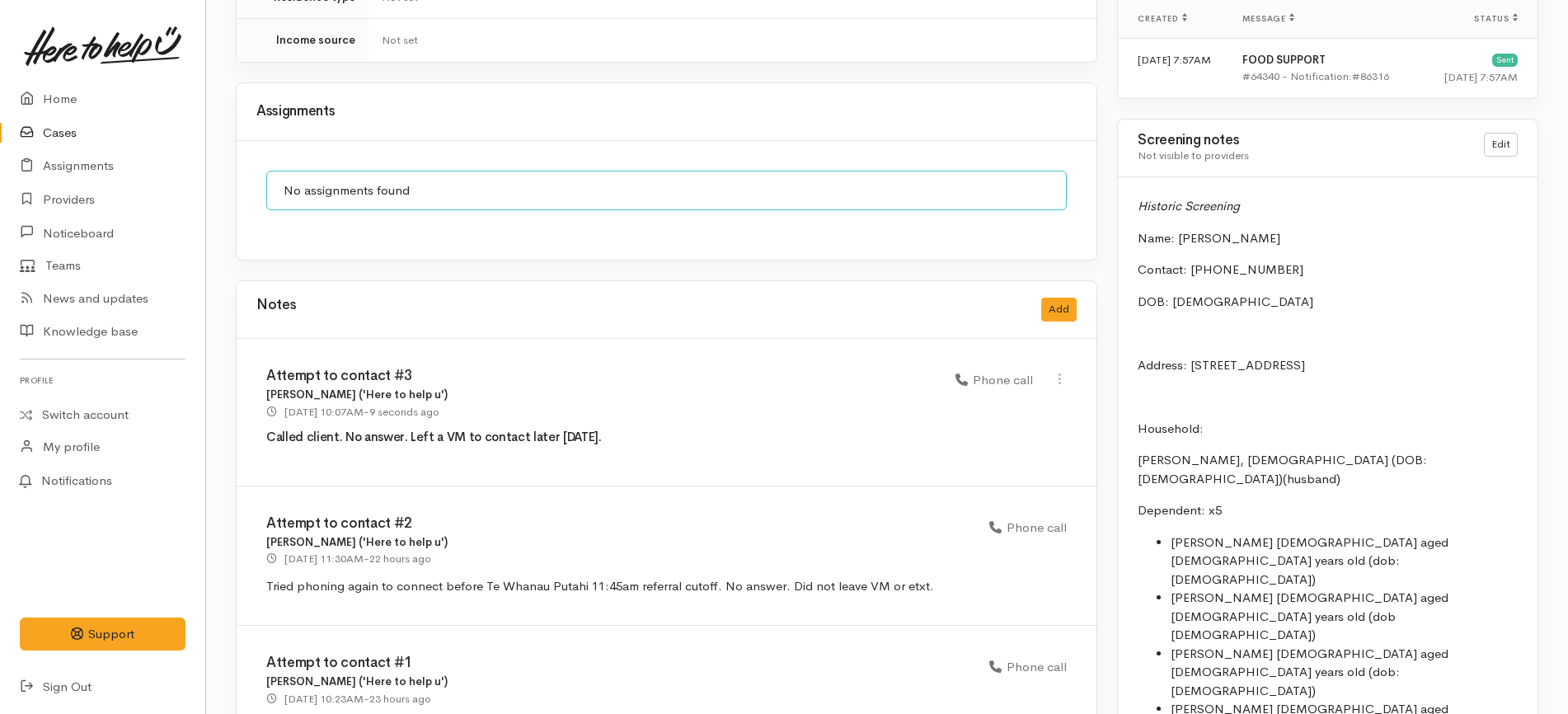
scroll to position [1302, 0]
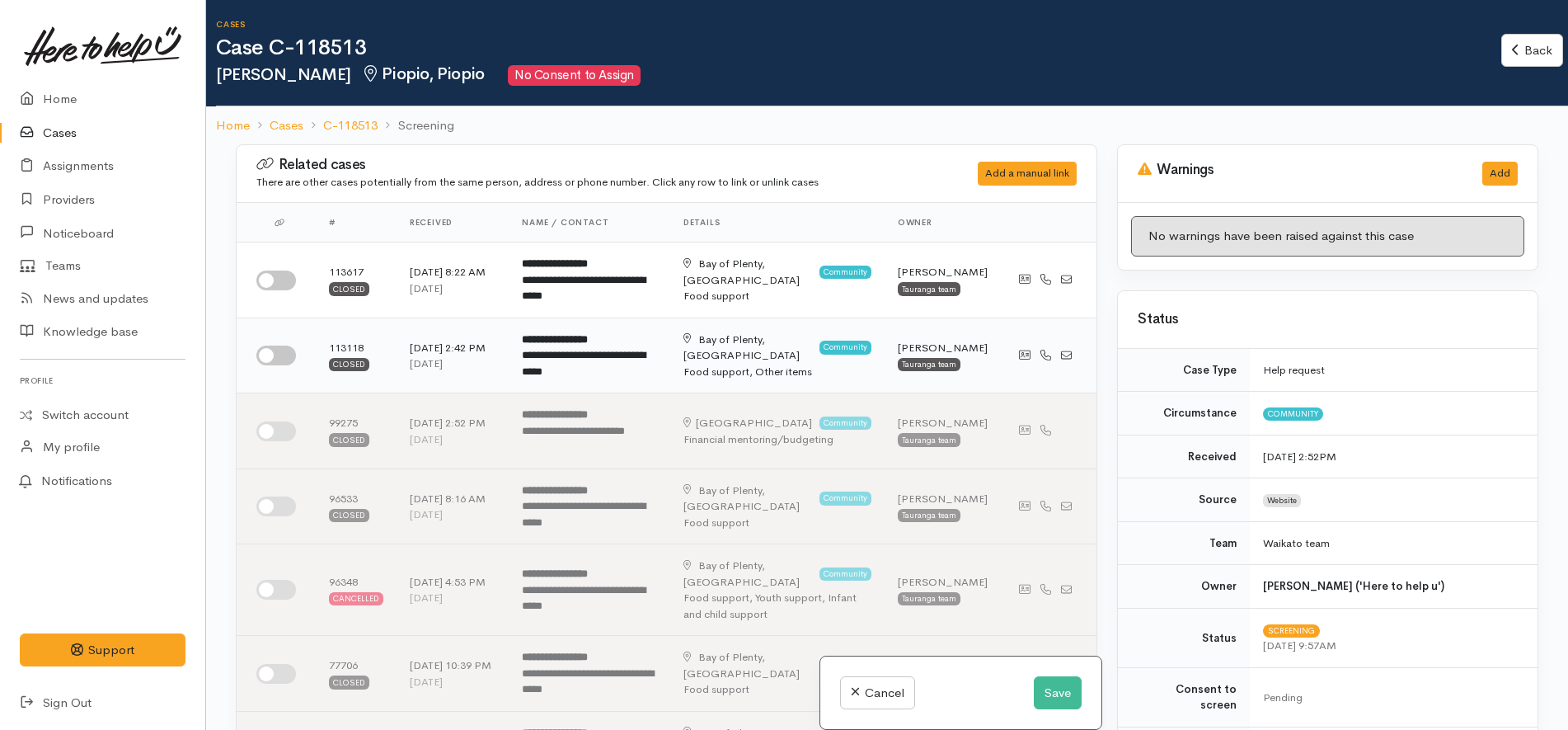
click at [275, 360] on input "checkbox" at bounding box center [276, 355] width 39 height 20
checkbox input "true"
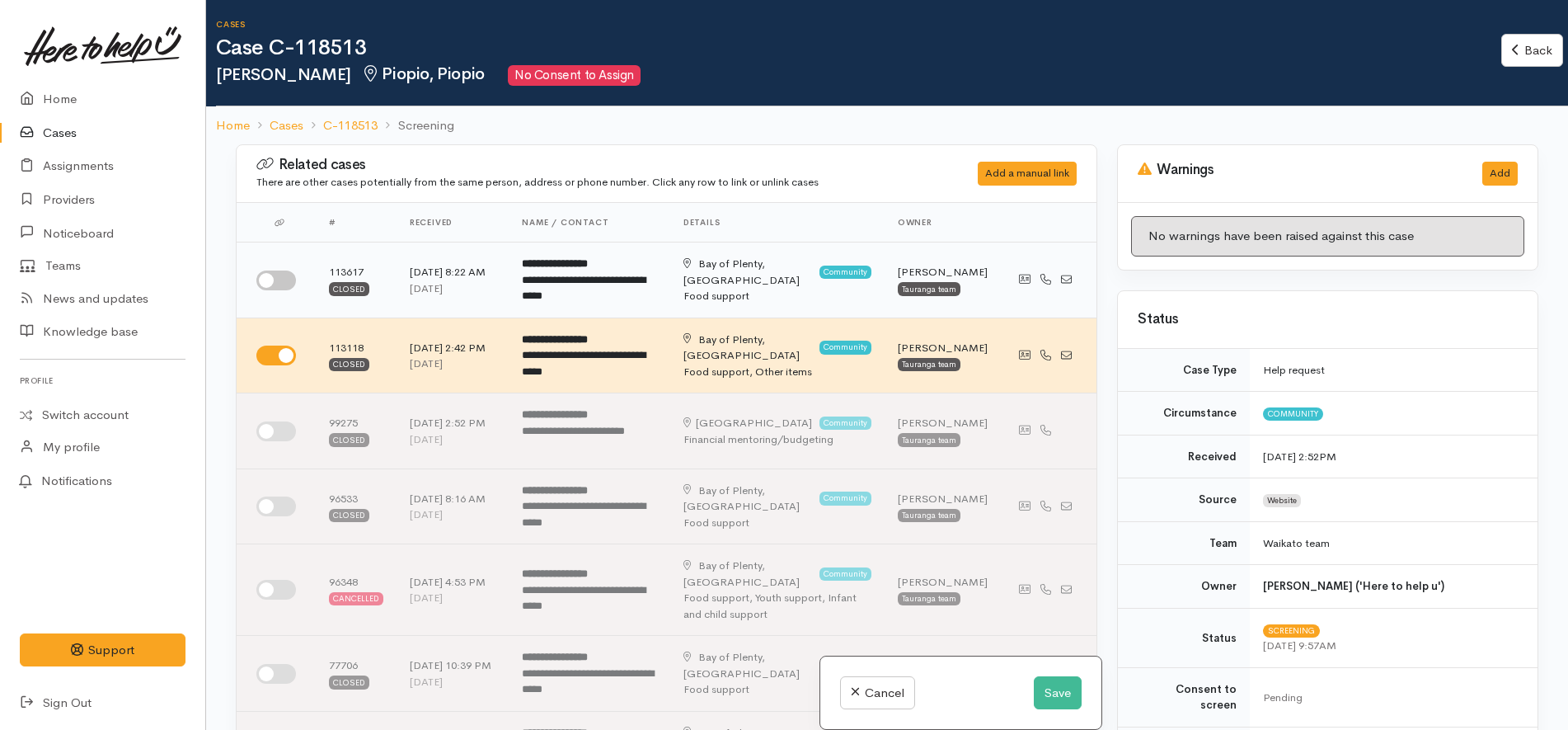
click at [275, 257] on td at bounding box center [276, 280] width 79 height 76
click at [283, 288] on input "checkbox" at bounding box center [276, 280] width 39 height 20
checkbox input "true"
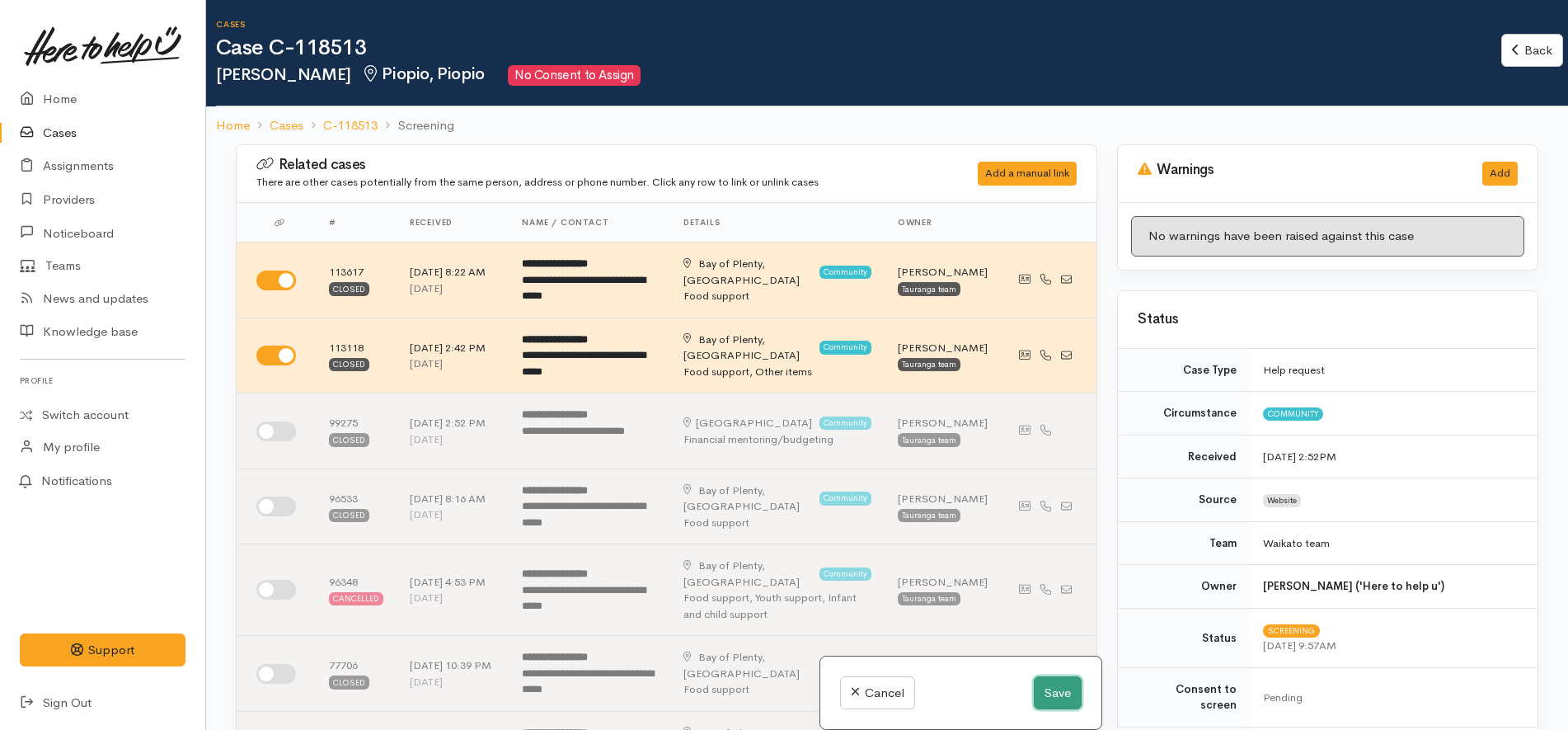
click at [1051, 701] on button "Save" at bounding box center [1058, 693] width 47 height 34
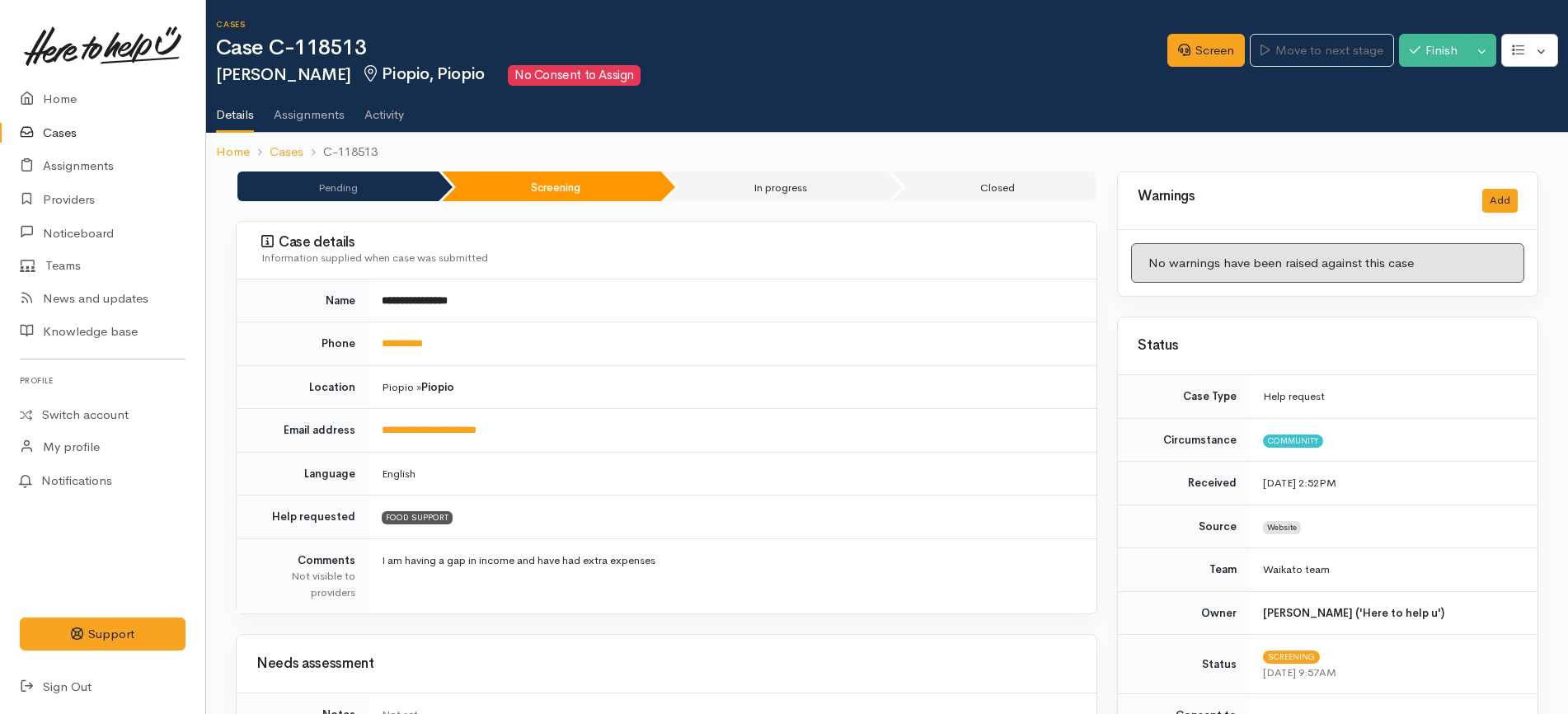
scroll to position [721, 0]
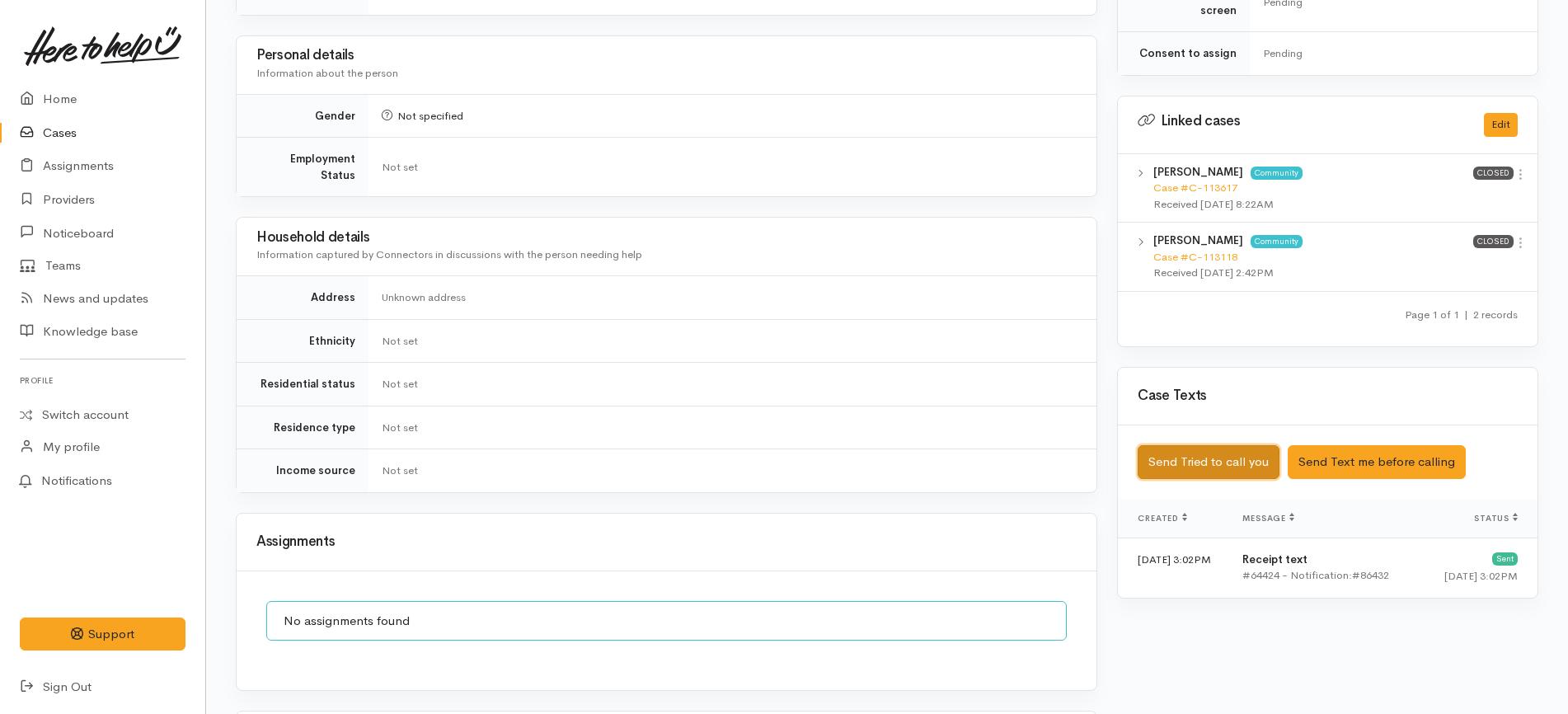
click at [1228, 458] on button "Send Tried to call you" at bounding box center [1208, 461] width 142 height 34
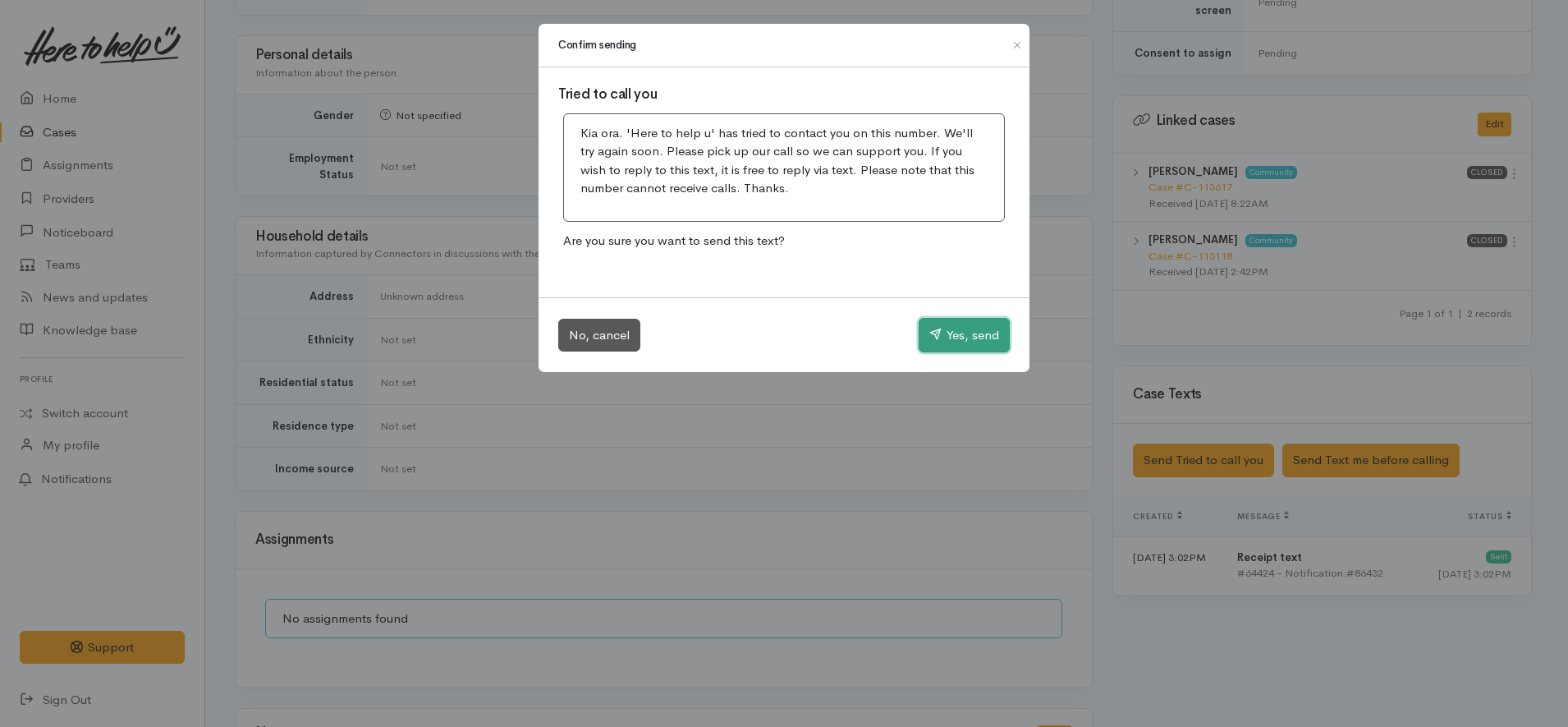
click at [975, 340] on button "Yes, send" at bounding box center [964, 335] width 91 height 35
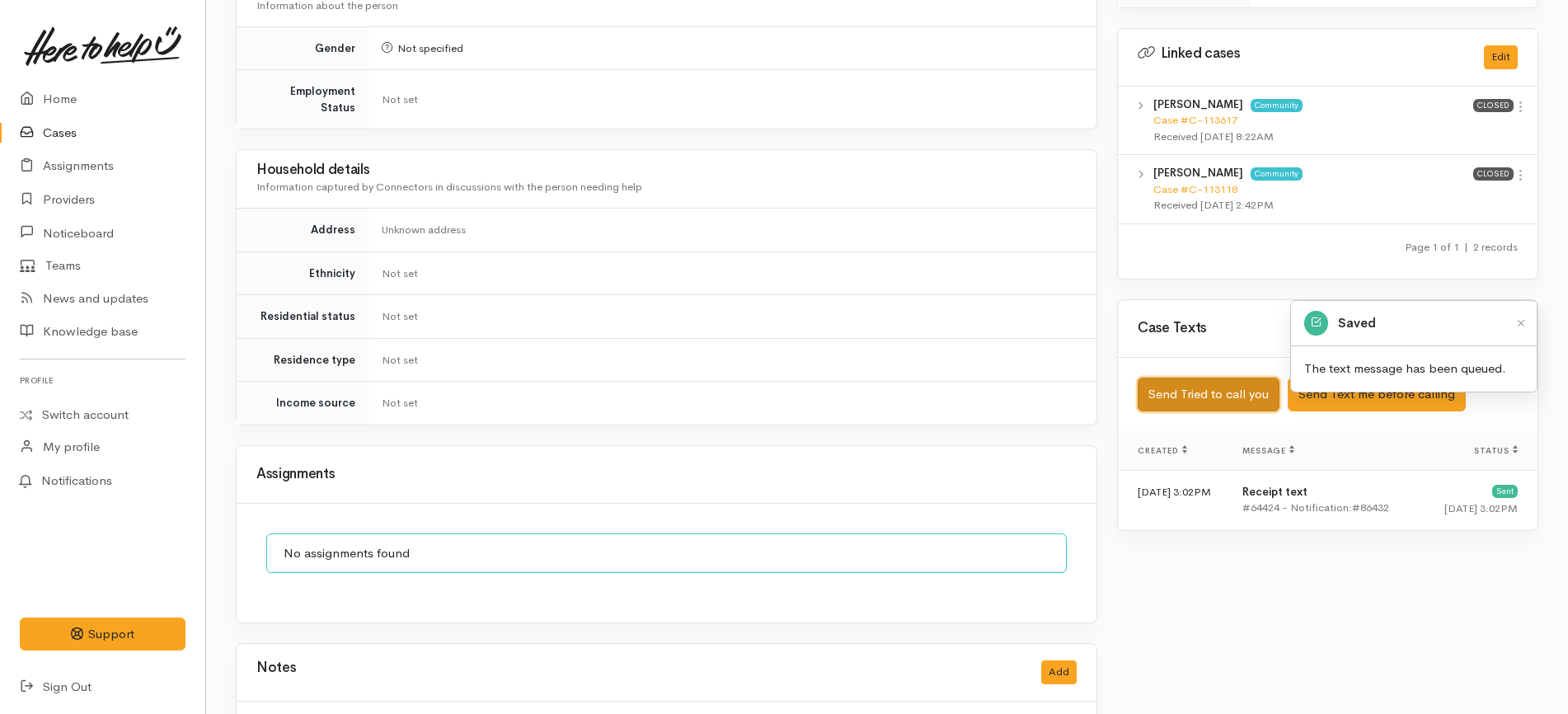
scroll to position [849, 0]
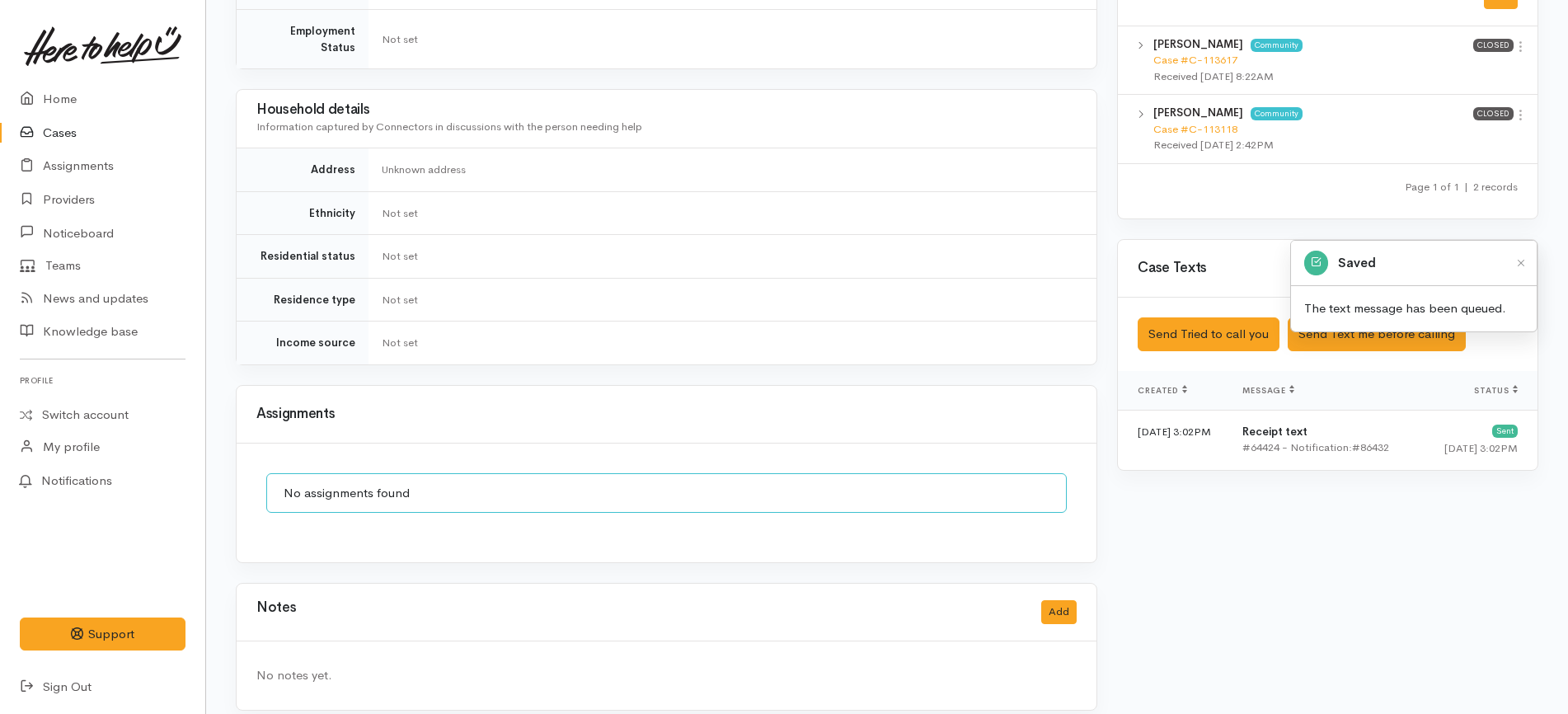
click at [1067, 595] on div "Notes Add" at bounding box center [667, 612] width 820 height 34
click at [1058, 600] on button "Add" at bounding box center [1058, 612] width 36 height 24
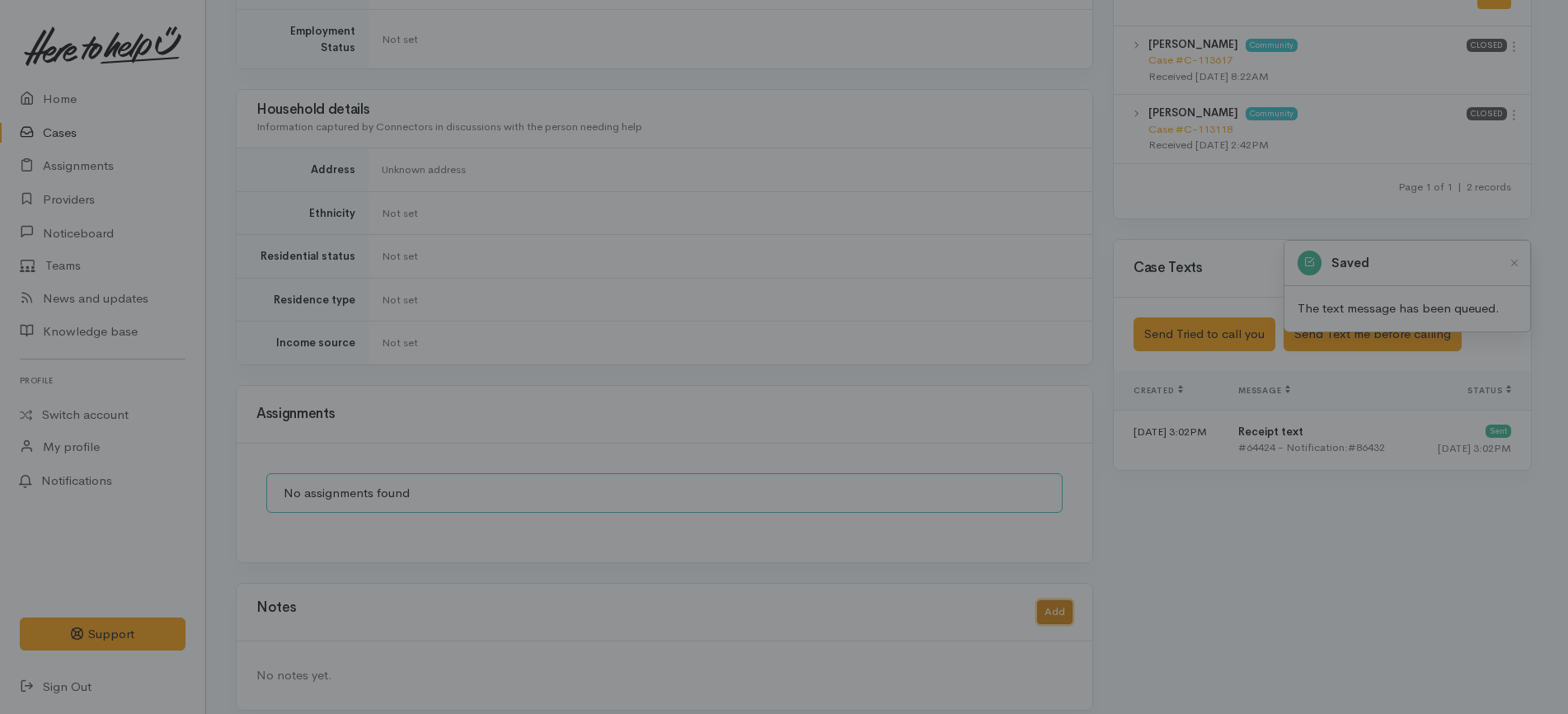
scroll to position [834, 0]
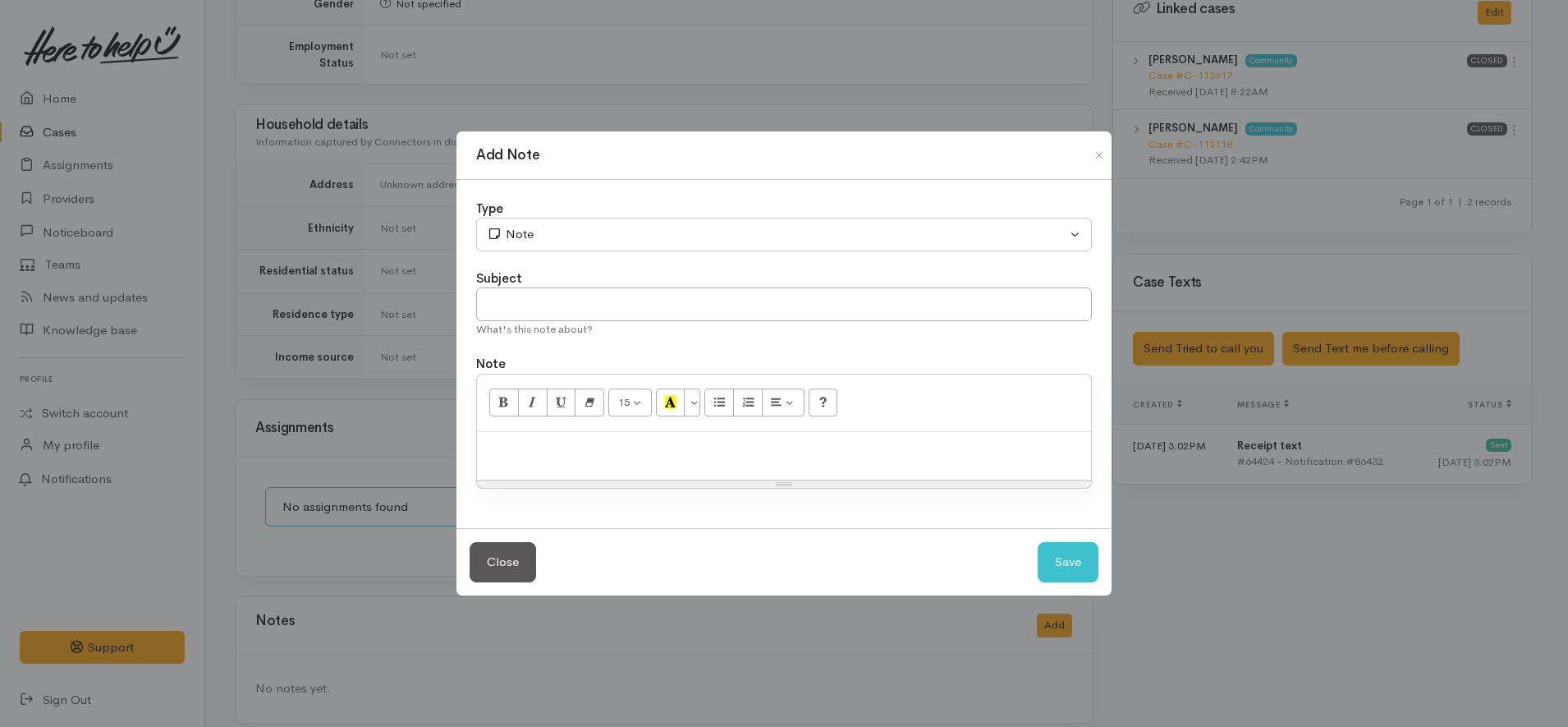
click at [551, 457] on p at bounding box center [783, 449] width 598 height 19
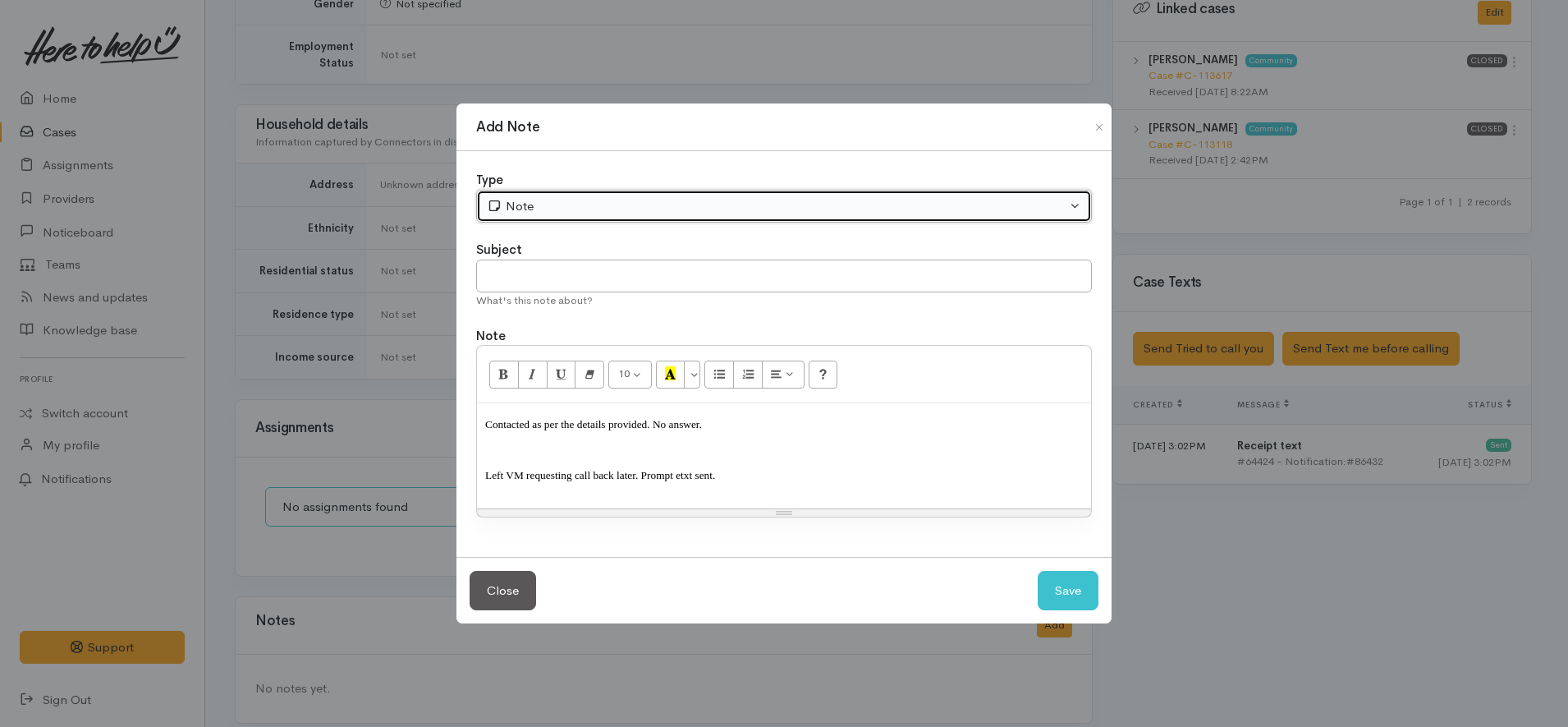
click at [562, 208] on div "Note" at bounding box center [776, 207] width 579 height 19
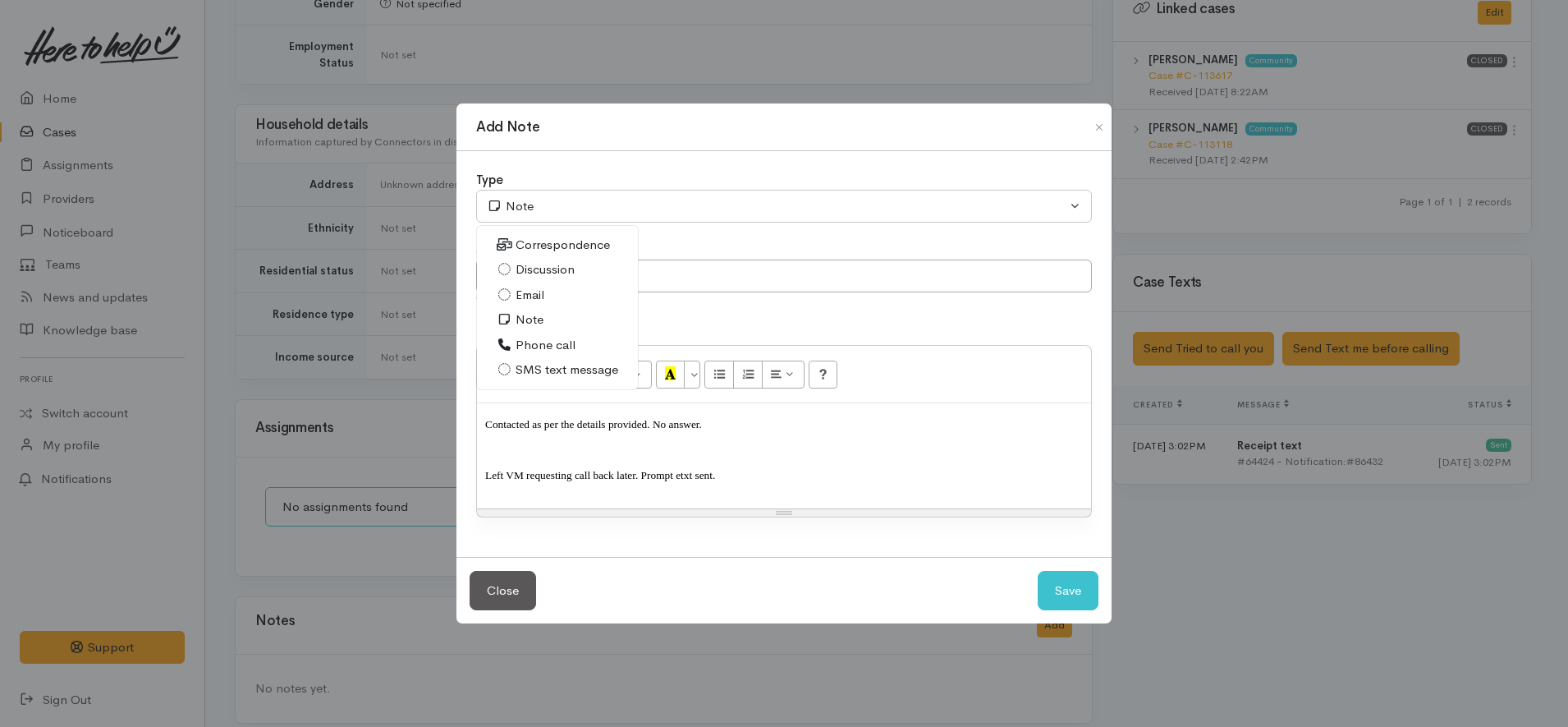
click at [531, 345] on span "Phone call" at bounding box center [546, 345] width 60 height 19
click at [1046, 580] on button "Save" at bounding box center [1068, 591] width 61 height 40
select select "1"
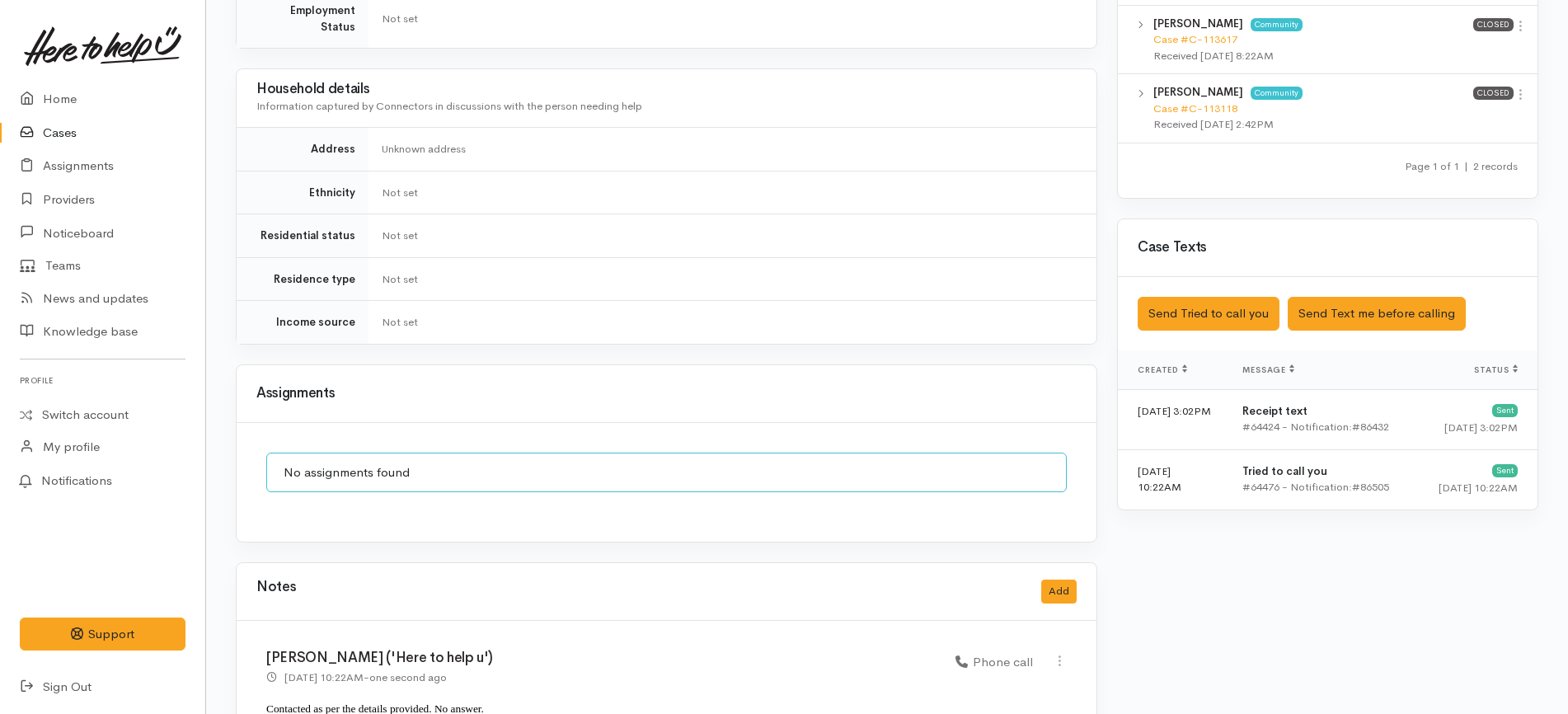
scroll to position [974, 0]
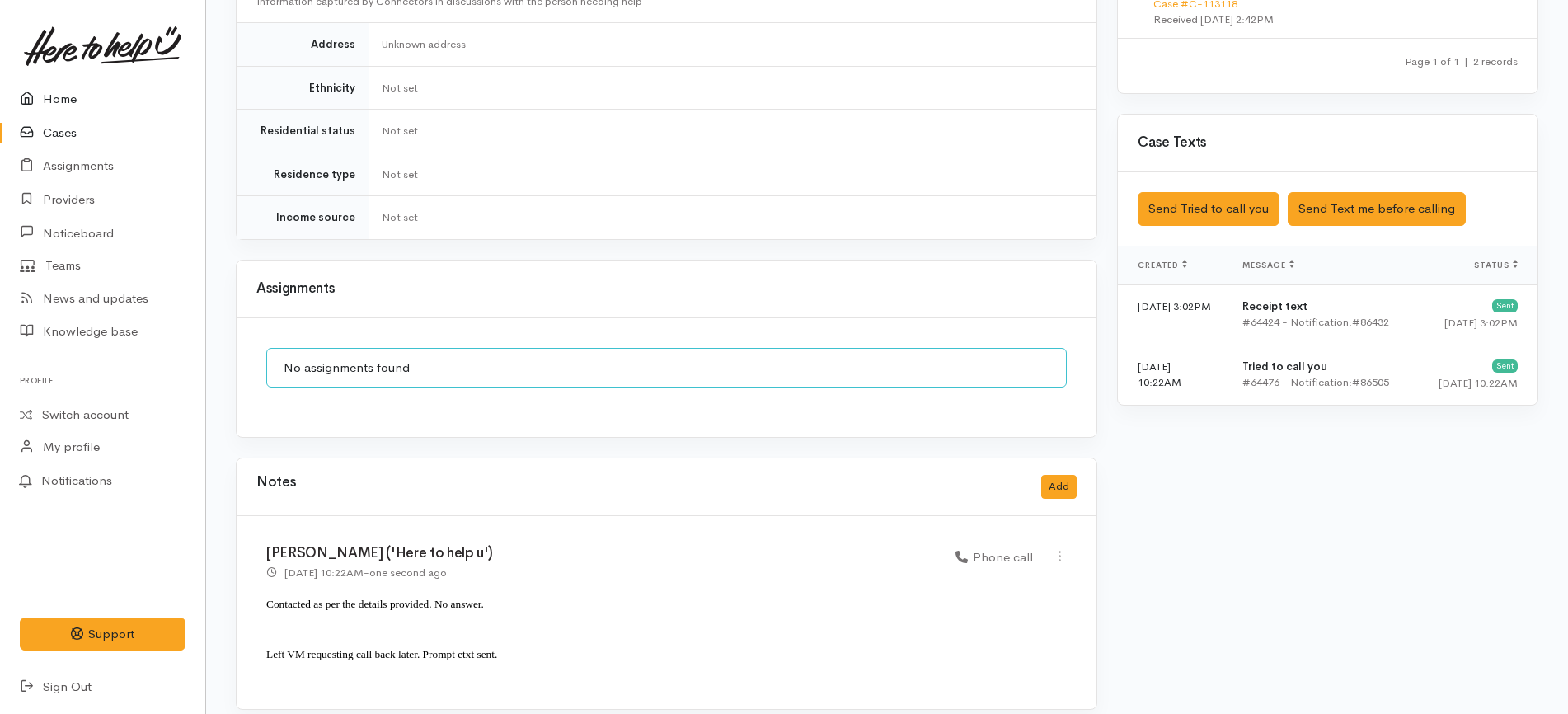
click at [82, 96] on link "Home" at bounding box center [102, 99] width 205 height 34
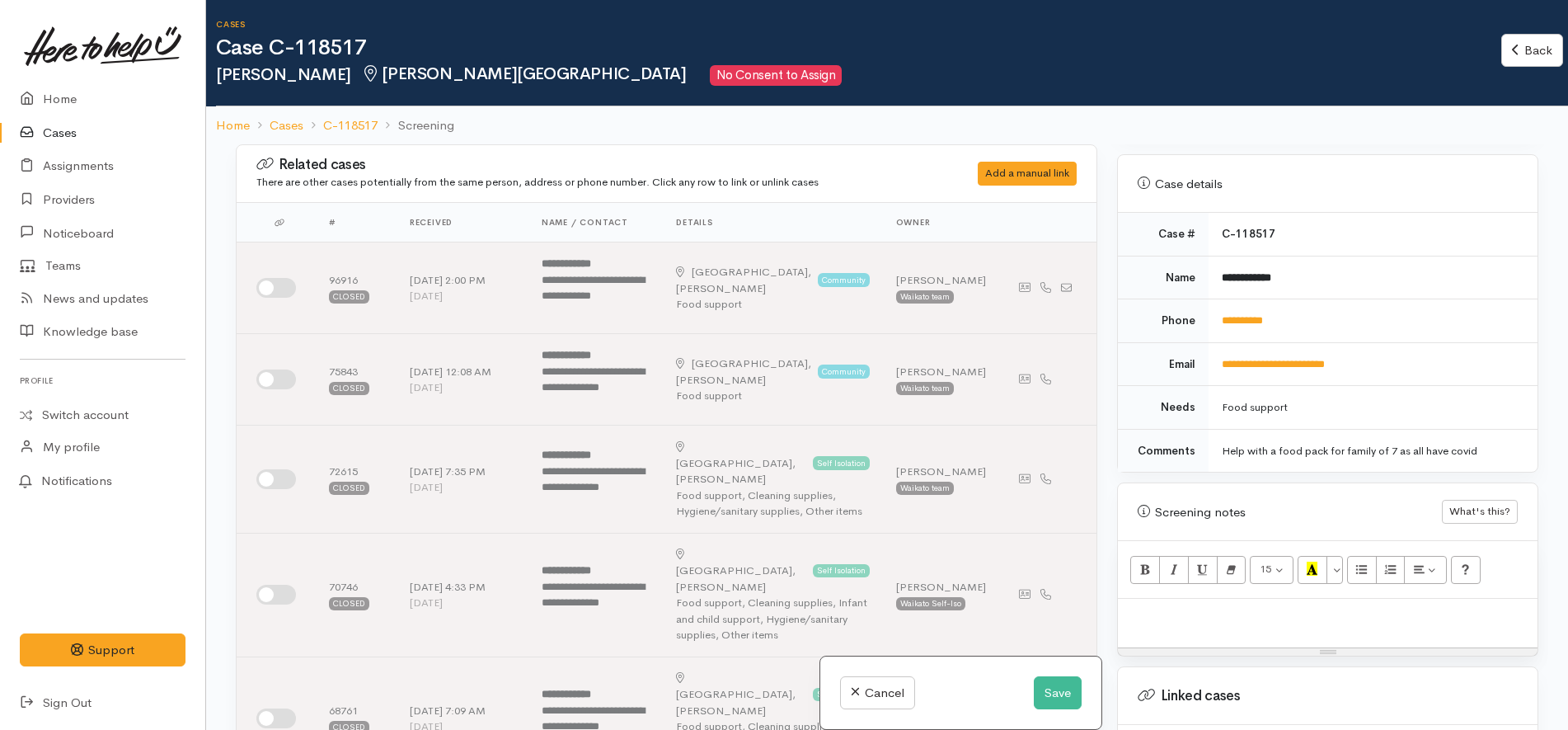
scroll to position [722, 0]
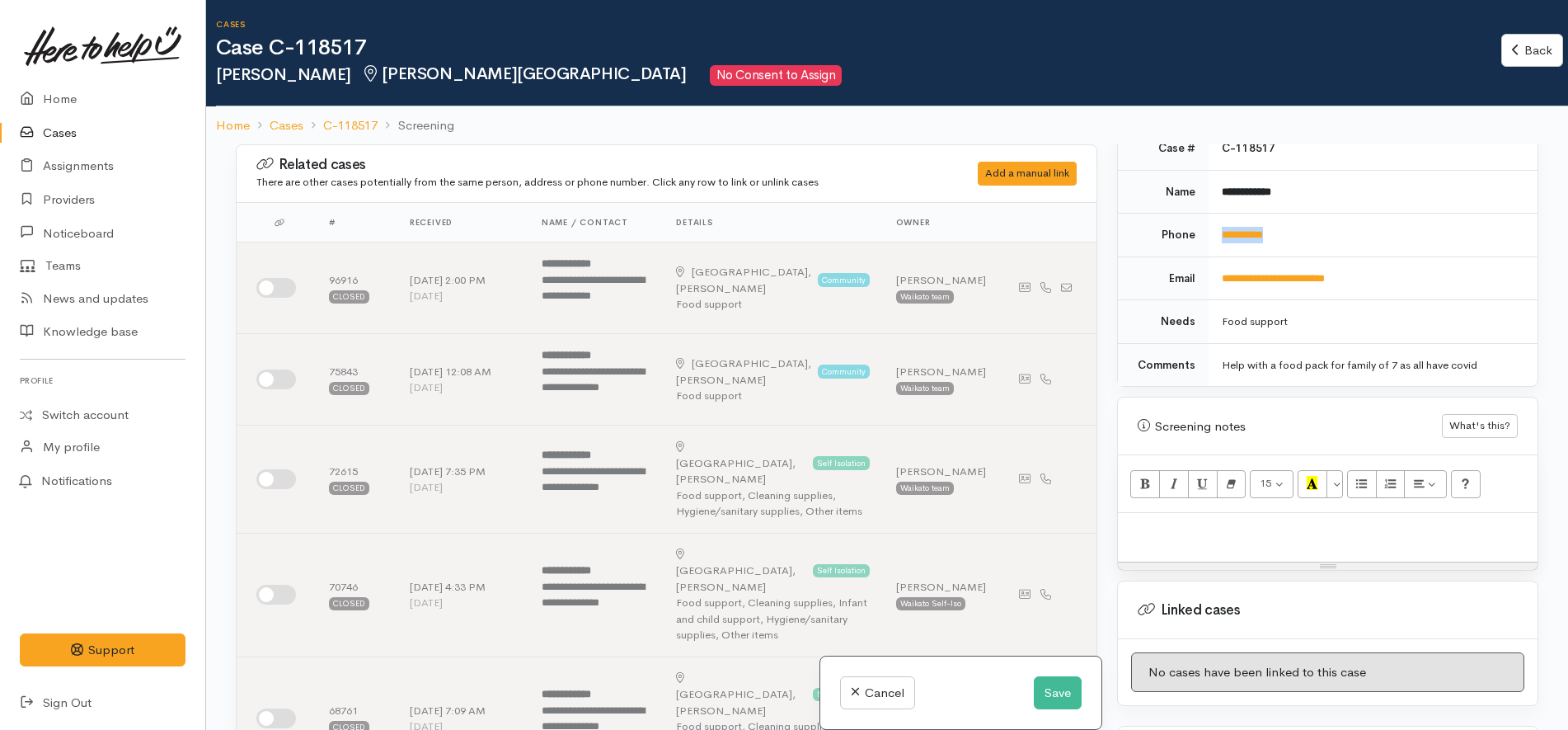
drag, startPoint x: 1301, startPoint y: 213, endPoint x: 1216, endPoint y: 213, distance: 85.0
click at [1216, 214] on td "**********" at bounding box center [1373, 236] width 329 height 44
copy link "**********"
click at [1393, 257] on td "**********" at bounding box center [1373, 279] width 329 height 44
click at [1371, 173] on td "**********" at bounding box center [1373, 192] width 329 height 44
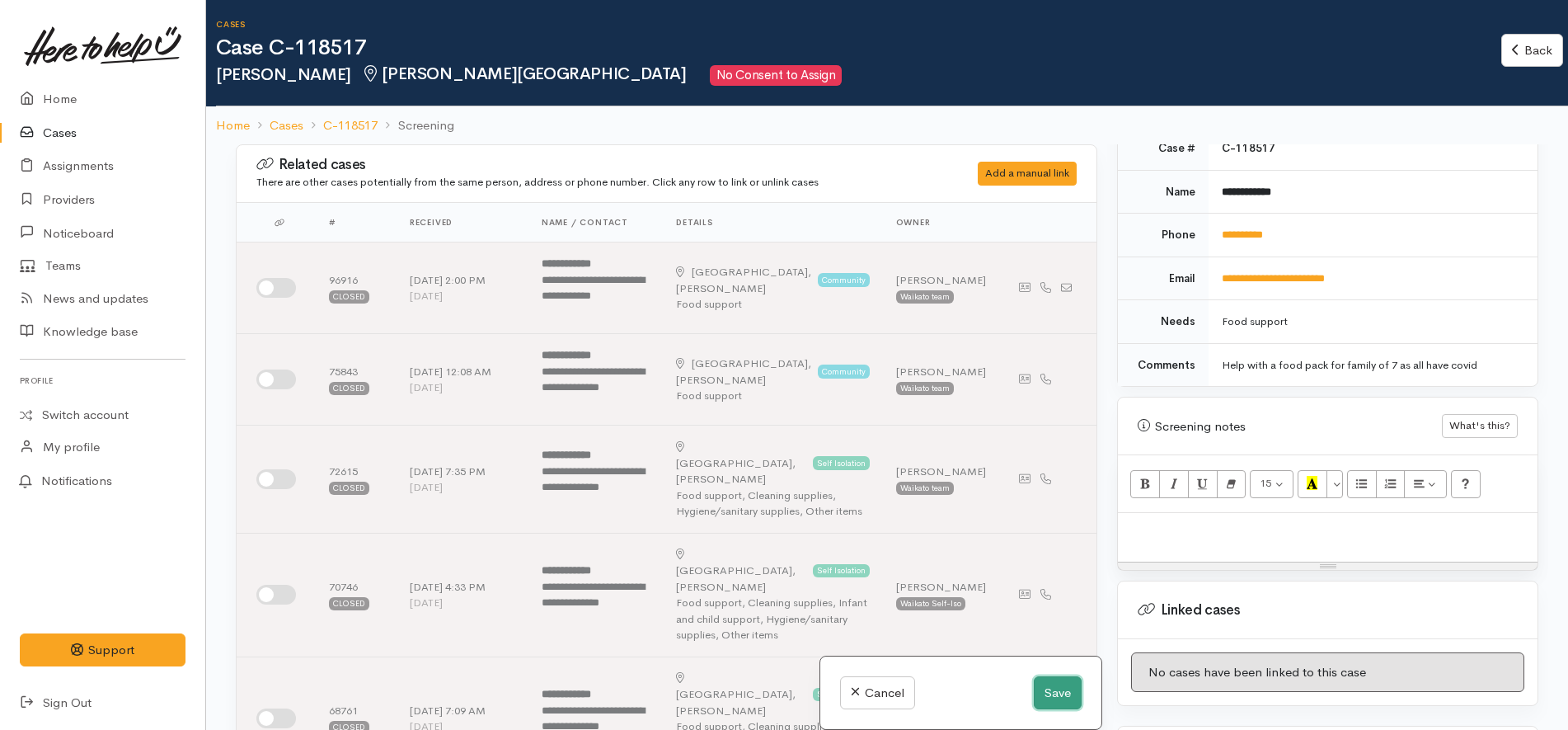
click at [1065, 685] on button "Save" at bounding box center [1058, 693] width 47 height 34
